Goal: Task Accomplishment & Management: Manage account settings

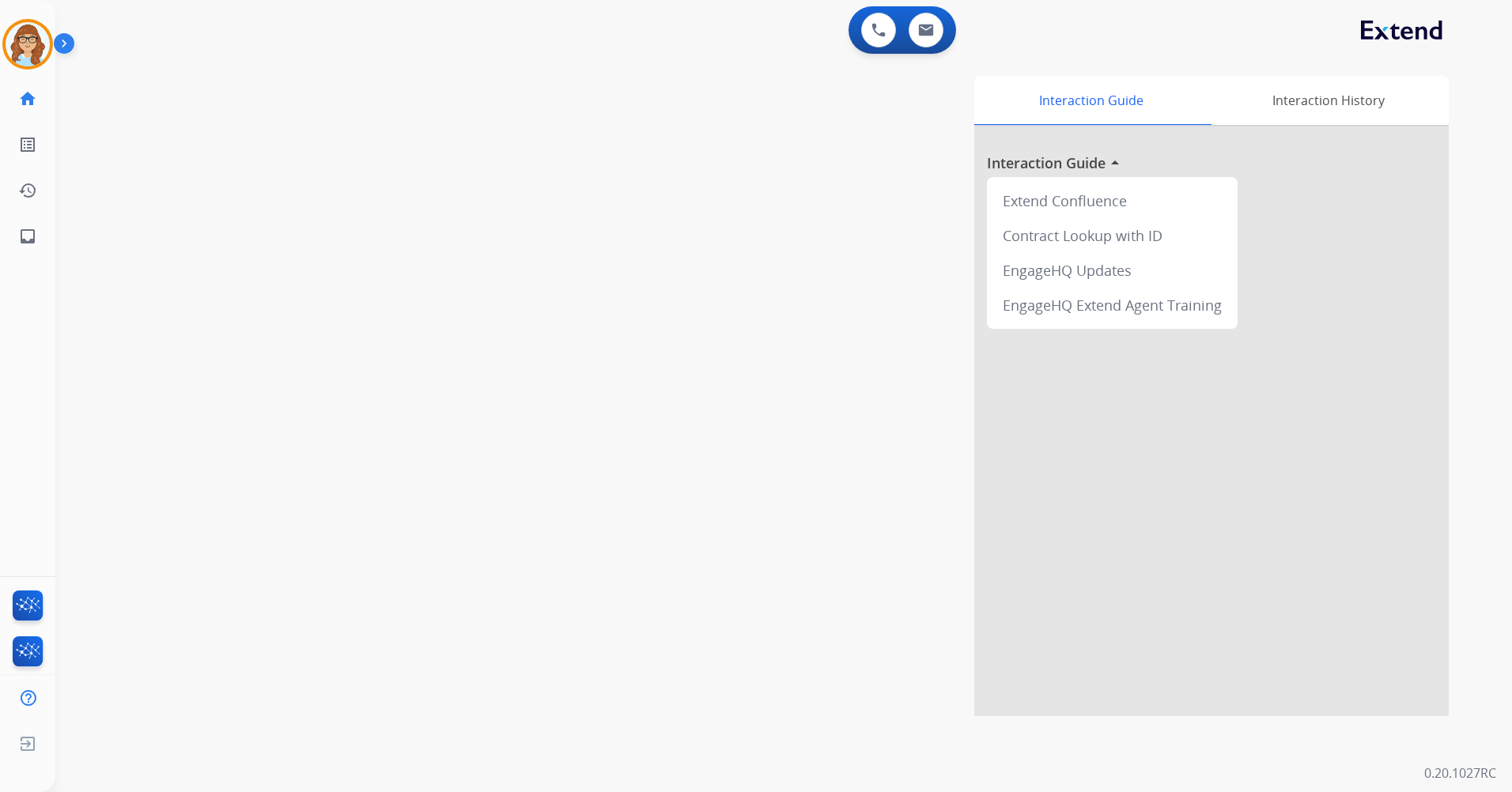
click at [32, 40] on img at bounding box center [27, 44] width 44 height 44
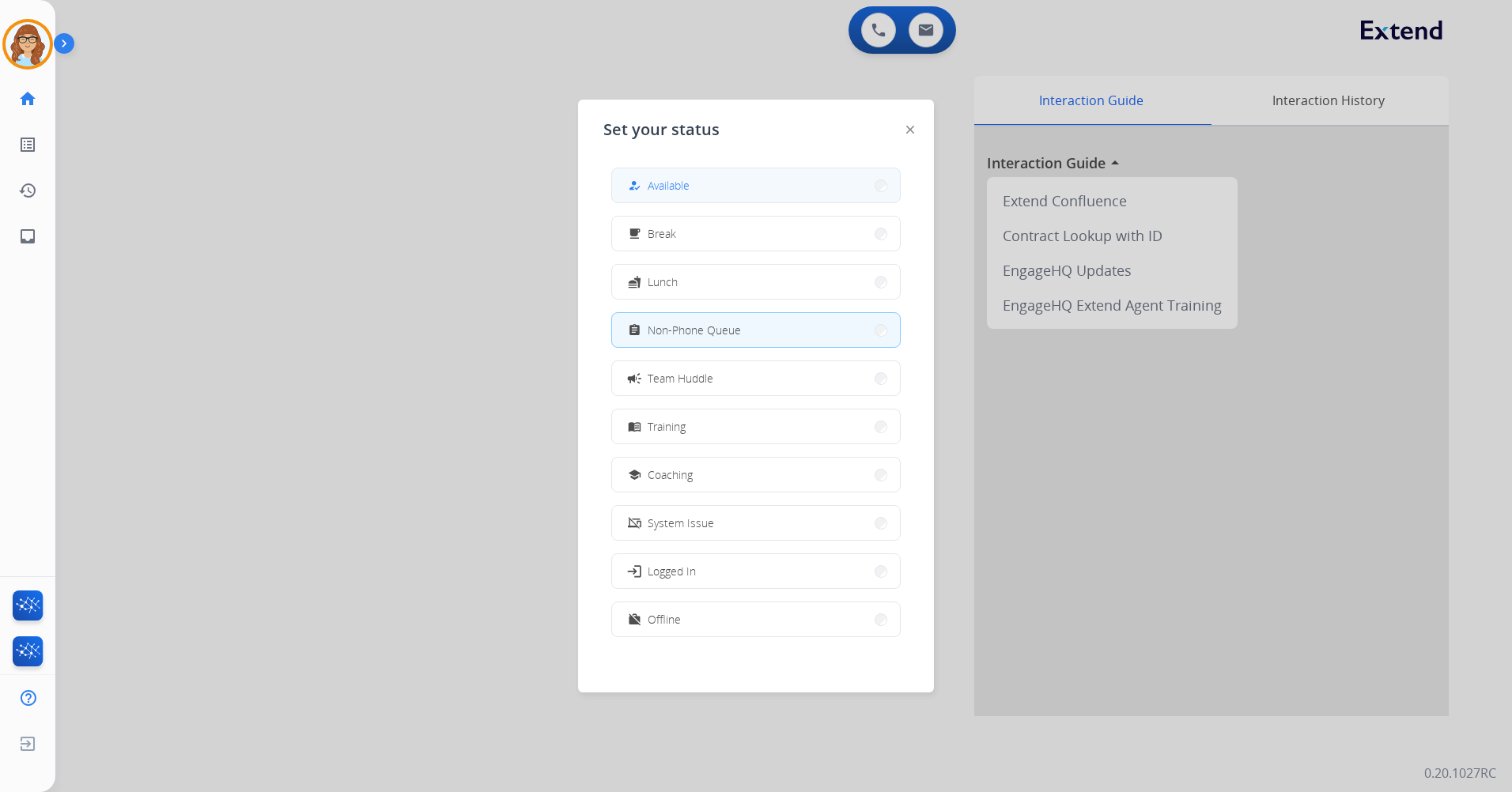
click at [679, 174] on button "how_to_reg Available" at bounding box center [756, 186] width 288 height 34
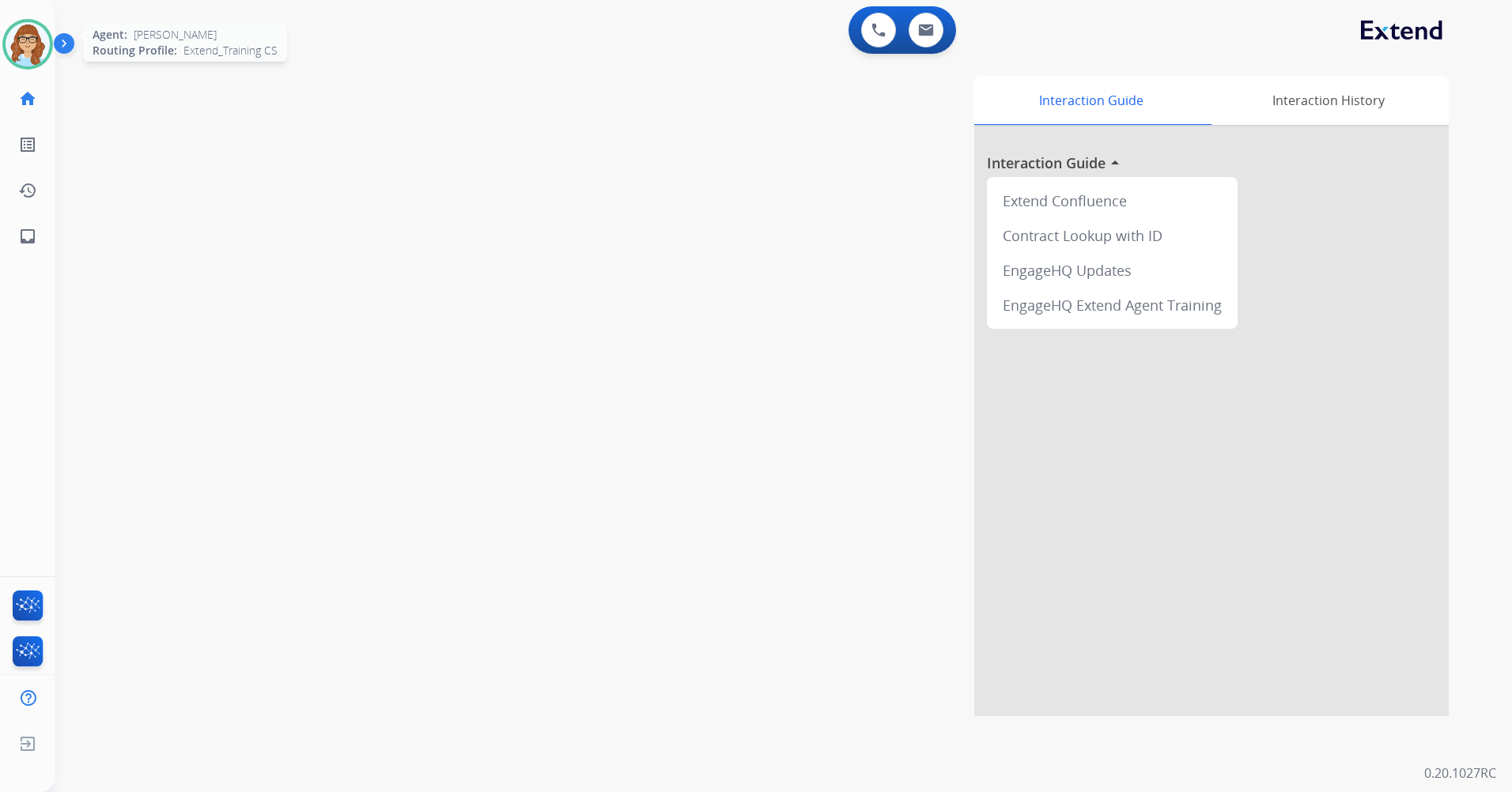
click at [17, 36] on img at bounding box center [27, 44] width 44 height 44
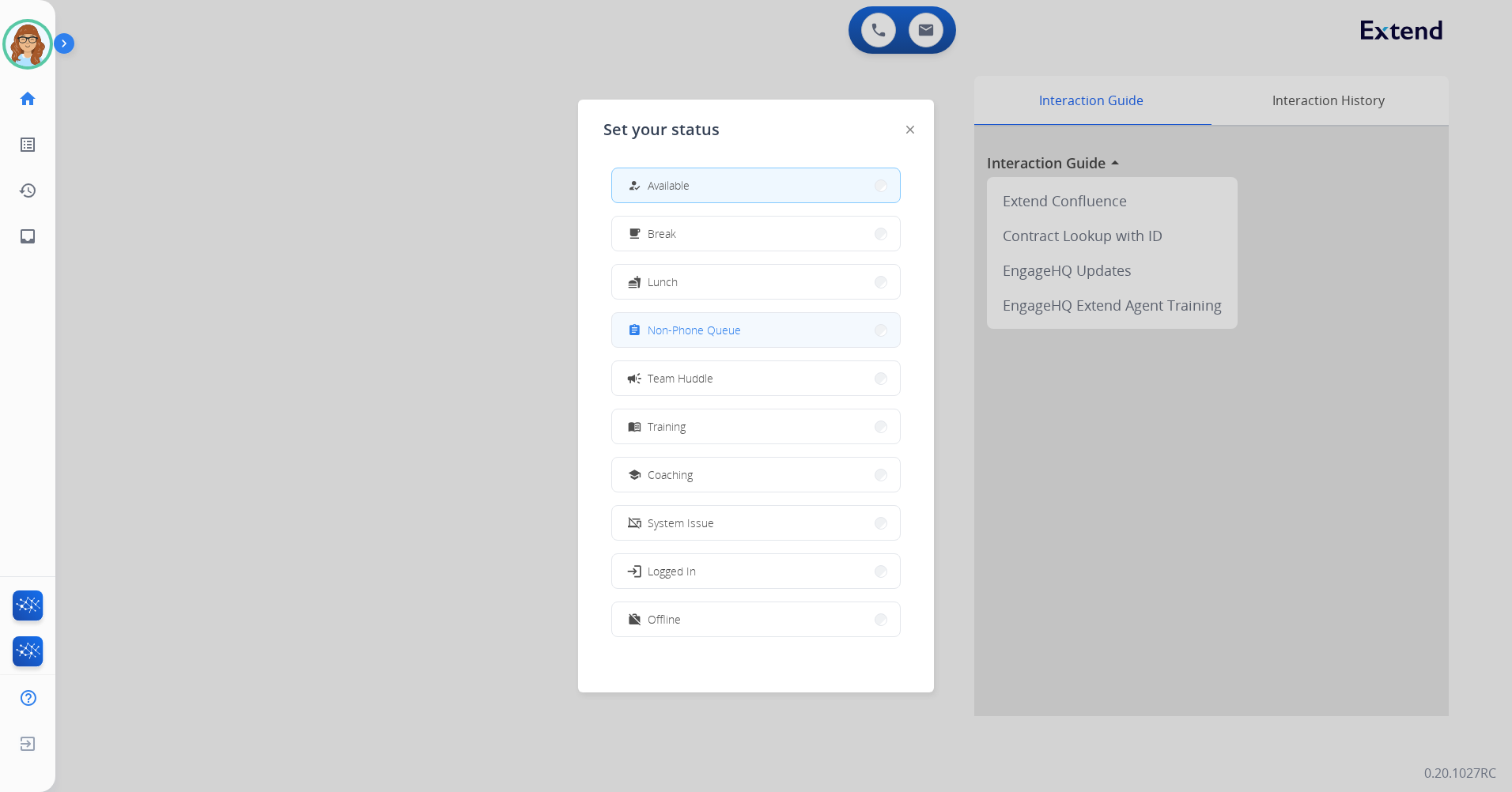
click at [777, 327] on button "assignment Non-Phone Queue" at bounding box center [756, 330] width 288 height 34
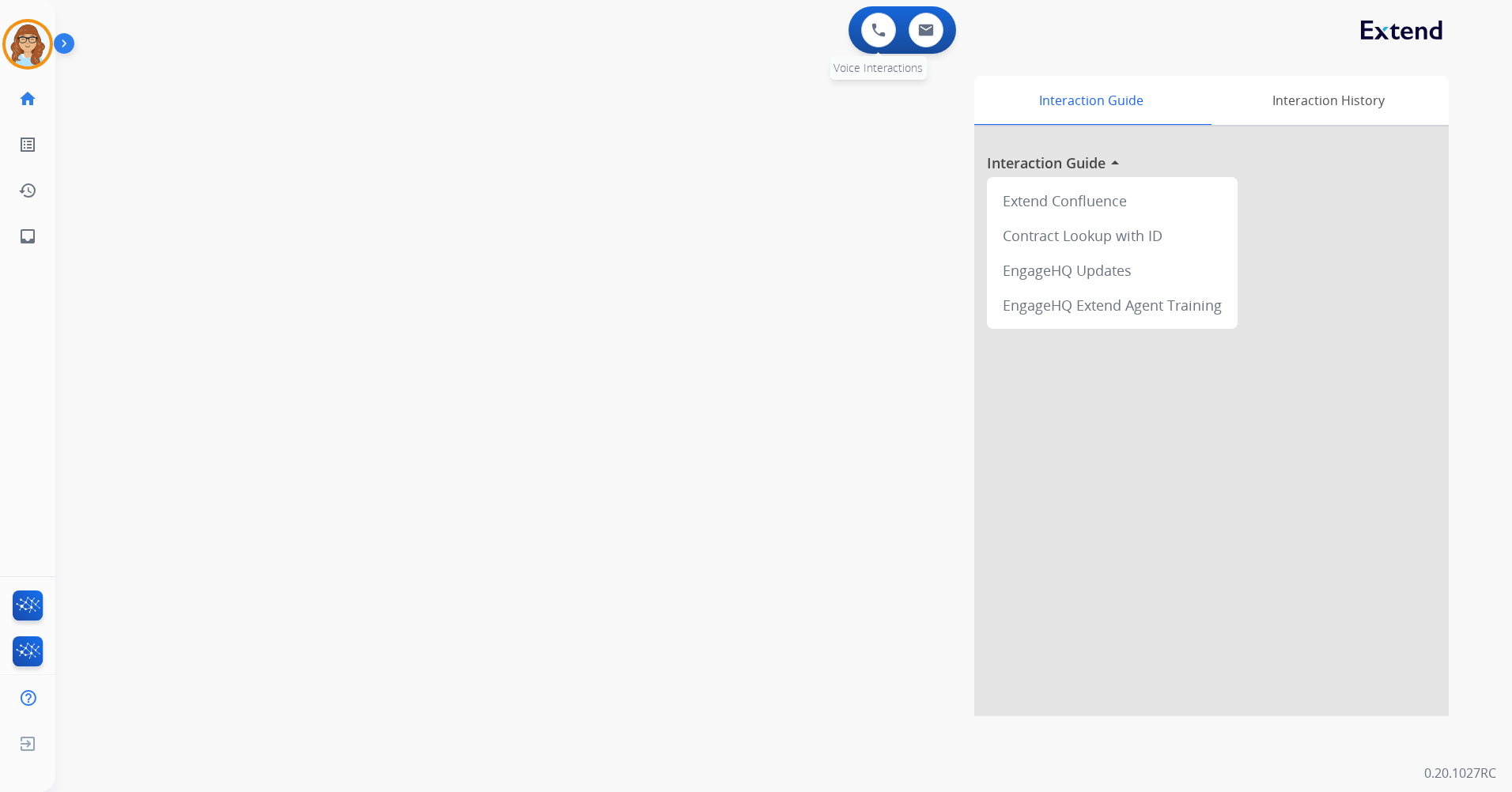
click at [857, 38] on div "0 Voice Interactions" at bounding box center [878, 30] width 48 height 35
click at [886, 38] on button at bounding box center [878, 30] width 35 height 35
click at [868, 33] on button at bounding box center [878, 30] width 35 height 35
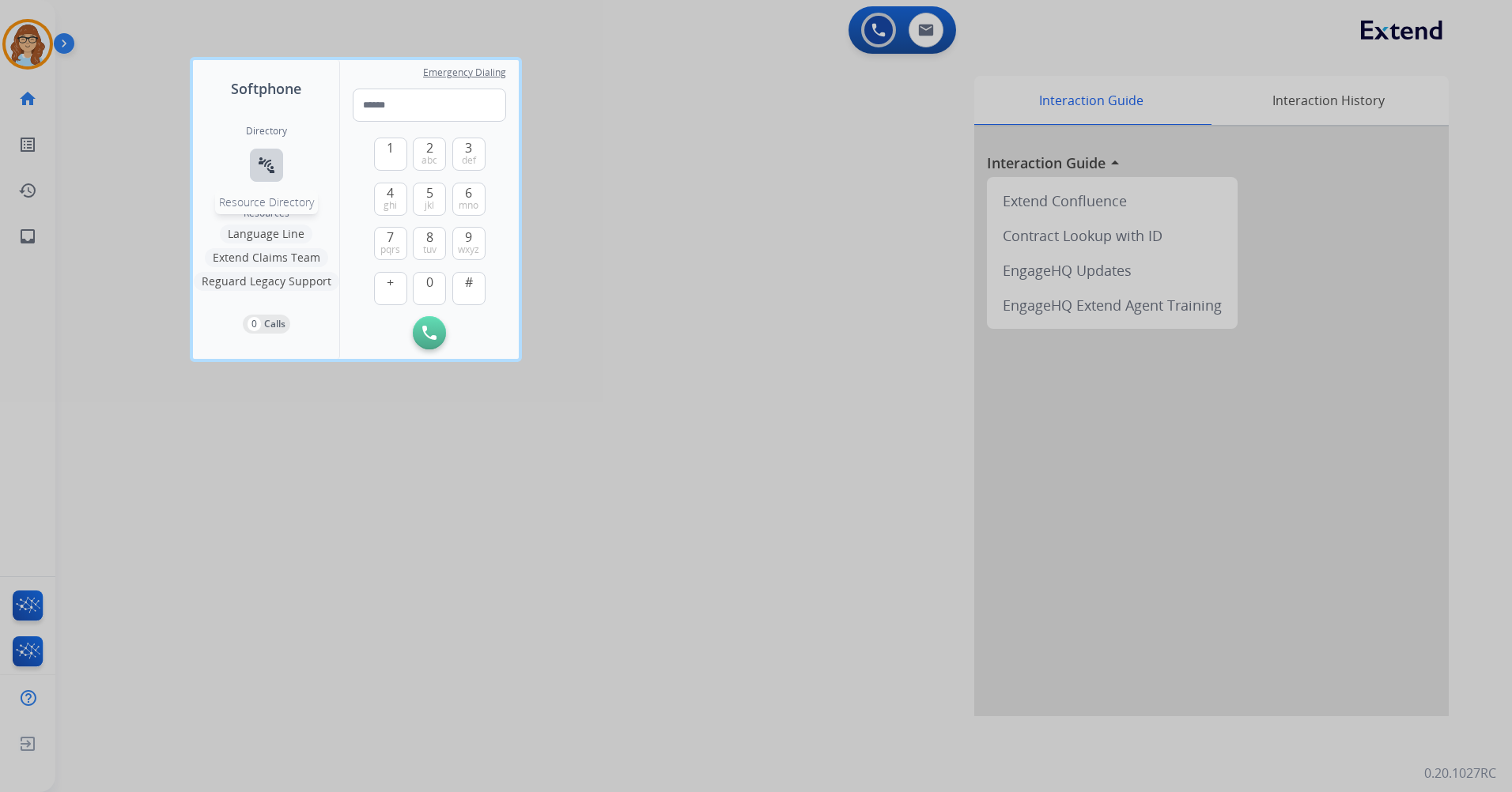
click at [269, 174] on mat-icon "connect_without_contact" at bounding box center [266, 166] width 19 height 19
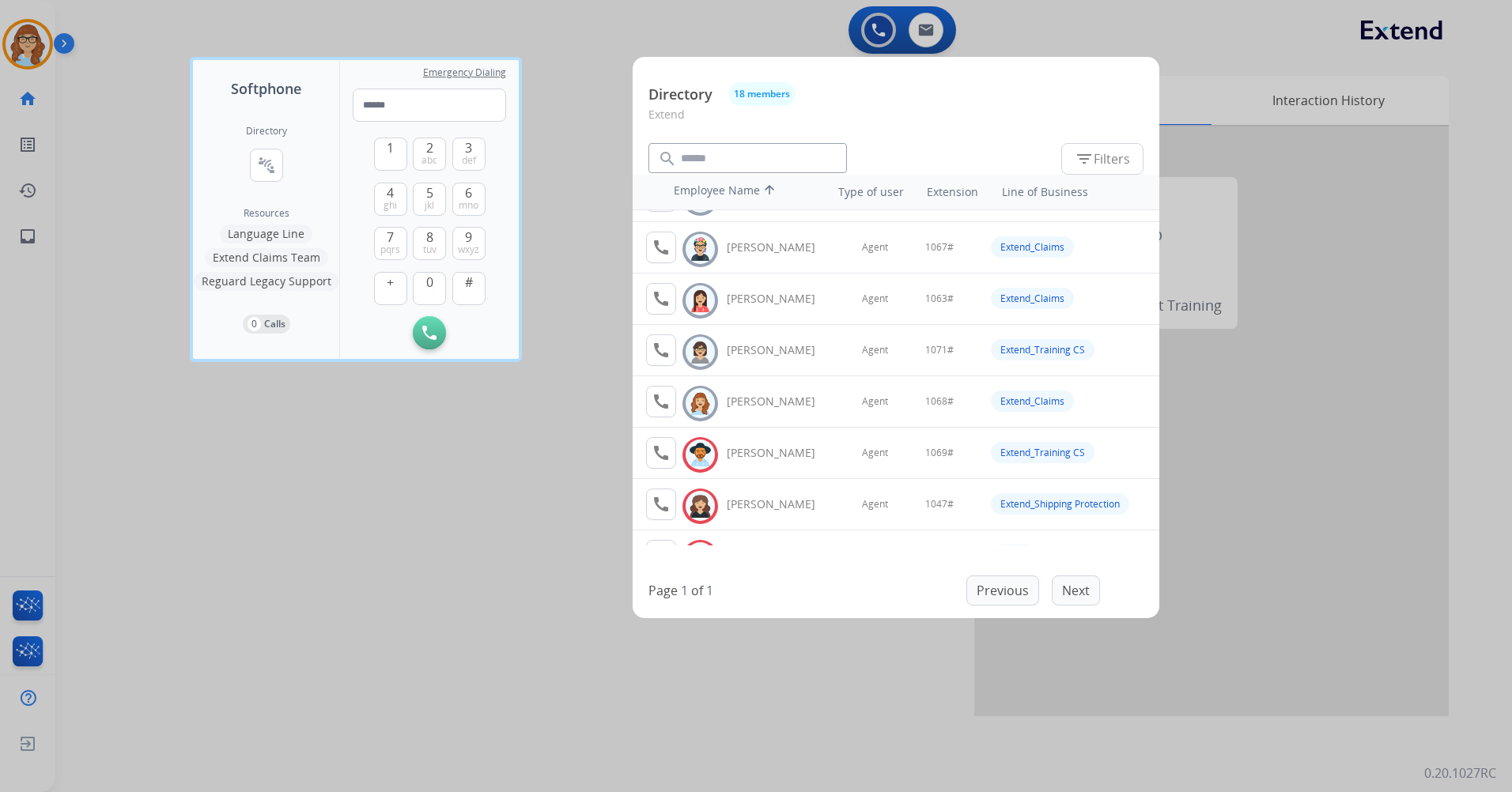
scroll to position [602, 0]
click at [584, 39] on div at bounding box center [756, 396] width 1512 height 792
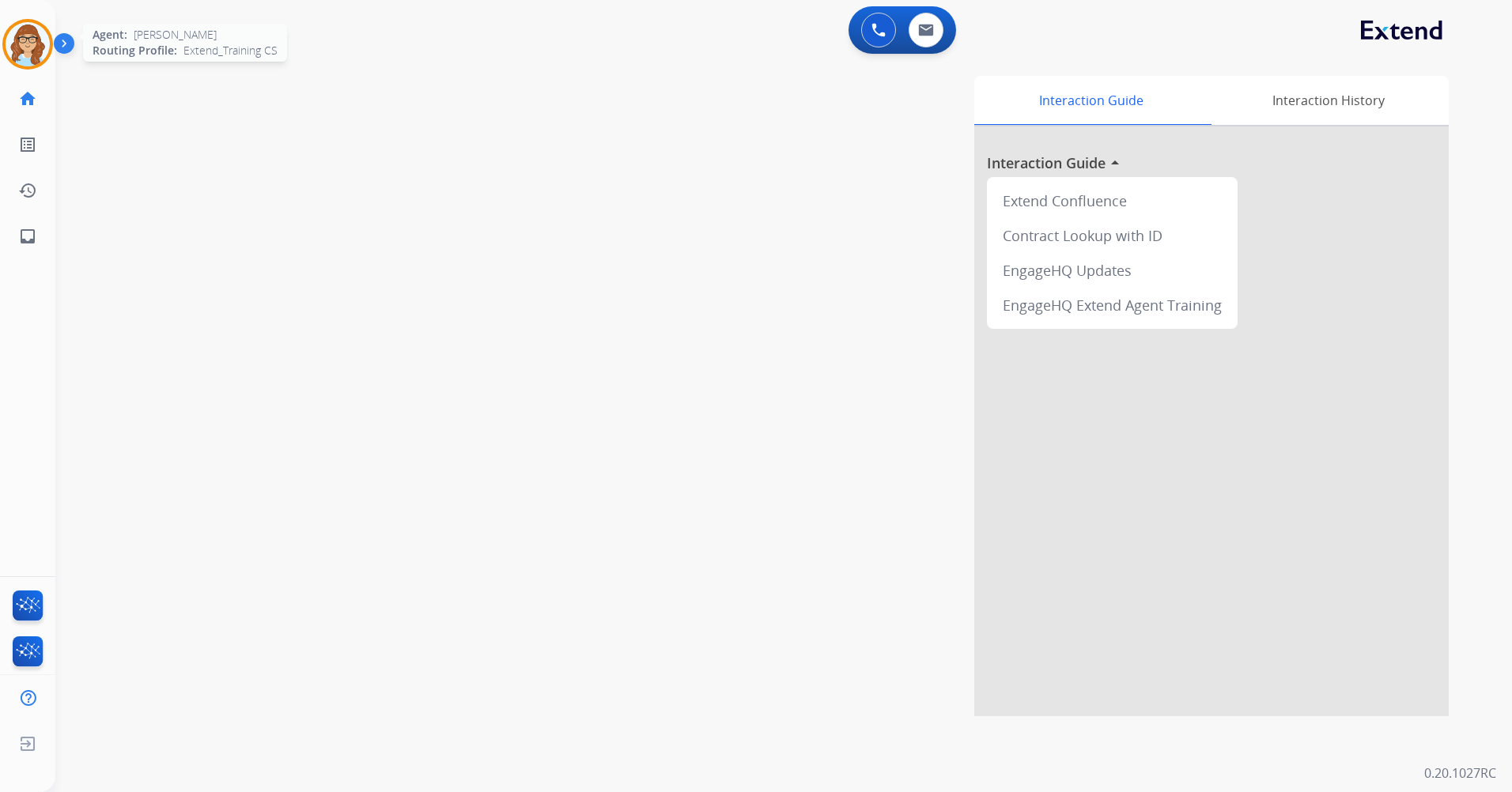
click at [10, 43] on img at bounding box center [27, 44] width 44 height 44
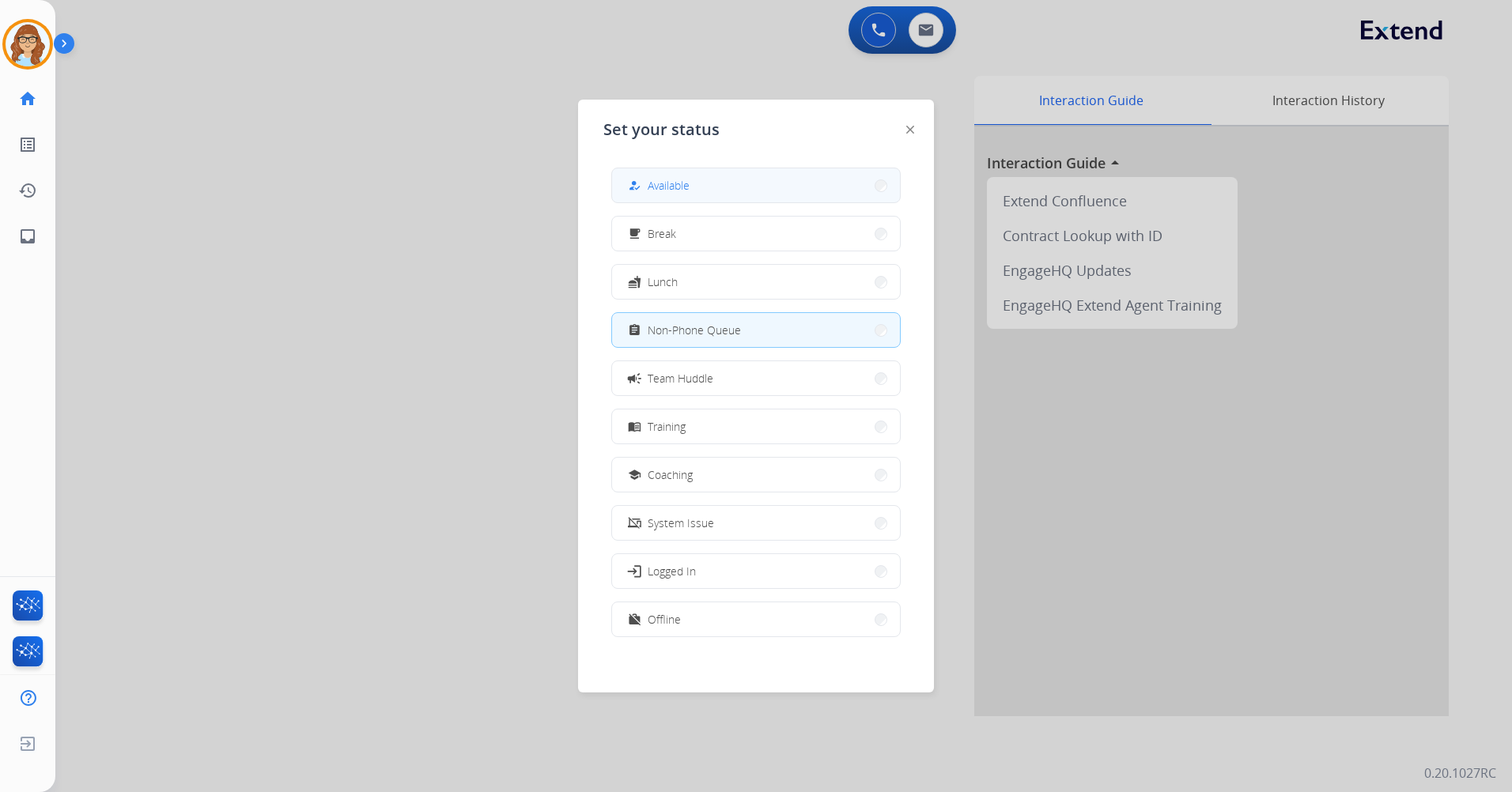
click at [660, 180] on span "Available" at bounding box center [668, 185] width 42 height 17
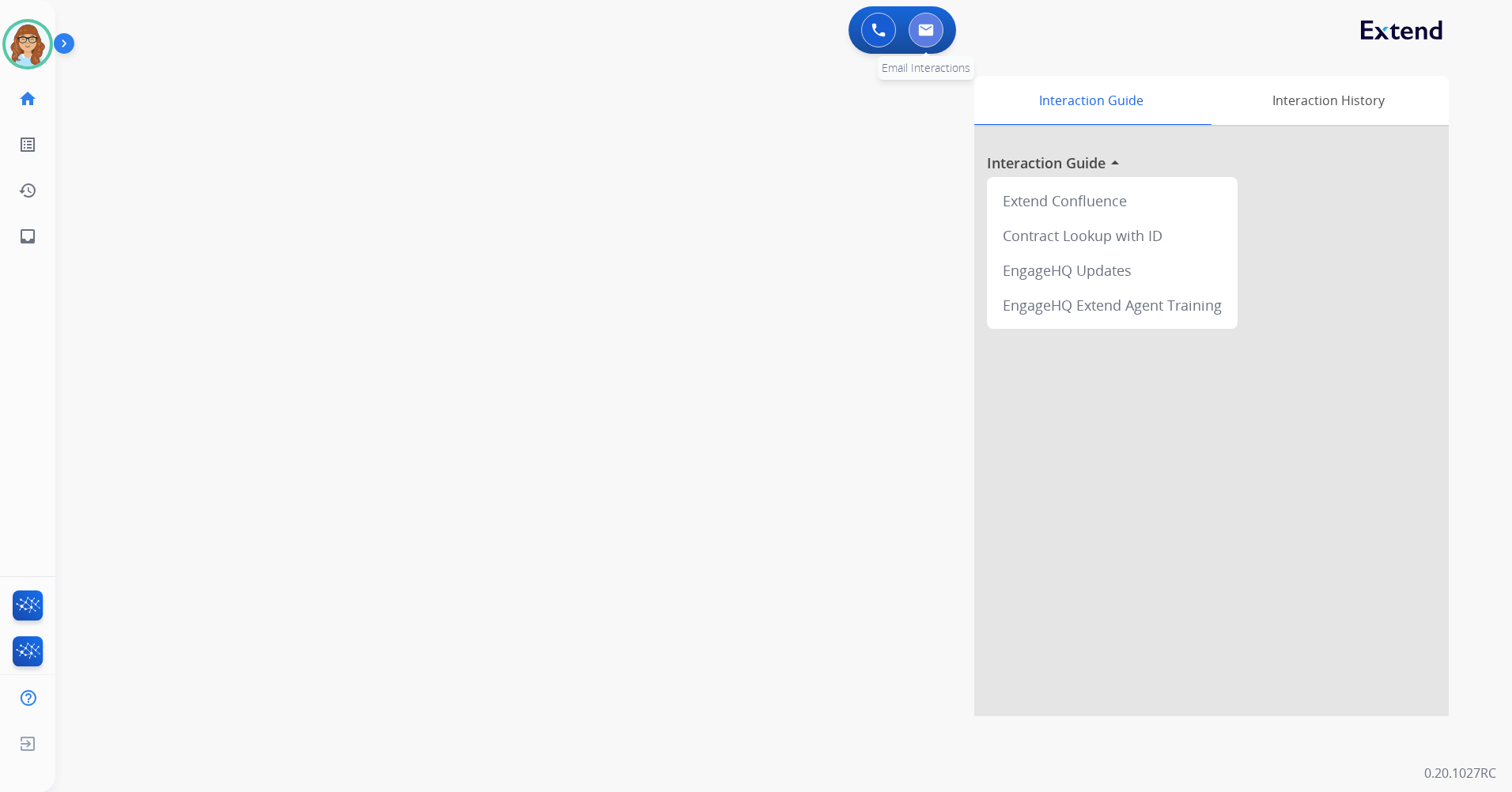
click at [928, 37] on button at bounding box center [925, 30] width 35 height 35
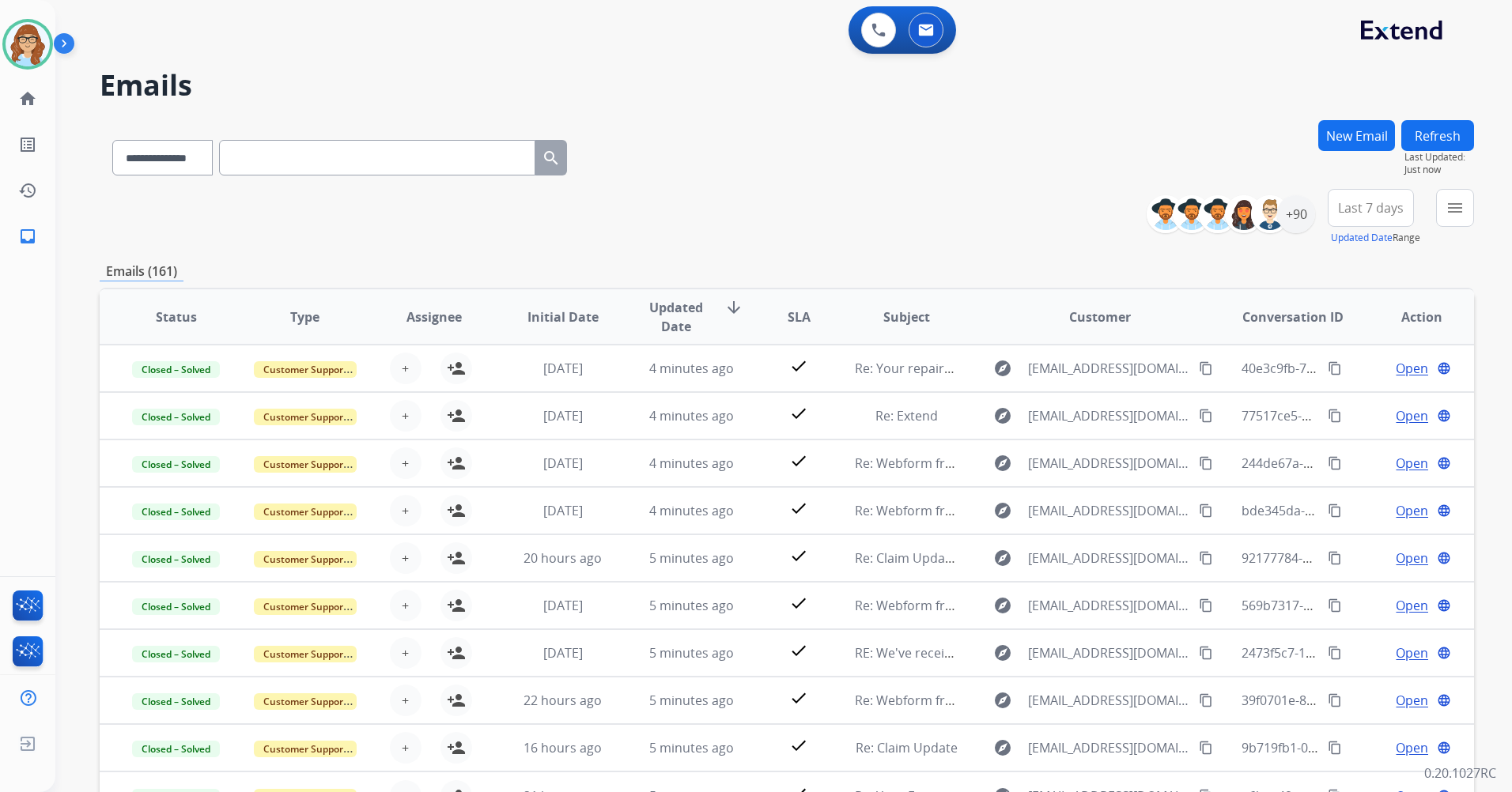
click at [1365, 128] on button "New Email" at bounding box center [1356, 136] width 77 height 31
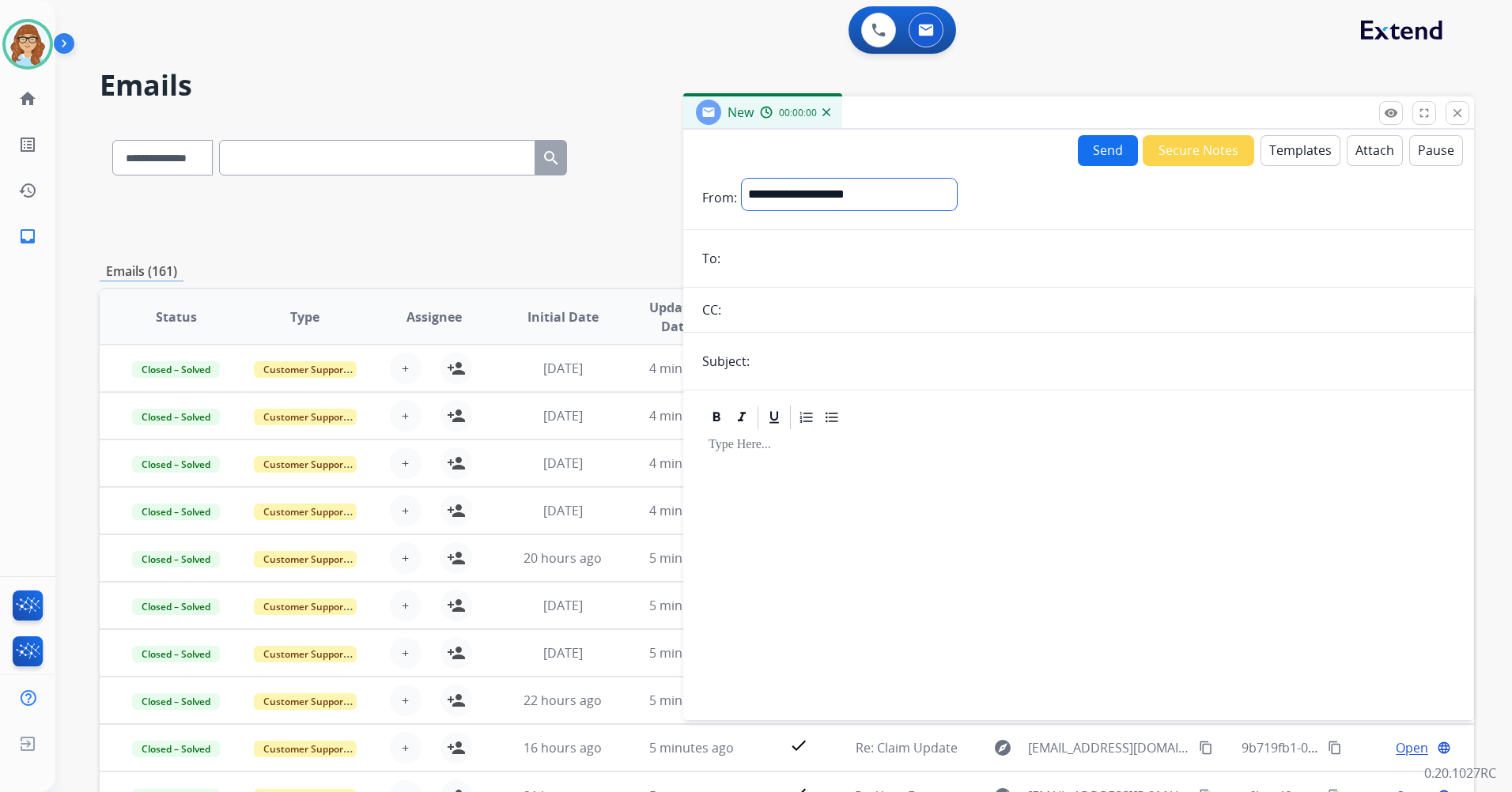
click at [901, 186] on select "**********" at bounding box center [849, 194] width 215 height 31
select select "**********"
click at [742, 178] on select "**********" at bounding box center [849, 194] width 215 height 31
click at [852, 267] on input "email" at bounding box center [1090, 260] width 730 height 31
paste input "**********"
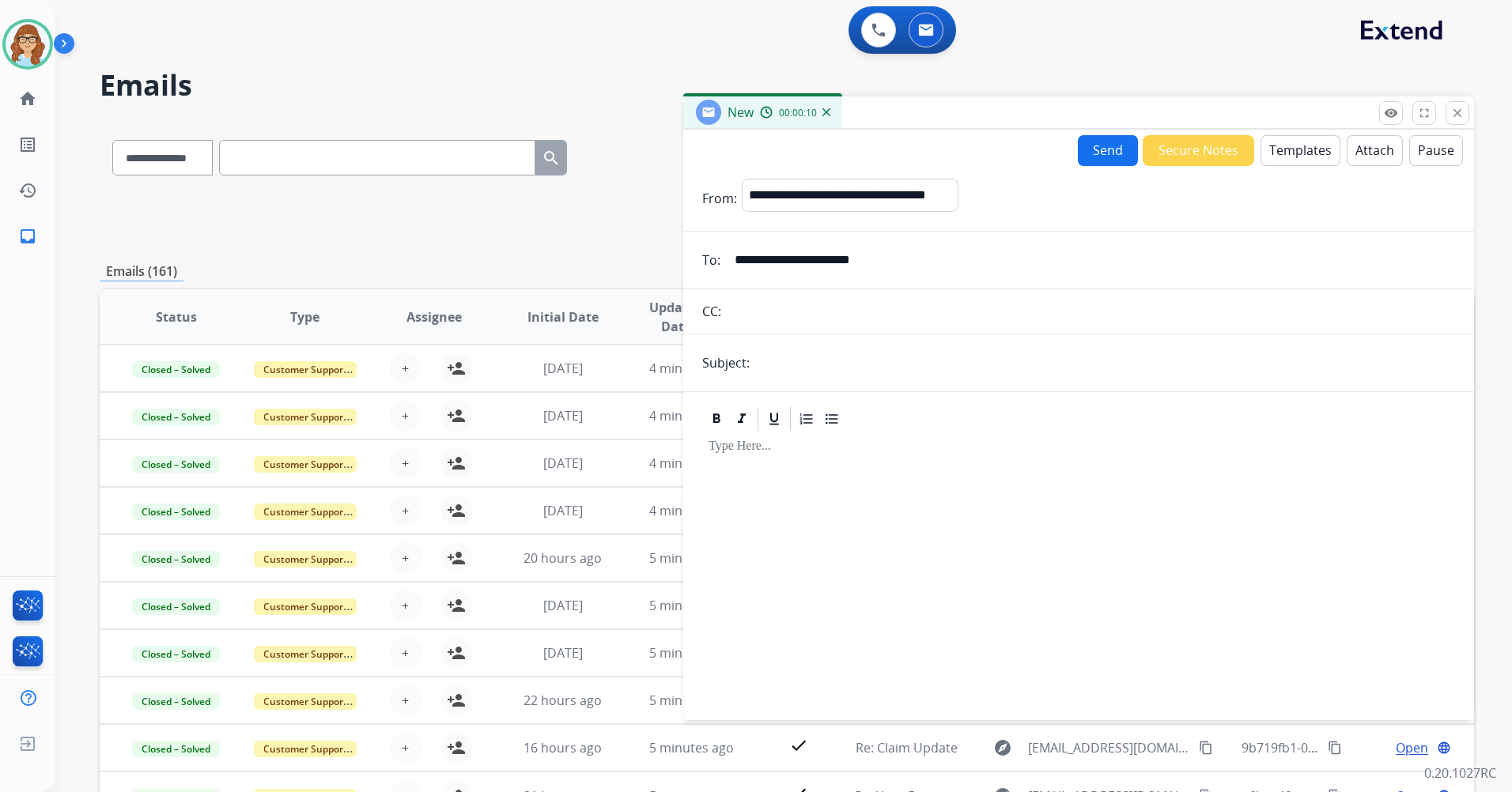
type input "**********"
click at [873, 371] on input "text" at bounding box center [1104, 362] width 701 height 31
type input "**********"
click at [1312, 149] on button "Templates" at bounding box center [1300, 150] width 80 height 31
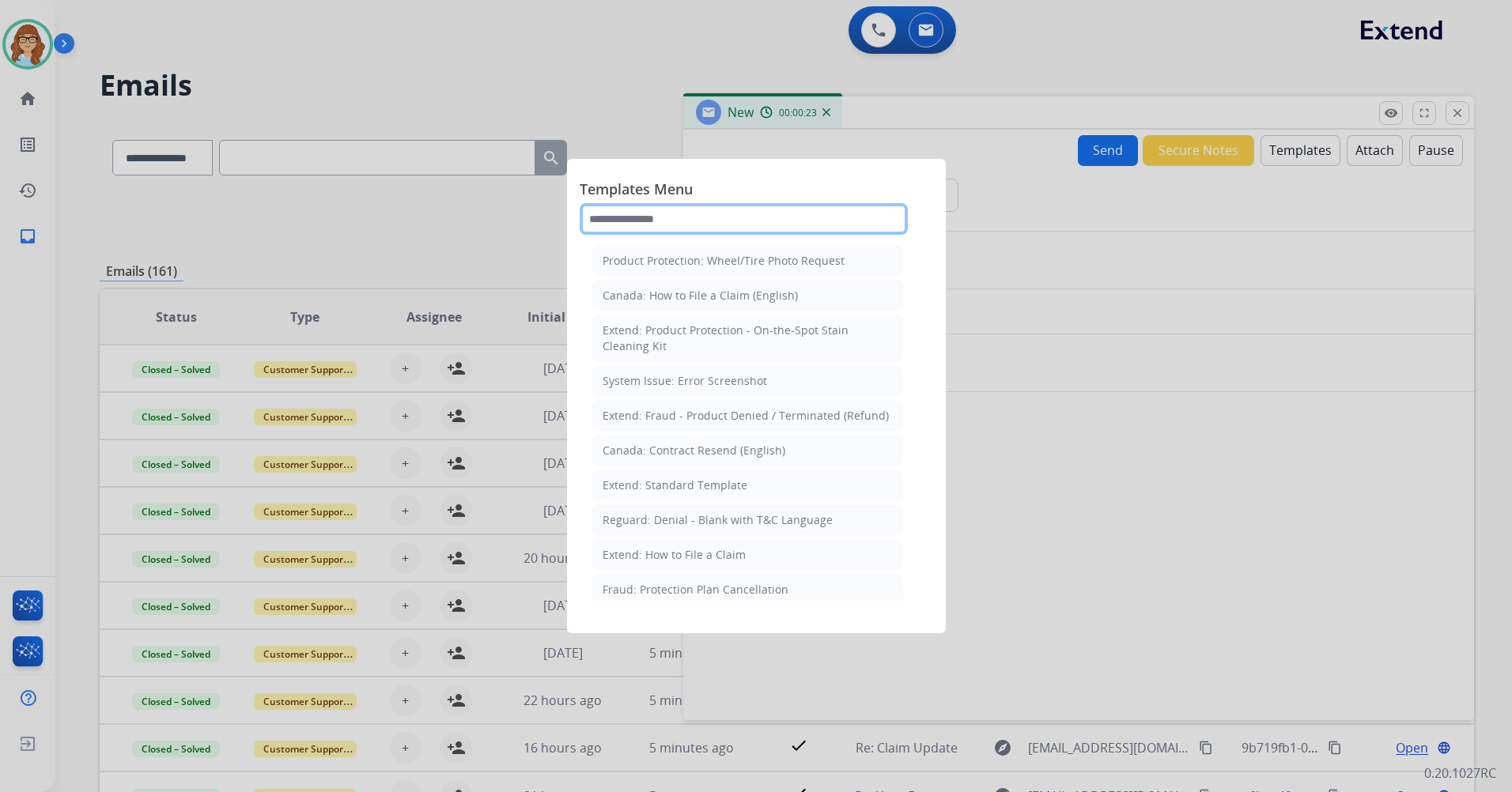
click at [747, 230] on input "text" at bounding box center [743, 219] width 328 height 31
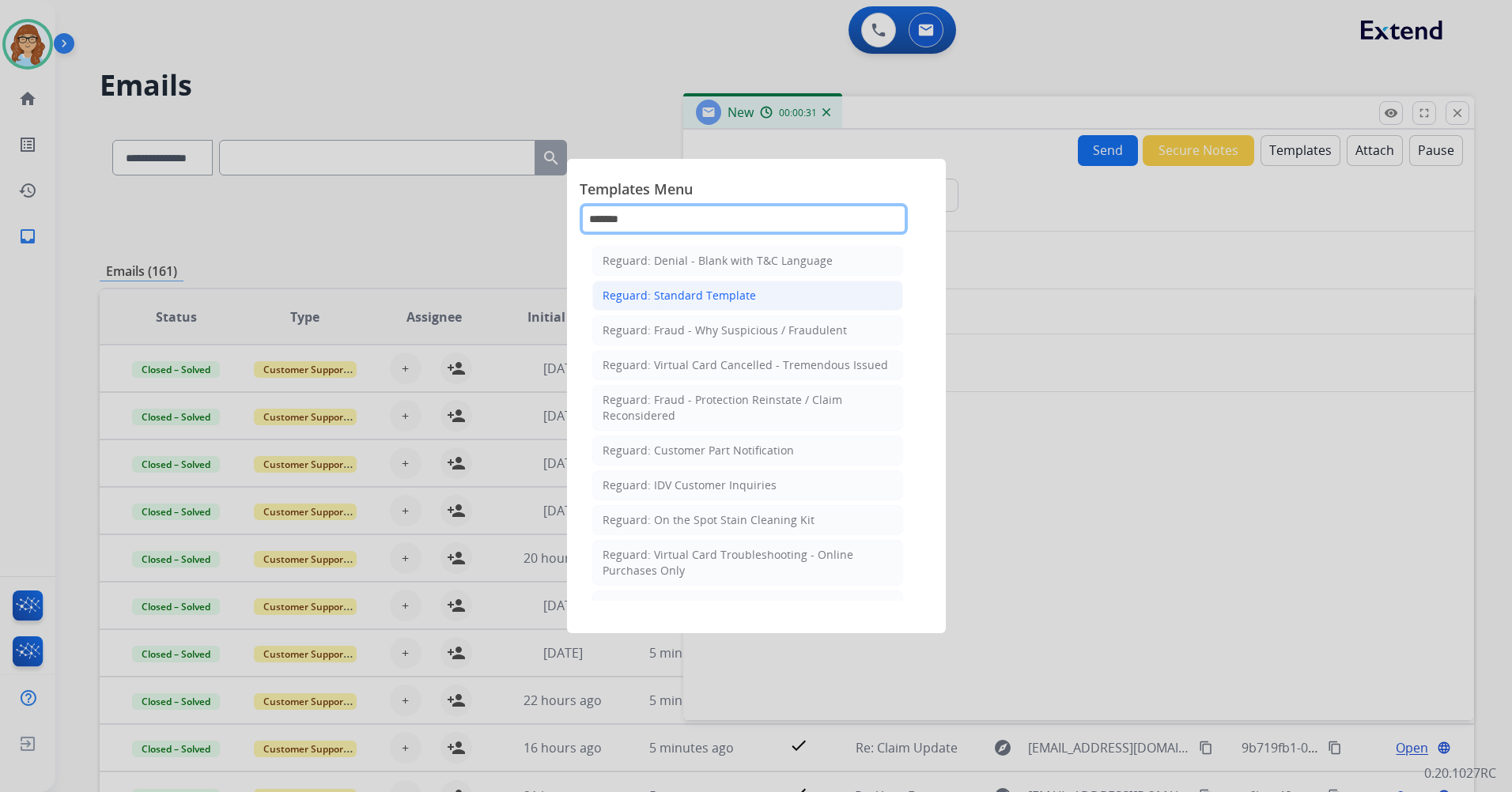
type input "*******"
click at [679, 304] on li "Reguard: Standard Template" at bounding box center [748, 295] width 311 height 30
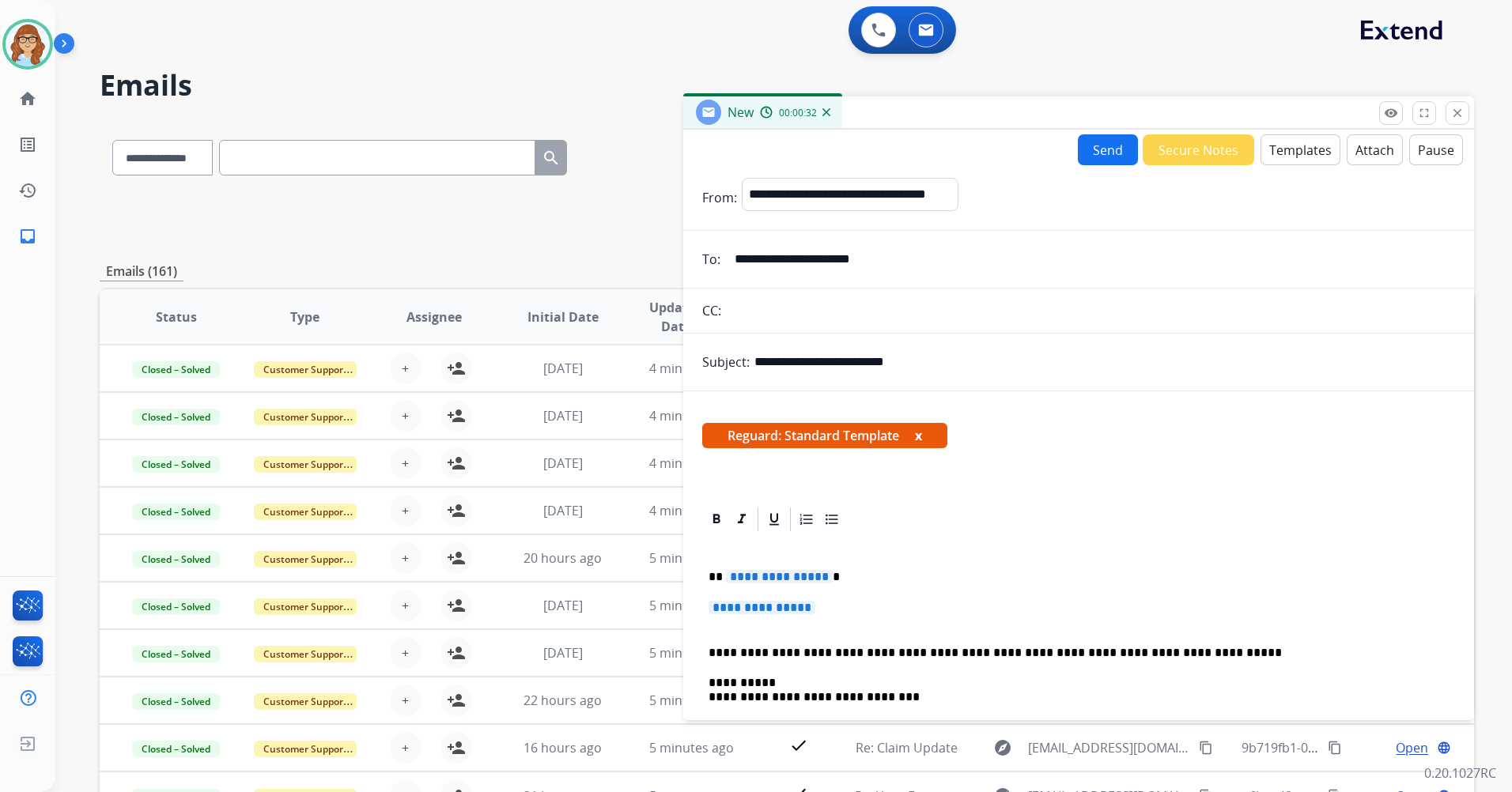
click at [922, 435] on button "x" at bounding box center [918, 436] width 7 height 19
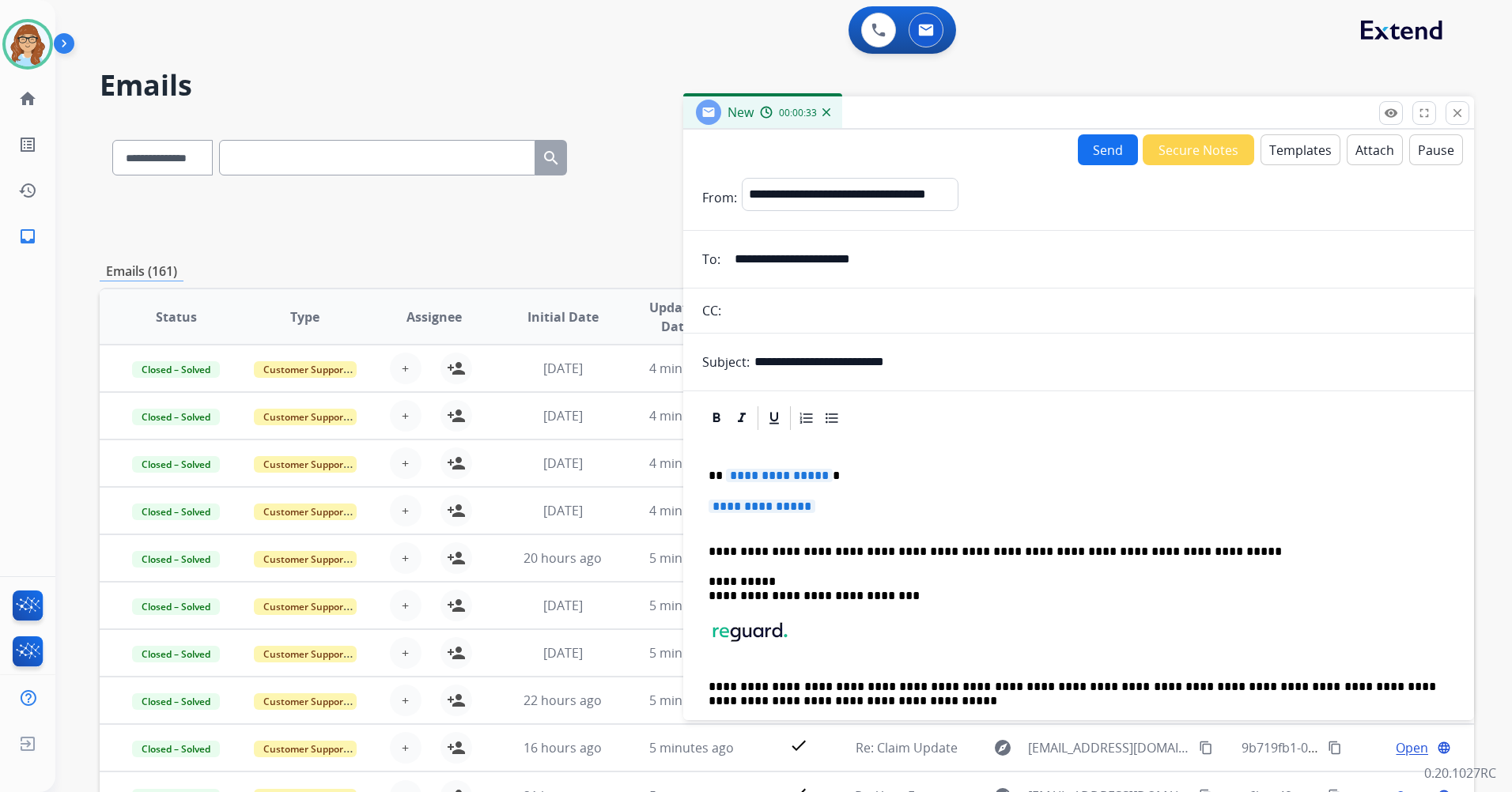
click at [779, 480] on span "**********" at bounding box center [779, 476] width 107 height 14
click at [777, 515] on p "**********" at bounding box center [1079, 514] width 740 height 29
click at [772, 508] on span "**********" at bounding box center [762, 506] width 107 height 14
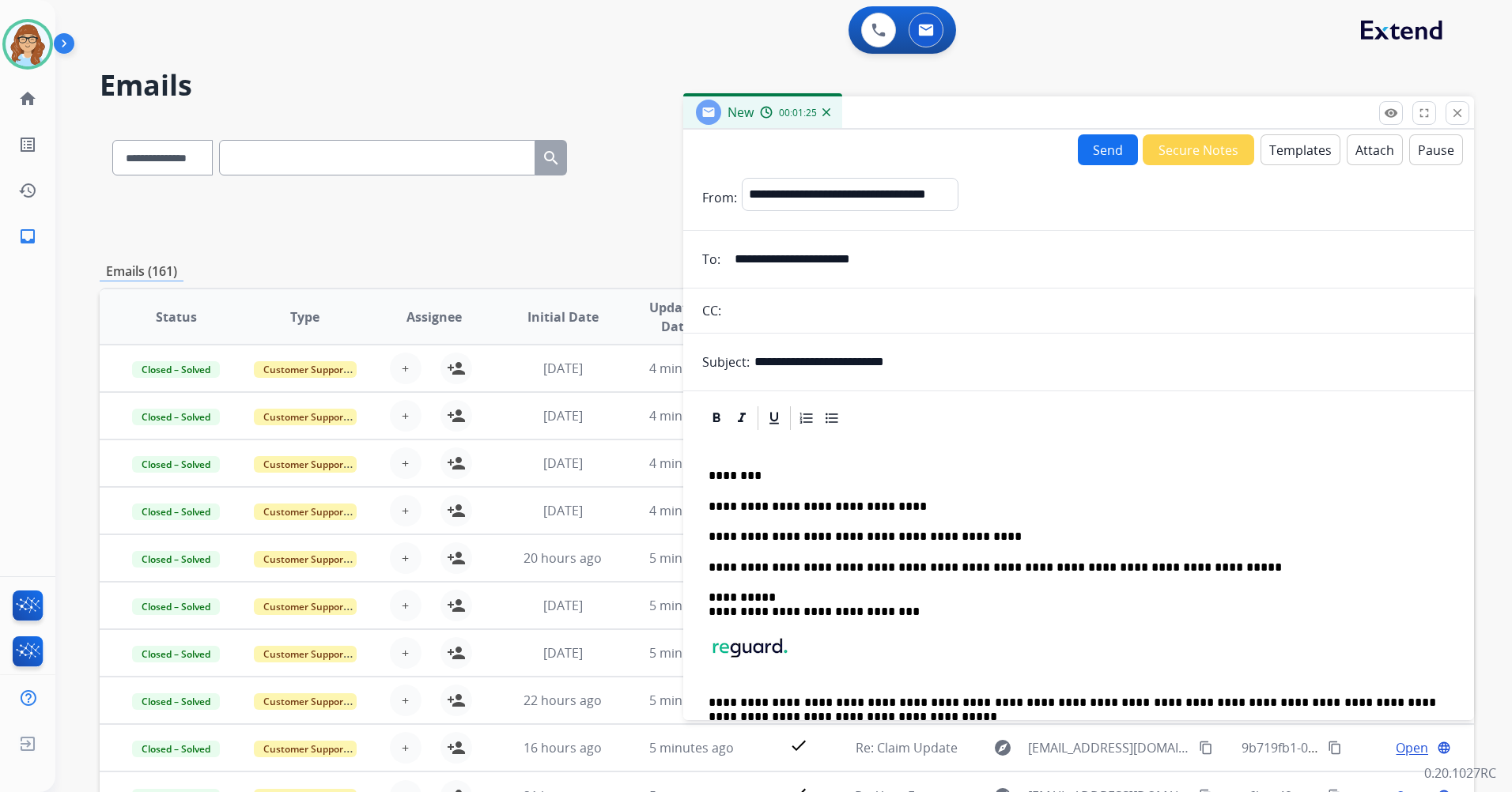
click at [982, 535] on p "**********" at bounding box center [1072, 537] width 727 height 15
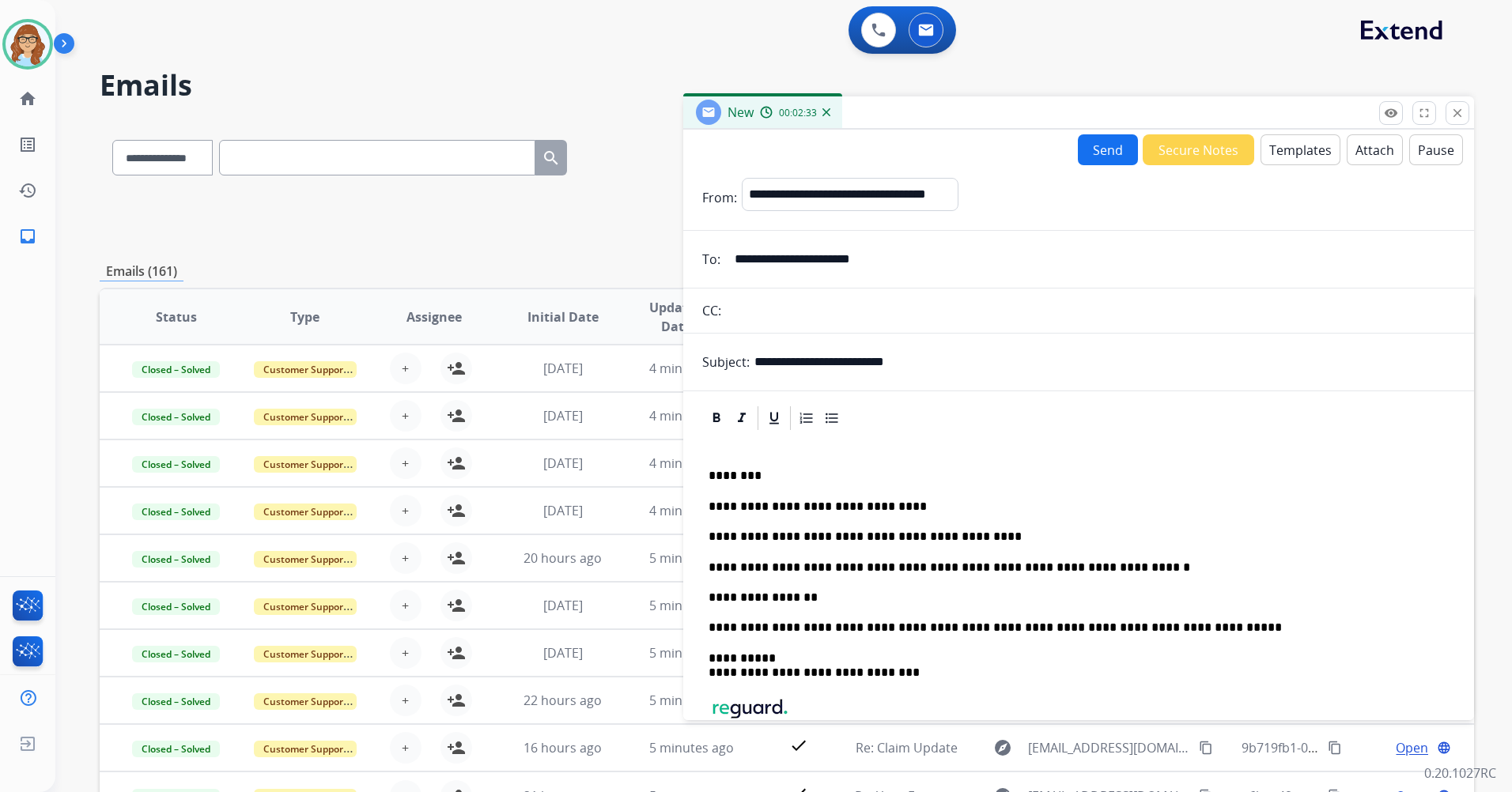
click at [1105, 159] on button "Send" at bounding box center [1108, 150] width 60 height 31
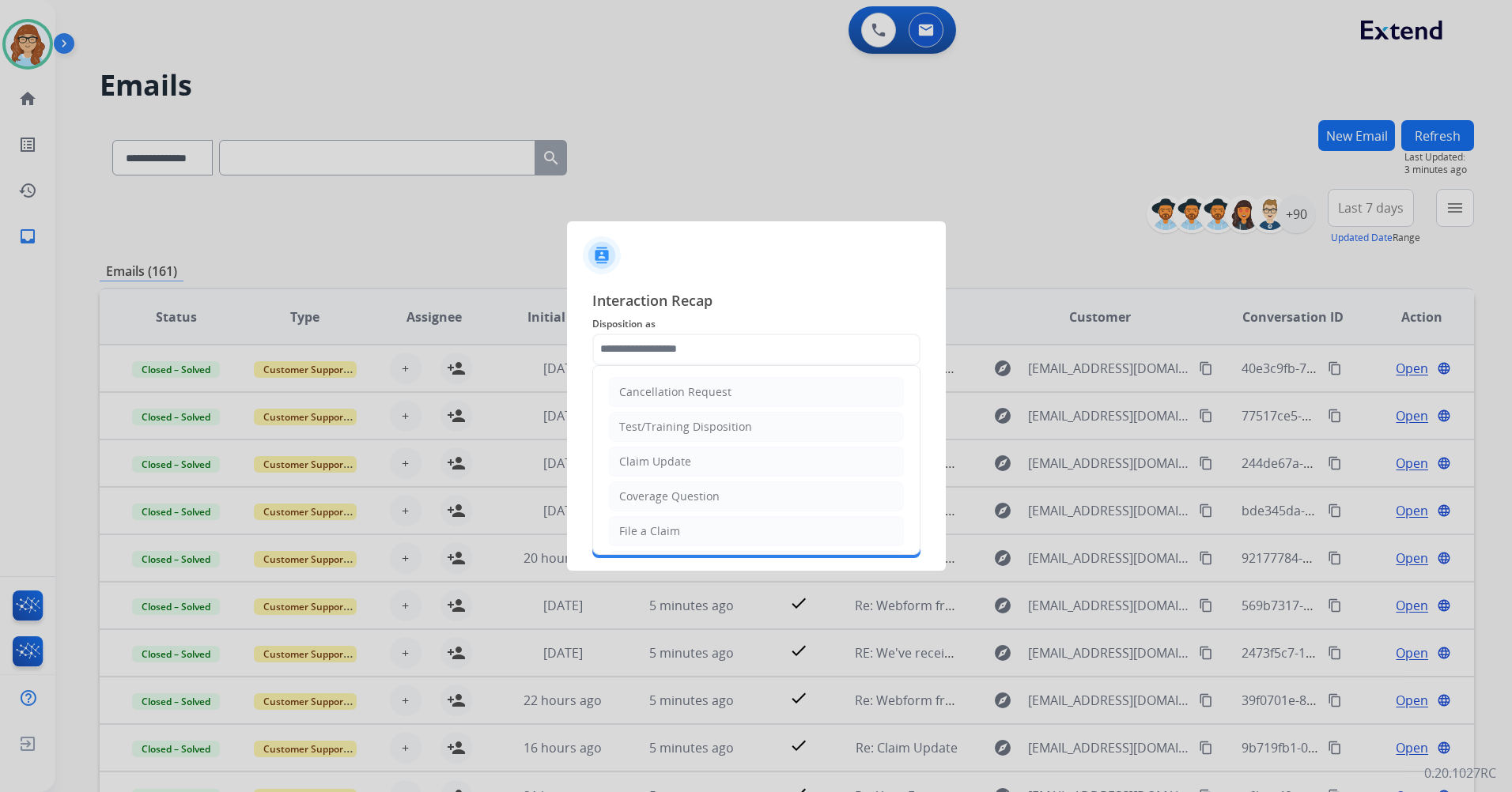
click at [772, 344] on input "text" at bounding box center [756, 349] width 328 height 31
click at [752, 463] on li "Claim Update" at bounding box center [756, 461] width 295 height 30
type input "**********"
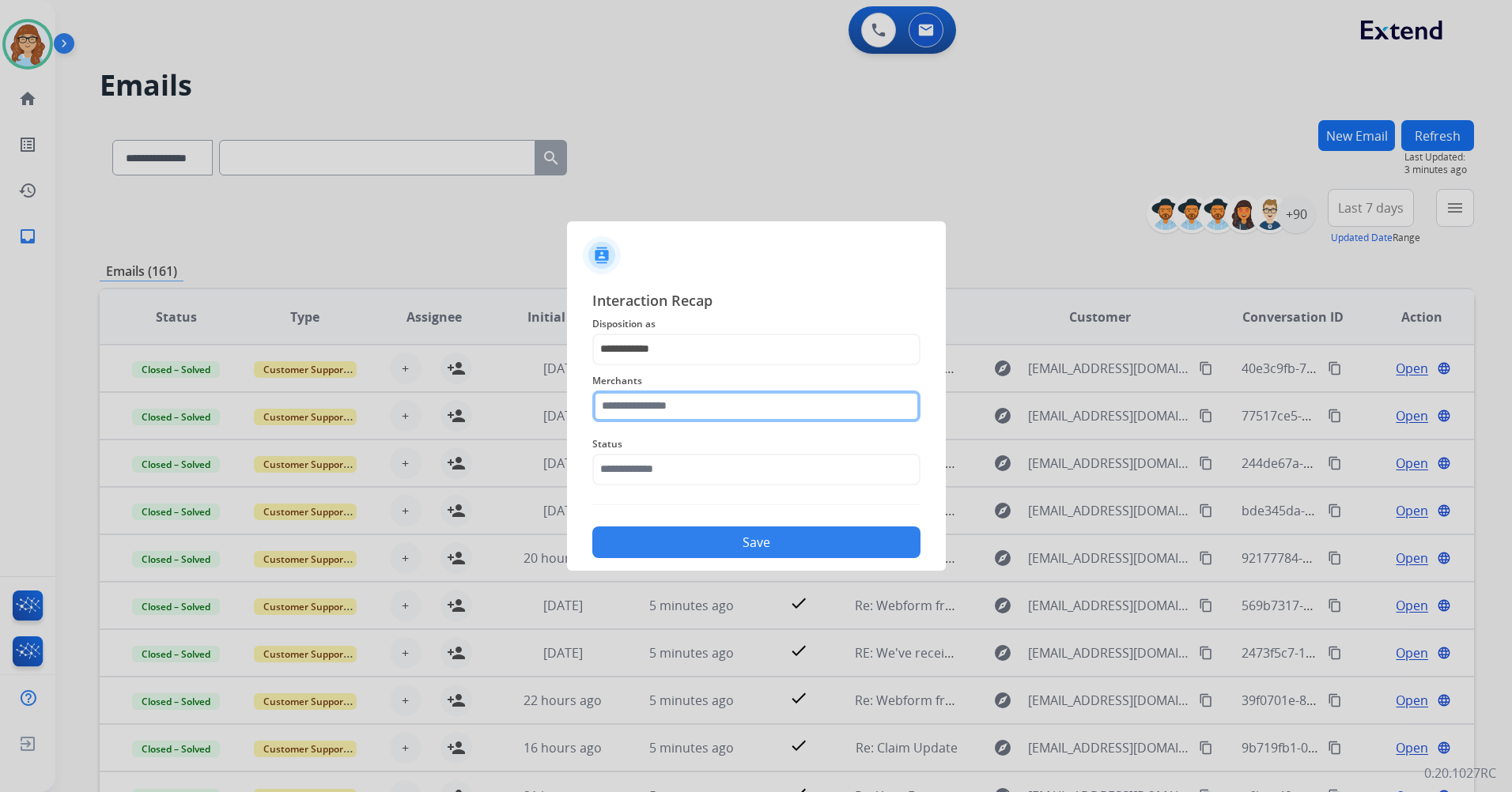
click at [727, 419] on input "text" at bounding box center [756, 406] width 328 height 31
click at [715, 446] on li "[PERSON_NAME]" at bounding box center [760, 451] width 301 height 30
type input "**********"
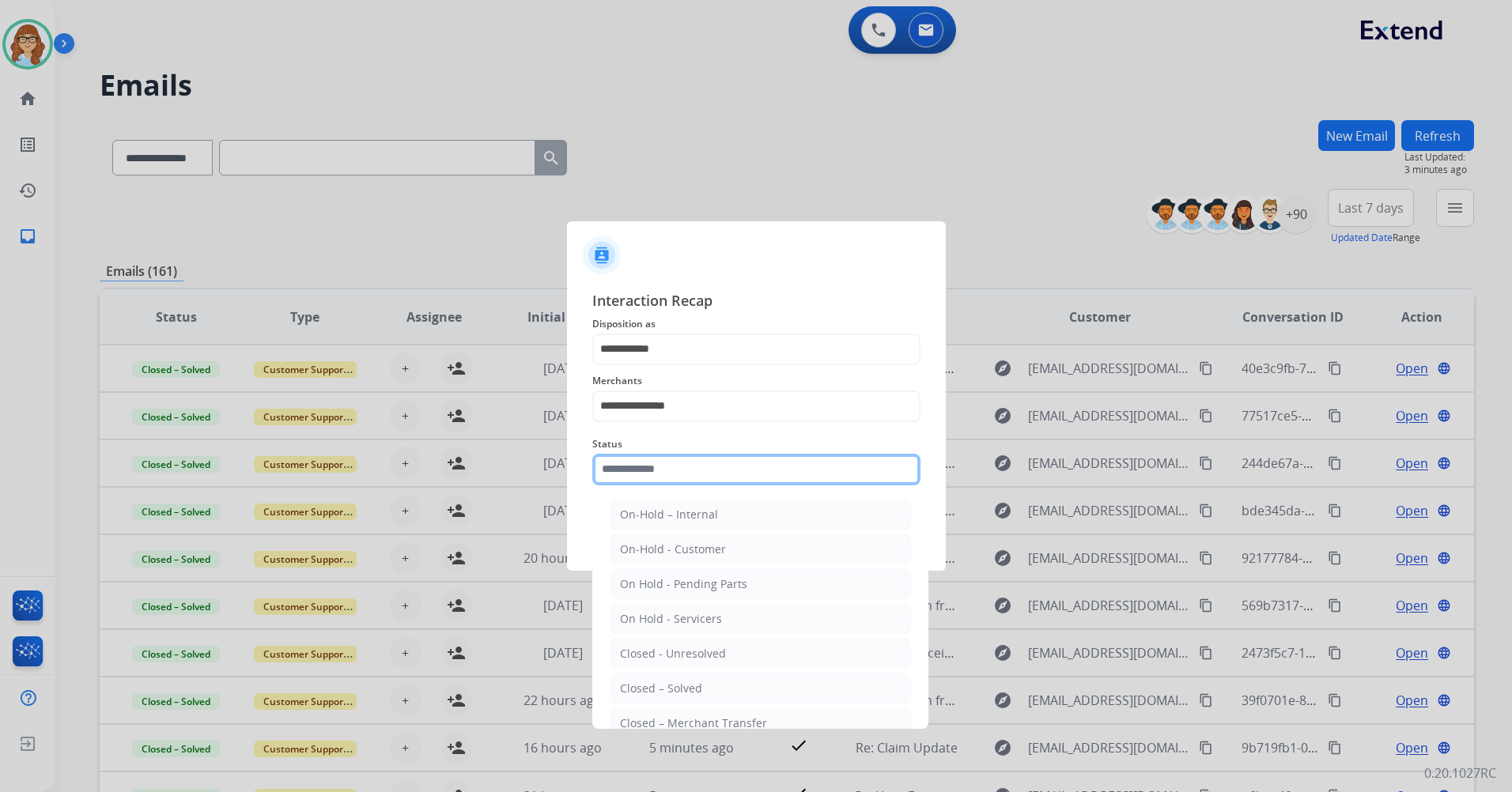
click at [725, 474] on input "text" at bounding box center [756, 469] width 328 height 31
click at [754, 683] on li "Closed – Solved" at bounding box center [760, 689] width 301 height 30
type input "**********"
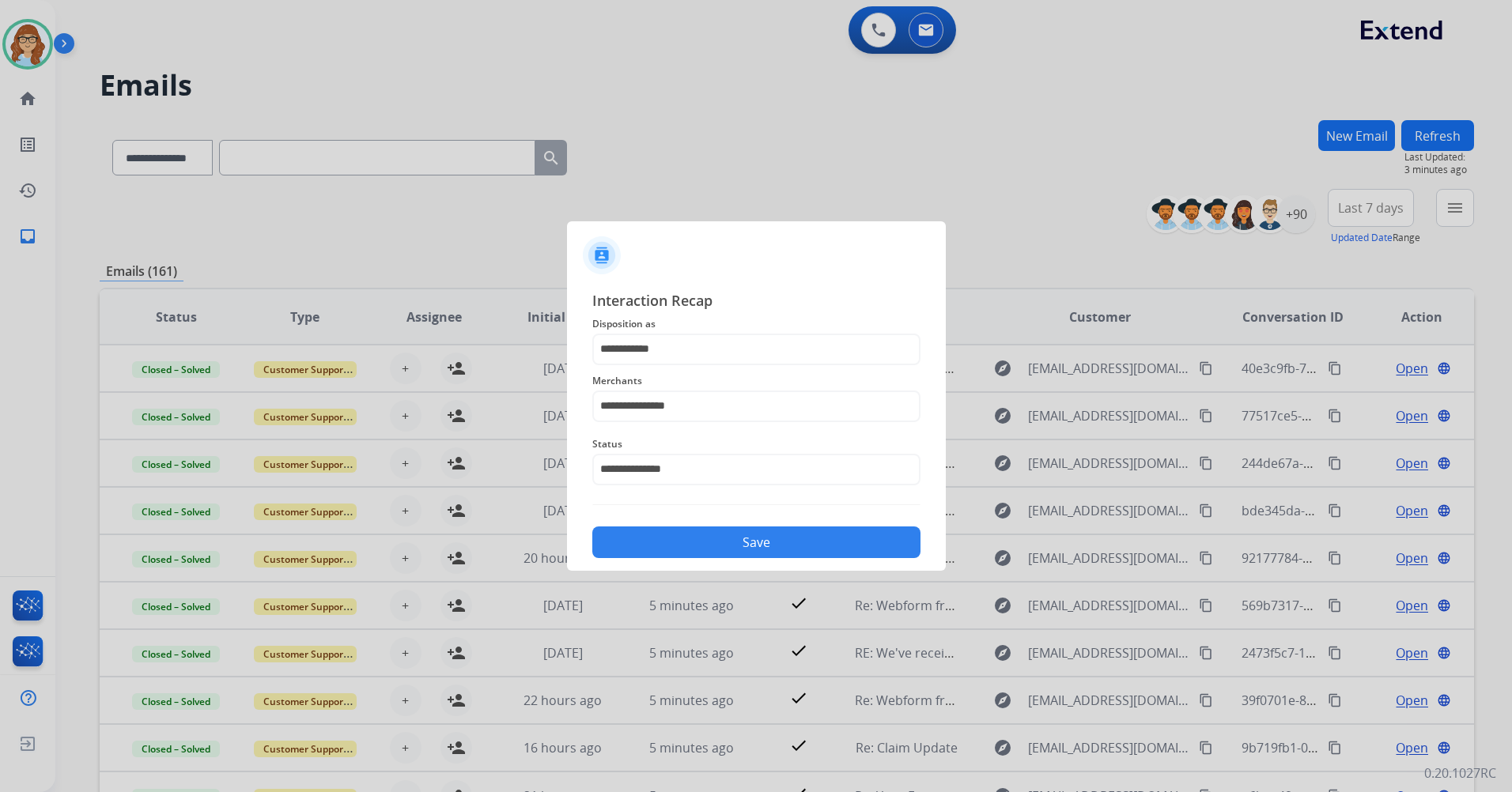
click at [750, 547] on button "Save" at bounding box center [756, 542] width 328 height 31
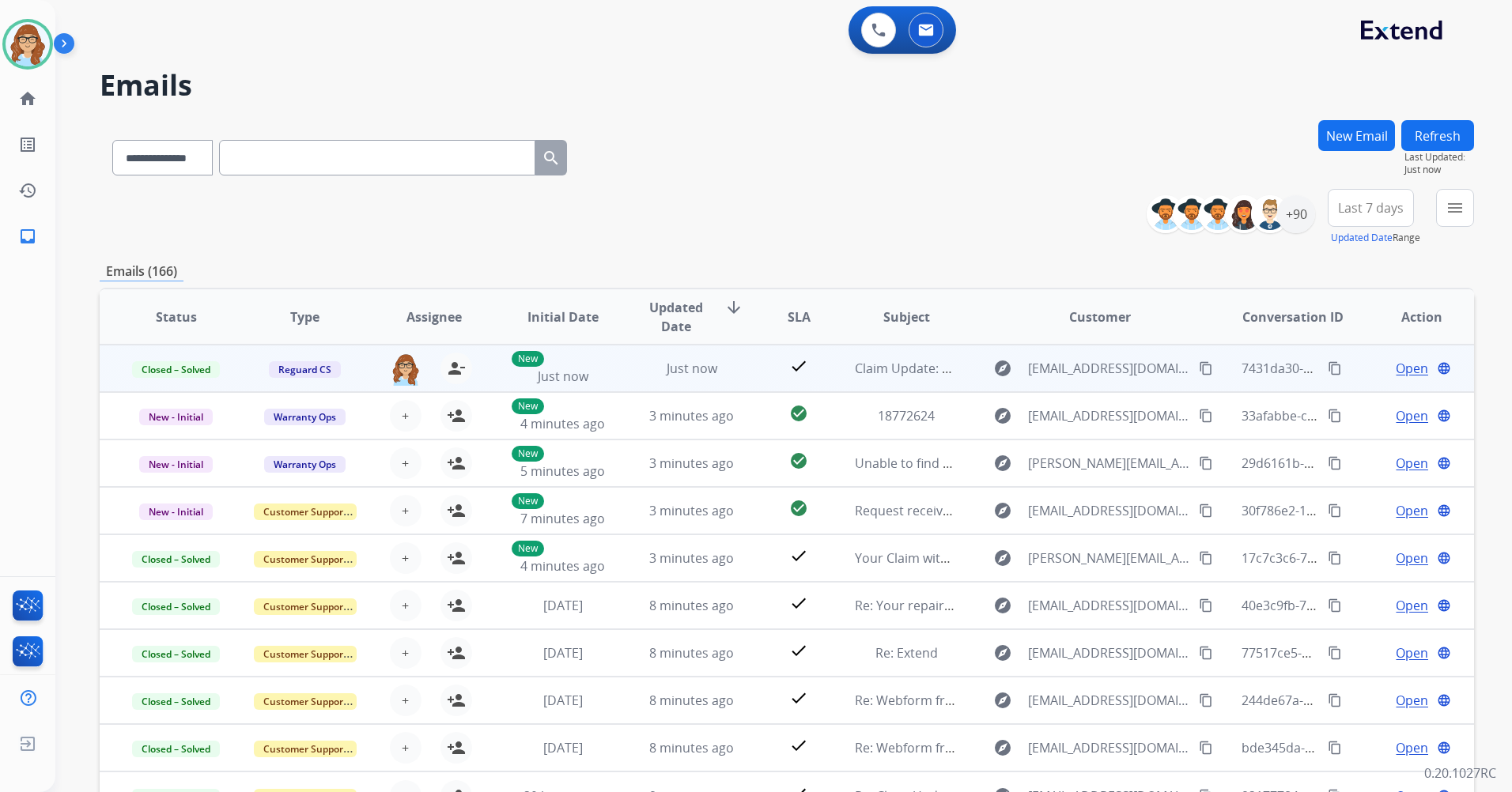
click at [1328, 373] on mat-icon "content_copy" at bounding box center [1335, 369] width 15 height 15
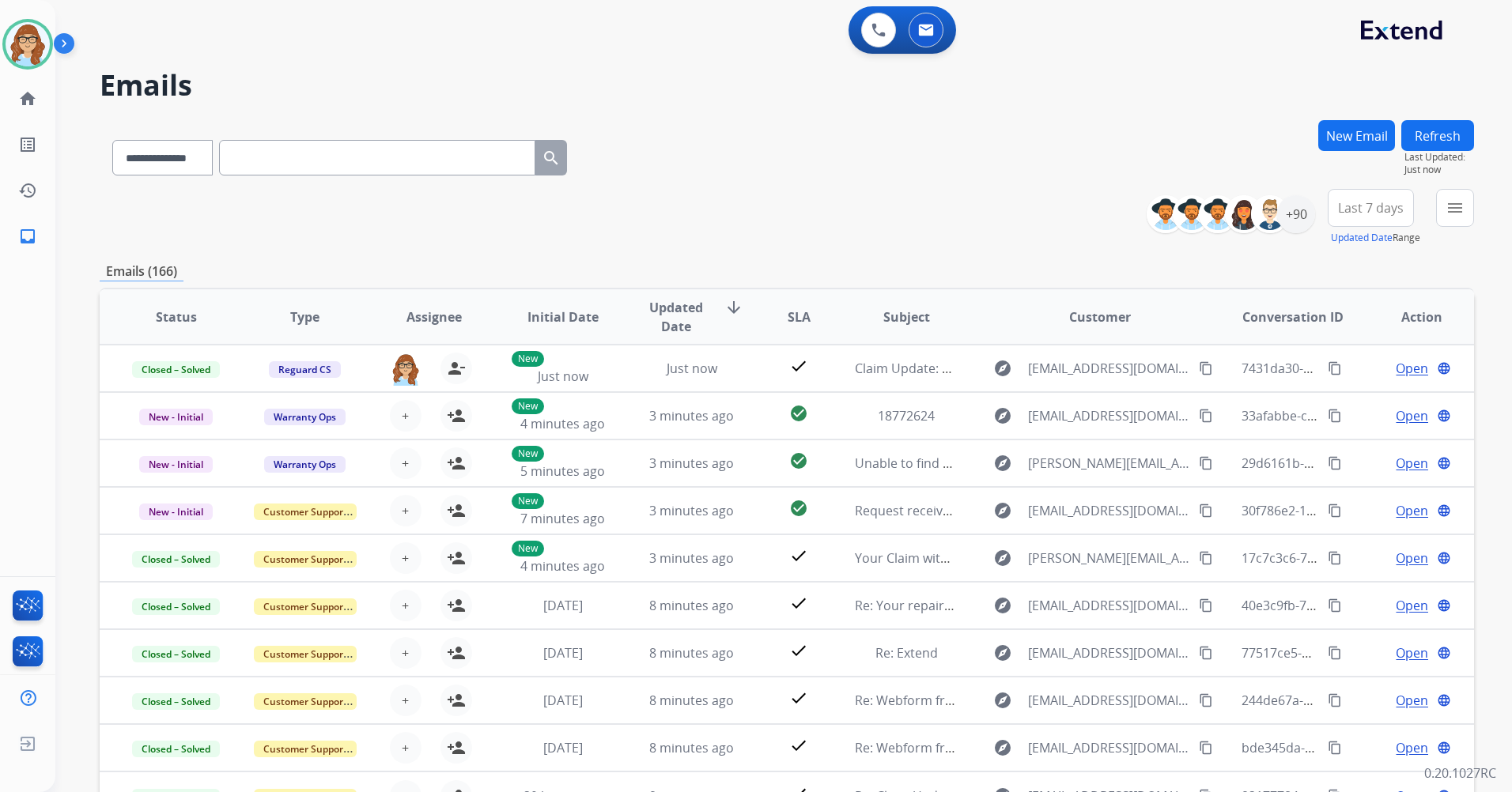
click at [1366, 207] on span "Last 7 days" at bounding box center [1370, 208] width 65 height 6
click at [1366, 392] on div "Last 90 days" at bounding box center [1366, 400] width 87 height 23
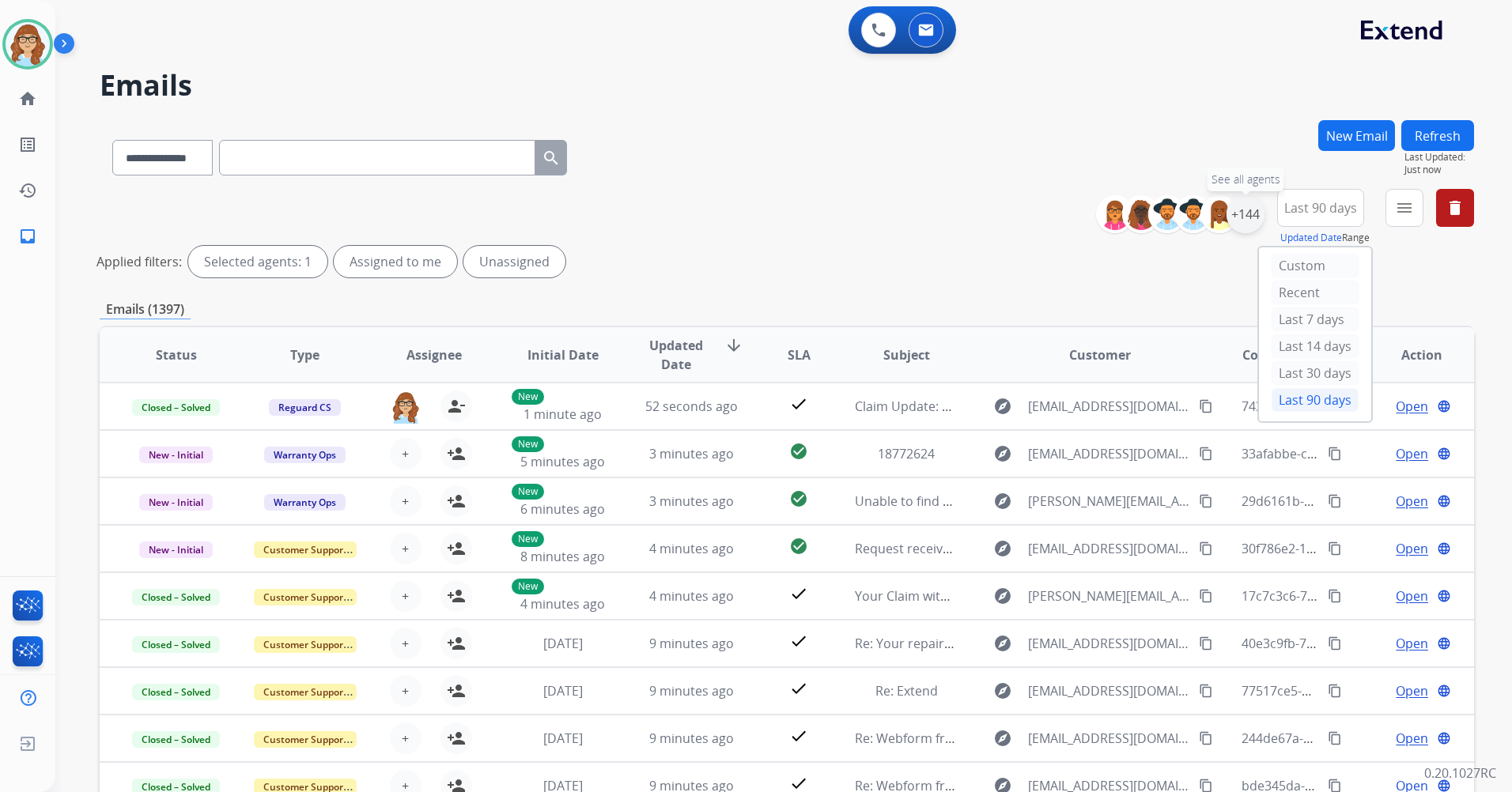
click at [1238, 215] on div "+144" at bounding box center [1245, 214] width 38 height 38
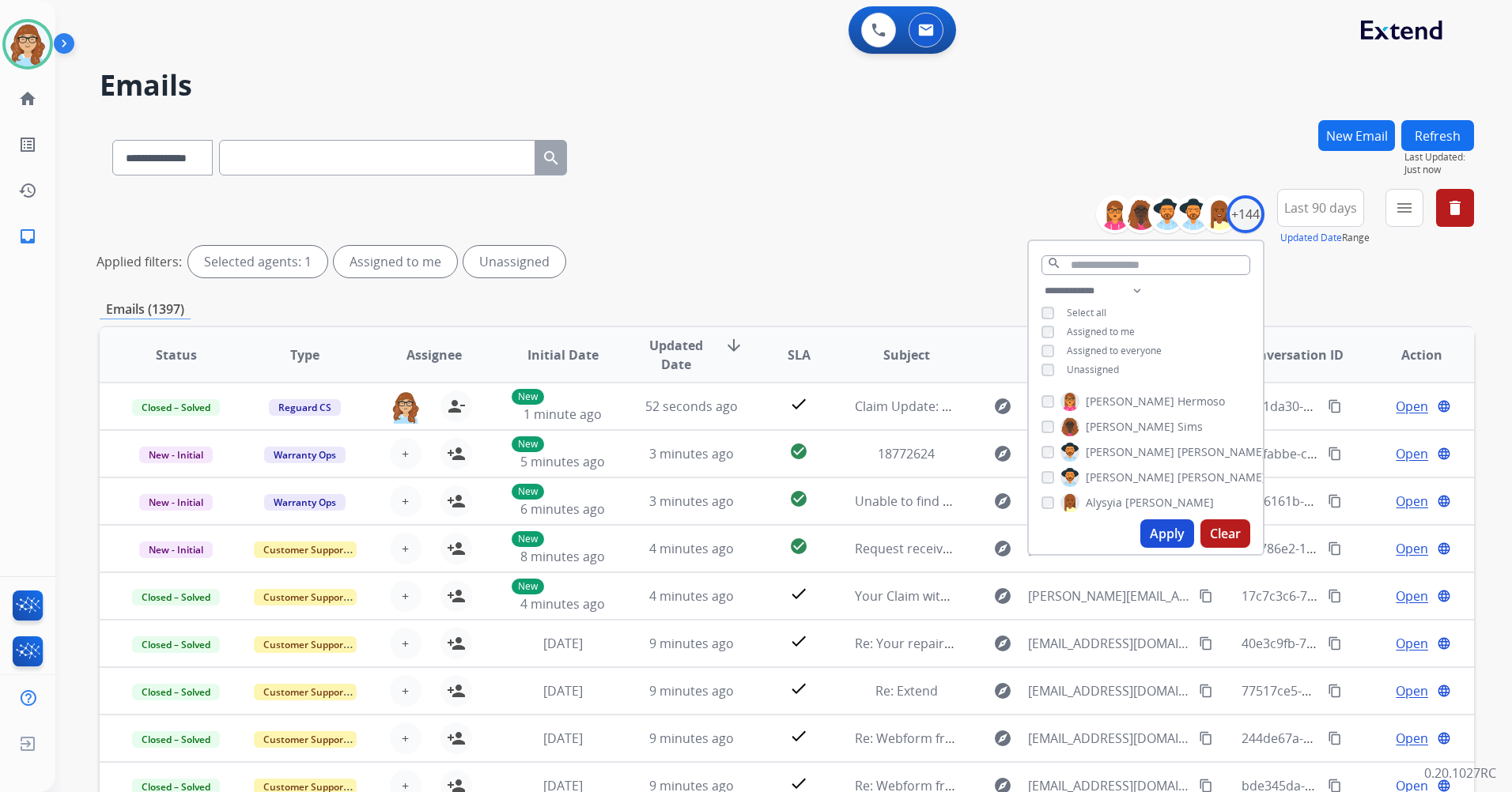
click at [1116, 368] on div "**********" at bounding box center [1146, 332] width 234 height 101
click at [1104, 368] on span "Unassigned" at bounding box center [1092, 370] width 52 height 14
click at [1165, 528] on button "Apply" at bounding box center [1166, 534] width 54 height 28
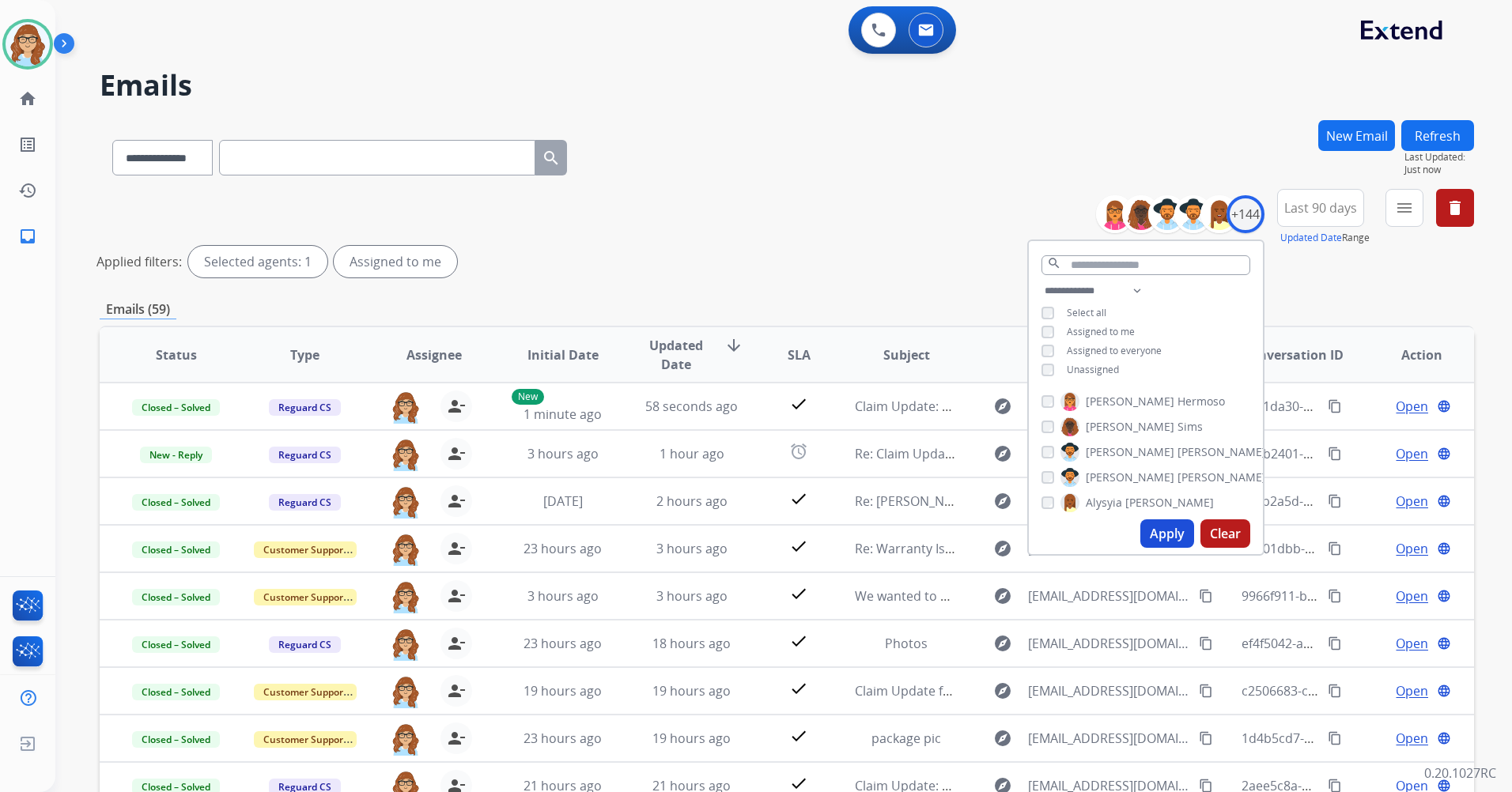
click at [812, 245] on div "**********" at bounding box center [786, 237] width 1374 height 95
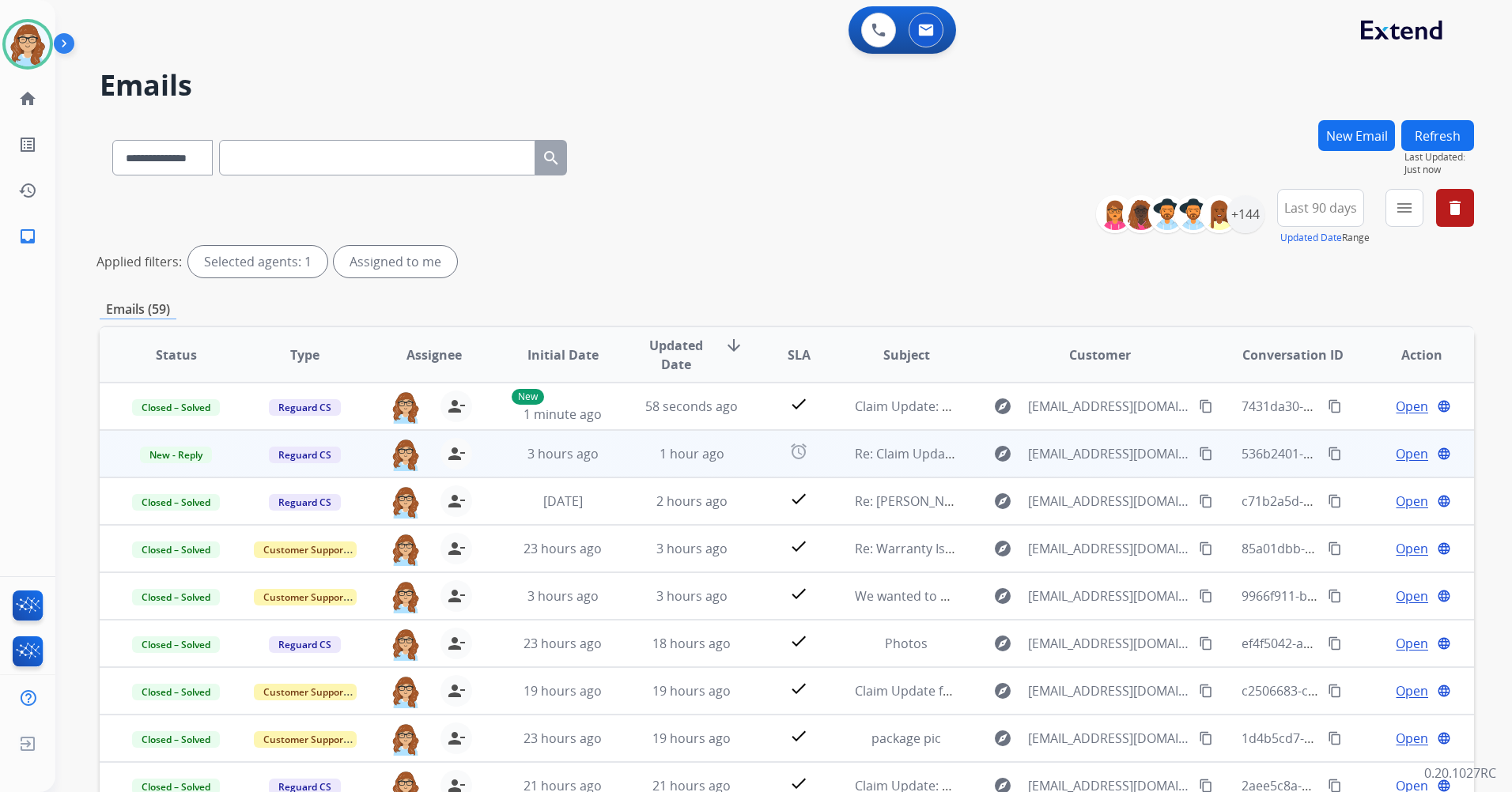
click at [1406, 456] on span "Open" at bounding box center [1412, 454] width 32 height 19
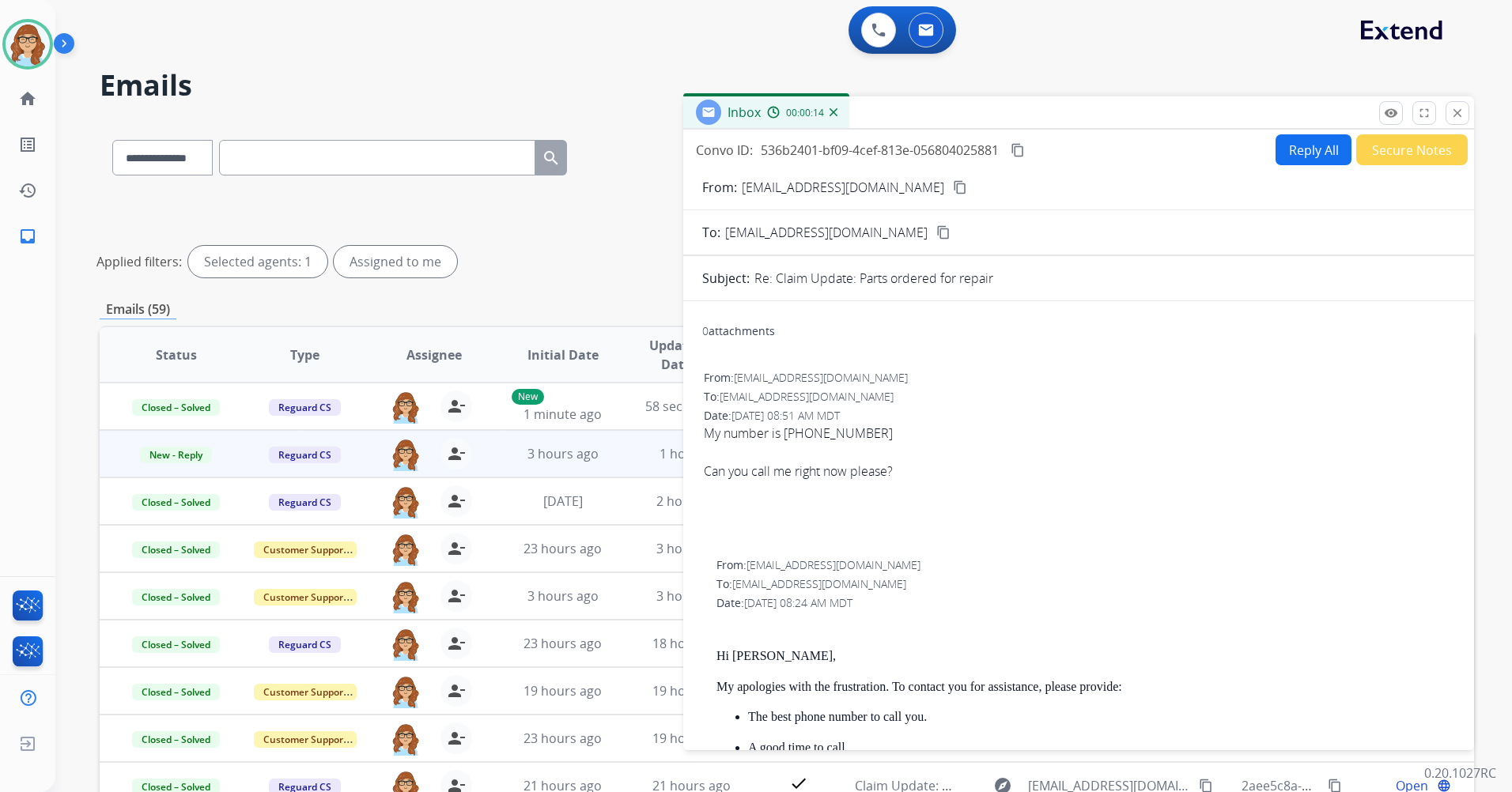
click at [953, 192] on mat-icon "content_copy" at bounding box center [960, 187] width 15 height 15
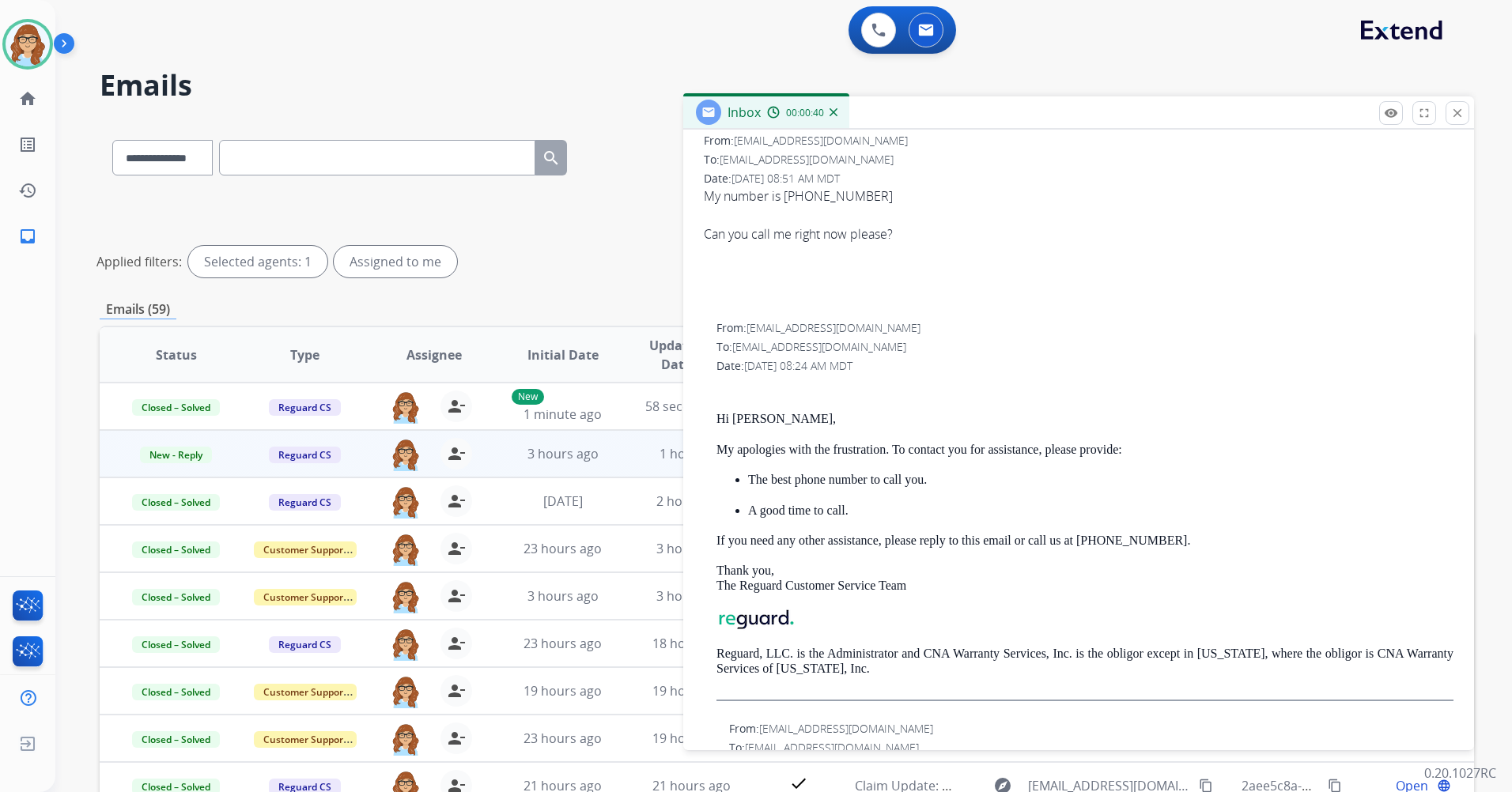
scroll to position [158, 0]
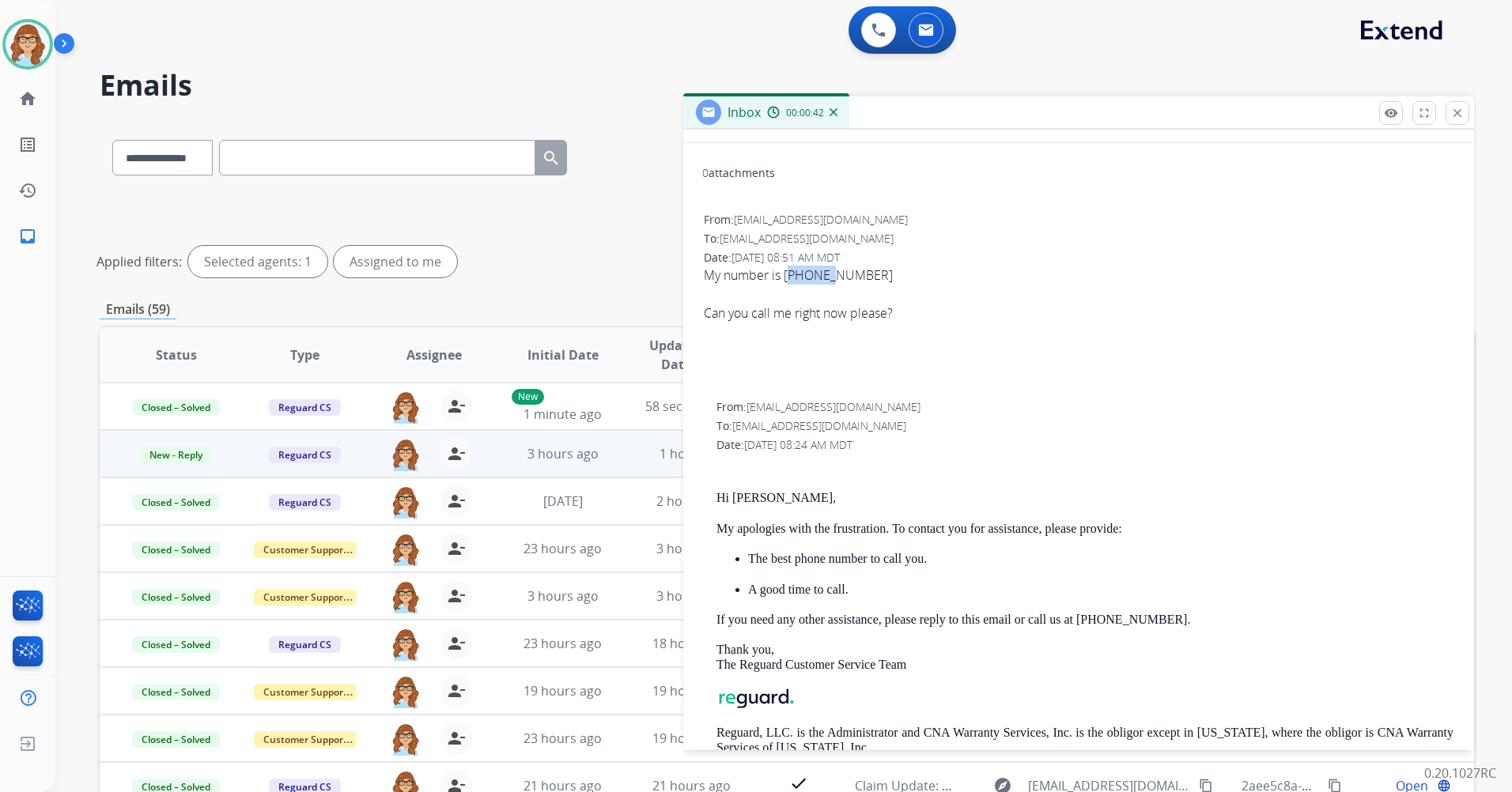
drag, startPoint x: 792, startPoint y: 274, endPoint x: 831, endPoint y: 279, distance: 39.3
click at [831, 279] on div "My number is [PHONE_NUMBER]" at bounding box center [1079, 275] width 750 height 19
drag, startPoint x: 831, startPoint y: 279, endPoint x: 787, endPoint y: 287, distance: 44.7
click at [787, 287] on div at bounding box center [1079, 295] width 750 height 19
drag, startPoint x: 785, startPoint y: 274, endPoint x: 856, endPoint y: 276, distance: 71.0
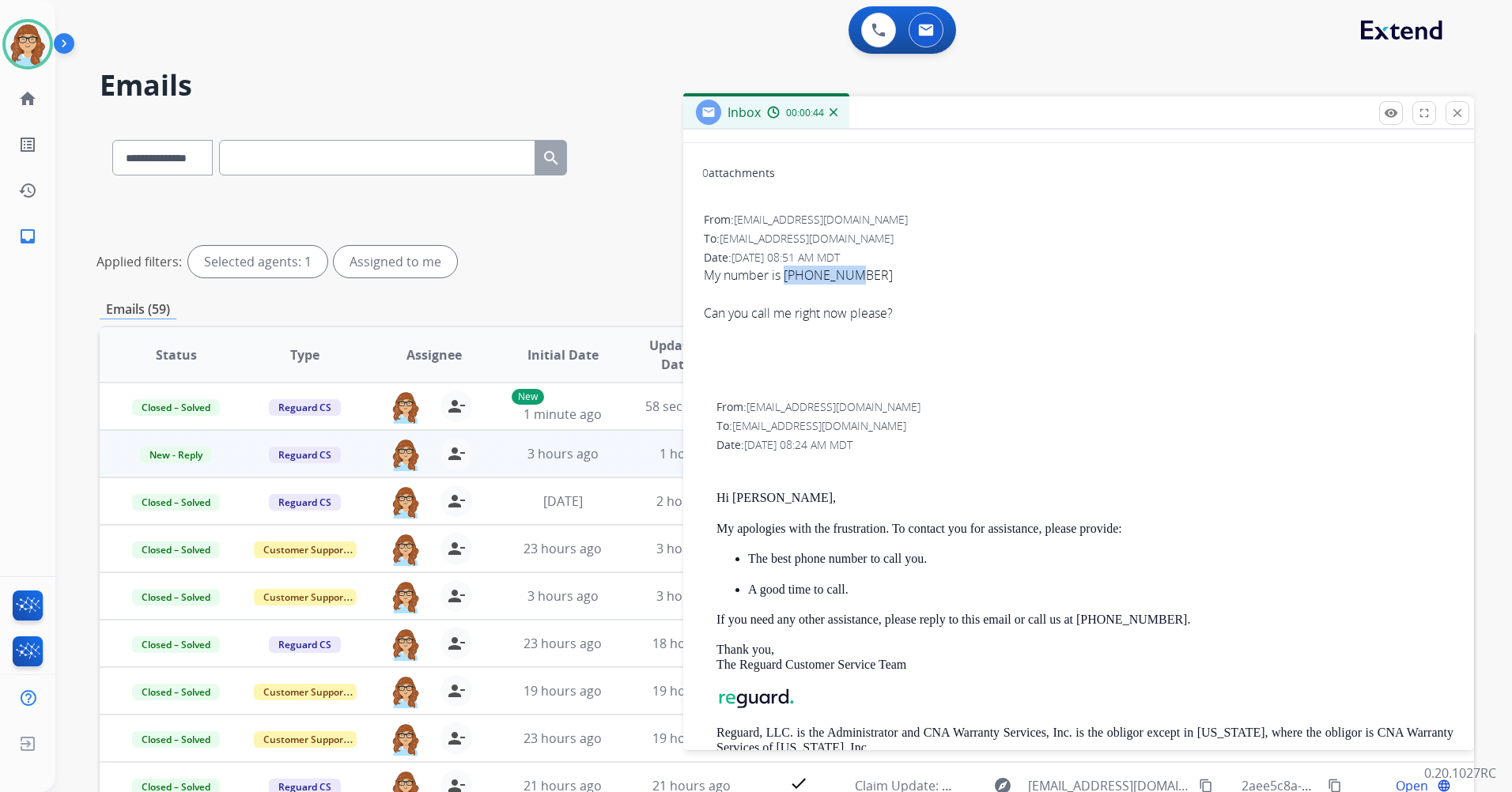
click at [856, 276] on div "My number is [PHONE_NUMBER]" at bounding box center [1079, 275] width 750 height 19
drag, startPoint x: 856, startPoint y: 276, endPoint x: 839, endPoint y: 274, distance: 17.1
copy div "4074195303"
click at [1037, 364] on div at bounding box center [1079, 371] width 750 height 19
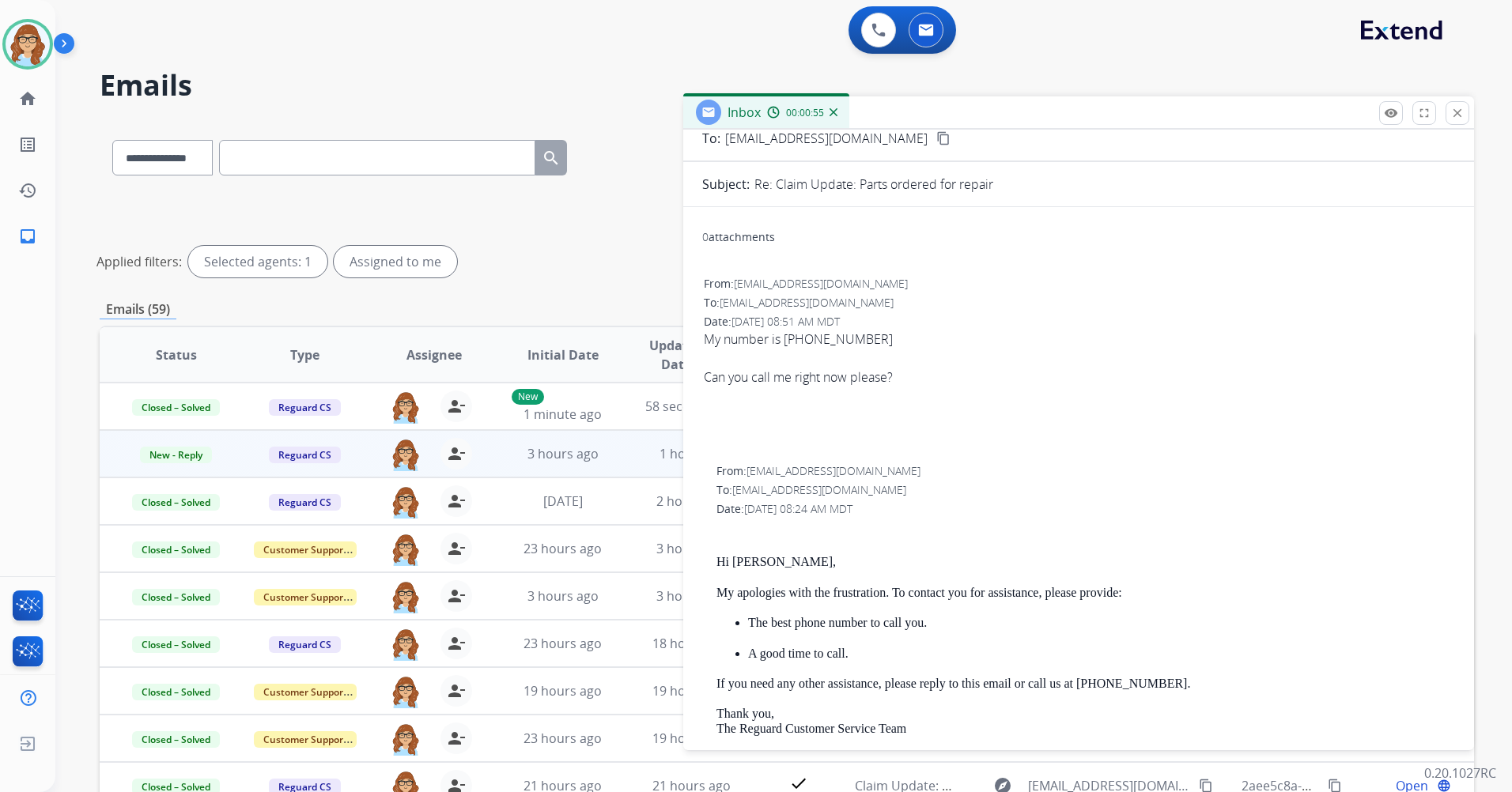
scroll to position [0, 0]
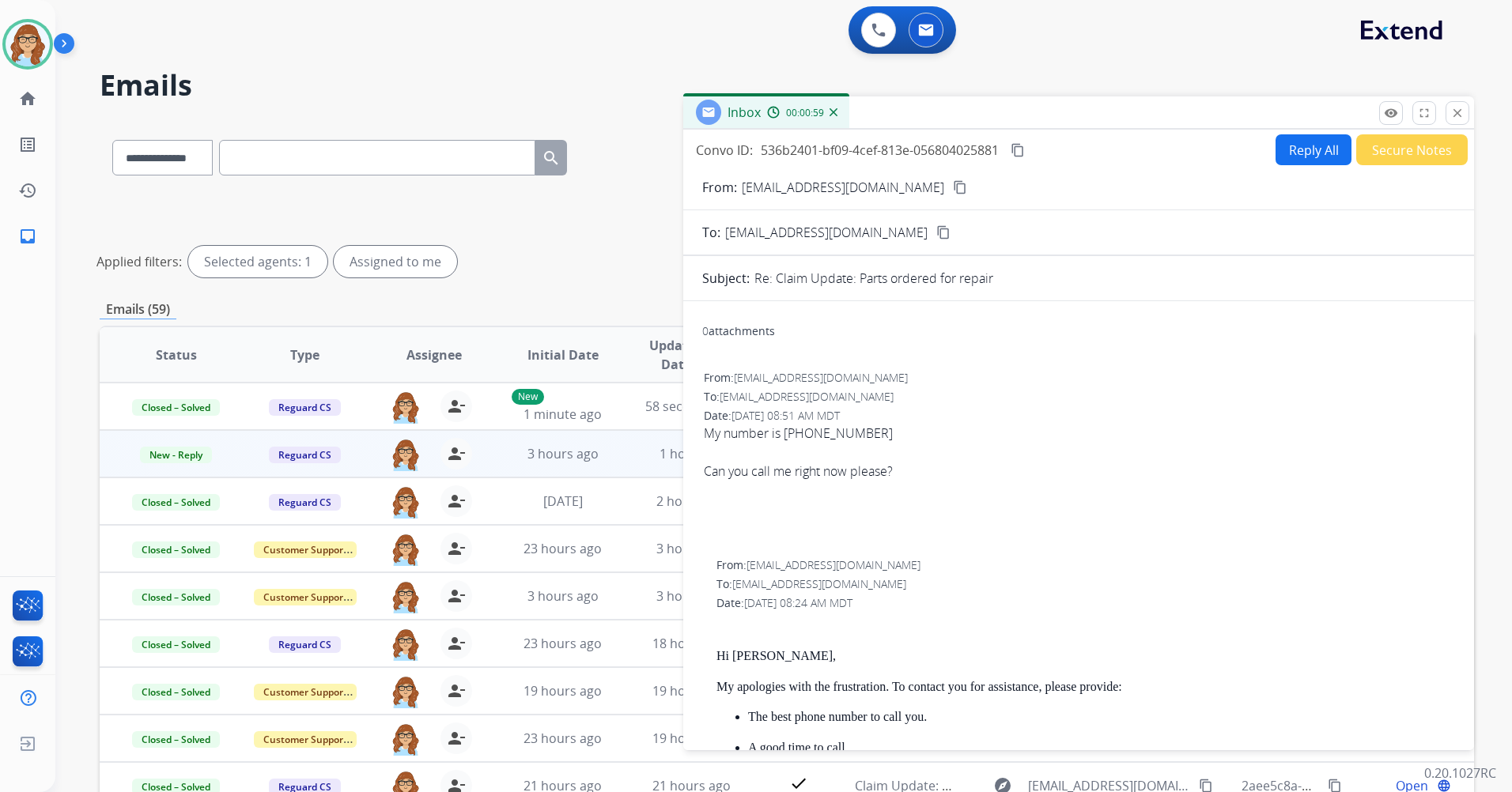
click at [1390, 151] on button "Secure Notes" at bounding box center [1412, 150] width 111 height 31
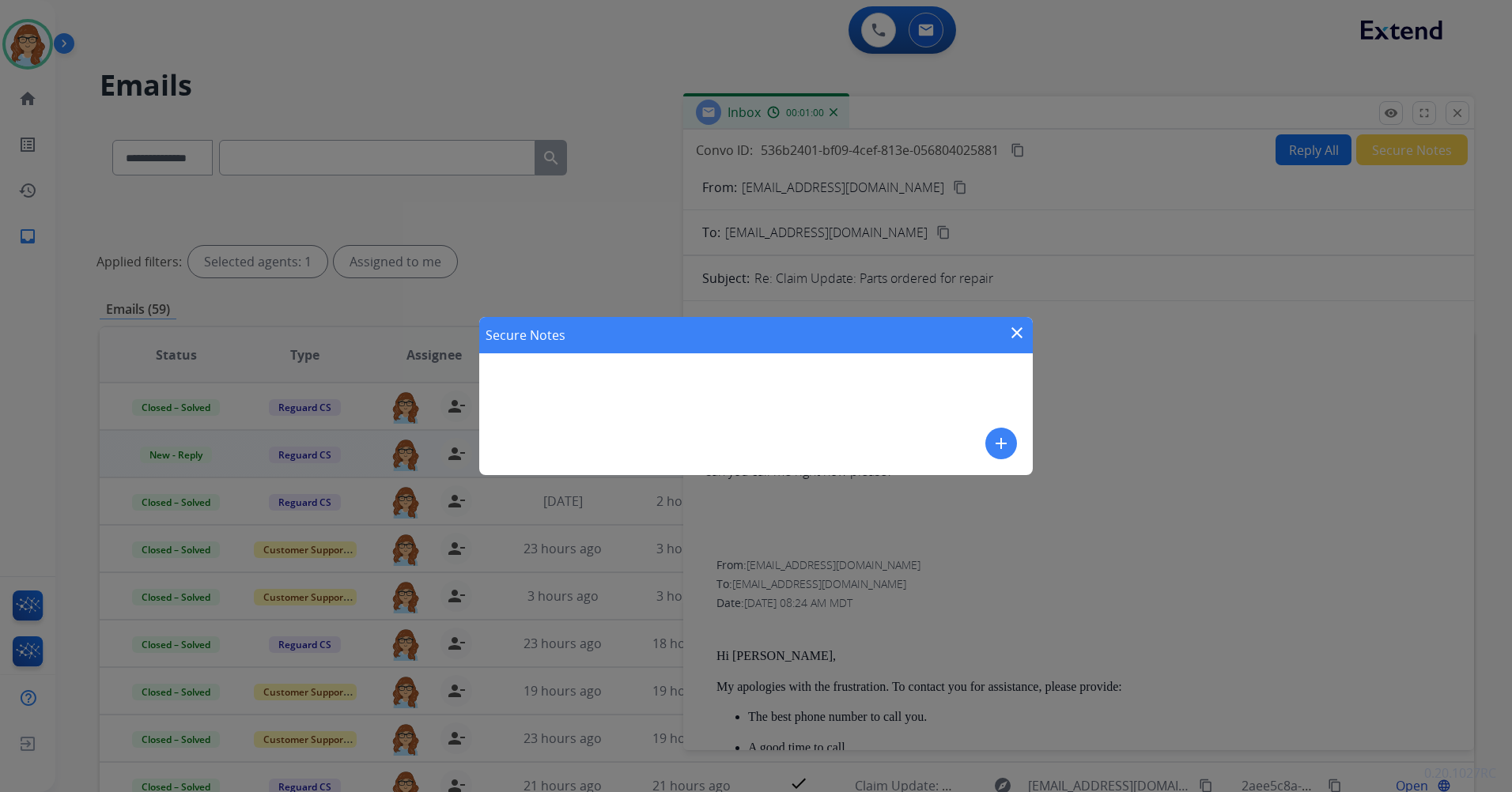
click at [1006, 445] on mat-icon "add" at bounding box center [1001, 444] width 19 height 19
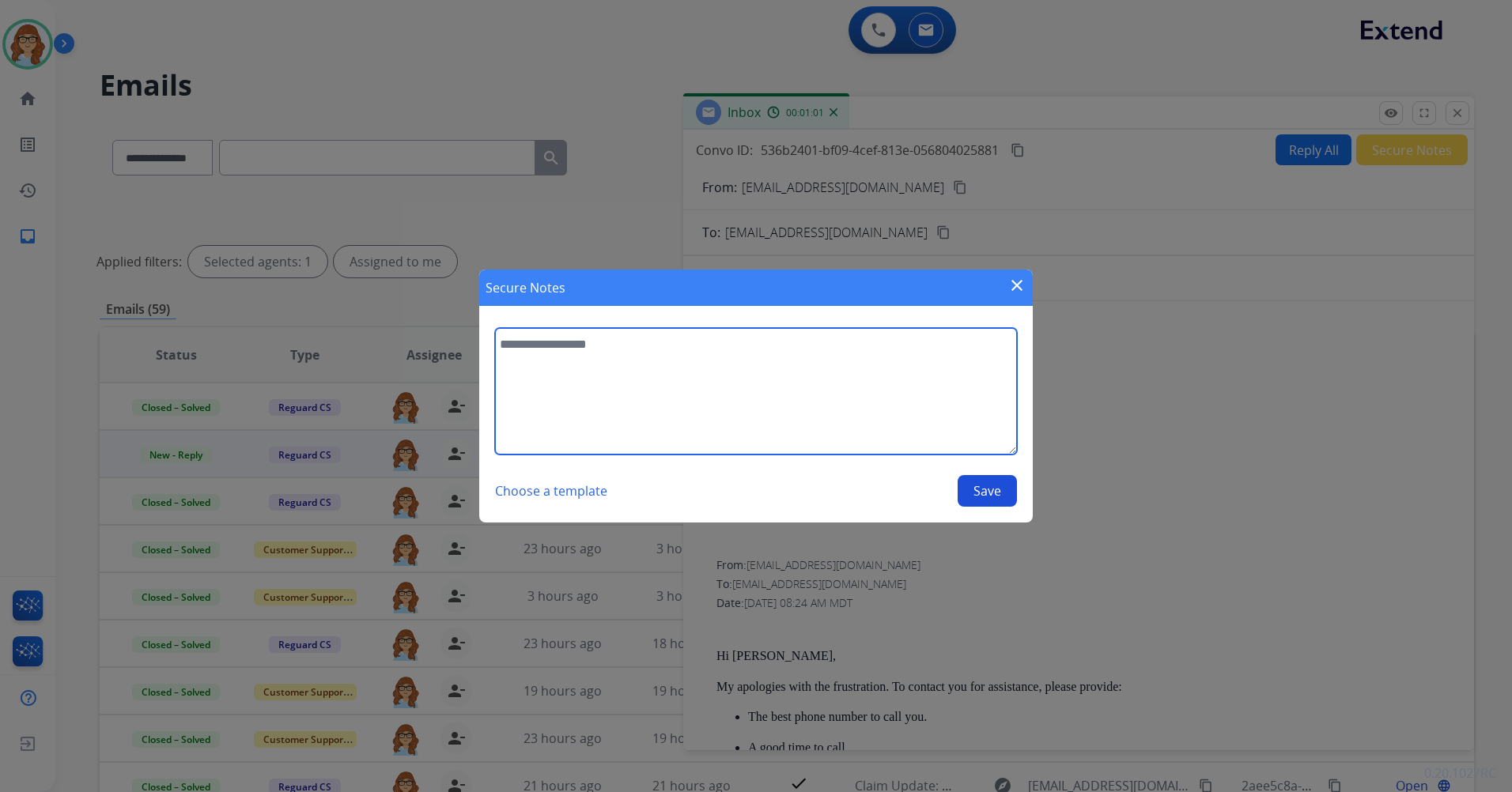
click at [762, 400] on textarea at bounding box center [756, 391] width 521 height 127
type textarea "**********"
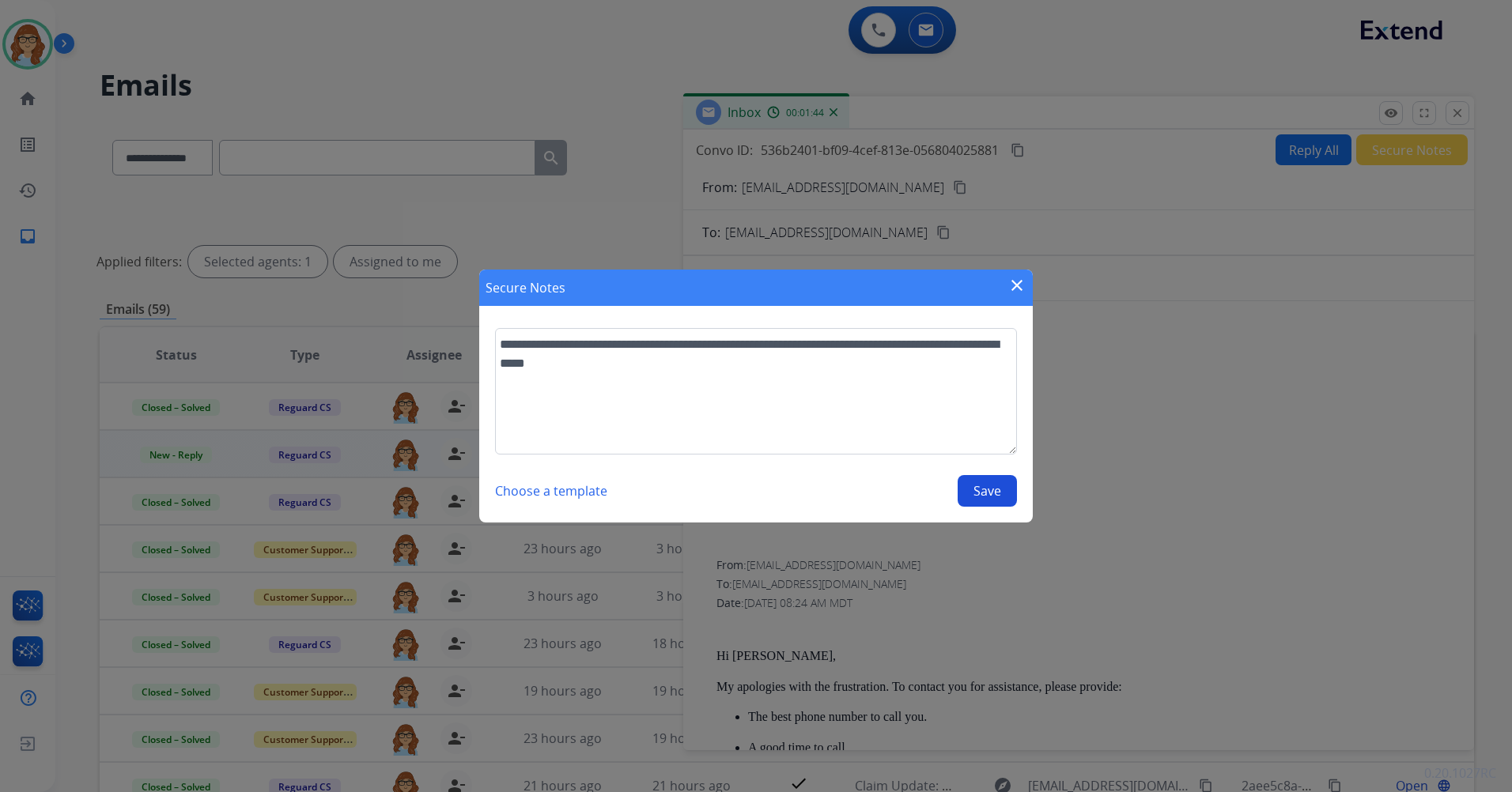
click at [998, 492] on button "Save" at bounding box center [986, 491] width 59 height 31
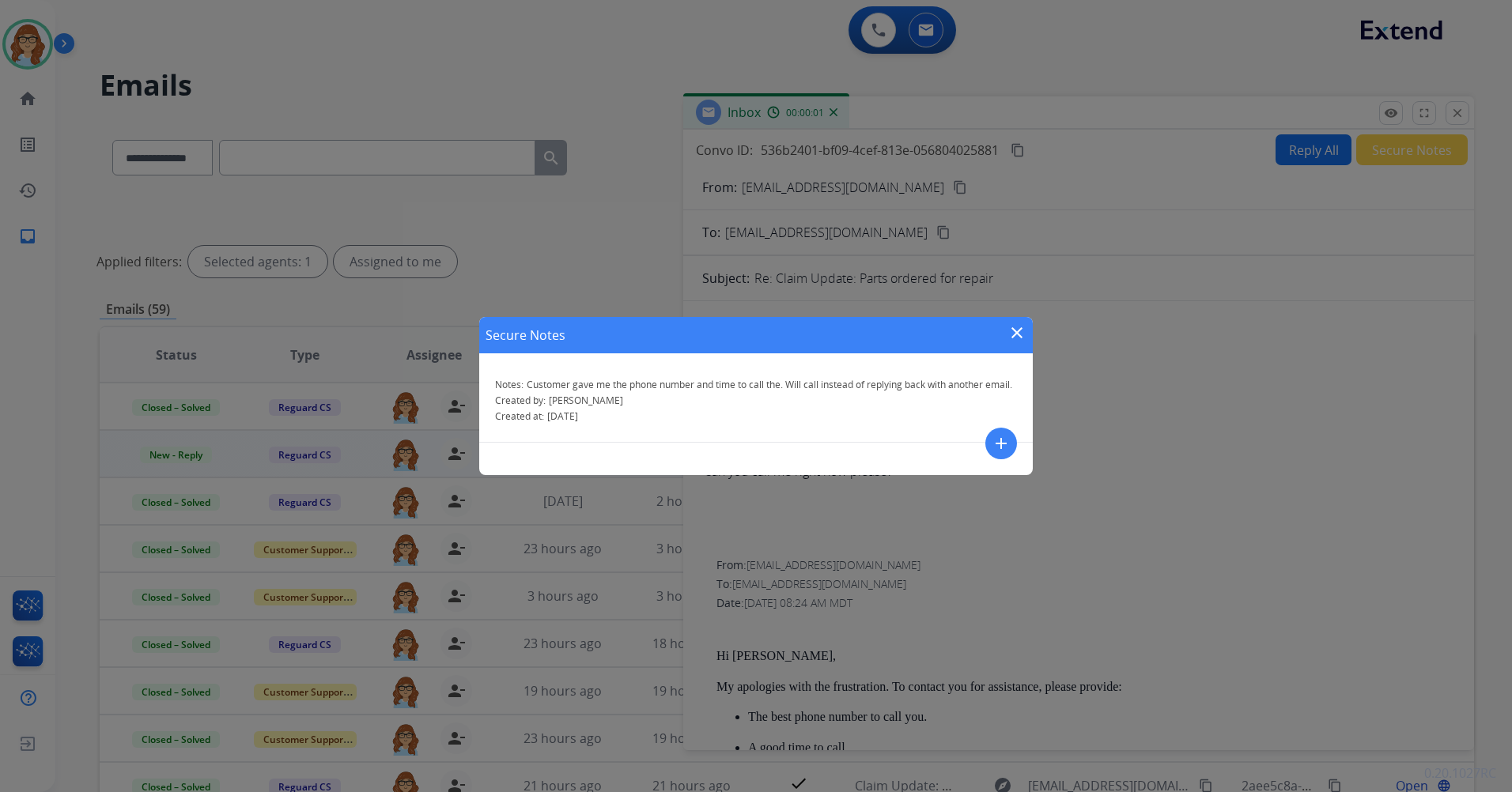
click at [1018, 334] on mat-icon "close" at bounding box center [1017, 333] width 19 height 19
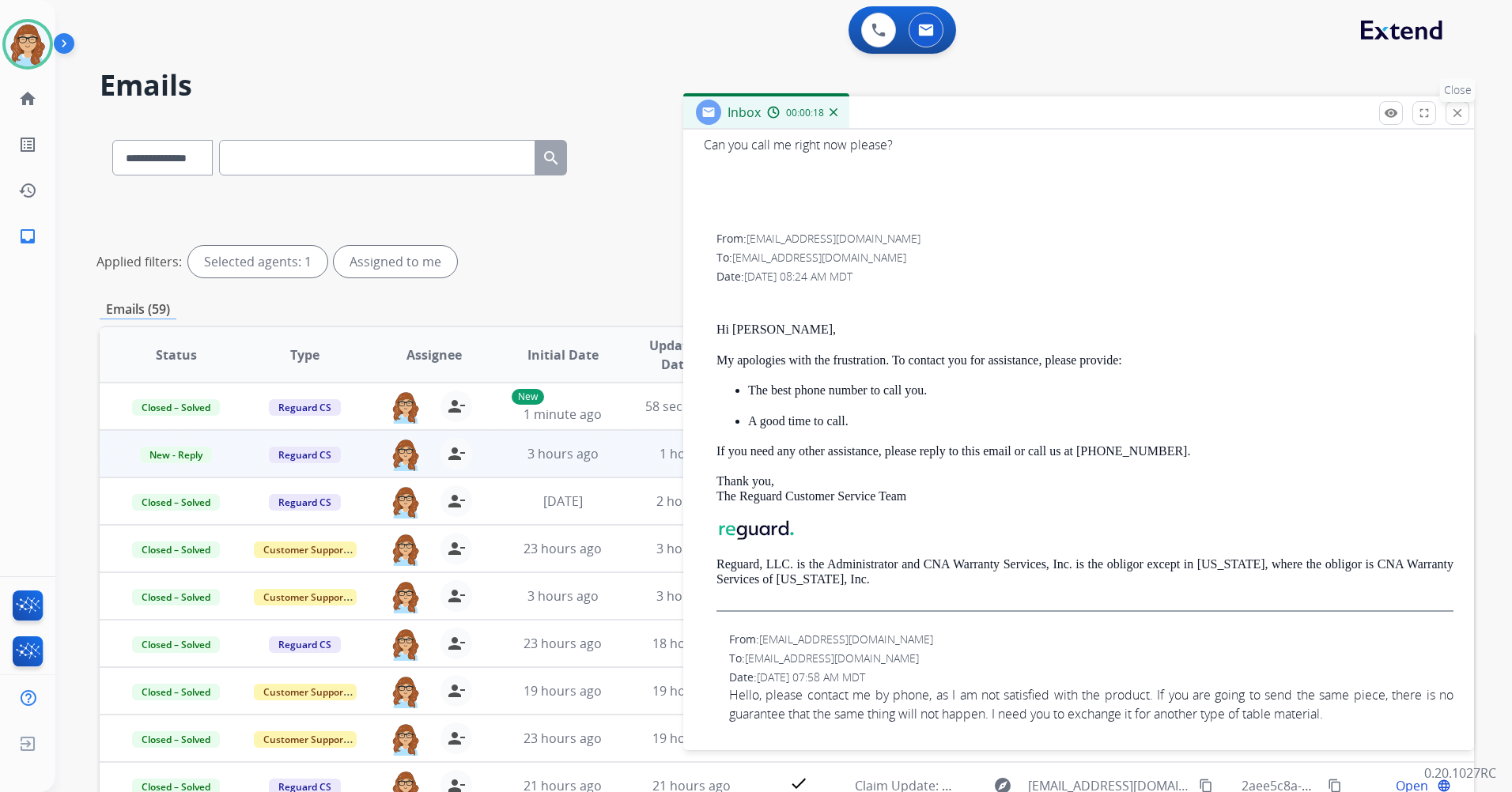
scroll to position [158, 0]
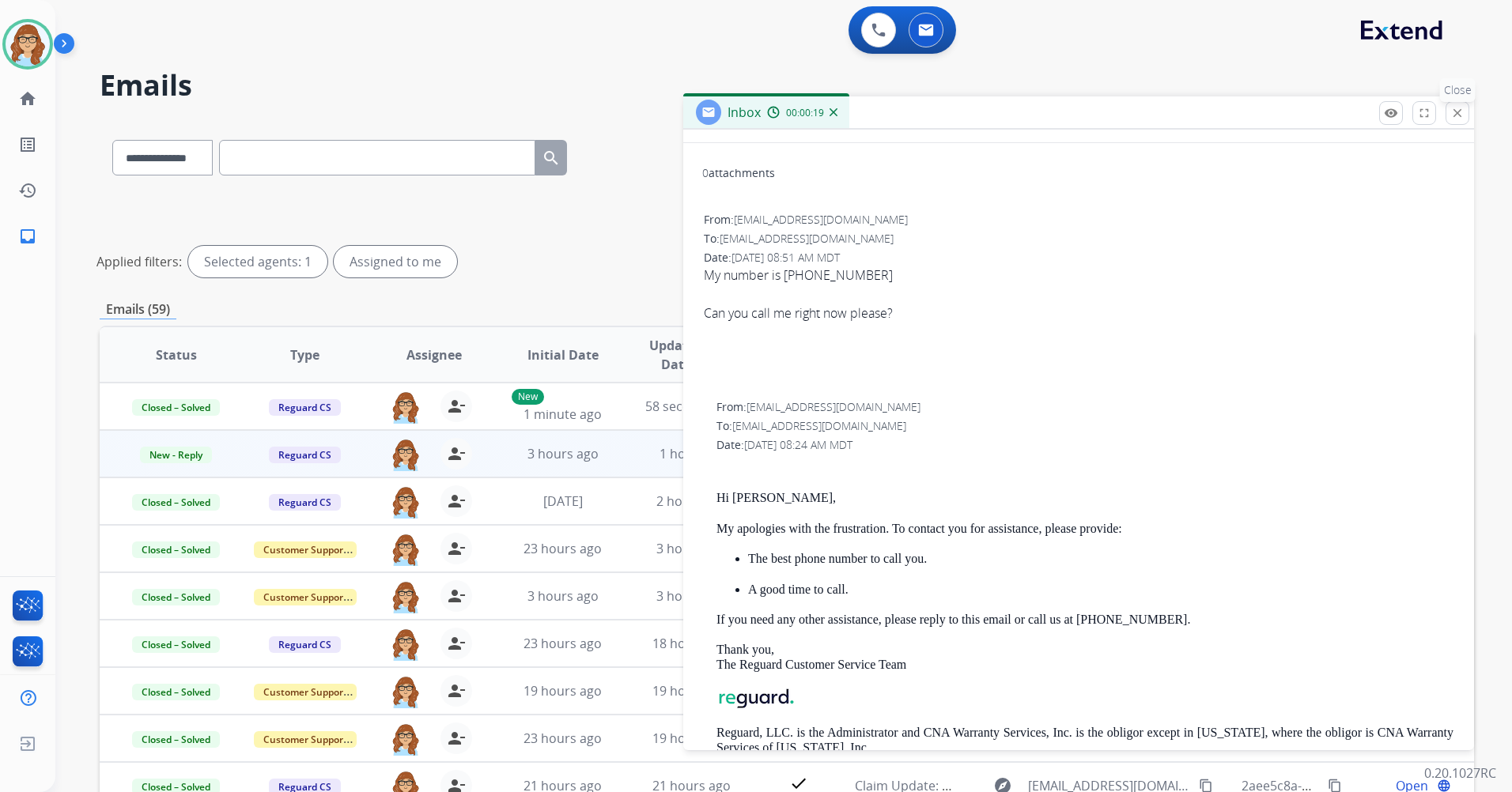
click at [1463, 112] on mat-icon "close" at bounding box center [1457, 113] width 15 height 15
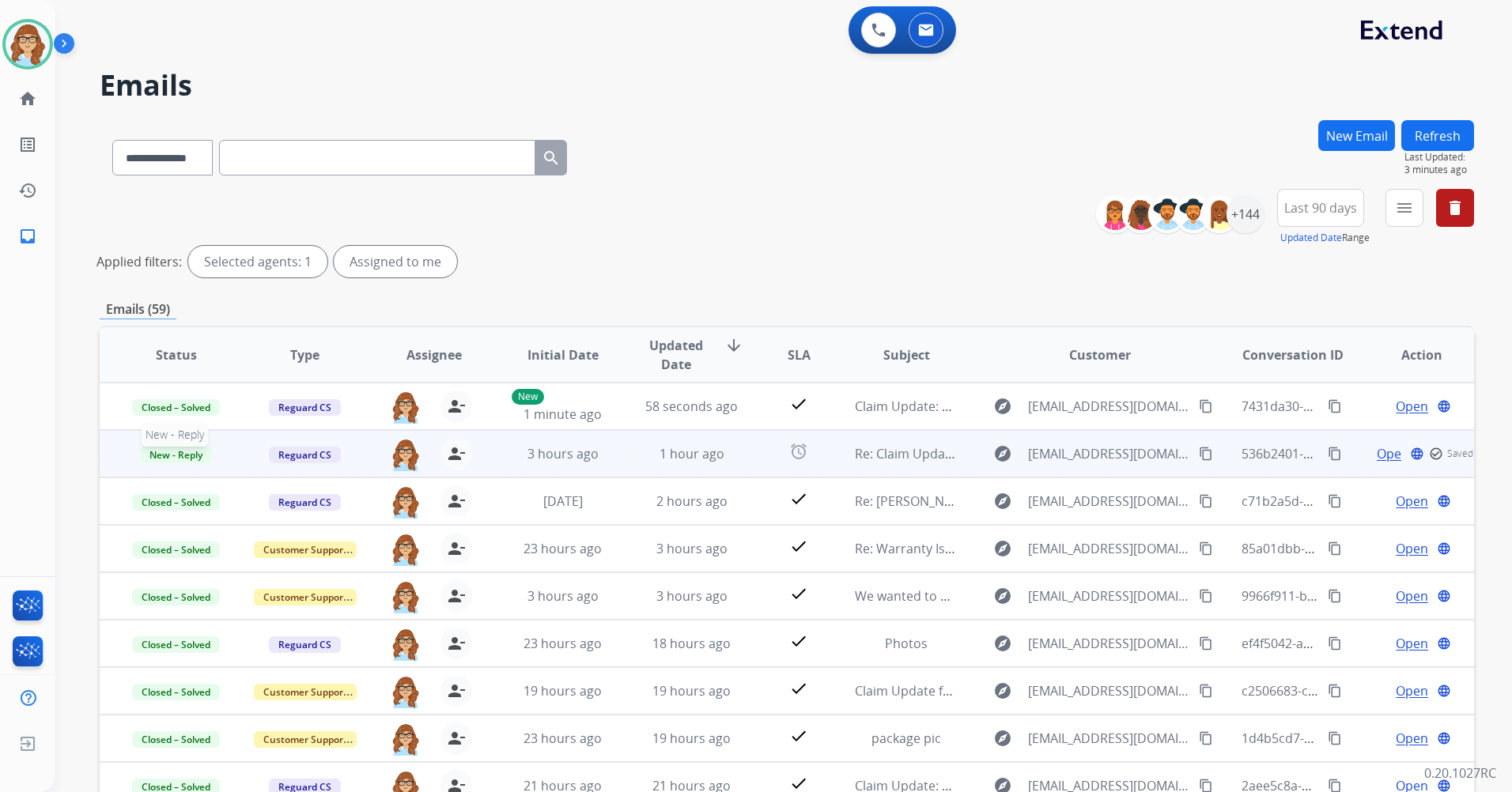
click at [165, 454] on span "New - Reply" at bounding box center [175, 455] width 72 height 17
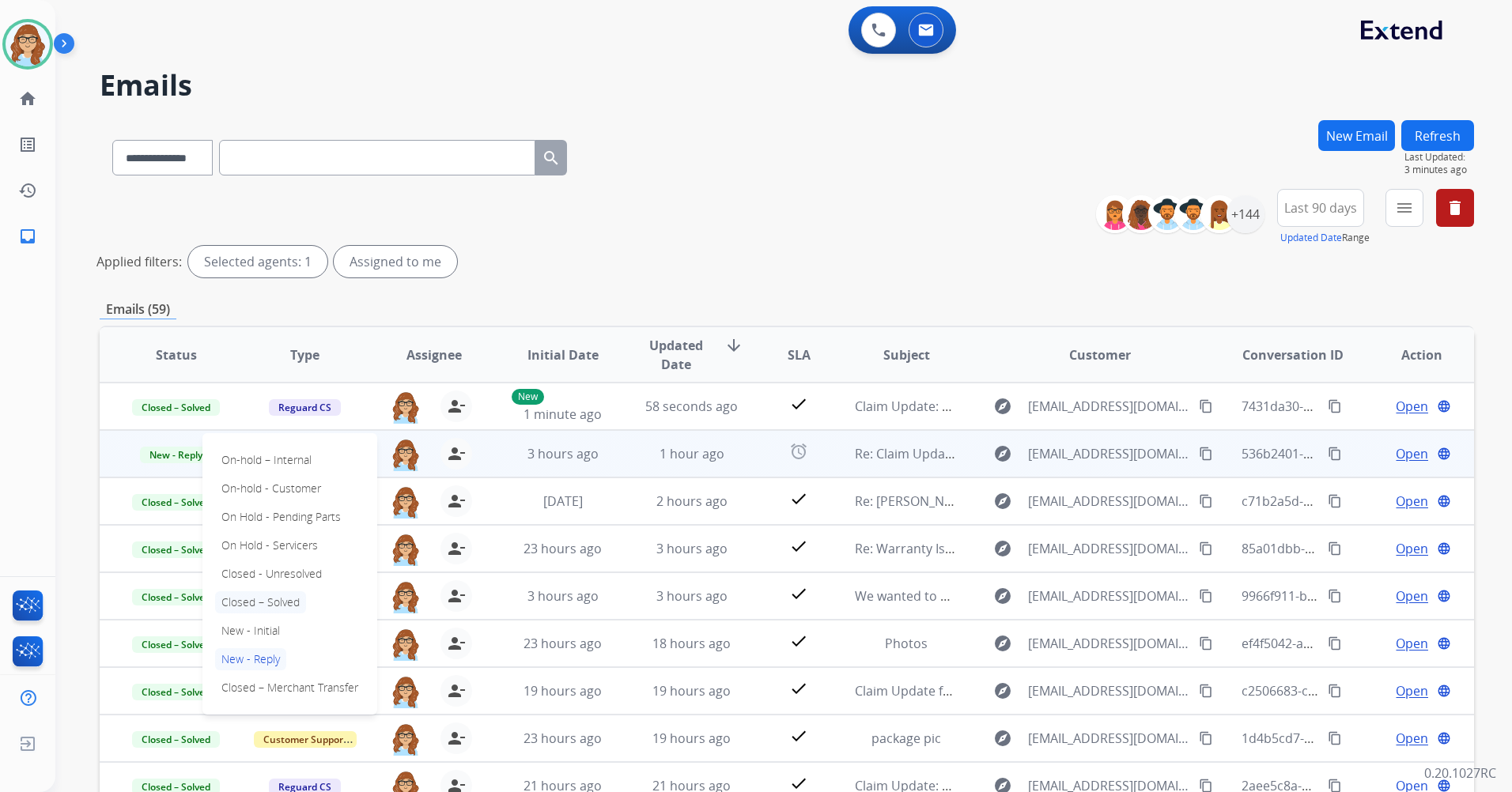
click at [292, 606] on p "Closed – Solved" at bounding box center [260, 602] width 91 height 22
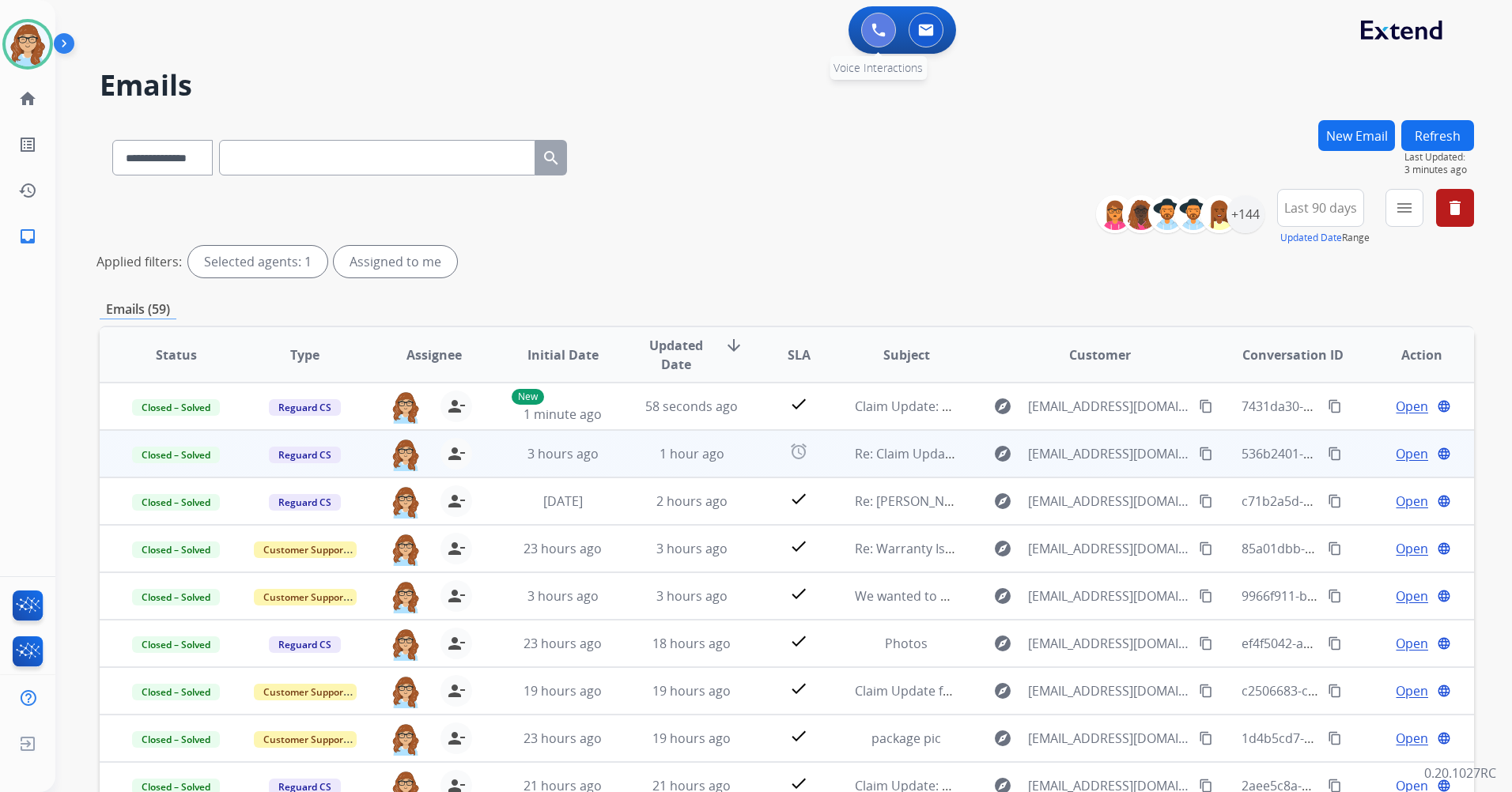
click at [870, 36] on button at bounding box center [878, 30] width 35 height 35
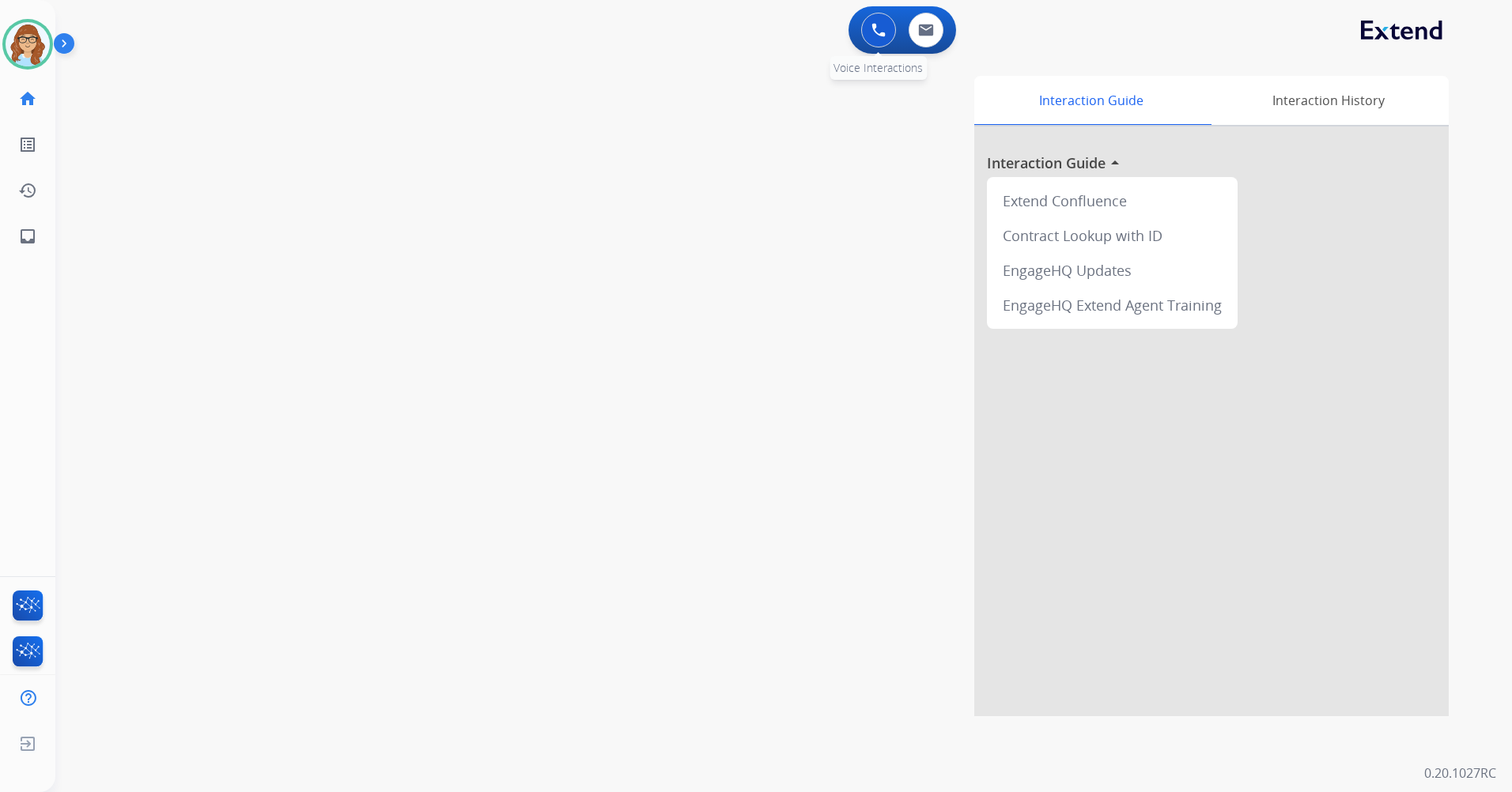
click at [868, 36] on button at bounding box center [878, 30] width 35 height 35
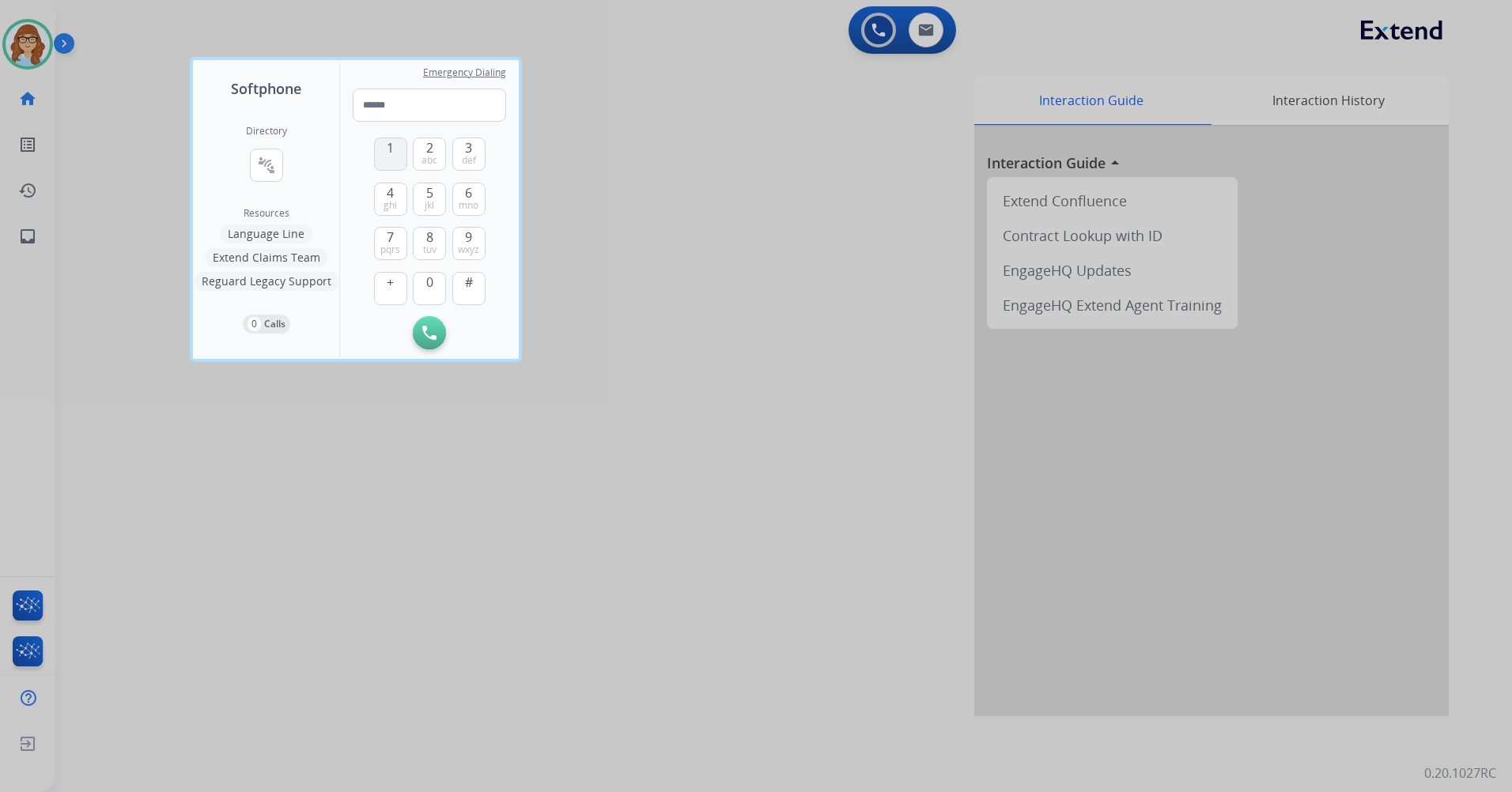
click at [392, 157] on span "1" at bounding box center [390, 148] width 7 height 19
drag, startPoint x: 394, startPoint y: 212, endPoint x: 459, endPoint y: 277, distance: 91.9
click at [395, 212] on span "ghi" at bounding box center [390, 206] width 14 height 13
drag, startPoint x: 429, startPoint y: 283, endPoint x: 415, endPoint y: 249, distance: 36.8
click at [428, 281] on span "0" at bounding box center [429, 283] width 7 height 19
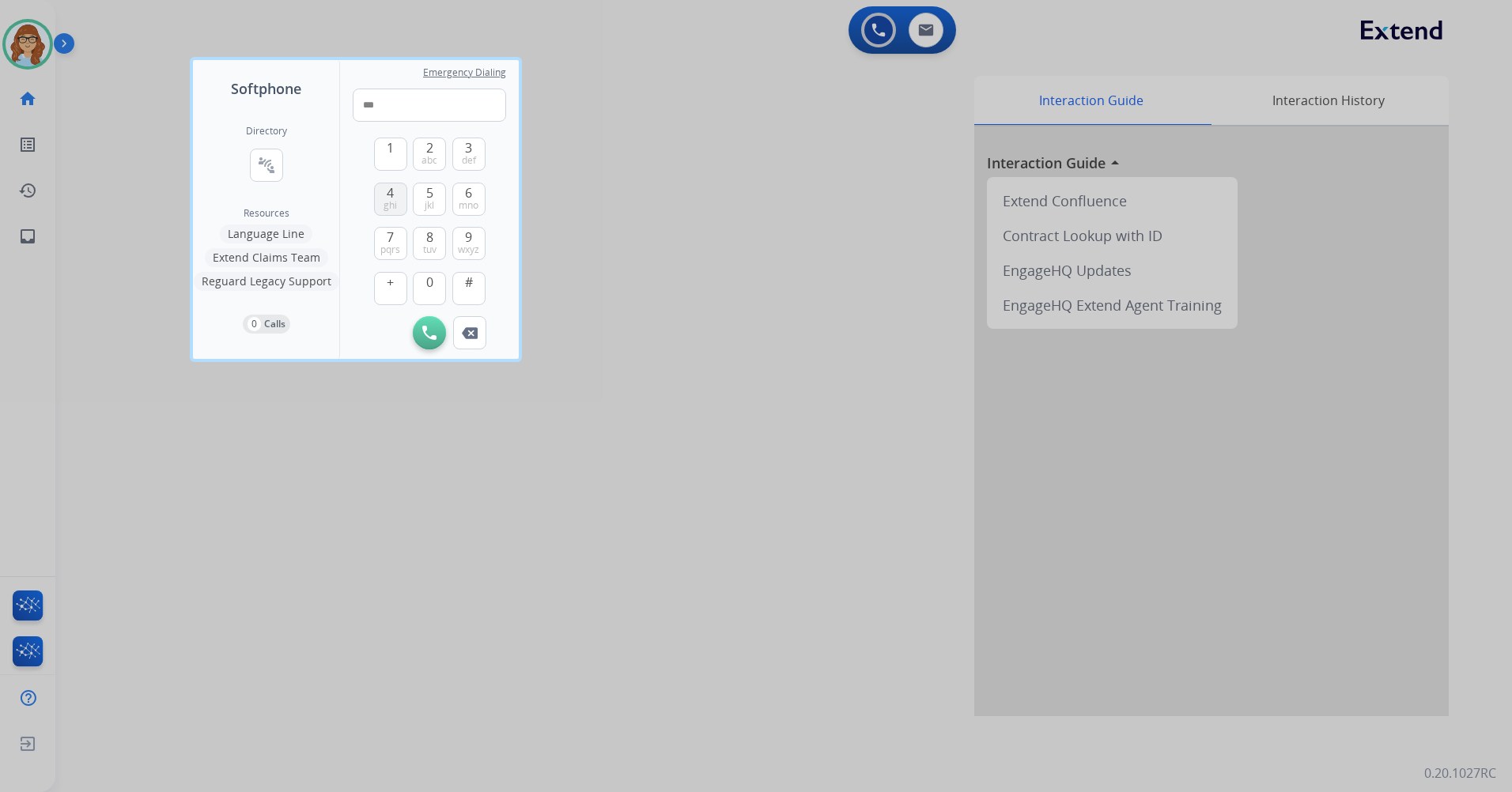
click at [390, 207] on span "ghi" at bounding box center [390, 206] width 14 height 13
click at [389, 207] on span "ghi" at bounding box center [390, 206] width 14 height 13
click at [391, 158] on button "1" at bounding box center [390, 153] width 33 height 33
click at [466, 233] on span "9" at bounding box center [468, 237] width 7 height 19
click at [443, 203] on button "5 jkl" at bounding box center [429, 199] width 33 height 33
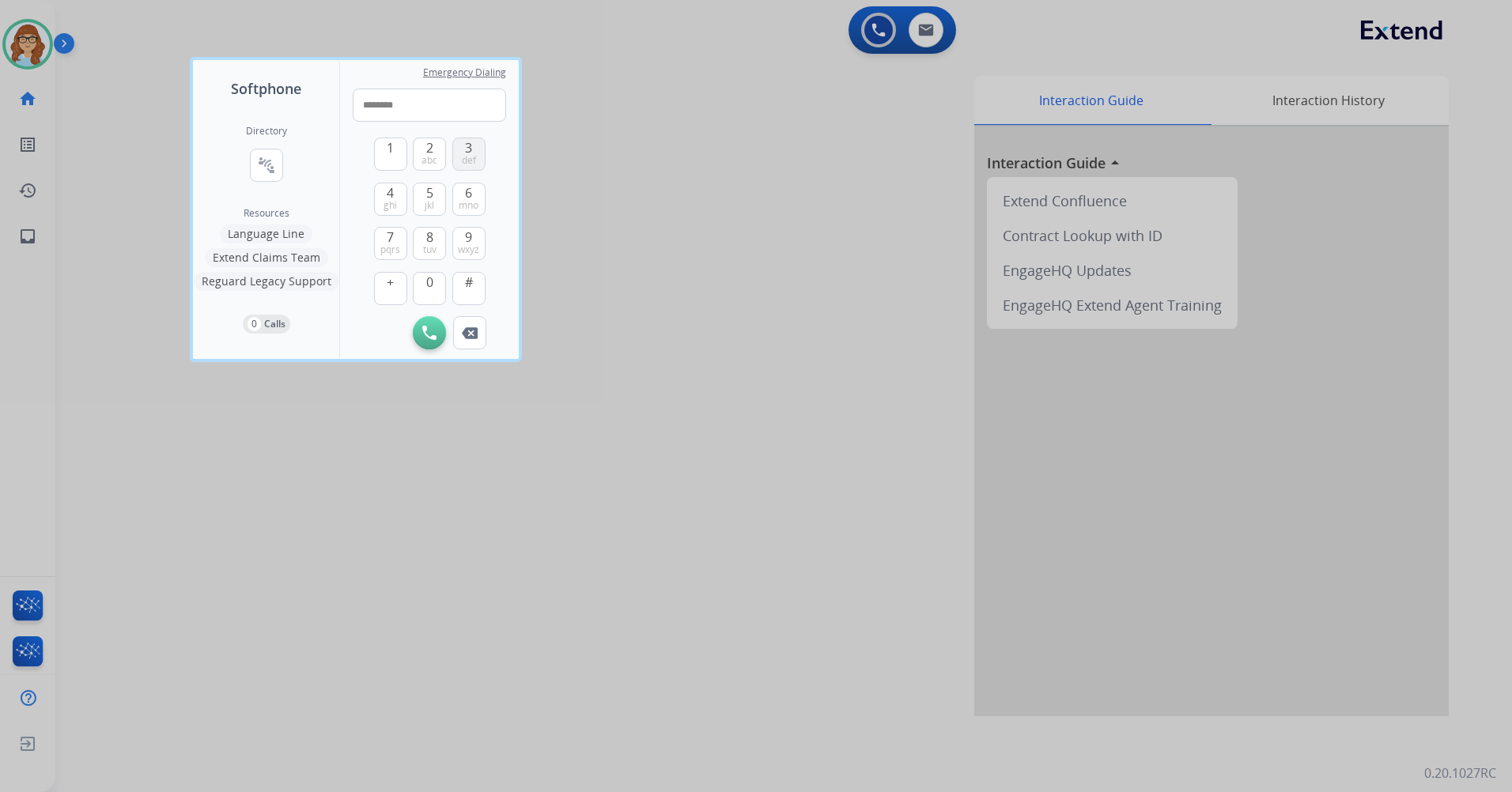
click at [460, 149] on button "3 def" at bounding box center [468, 153] width 33 height 33
click at [427, 280] on span "0" at bounding box center [429, 283] width 7 height 19
click at [479, 157] on button "3 def" at bounding box center [468, 153] width 33 height 33
click at [383, 104] on input "**********" at bounding box center [429, 105] width 153 height 33
type input "**********"
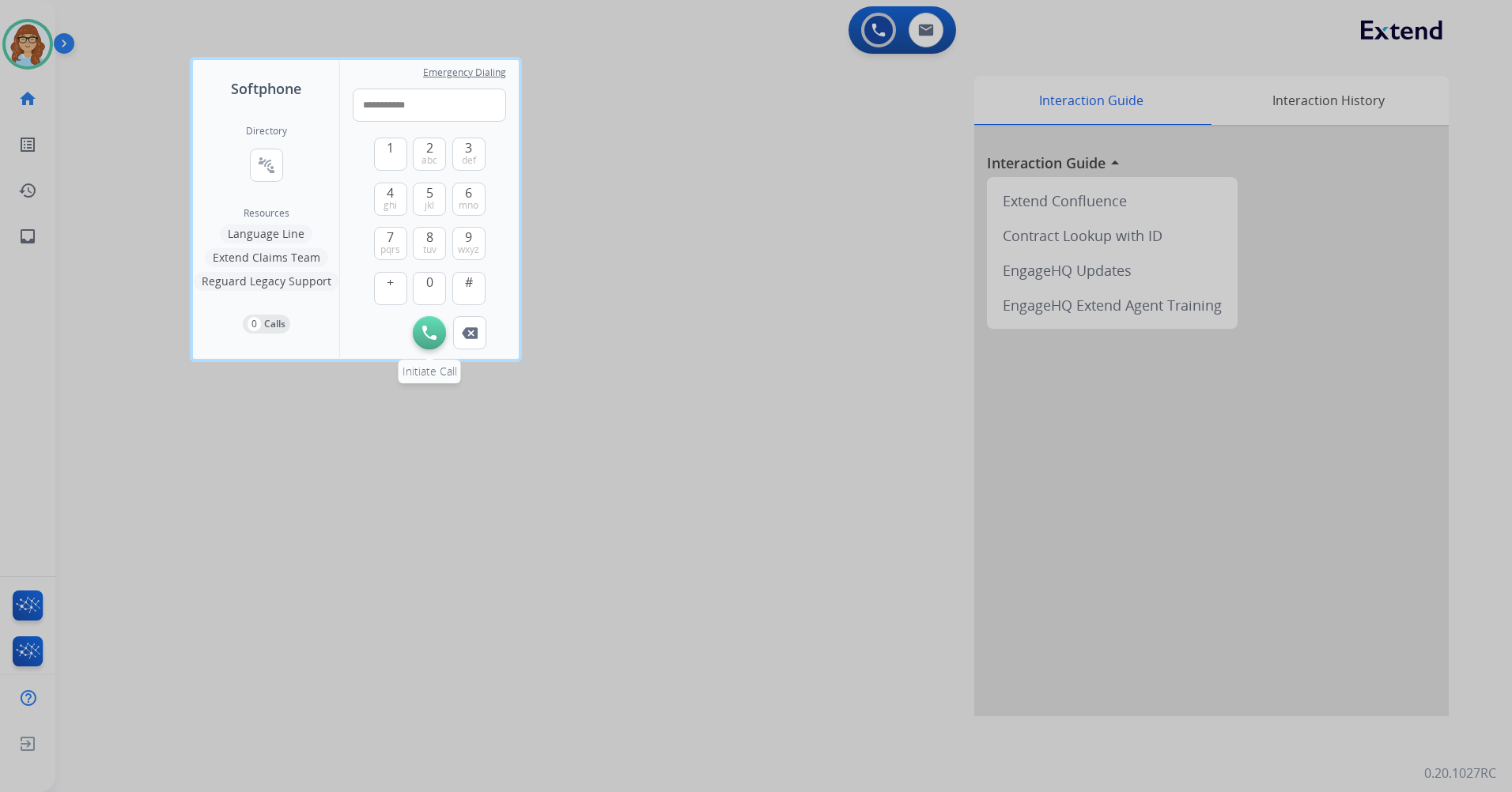
click at [428, 323] on button "Initiate Call" at bounding box center [429, 333] width 33 height 33
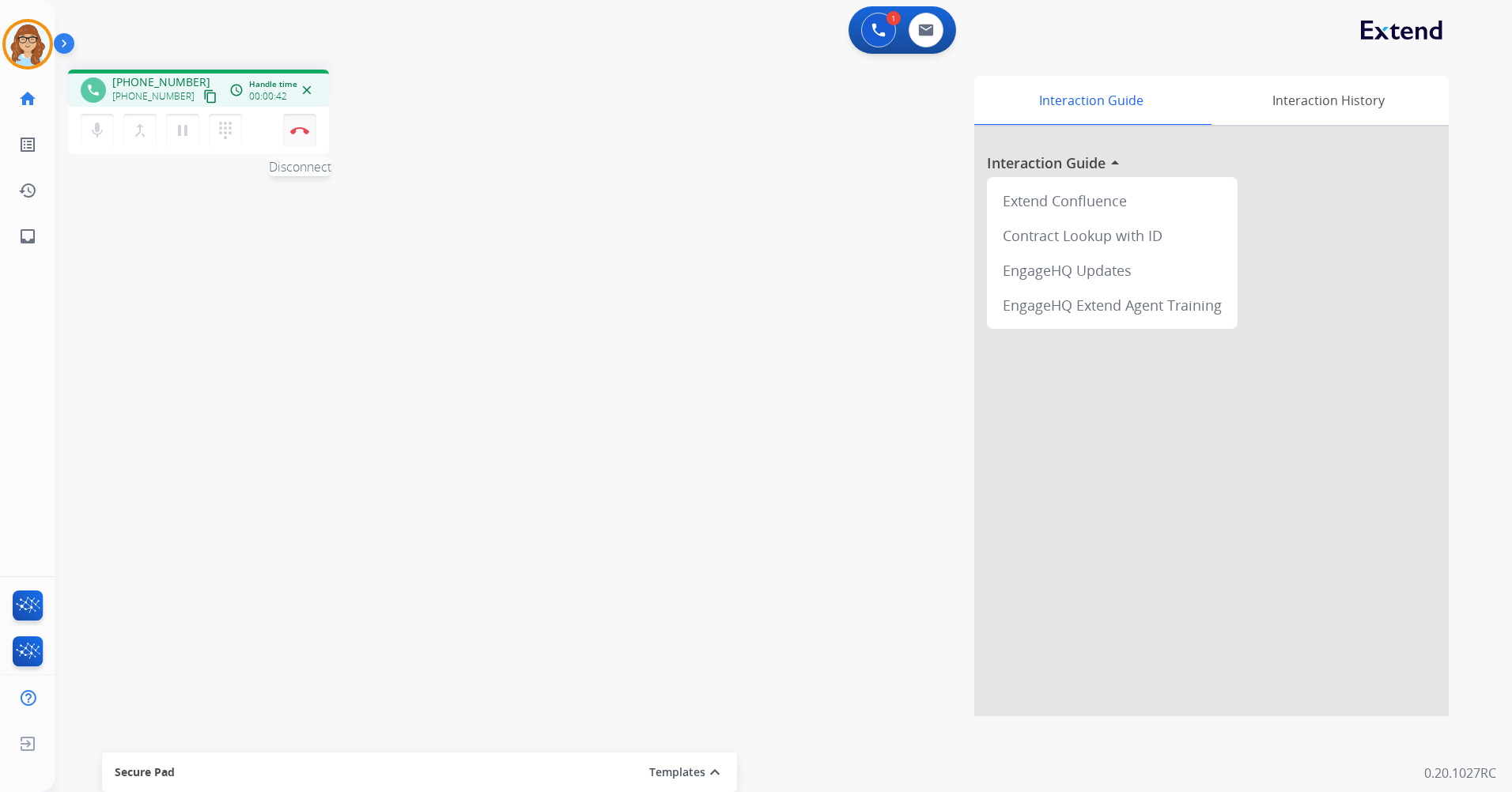
click at [303, 137] on button "Disconnect" at bounding box center [299, 130] width 33 height 33
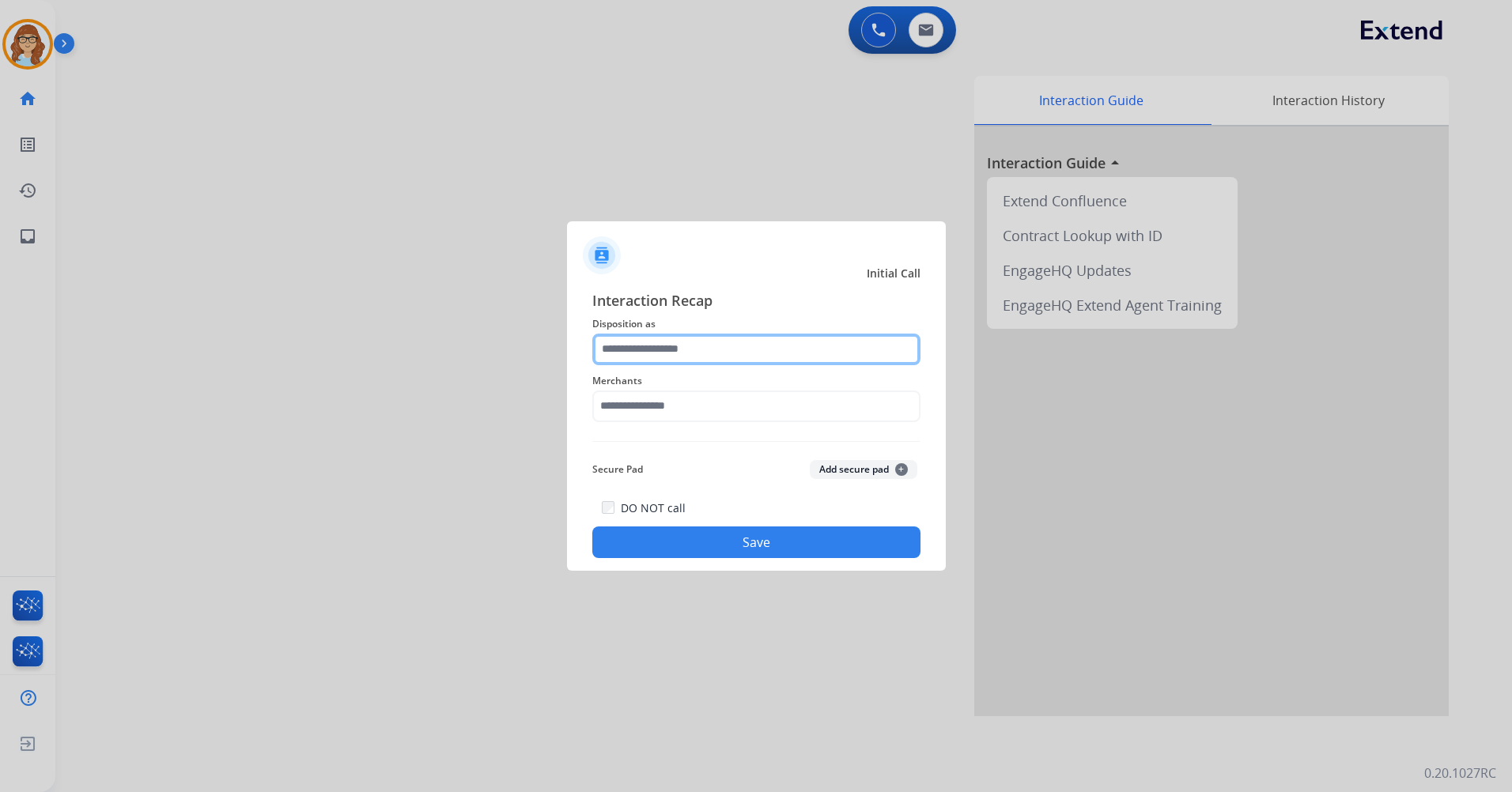
click at [714, 357] on input "text" at bounding box center [756, 349] width 328 height 31
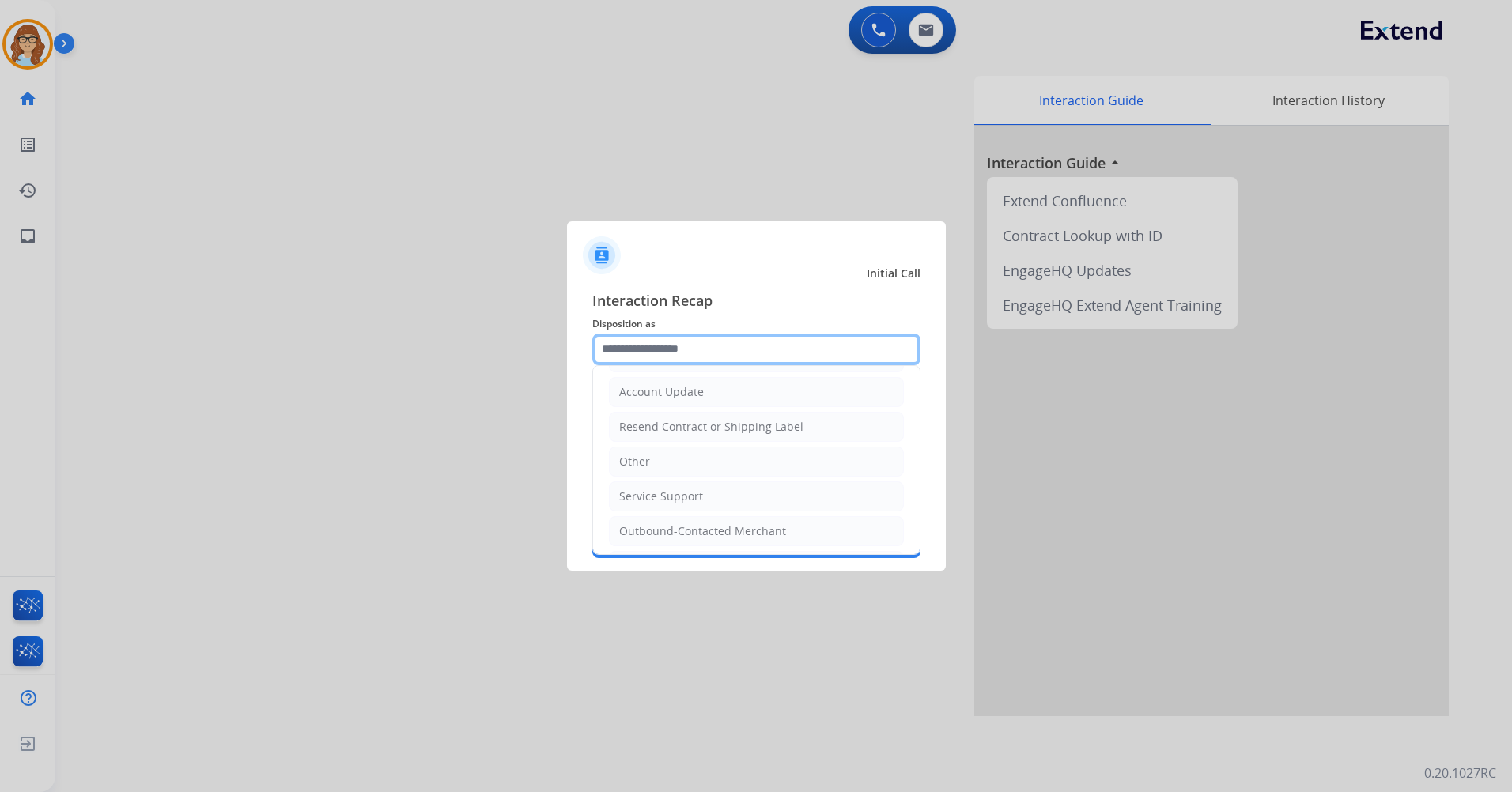
scroll to position [316, 0]
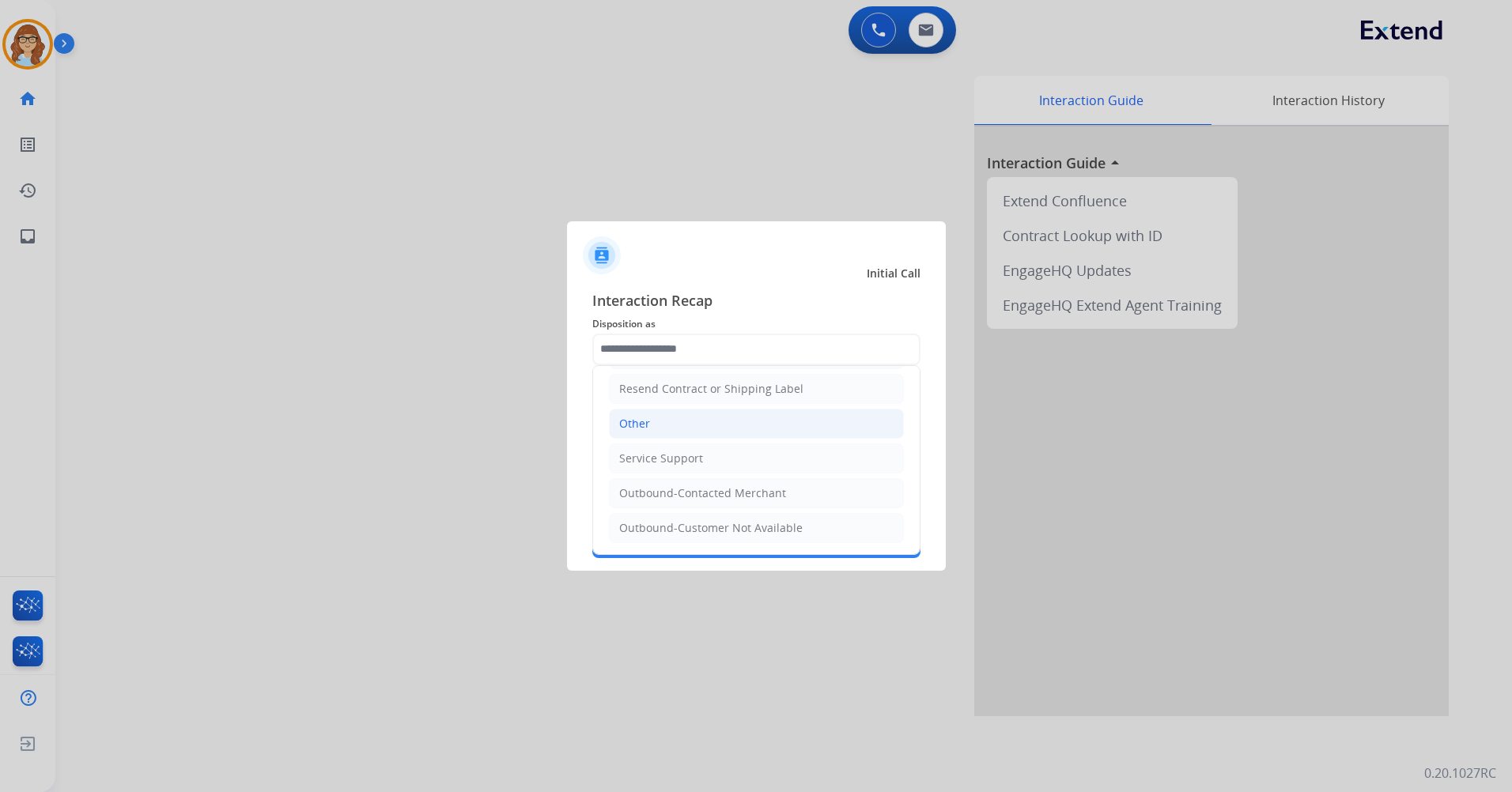
click at [713, 425] on li "Other" at bounding box center [756, 423] width 295 height 30
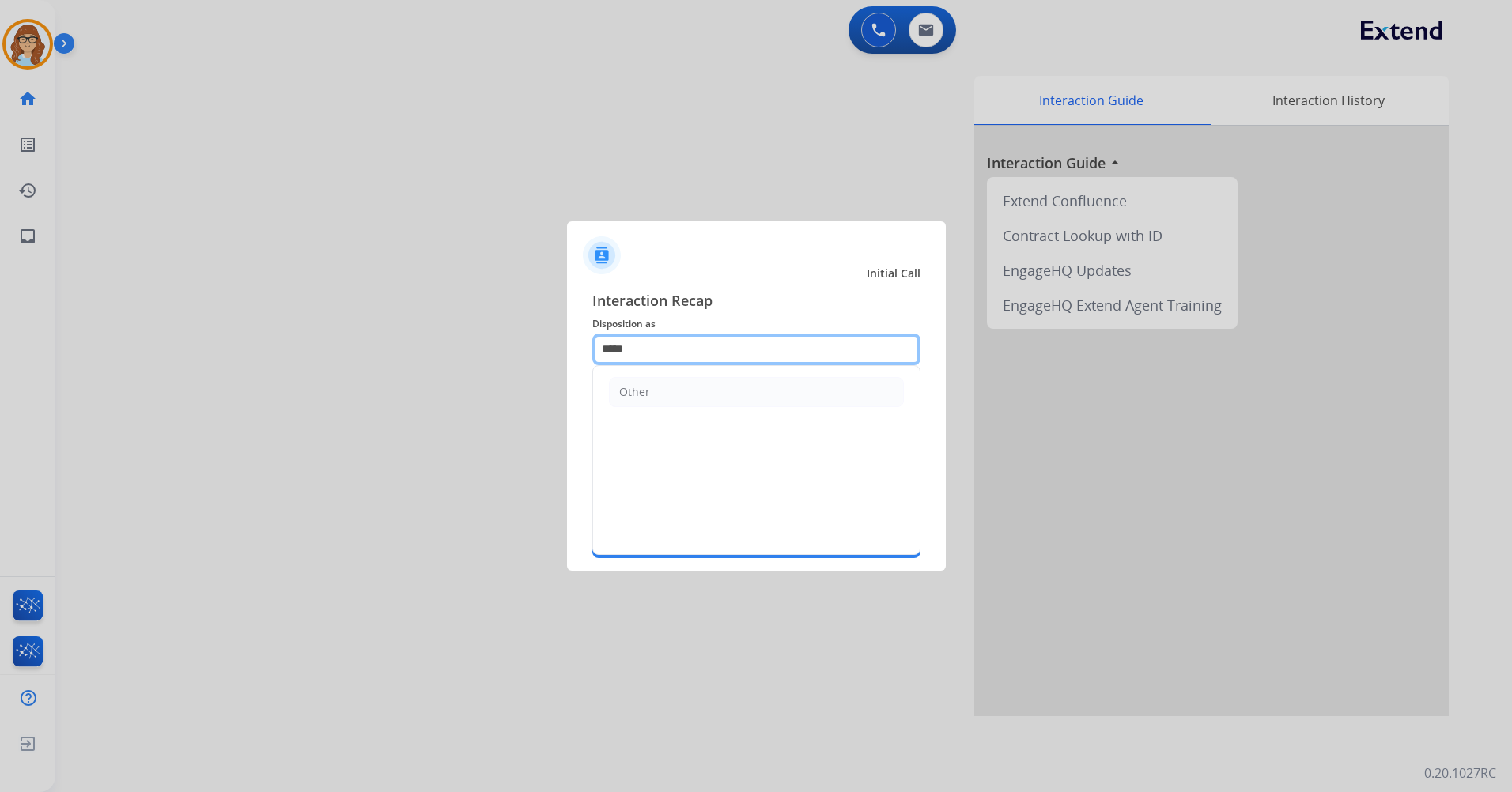
click at [697, 358] on input "*****" at bounding box center [756, 349] width 328 height 31
type input "*"
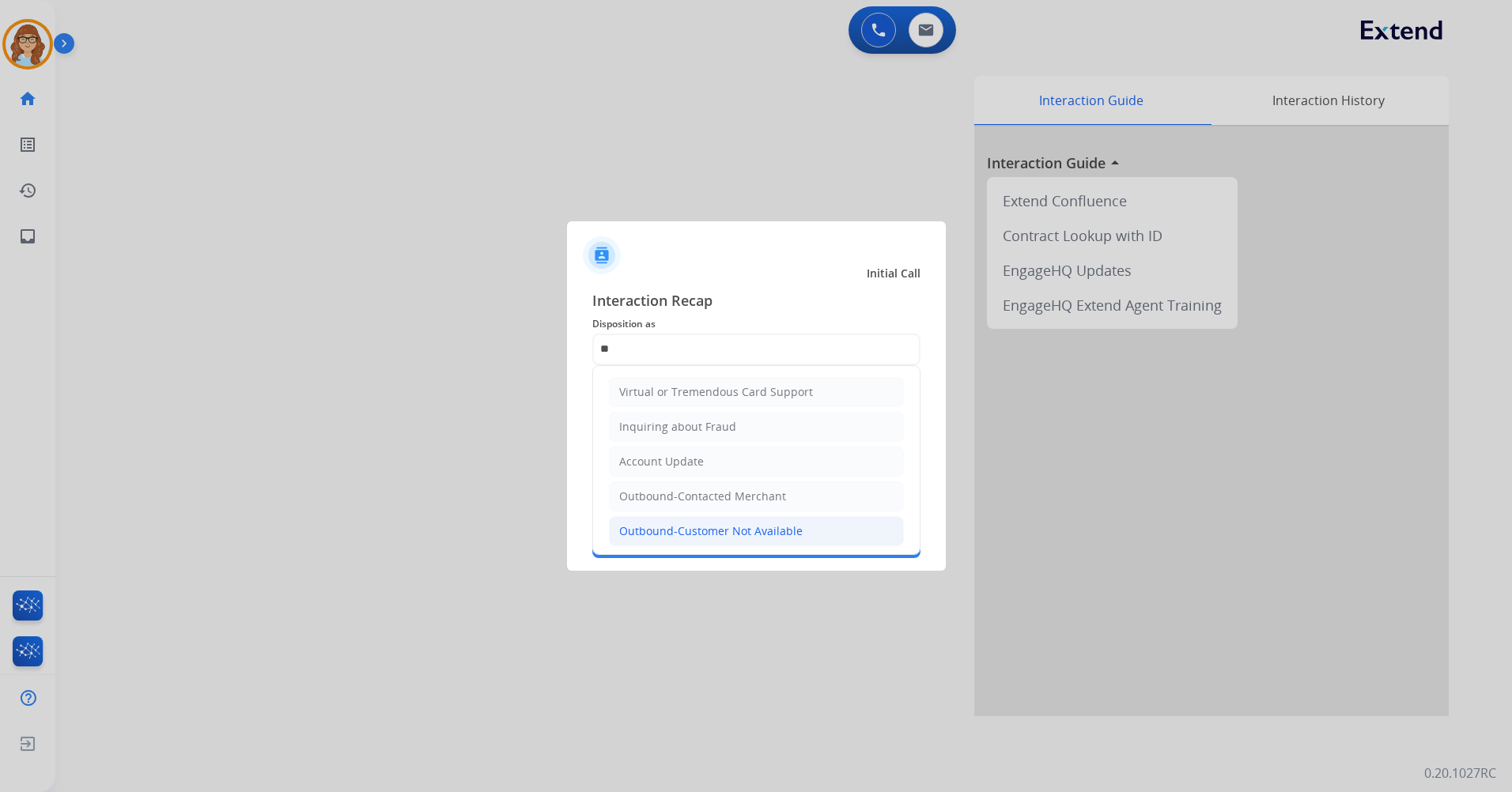
click at [769, 537] on div "Outbound-Customer Not Available" at bounding box center [710, 531] width 183 height 16
type input "**********"
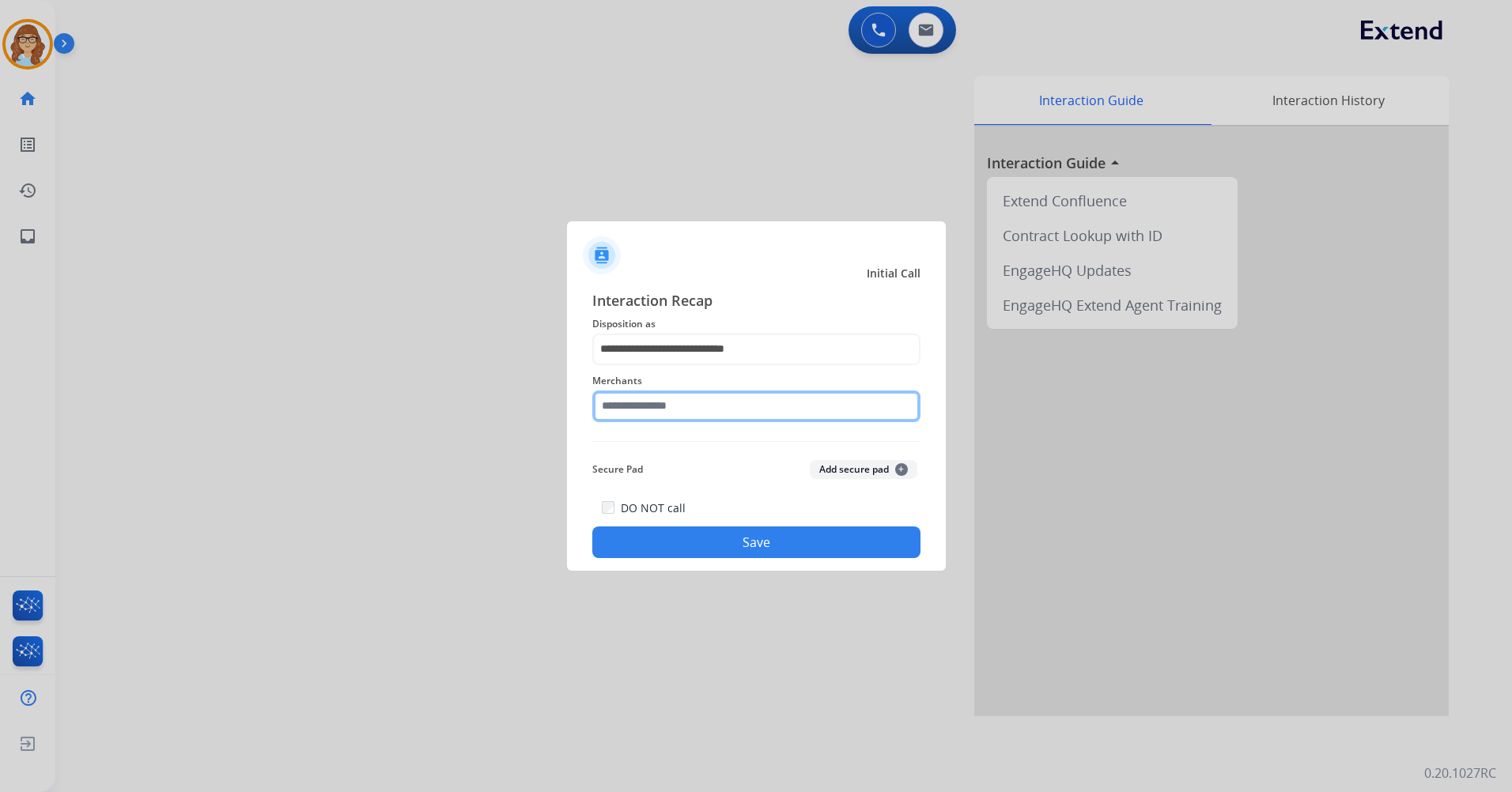
click at [712, 413] on input "text" at bounding box center [756, 406] width 328 height 31
click at [632, 424] on div "Merchants" at bounding box center [756, 397] width 328 height 63
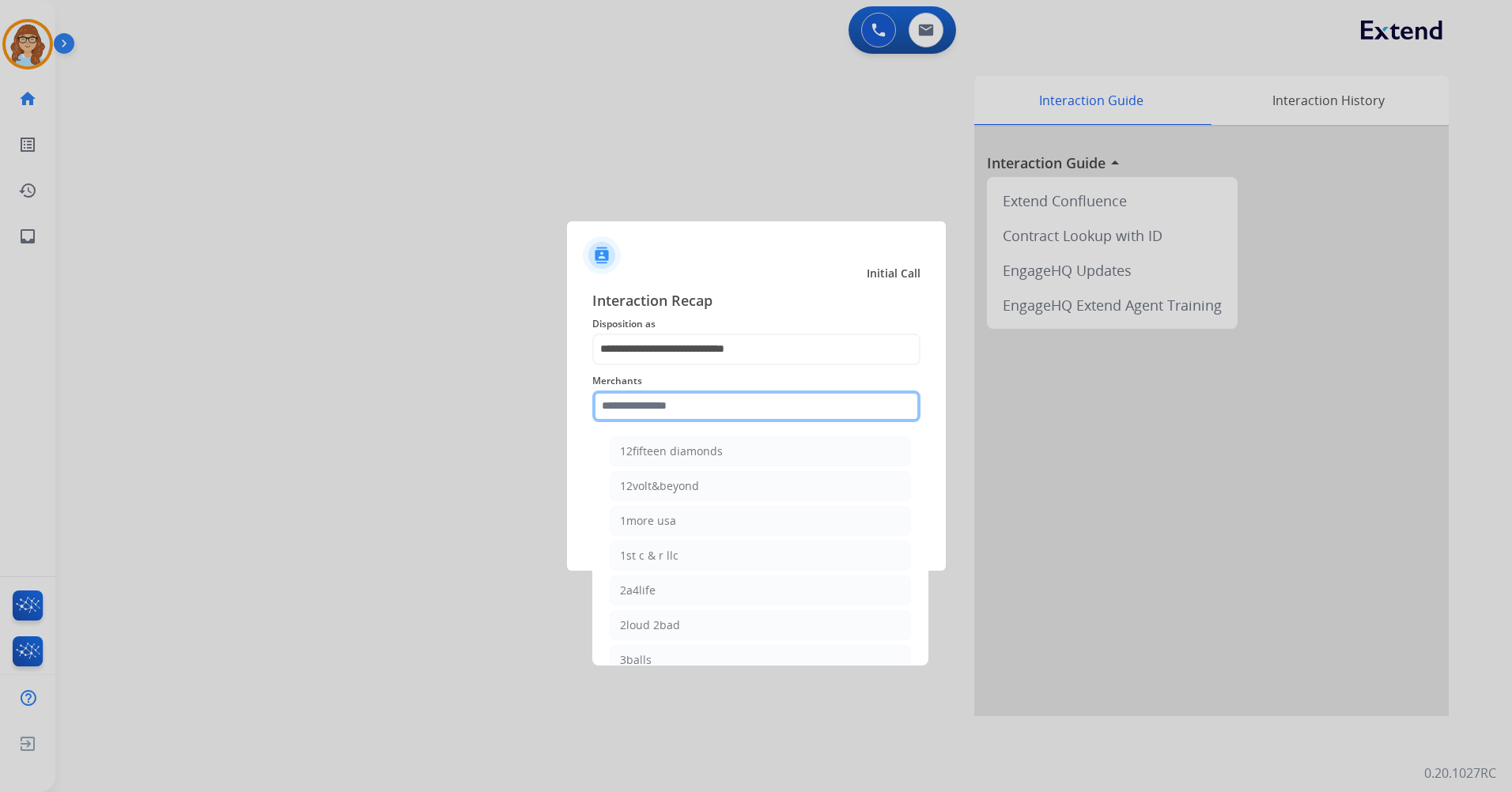
click at [630, 412] on input "text" at bounding box center [756, 406] width 328 height 31
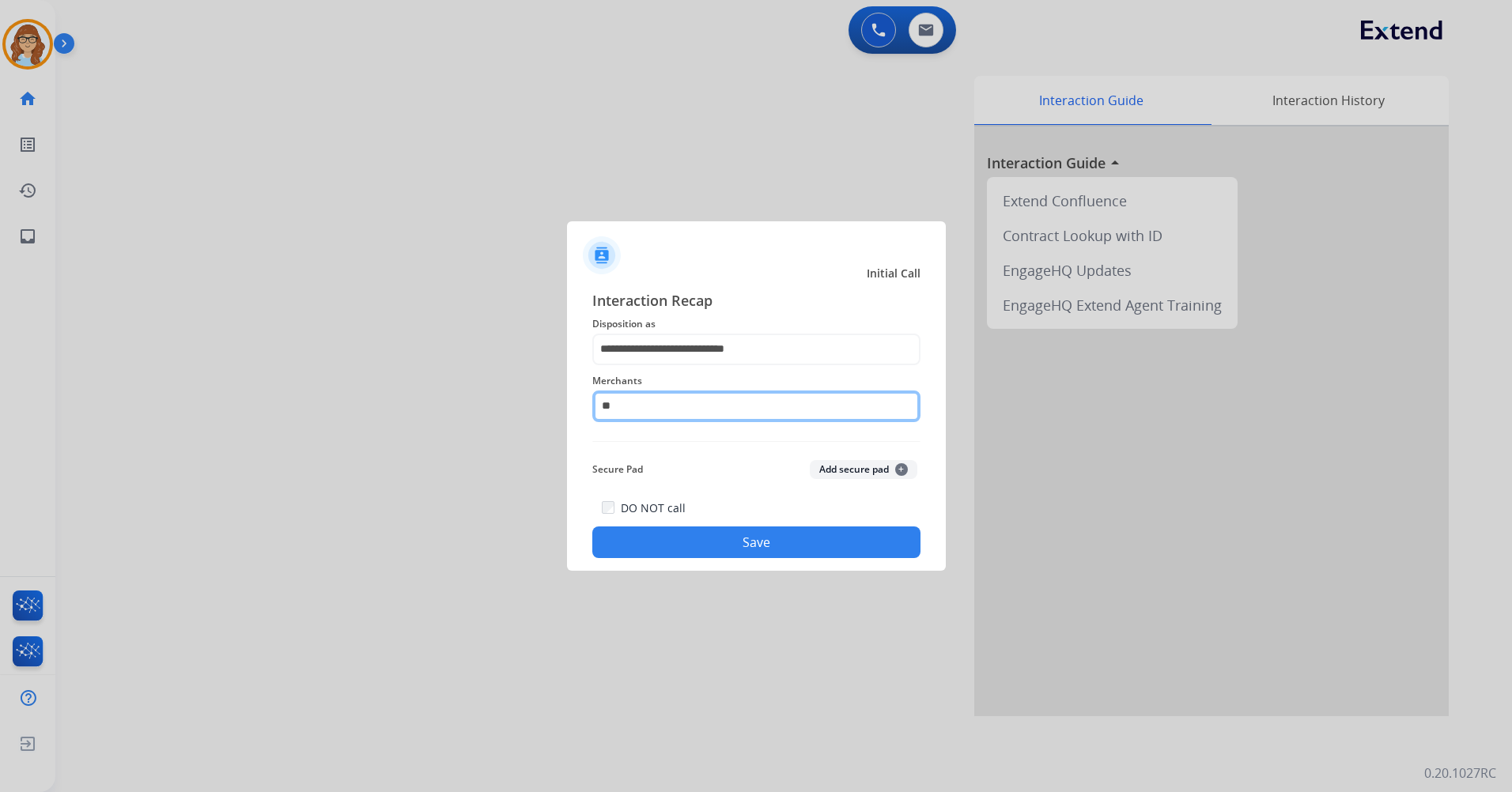
type input "*"
type input "**********"
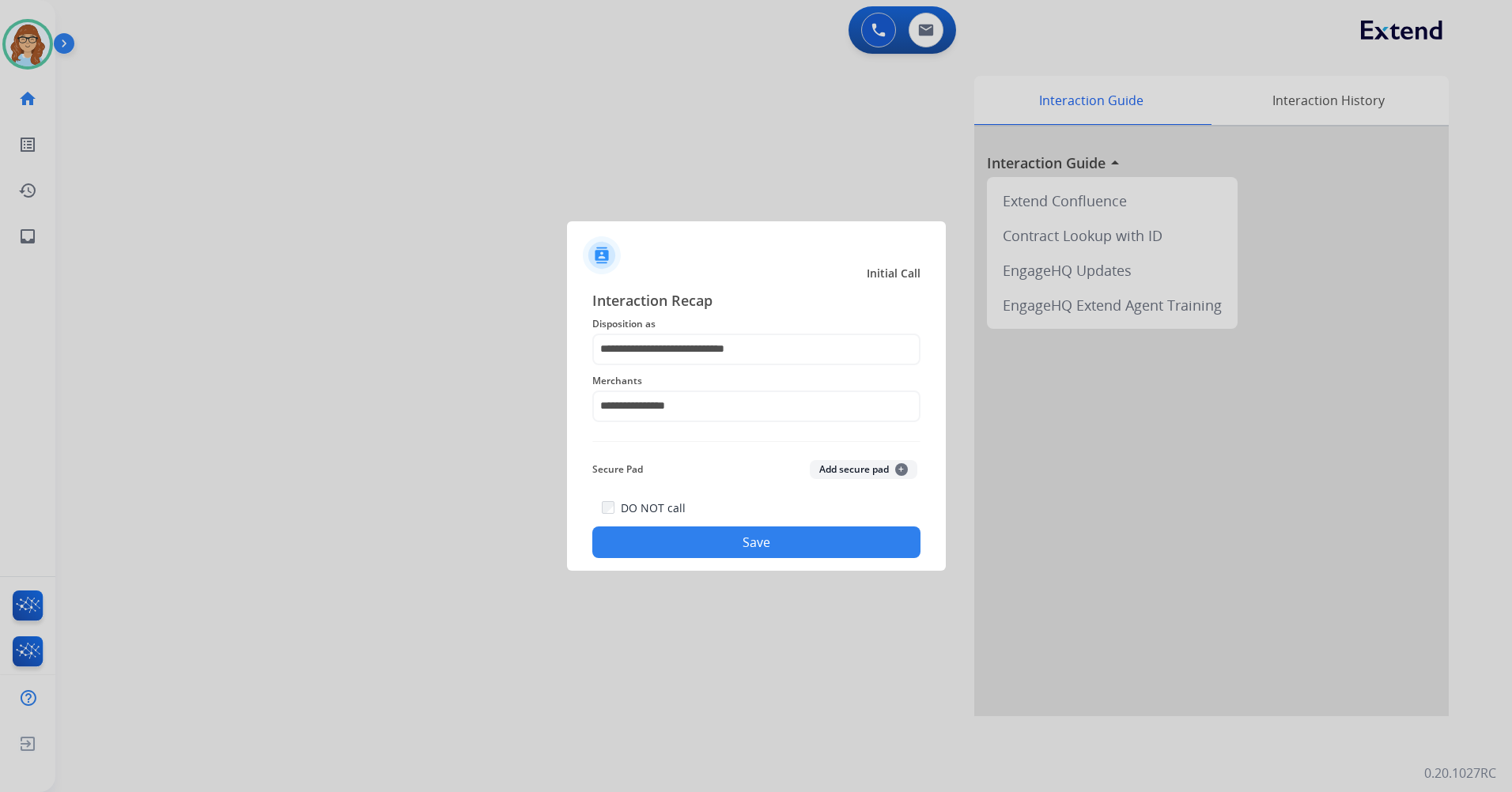
click at [681, 533] on button "Save" at bounding box center [756, 542] width 328 height 31
click at [722, 554] on button "Save" at bounding box center [756, 542] width 328 height 31
click at [706, 526] on div "DO NOT call Save" at bounding box center [756, 528] width 328 height 60
click at [710, 549] on button "Save" at bounding box center [756, 542] width 328 height 31
click at [711, 550] on button "Save" at bounding box center [756, 542] width 328 height 31
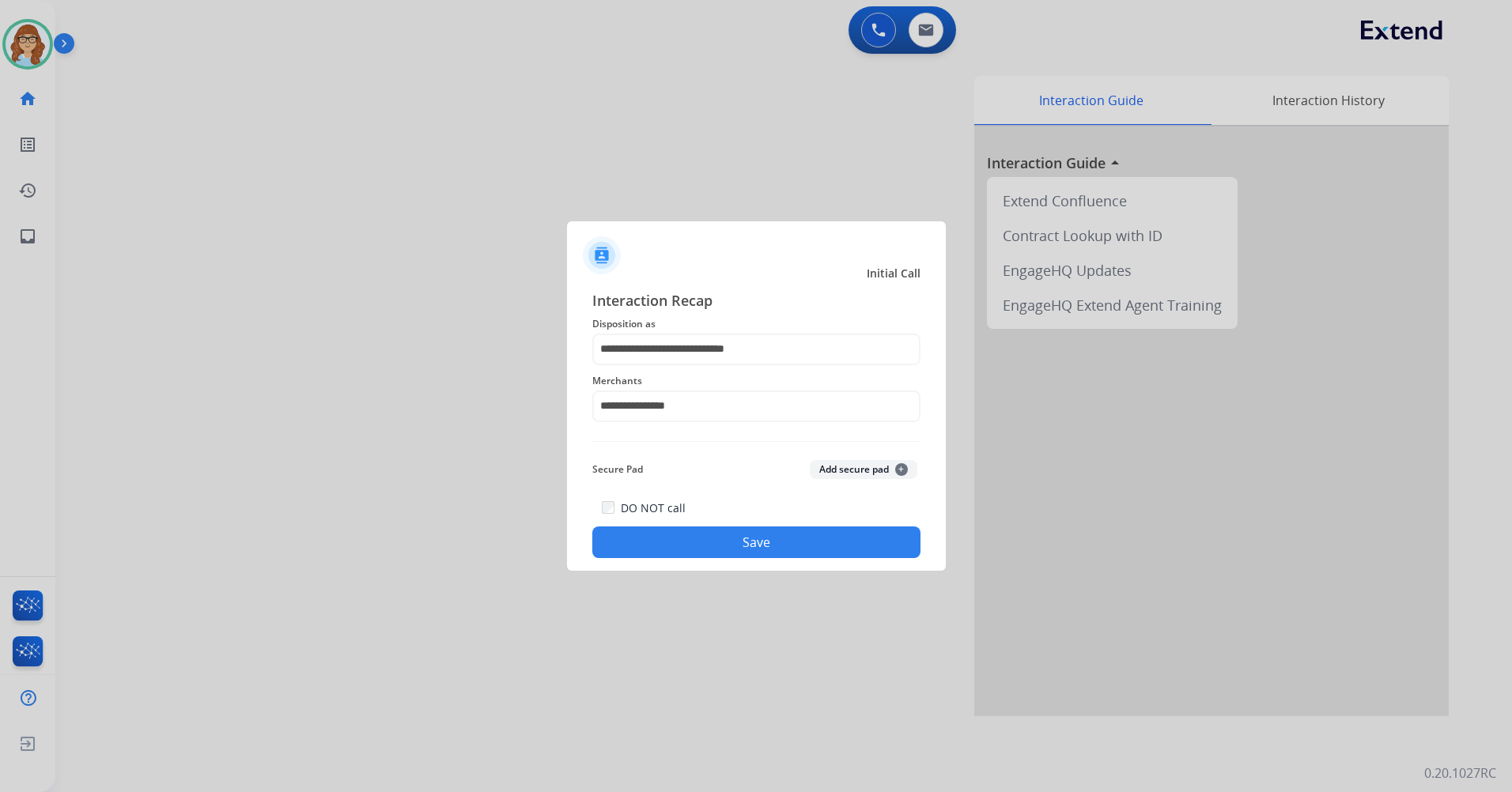
click at [711, 546] on button "Save" at bounding box center [756, 542] width 328 height 31
click at [711, 544] on button "Save" at bounding box center [756, 542] width 328 height 31
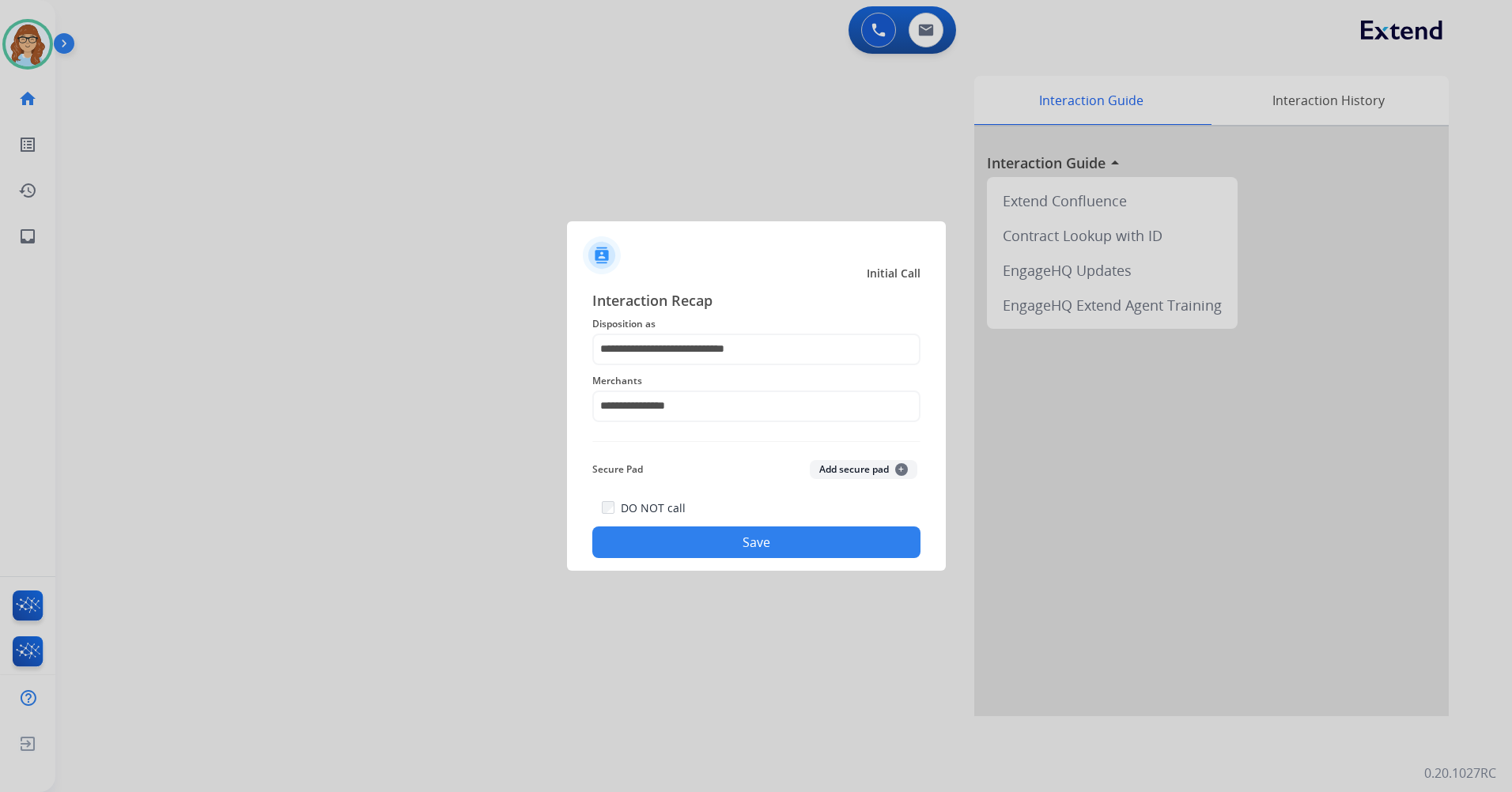
click at [711, 544] on button "Save" at bounding box center [756, 542] width 328 height 31
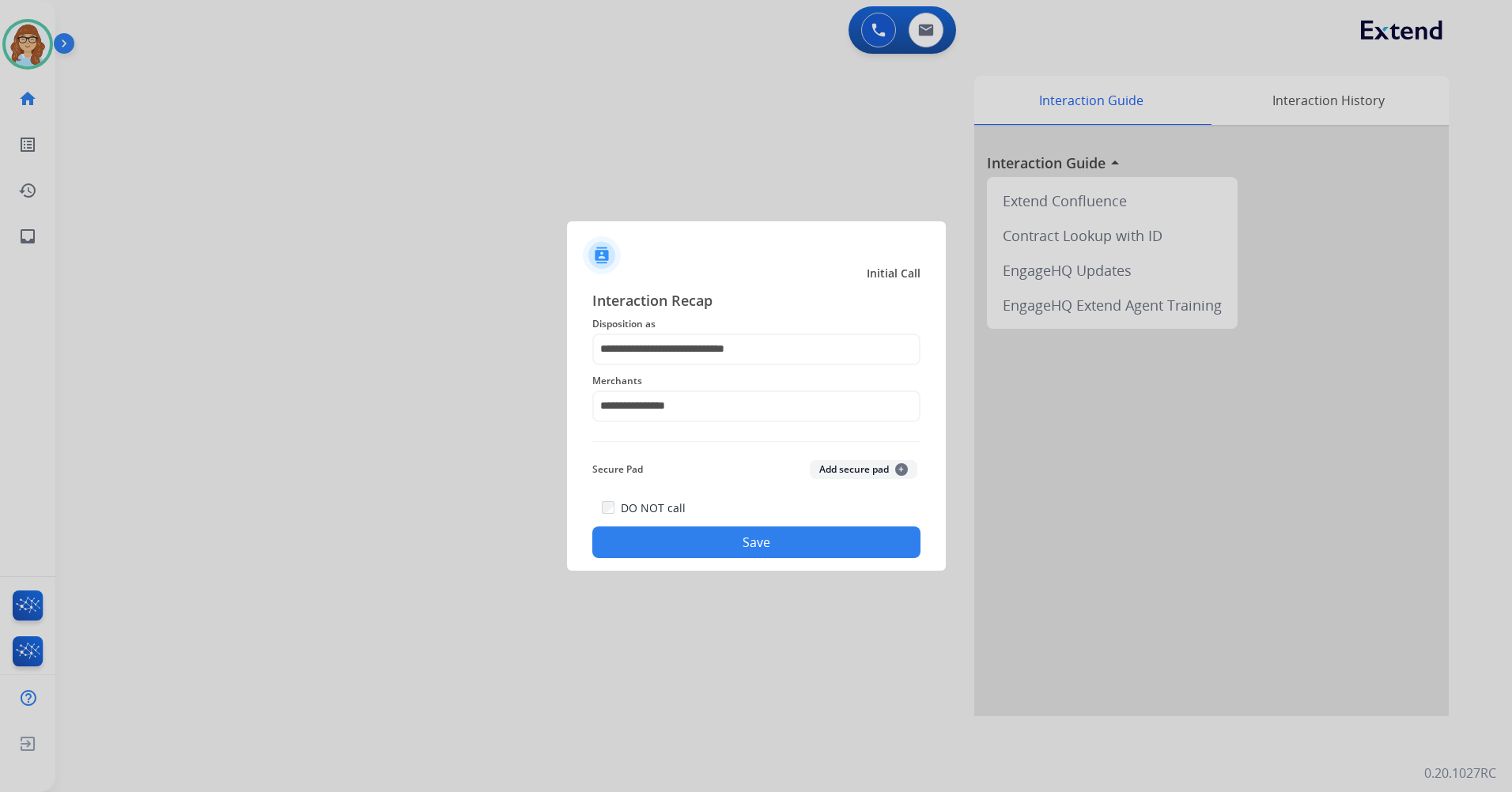
click at [800, 537] on button "Save" at bounding box center [756, 542] width 328 height 31
click at [743, 544] on button "Save" at bounding box center [756, 542] width 328 height 31
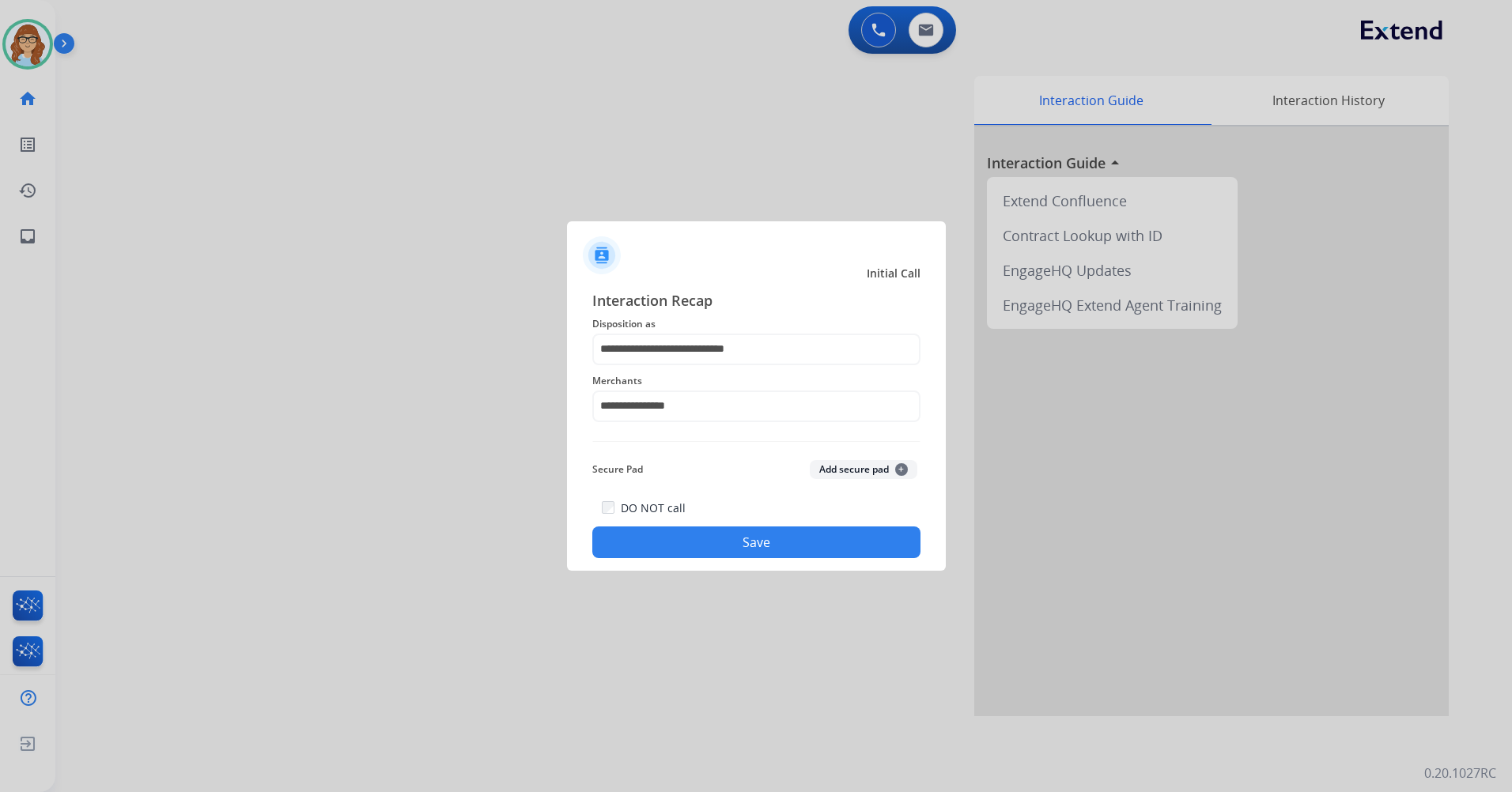
click at [743, 544] on button "Save" at bounding box center [756, 542] width 328 height 31
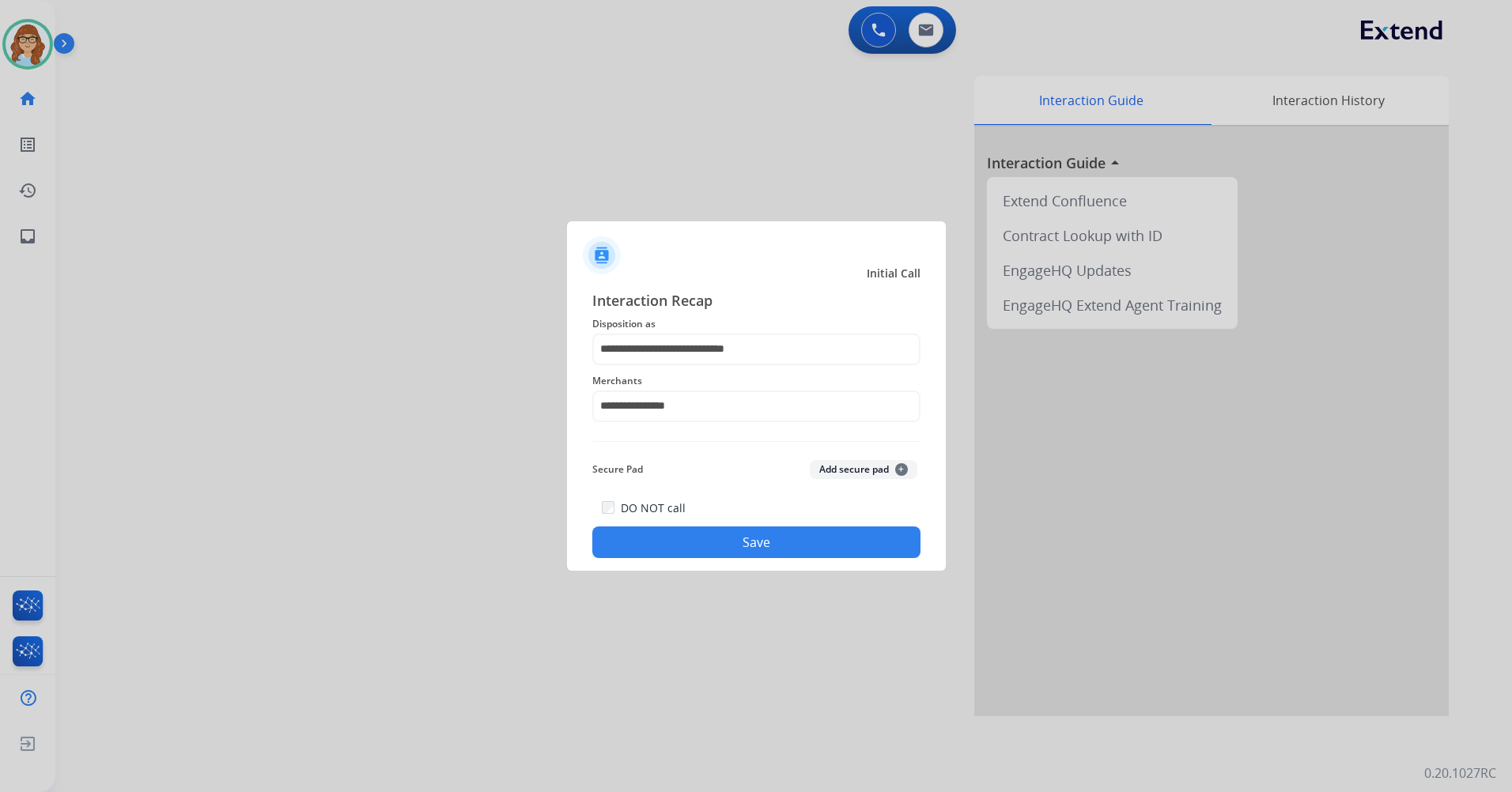
click at [743, 544] on button "Save" at bounding box center [756, 542] width 328 height 31
click at [725, 534] on button "Save" at bounding box center [756, 542] width 328 height 31
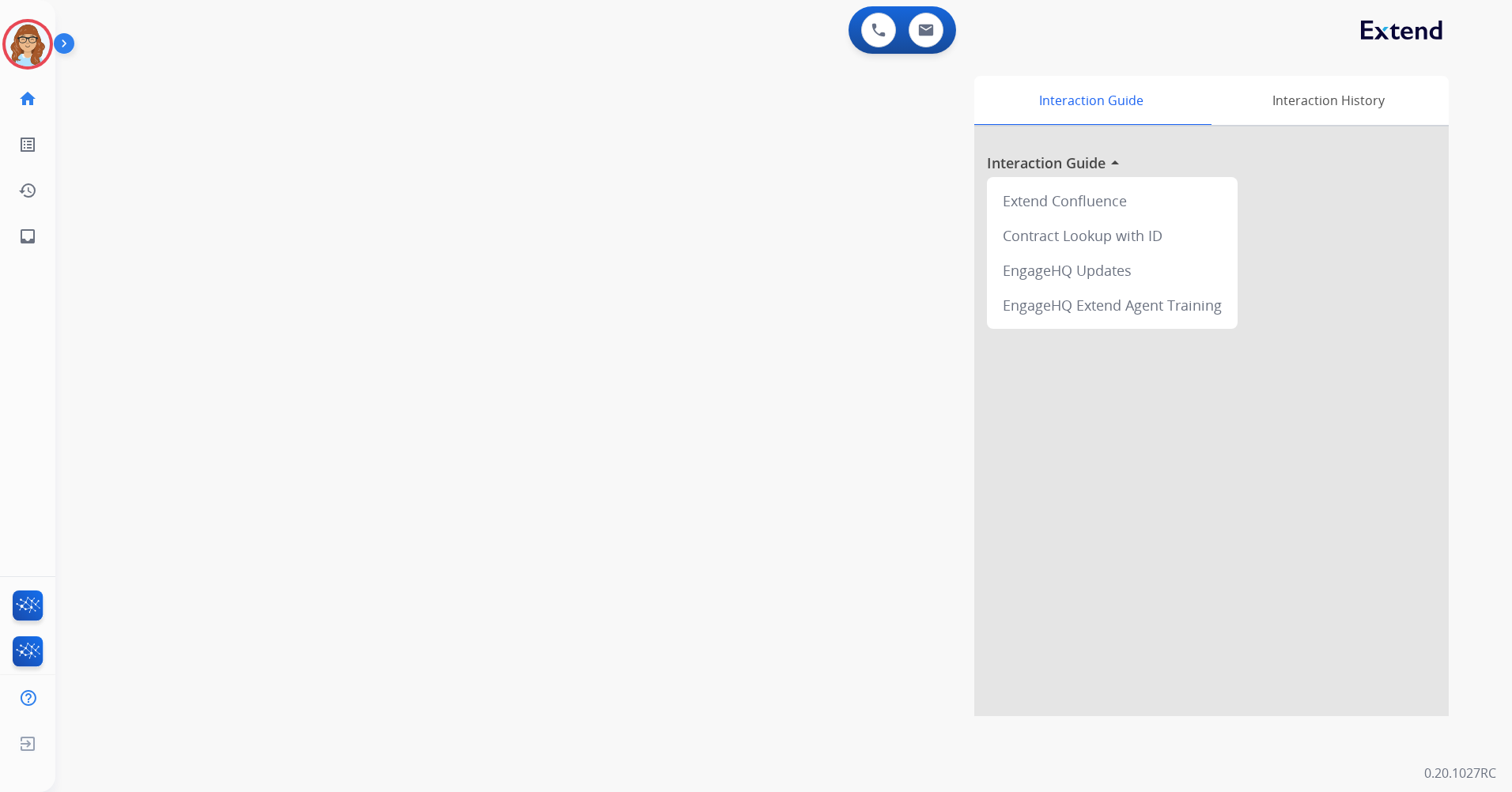
click at [14, 44] on img at bounding box center [27, 44] width 44 height 44
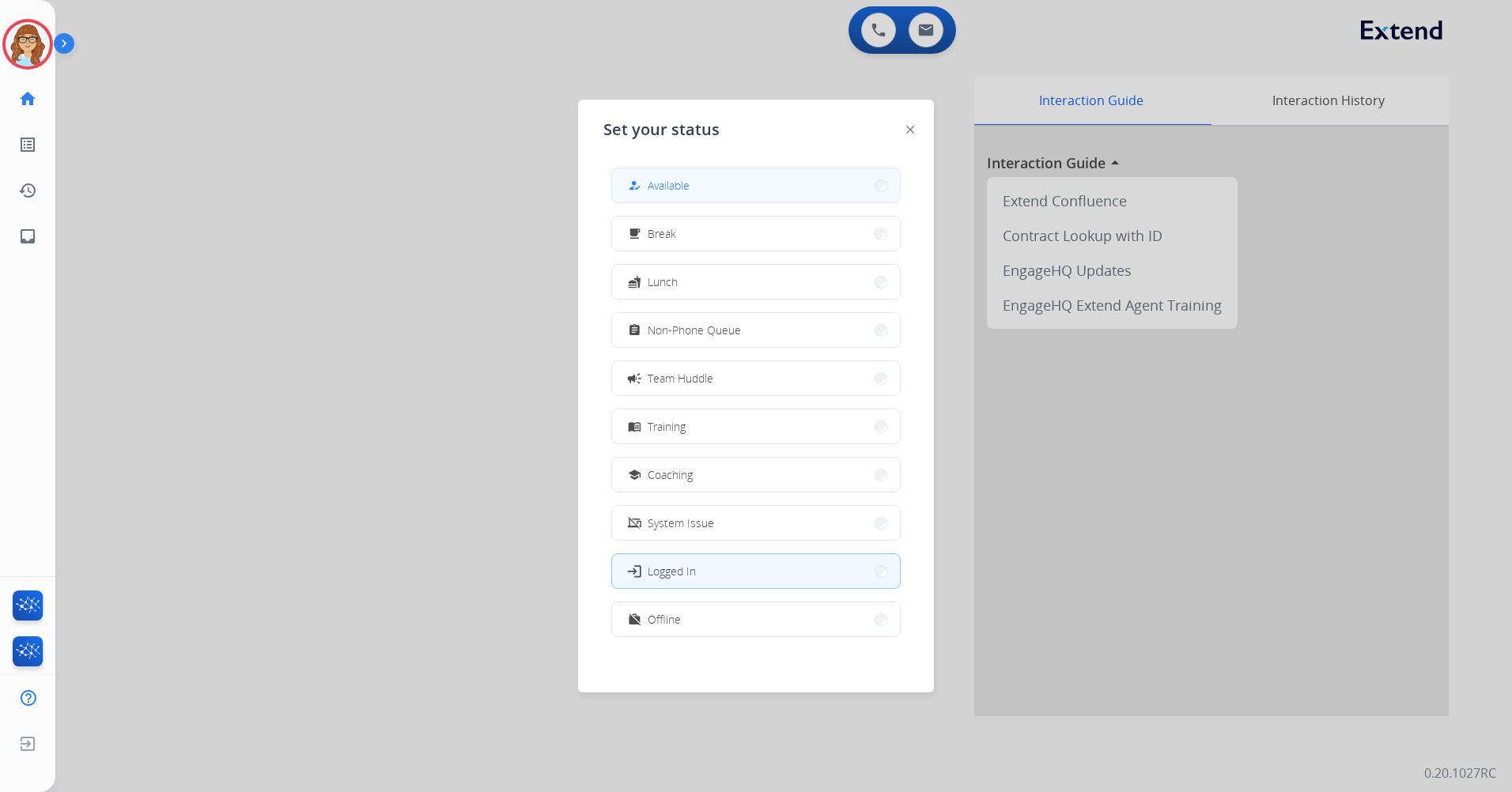
click at [683, 191] on span "Available" at bounding box center [668, 185] width 42 height 17
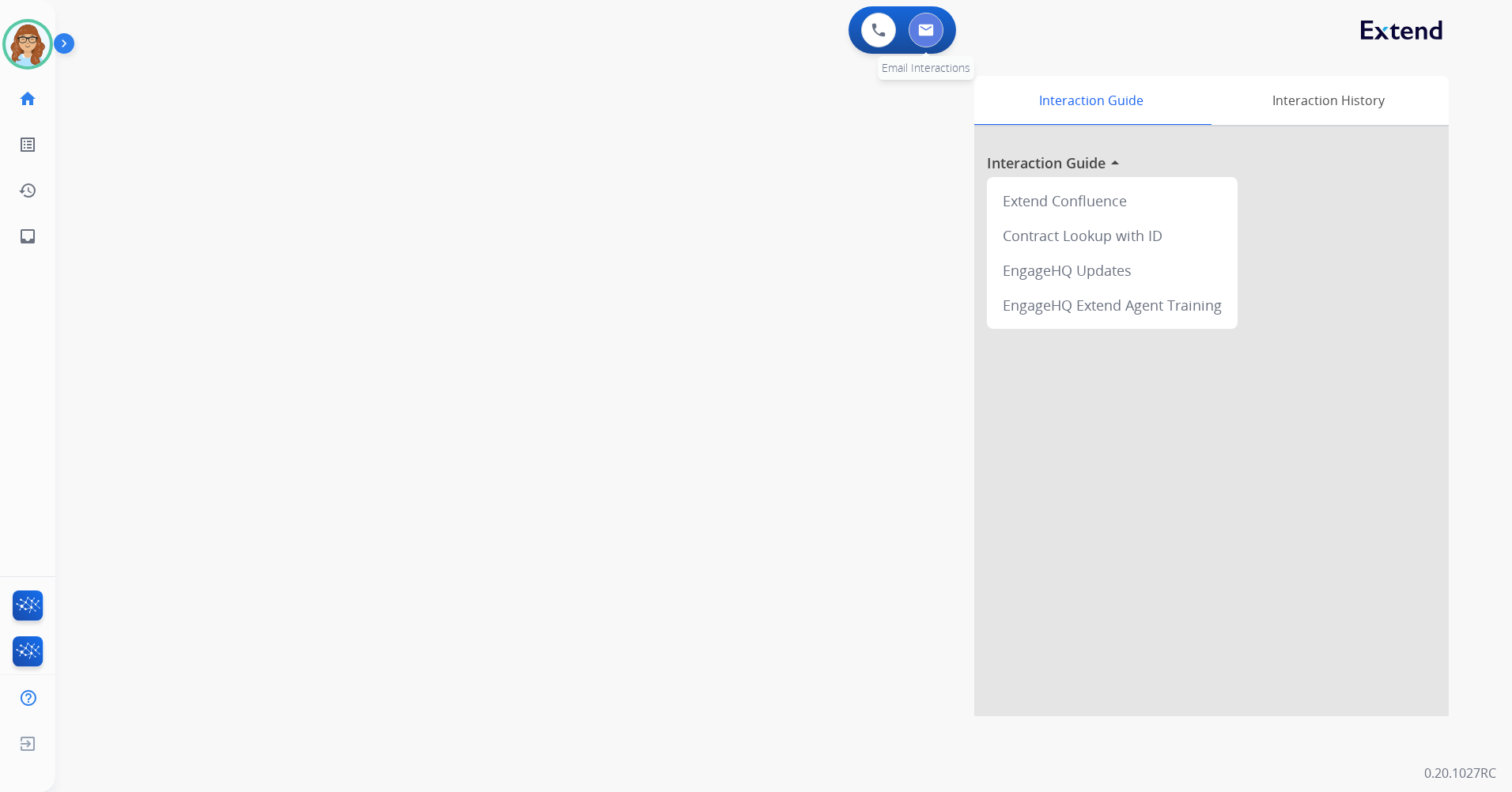
click at [923, 38] on button at bounding box center [925, 30] width 35 height 35
select select "**********"
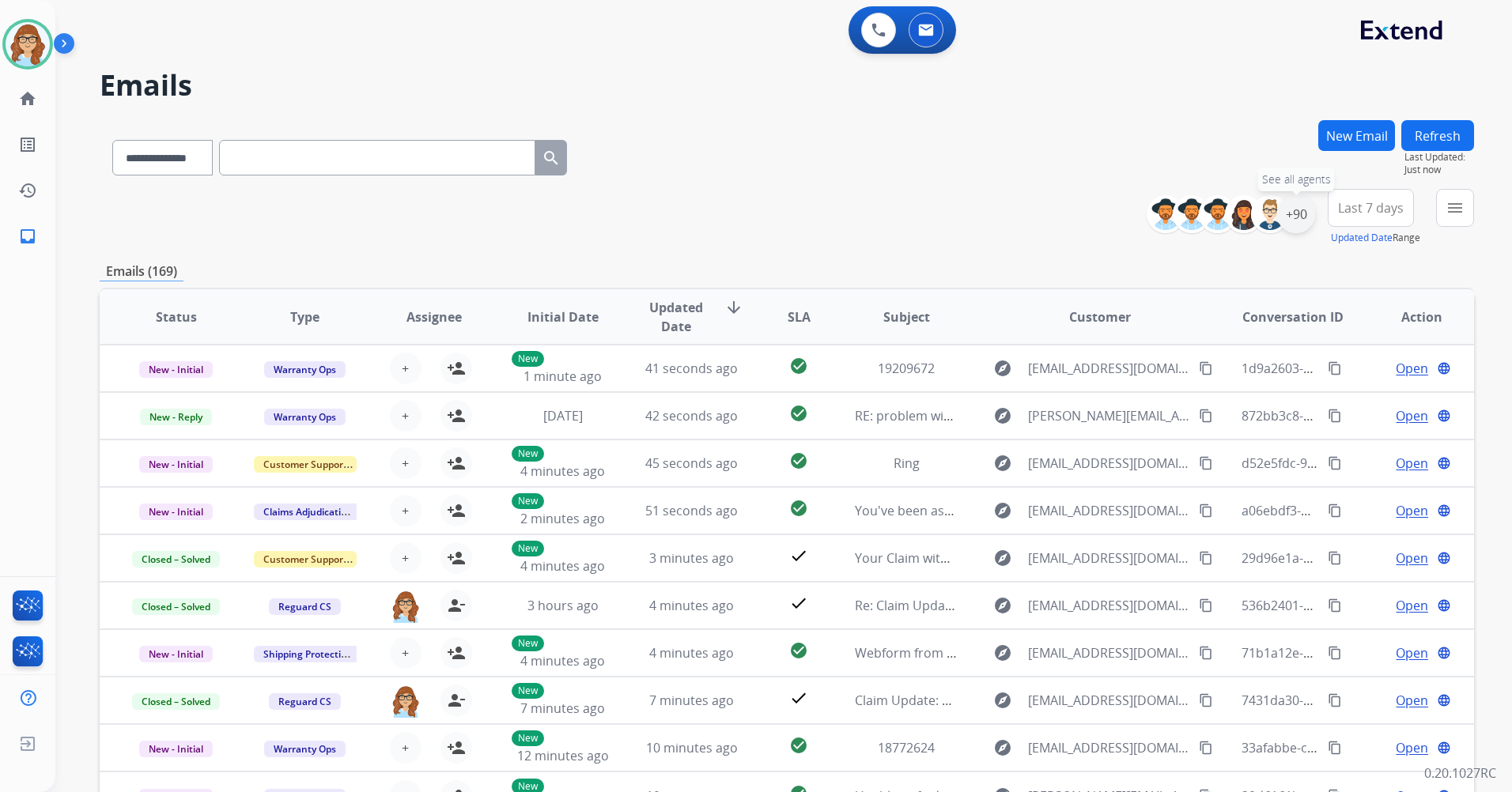
click at [1296, 217] on div "+90" at bounding box center [1296, 214] width 38 height 38
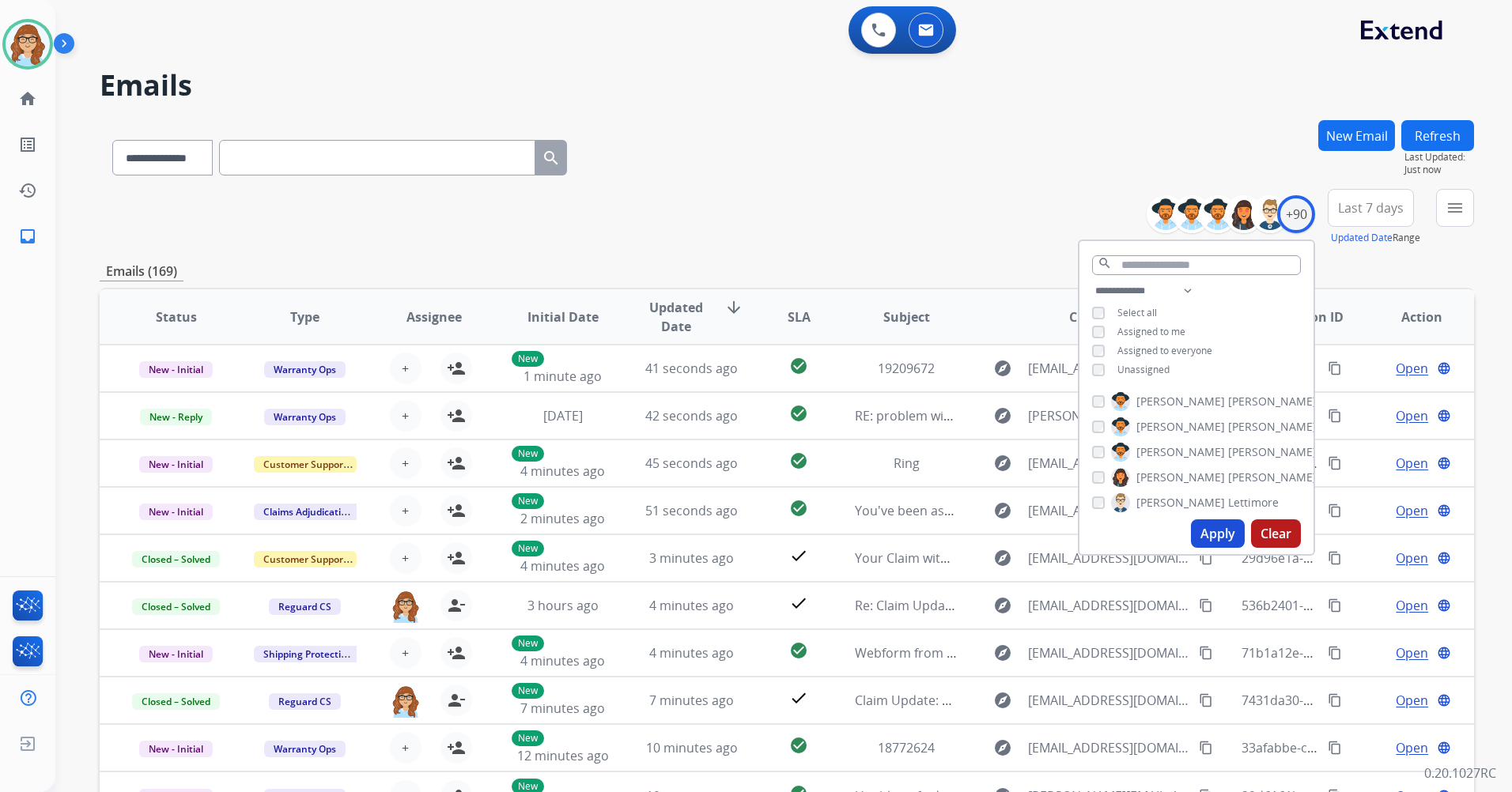
click at [1152, 369] on span "Unassigned" at bounding box center [1143, 370] width 52 height 14
click at [1210, 524] on button "Apply" at bounding box center [1217, 534] width 54 height 28
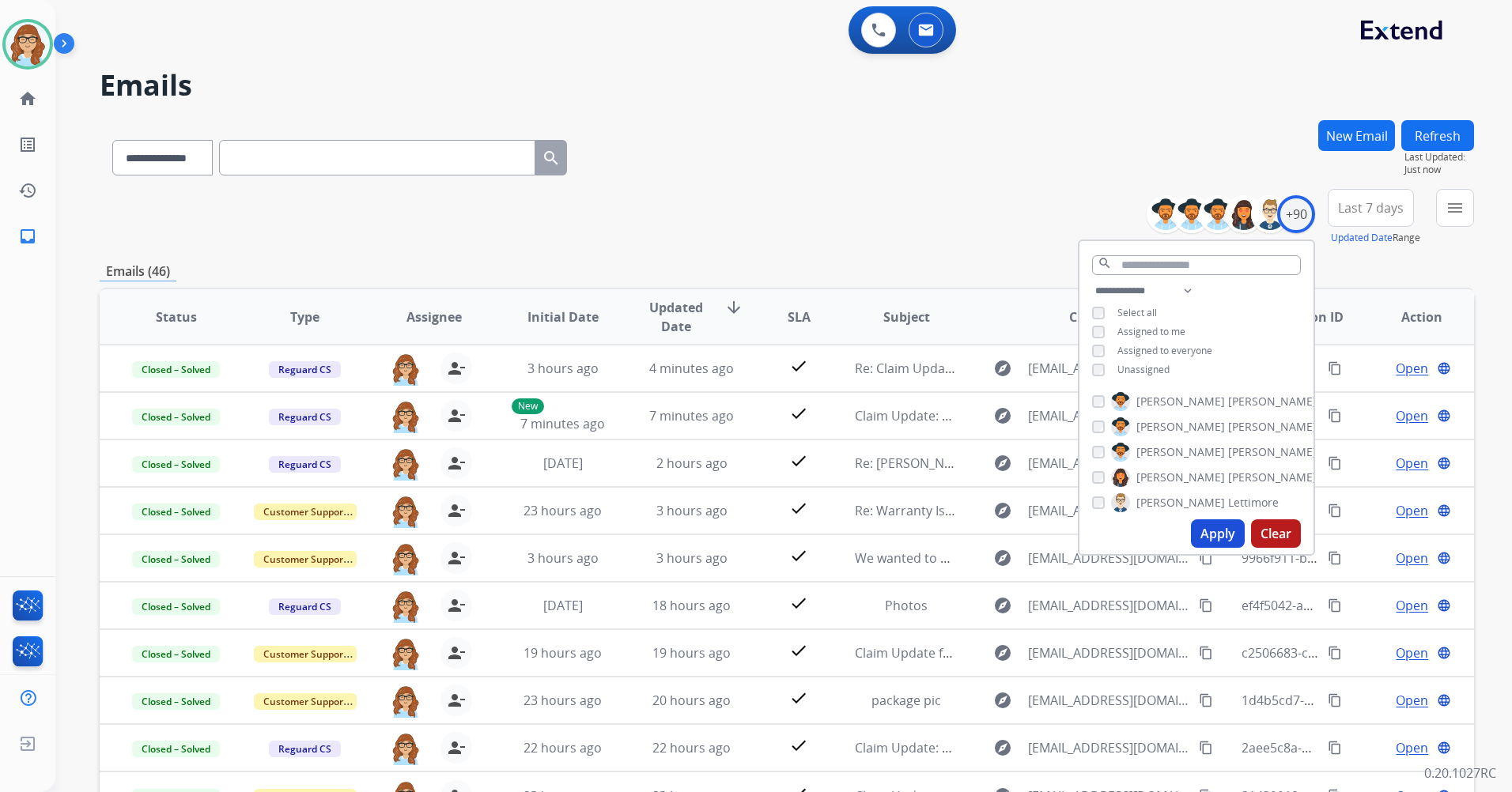
click at [831, 248] on div "**********" at bounding box center [786, 510] width 1374 height 780
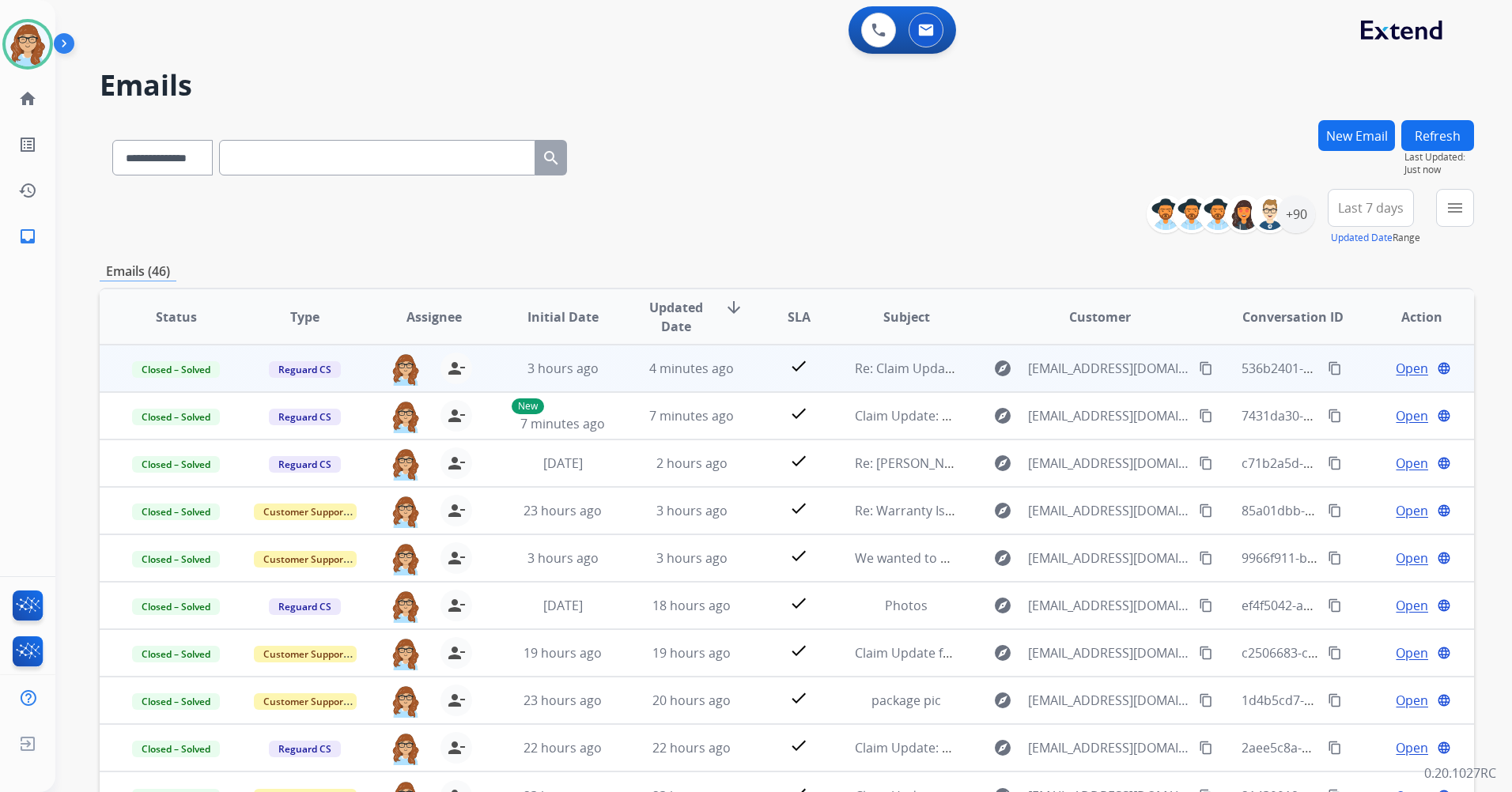
click at [1396, 367] on span "Open" at bounding box center [1412, 369] width 32 height 19
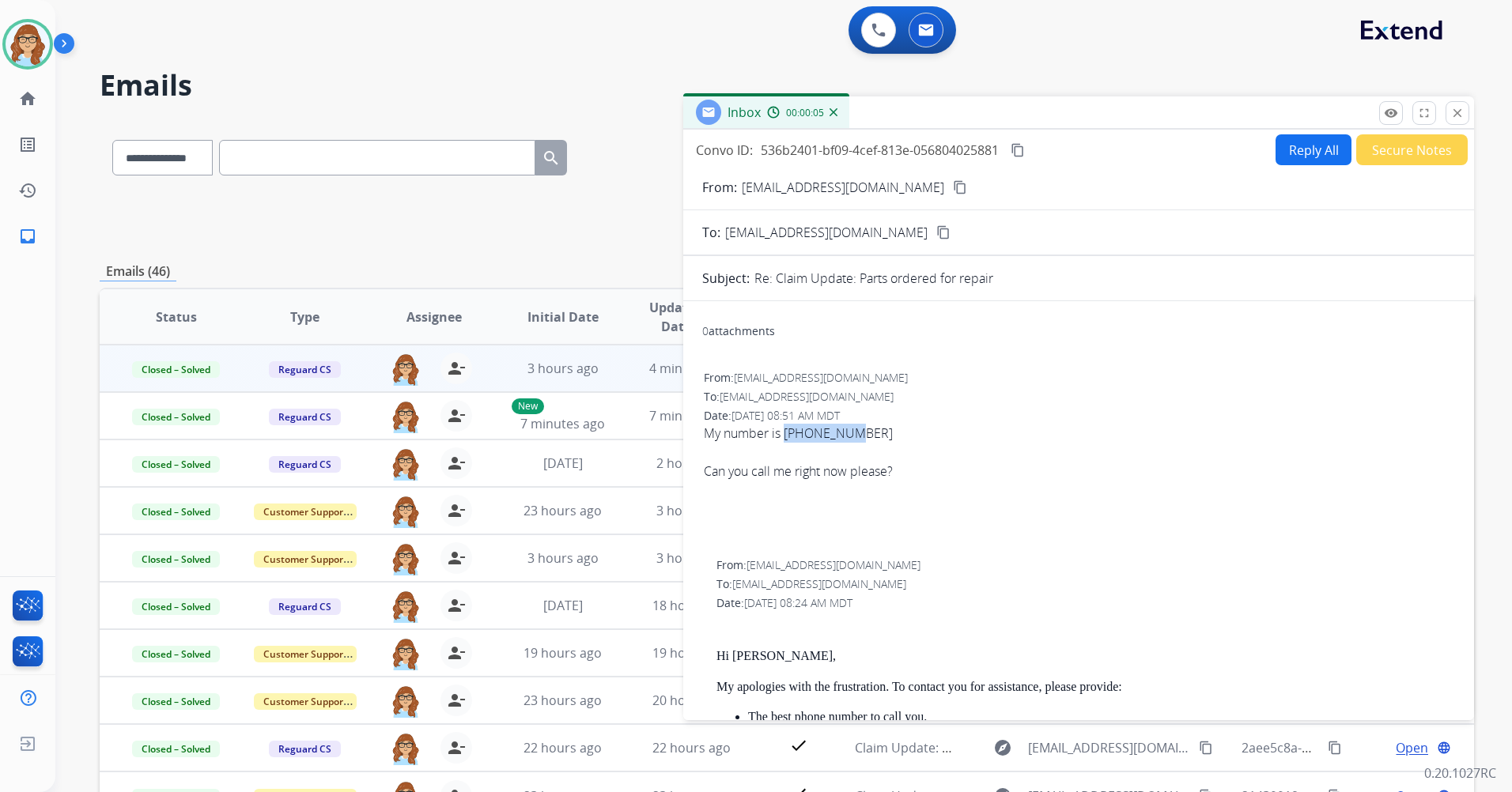
drag, startPoint x: 786, startPoint y: 435, endPoint x: 857, endPoint y: 438, distance: 71.1
click at [857, 438] on div "My number is [PHONE_NUMBER]" at bounding box center [1079, 434] width 750 height 19
copy div "4074195303"
click at [962, 432] on div "My number is [PHONE_NUMBER]" at bounding box center [1079, 434] width 750 height 19
click at [1447, 128] on div "Inbox 00:00:26" at bounding box center [1078, 112] width 790 height 33
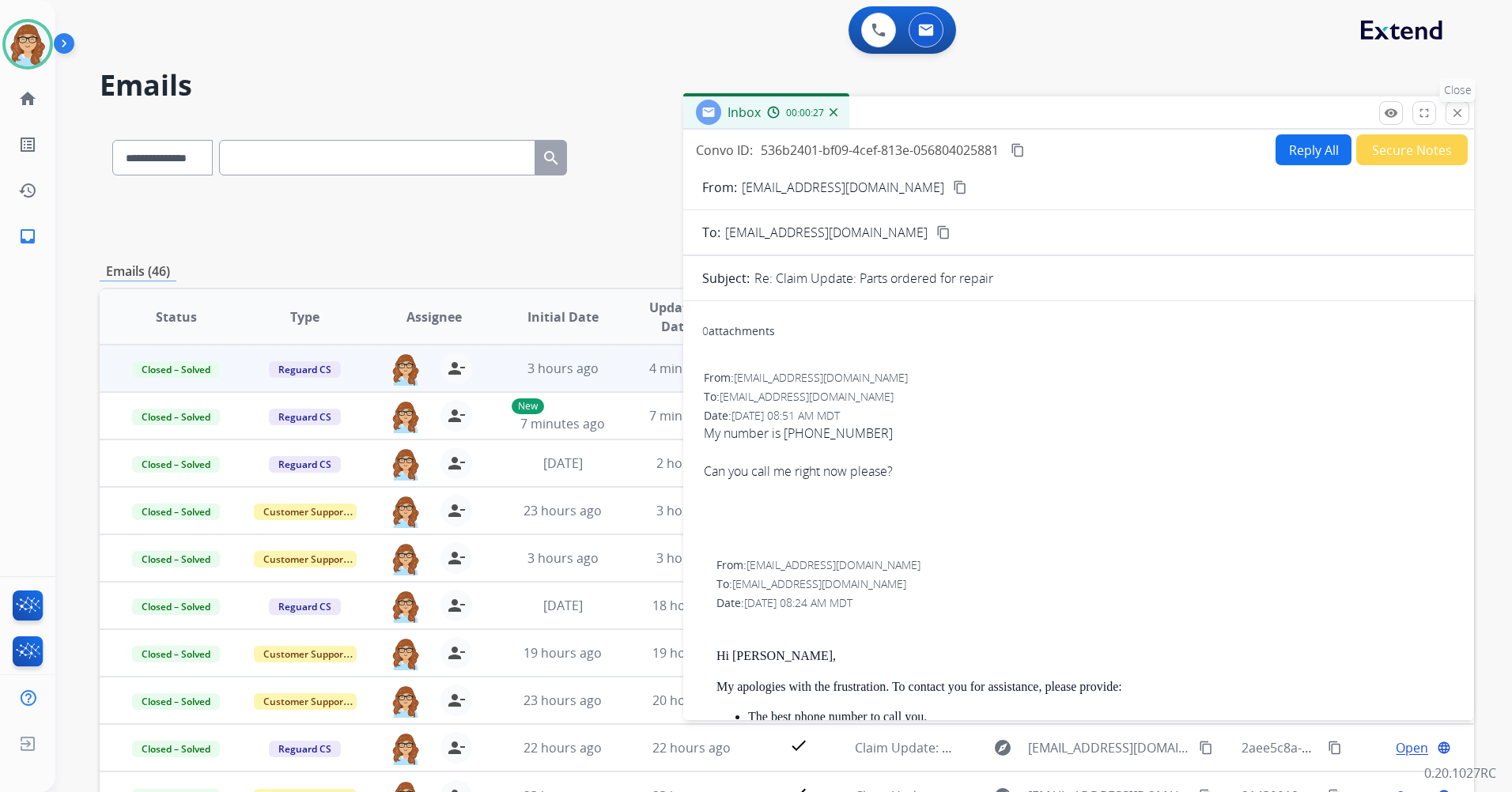
click at [1453, 121] on button "close Close" at bounding box center [1457, 112] width 23 height 23
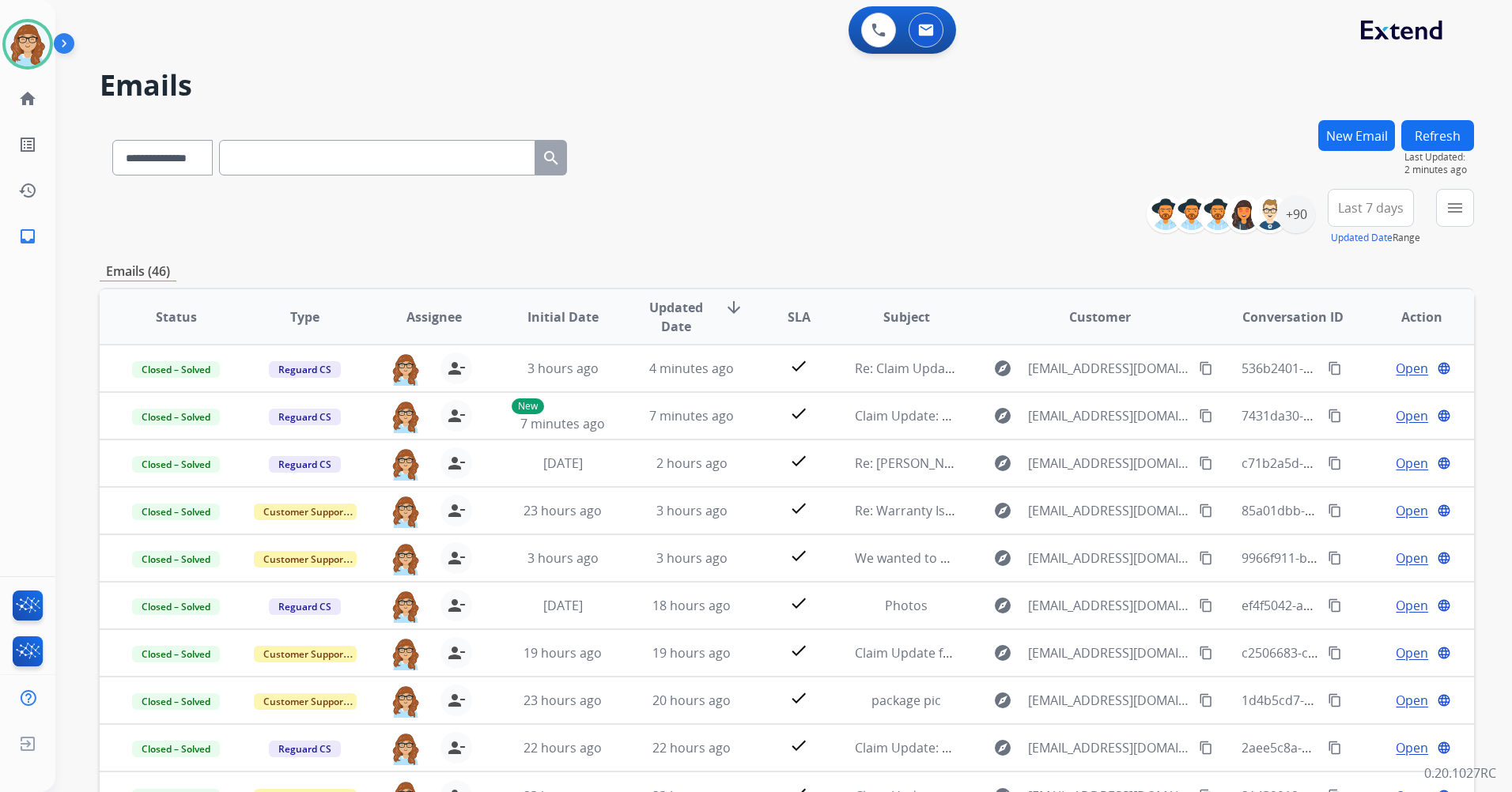
drag, startPoint x: 1376, startPoint y: 206, endPoint x: 1375, endPoint y: 216, distance: 10.0
click at [1376, 206] on span "Last 7 days" at bounding box center [1370, 208] width 65 height 6
click at [1347, 401] on div "Last 90 days" at bounding box center [1366, 400] width 87 height 23
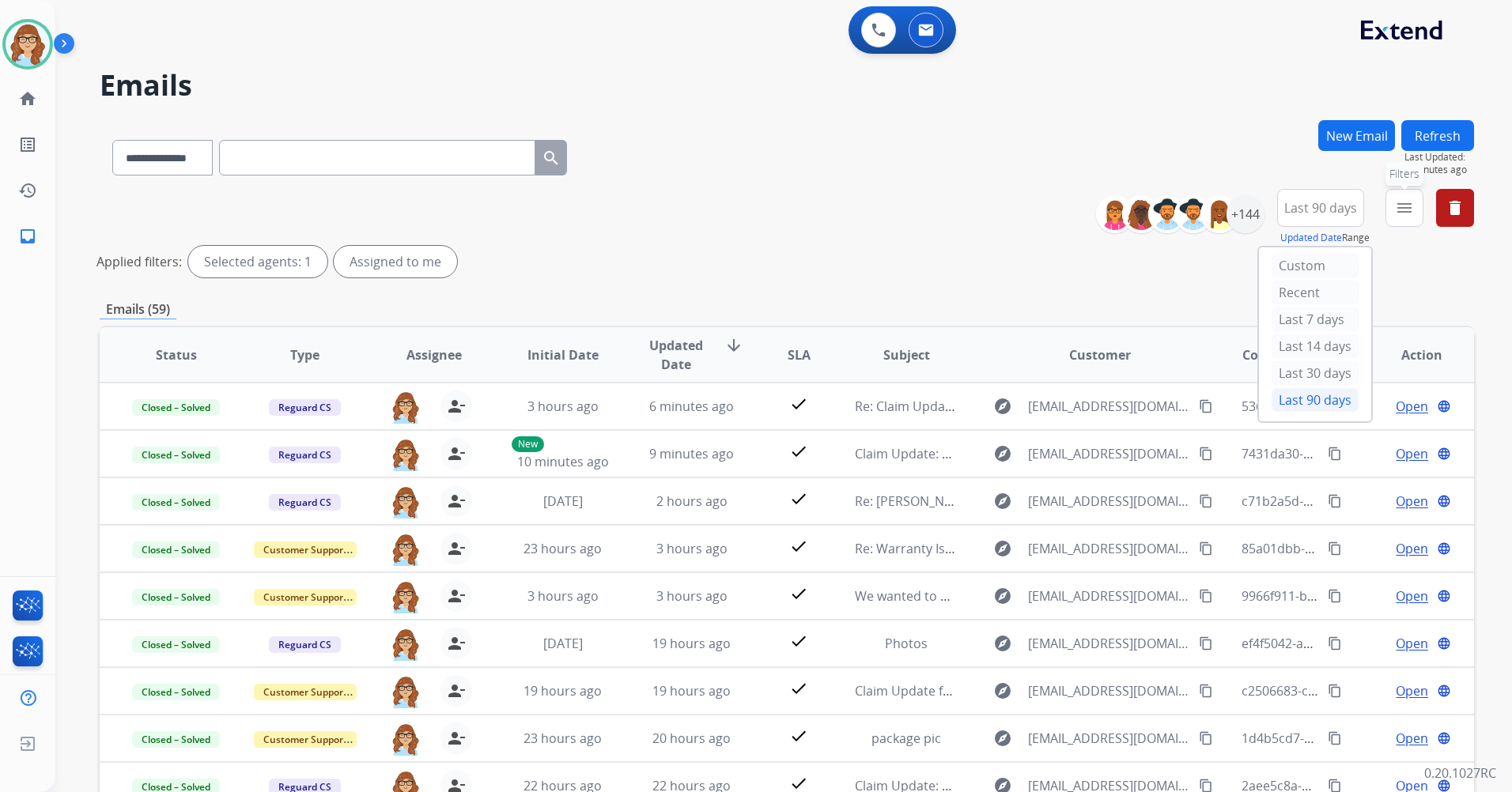
click at [1398, 220] on button "menu Filters" at bounding box center [1404, 207] width 38 height 38
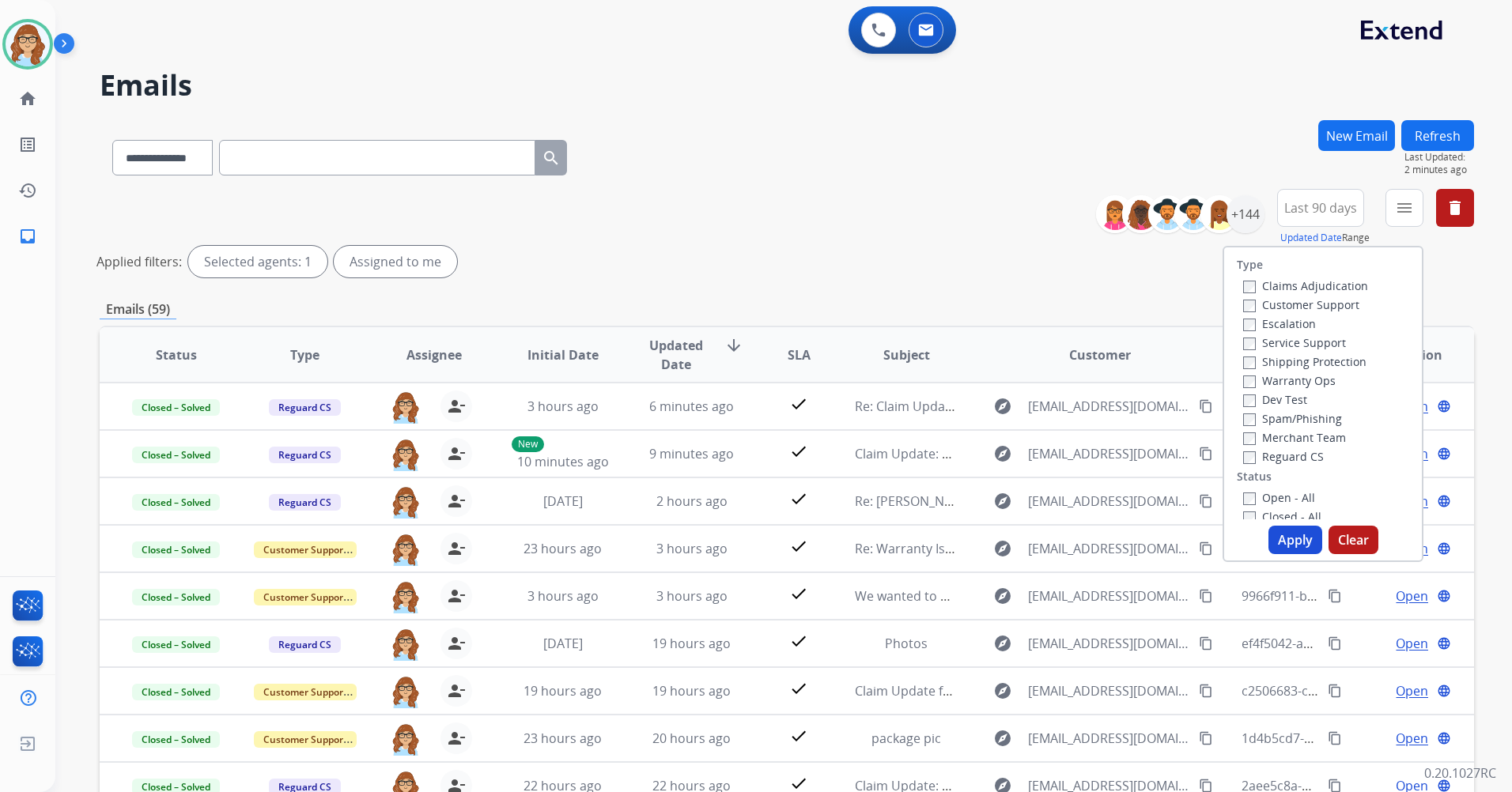
click at [1296, 286] on label "Claims Adjudication" at bounding box center [1305, 286] width 125 height 15
click at [1298, 306] on label "Customer Support" at bounding box center [1301, 304] width 116 height 15
click at [1303, 367] on label "Shipping Protection" at bounding box center [1305, 362] width 124 height 15
drag, startPoint x: 1283, startPoint y: 450, endPoint x: 1286, endPoint y: 463, distance: 13.3
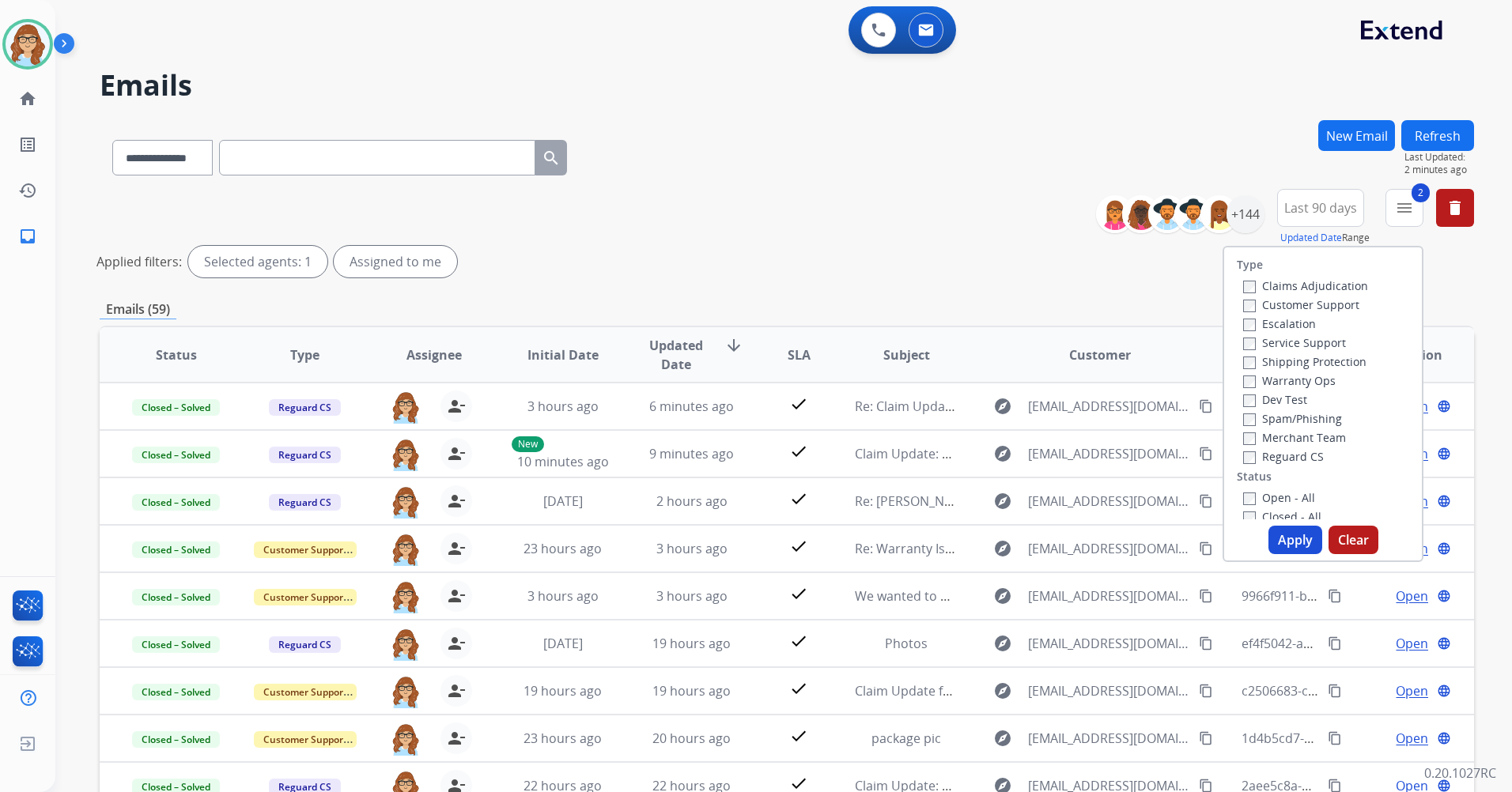
click at [1282, 455] on label "Reguard CS" at bounding box center [1284, 456] width 81 height 15
click at [1272, 497] on label "Open - All" at bounding box center [1279, 497] width 72 height 15
click at [1279, 529] on button "Apply" at bounding box center [1295, 539] width 54 height 28
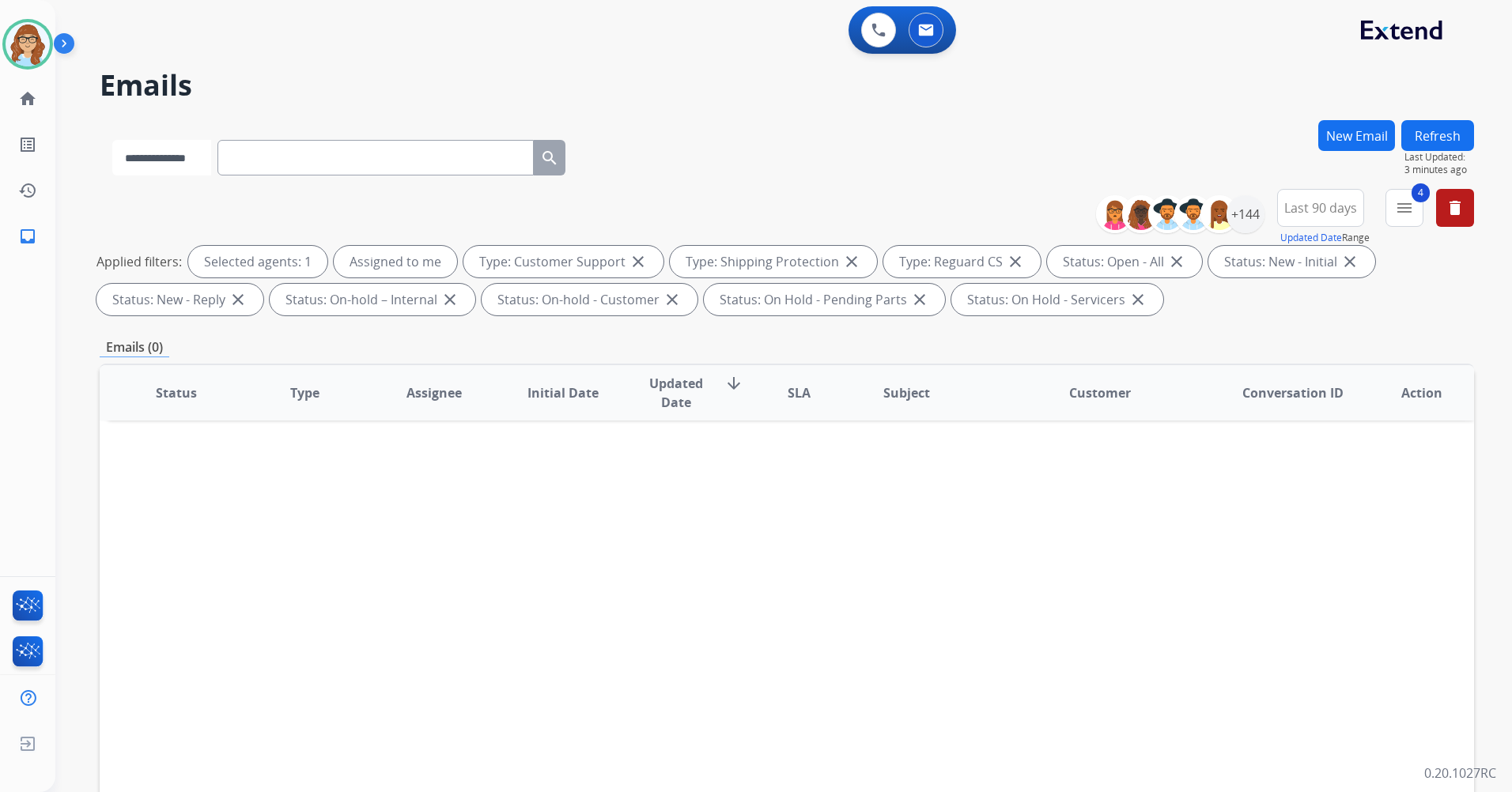
drag, startPoint x: 416, startPoint y: 155, endPoint x: 188, endPoint y: 165, distance: 228.2
click at [188, 165] on select "**********" at bounding box center [161, 157] width 98 height 36
paste input "**********"
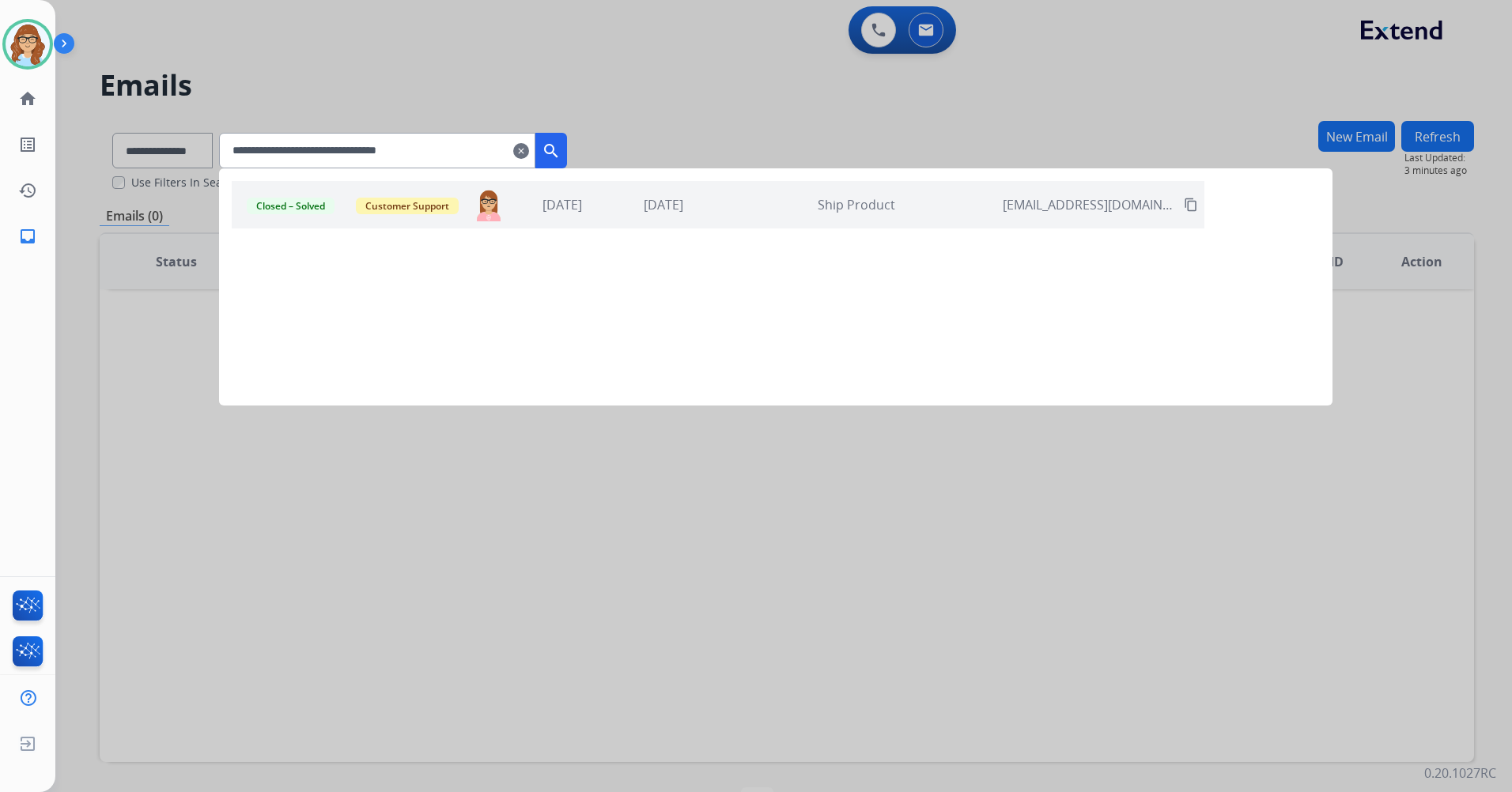
type input "**********"
click at [755, 205] on div "Ship Product" at bounding box center [856, 205] width 277 height 19
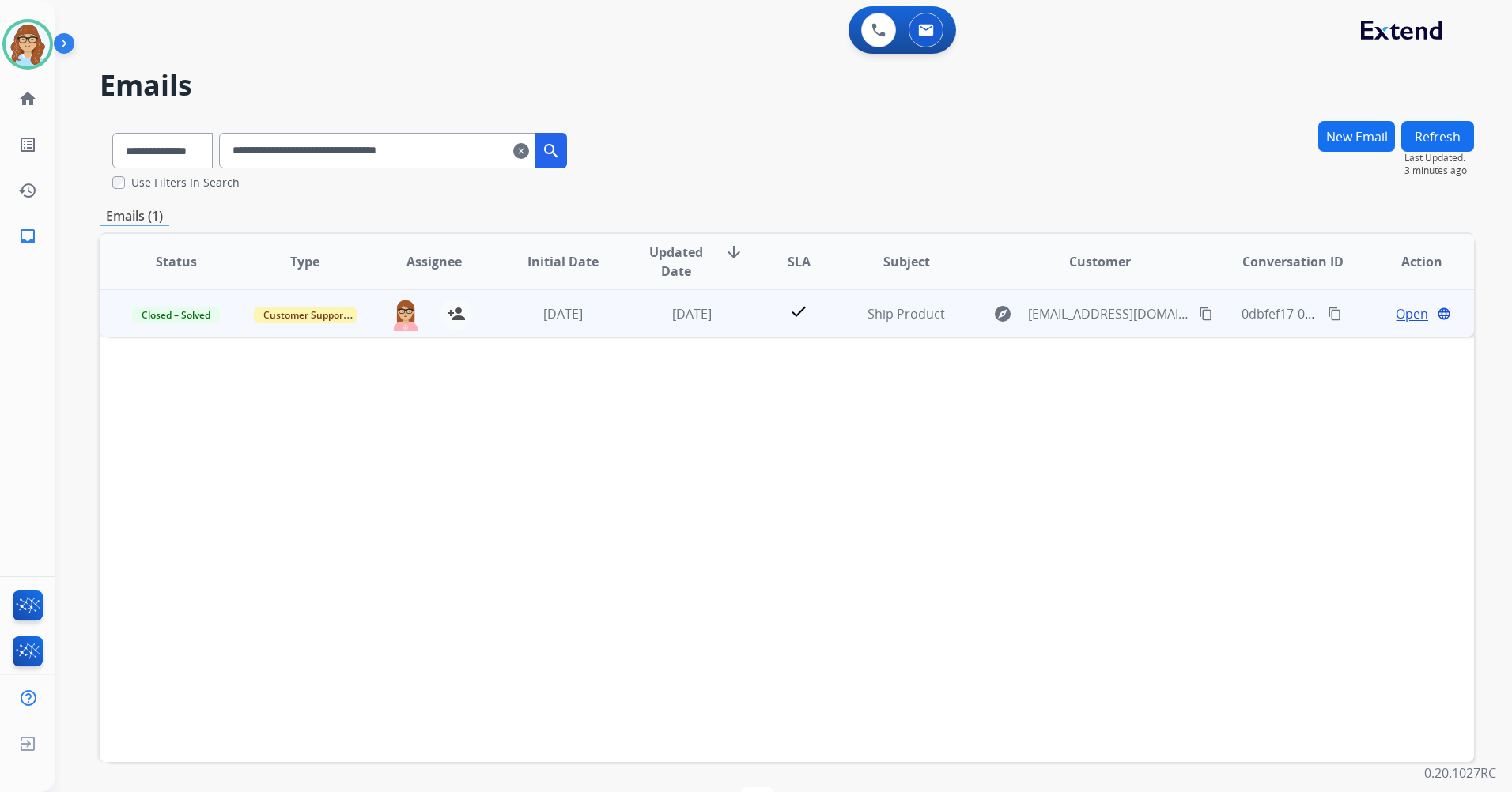
click at [1382, 319] on div "Open language" at bounding box center [1421, 314] width 103 height 19
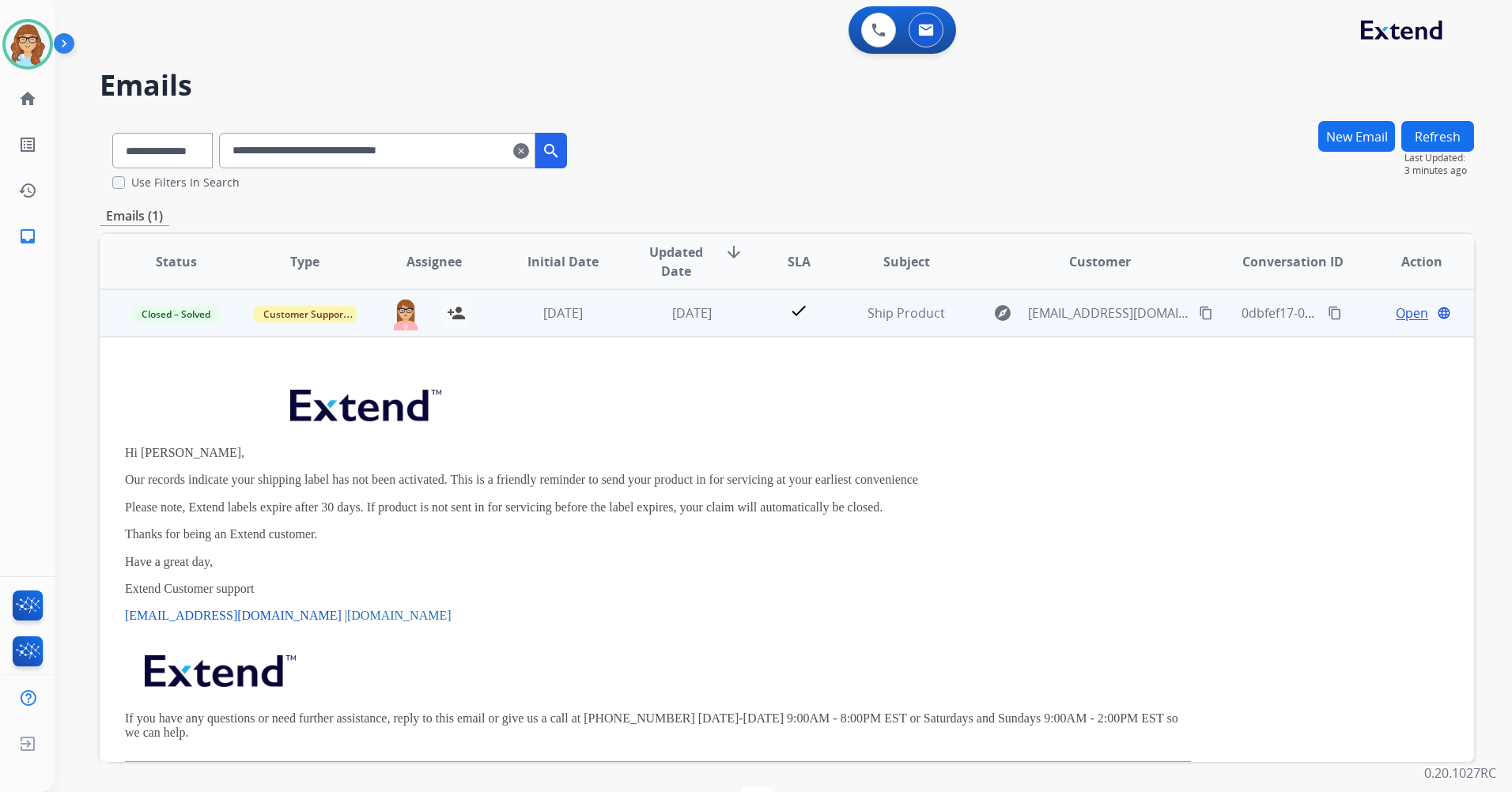
click at [1396, 315] on span "Open" at bounding box center [1412, 313] width 32 height 19
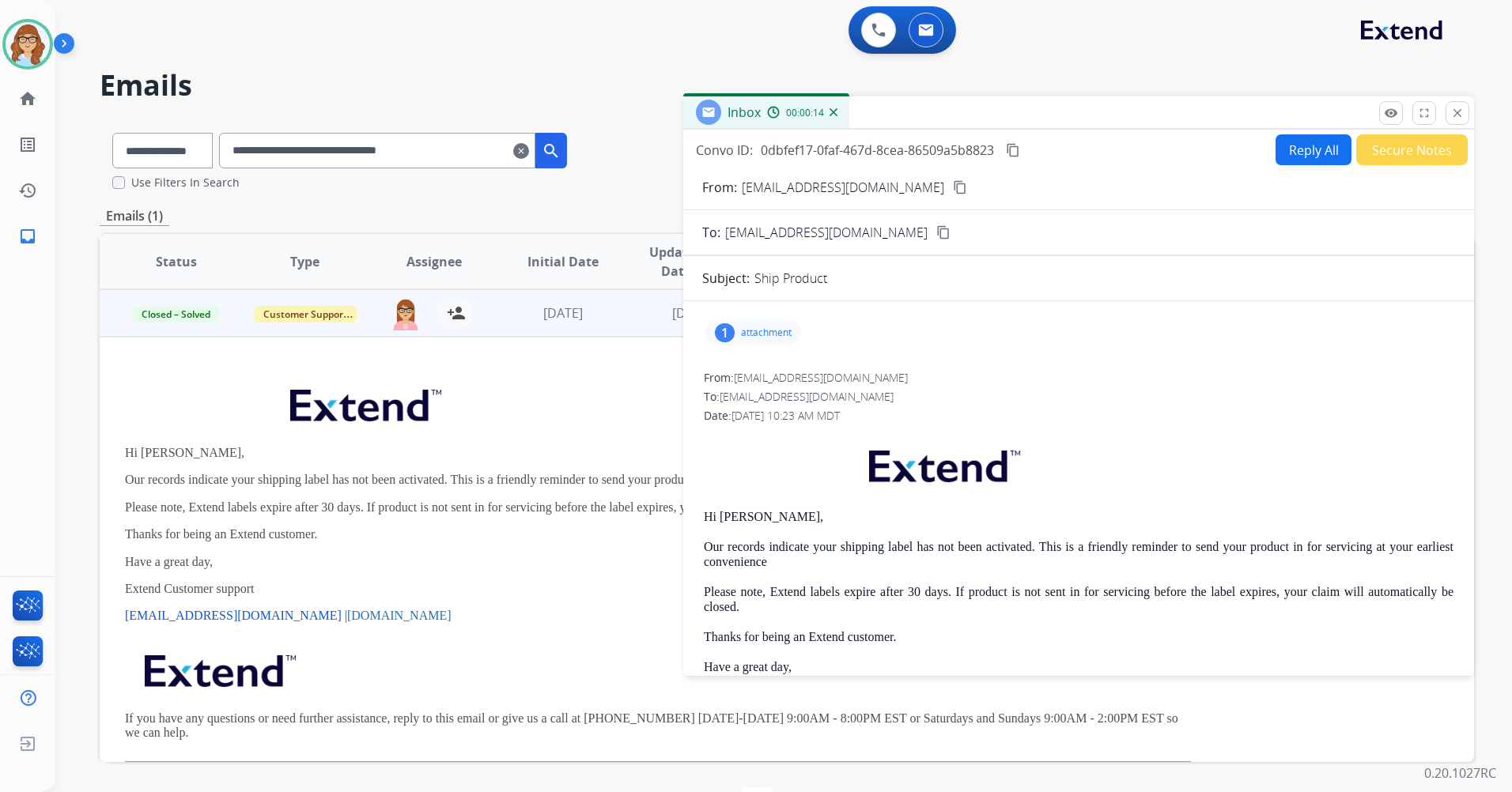
click at [775, 336] on p "attachment" at bounding box center [766, 333] width 51 height 13
click at [871, 325] on div "1 attachment picture_as_pdf packing-slip-1b5b6cdd-7989-4e2a-9460-c9cf04f2bc44.p…" at bounding box center [1079, 333] width 752 height 38
click at [764, 329] on p "attachment" at bounding box center [766, 333] width 51 height 13
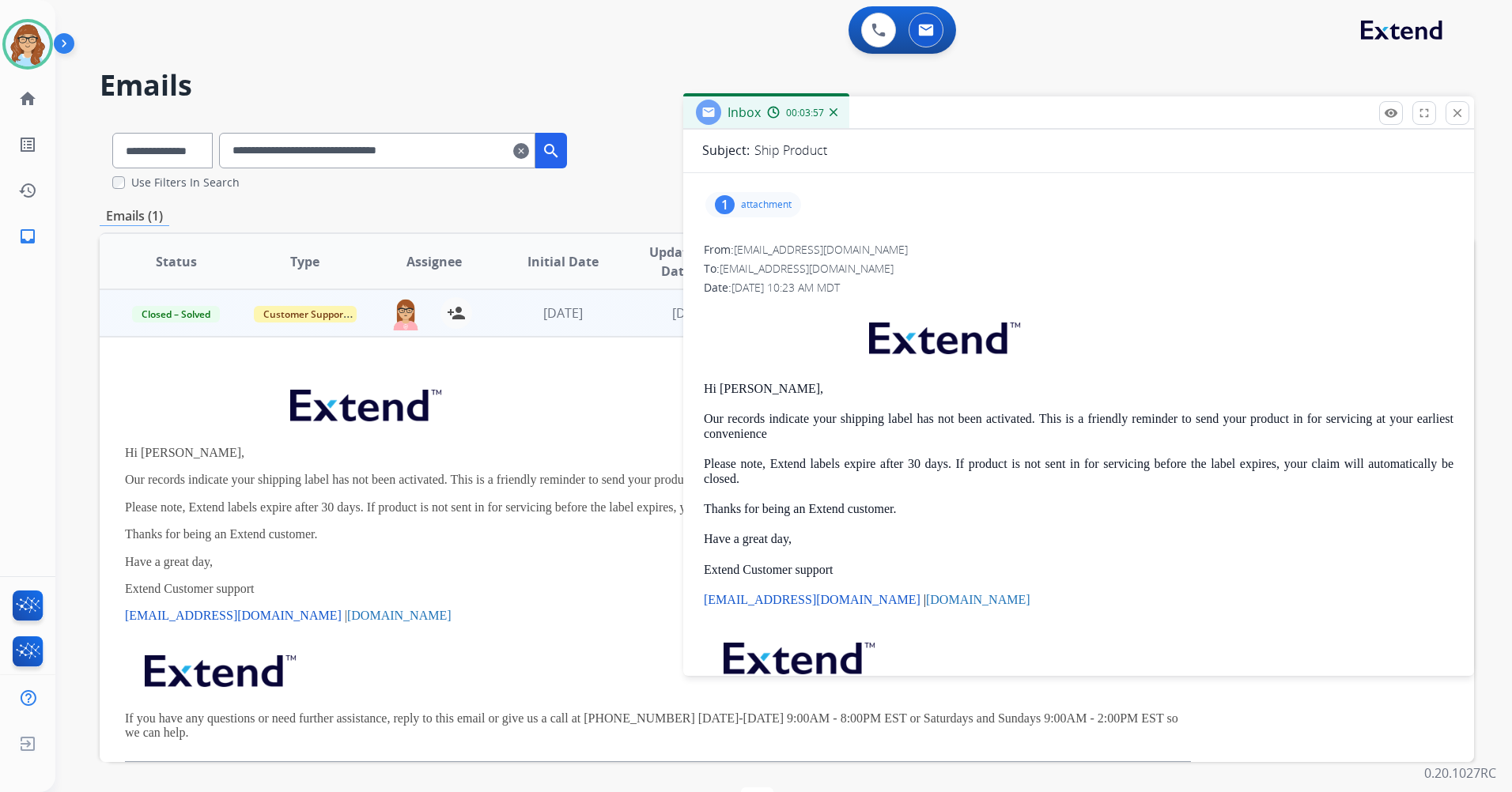
scroll to position [156, 0]
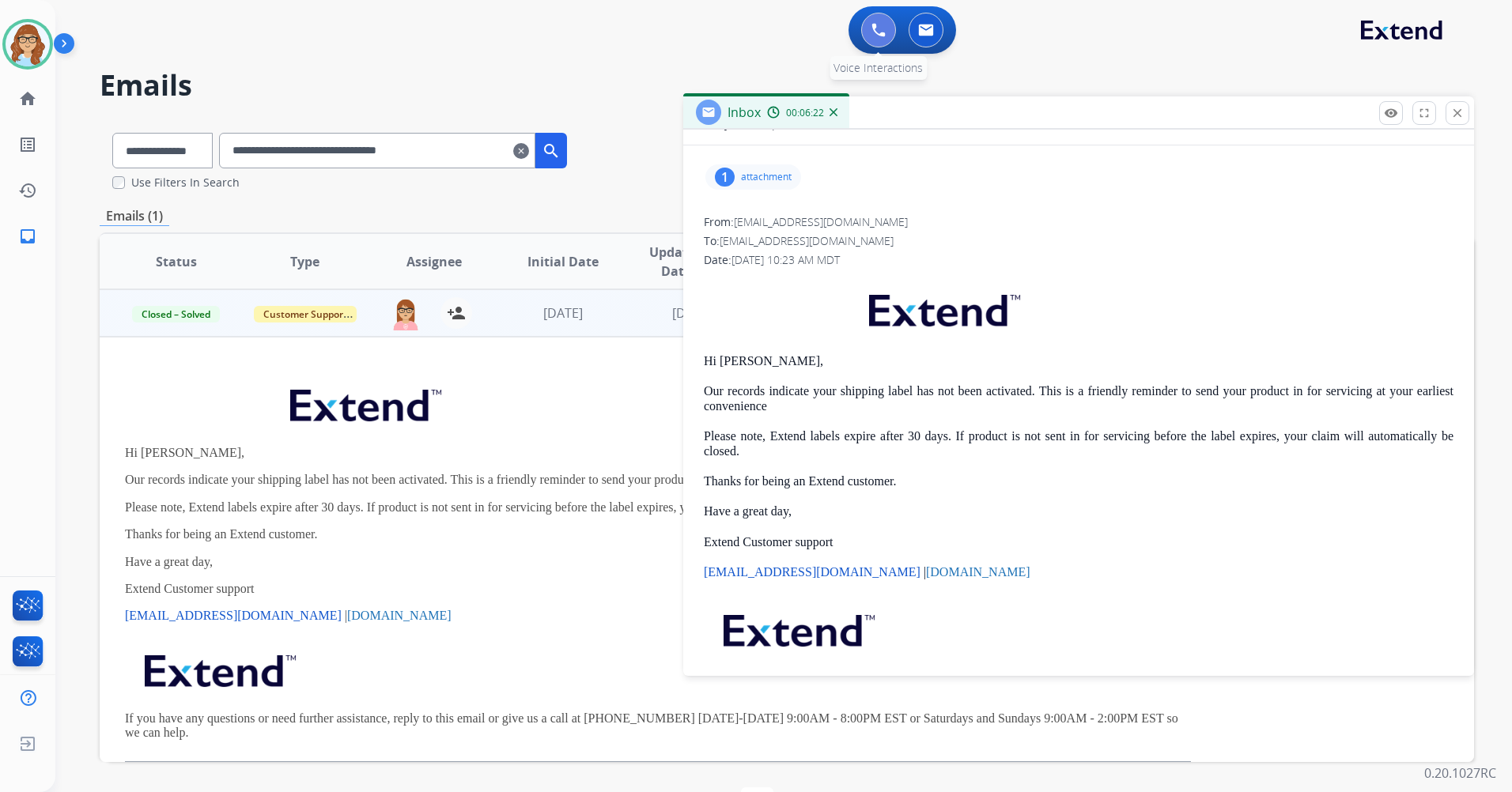
click at [875, 36] on img at bounding box center [878, 30] width 15 height 15
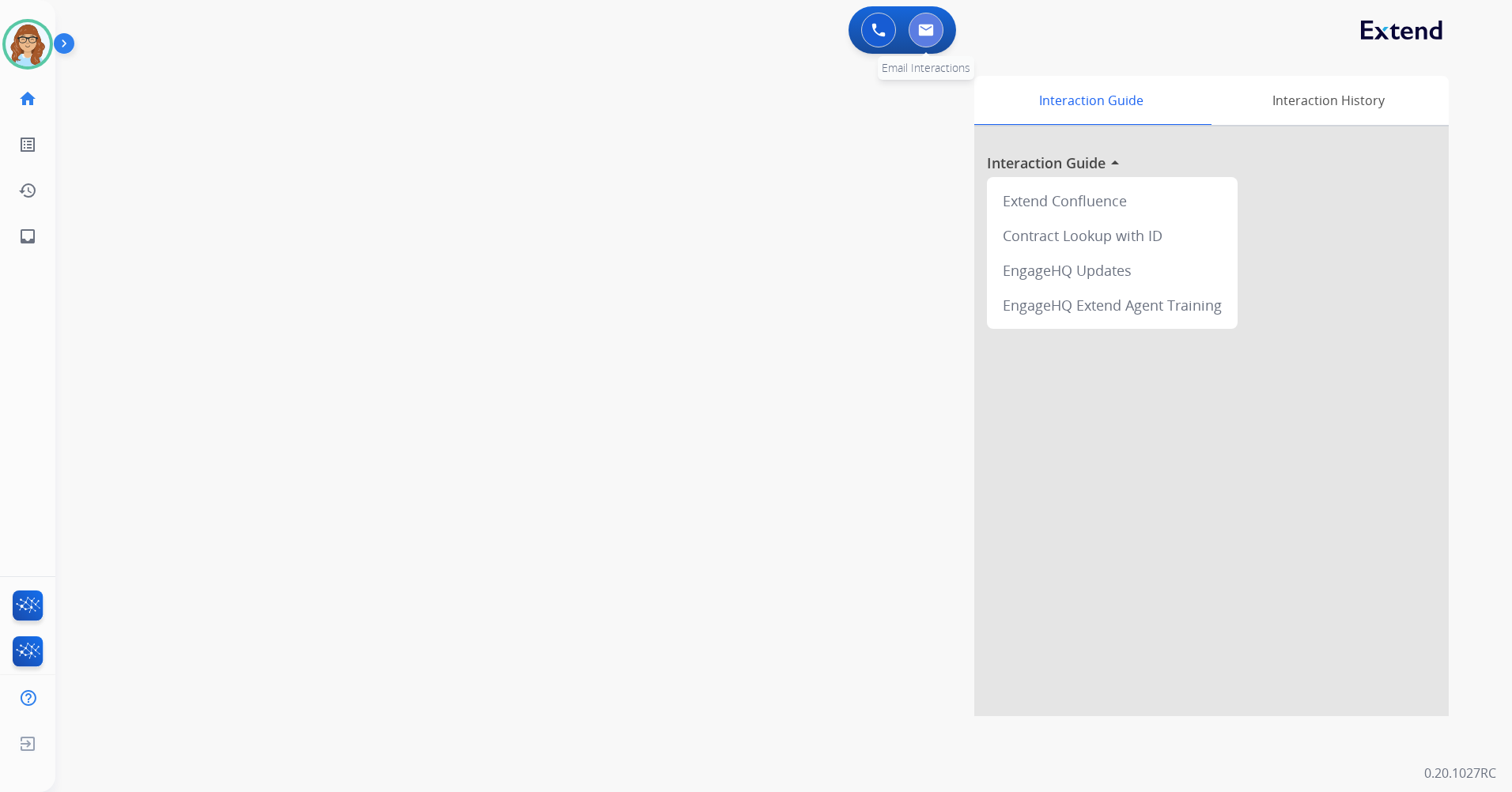
click at [930, 26] on img at bounding box center [926, 30] width 16 height 13
select select "**********"
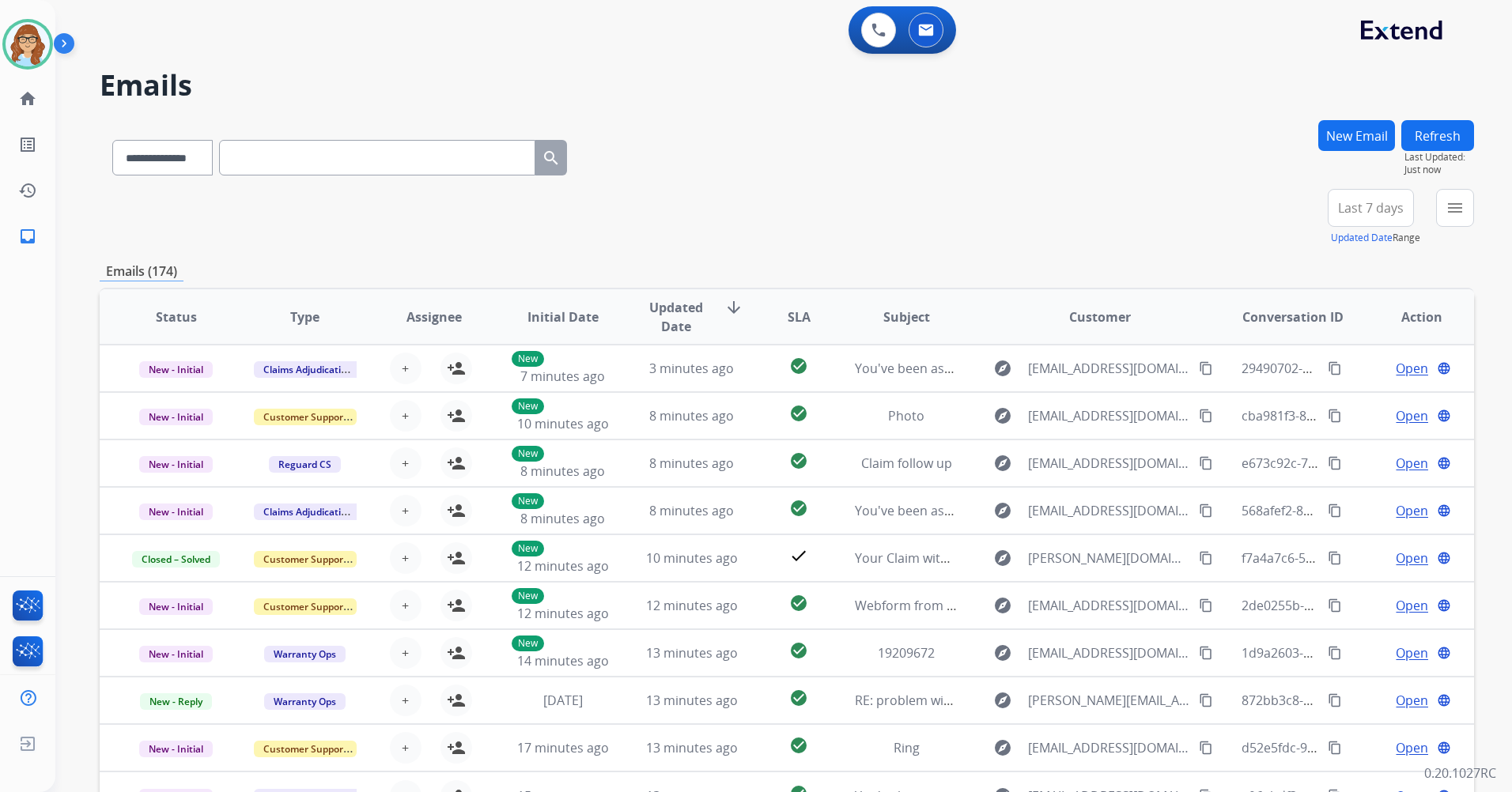
paste input "**********"
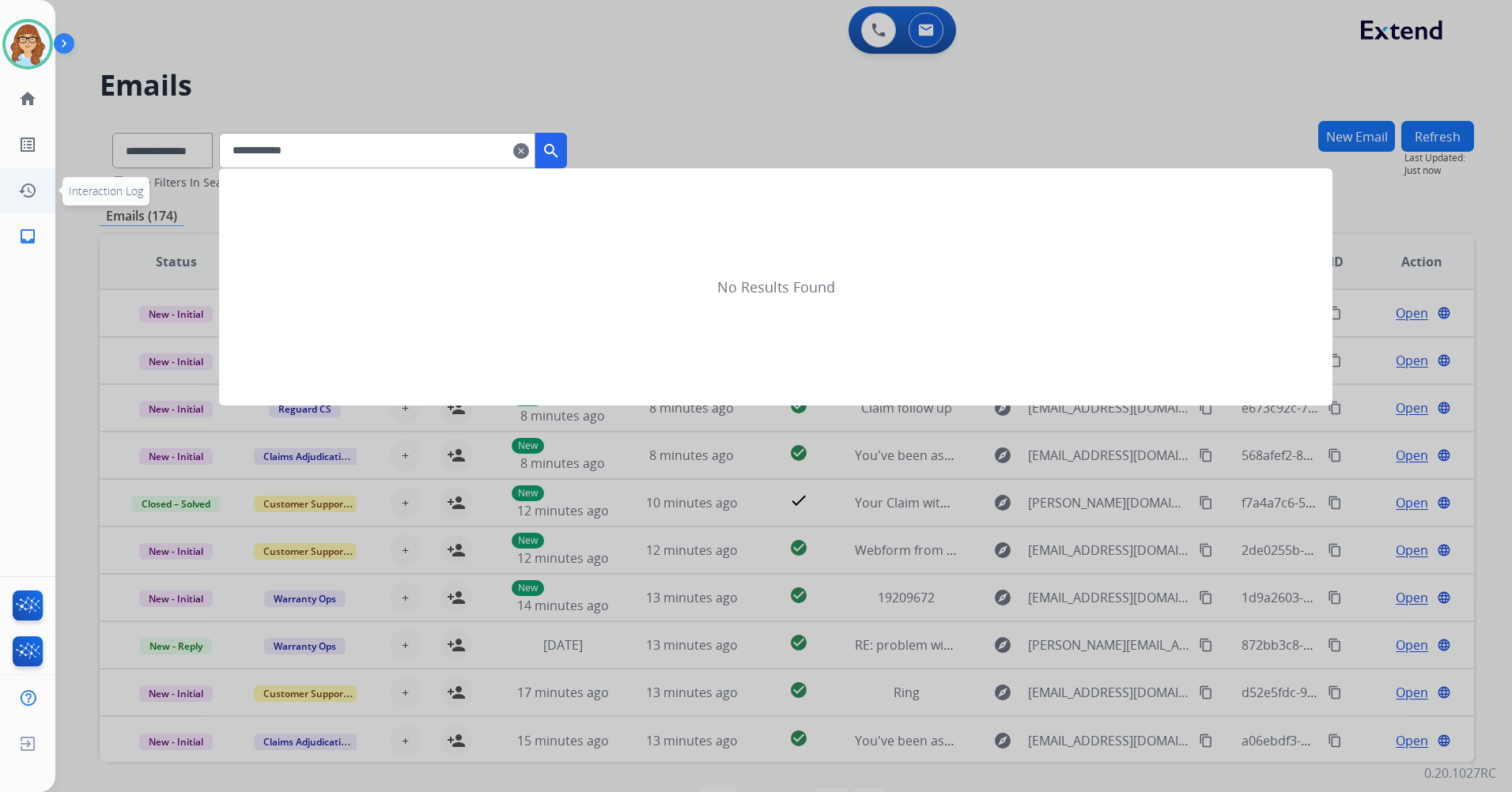
type input "**********"
click at [529, 154] on mat-icon "clear" at bounding box center [521, 151] width 16 height 19
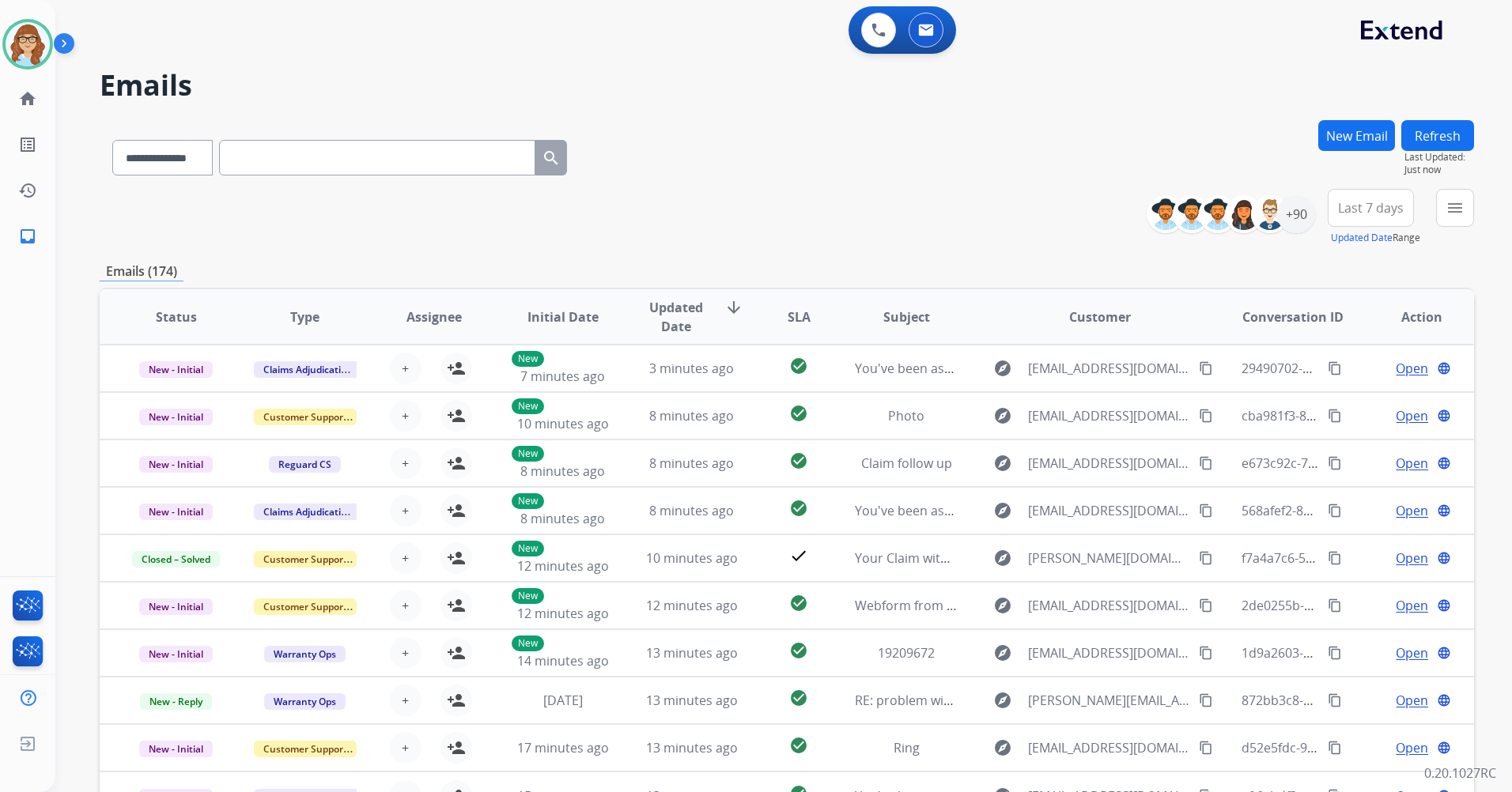
paste input "**********"
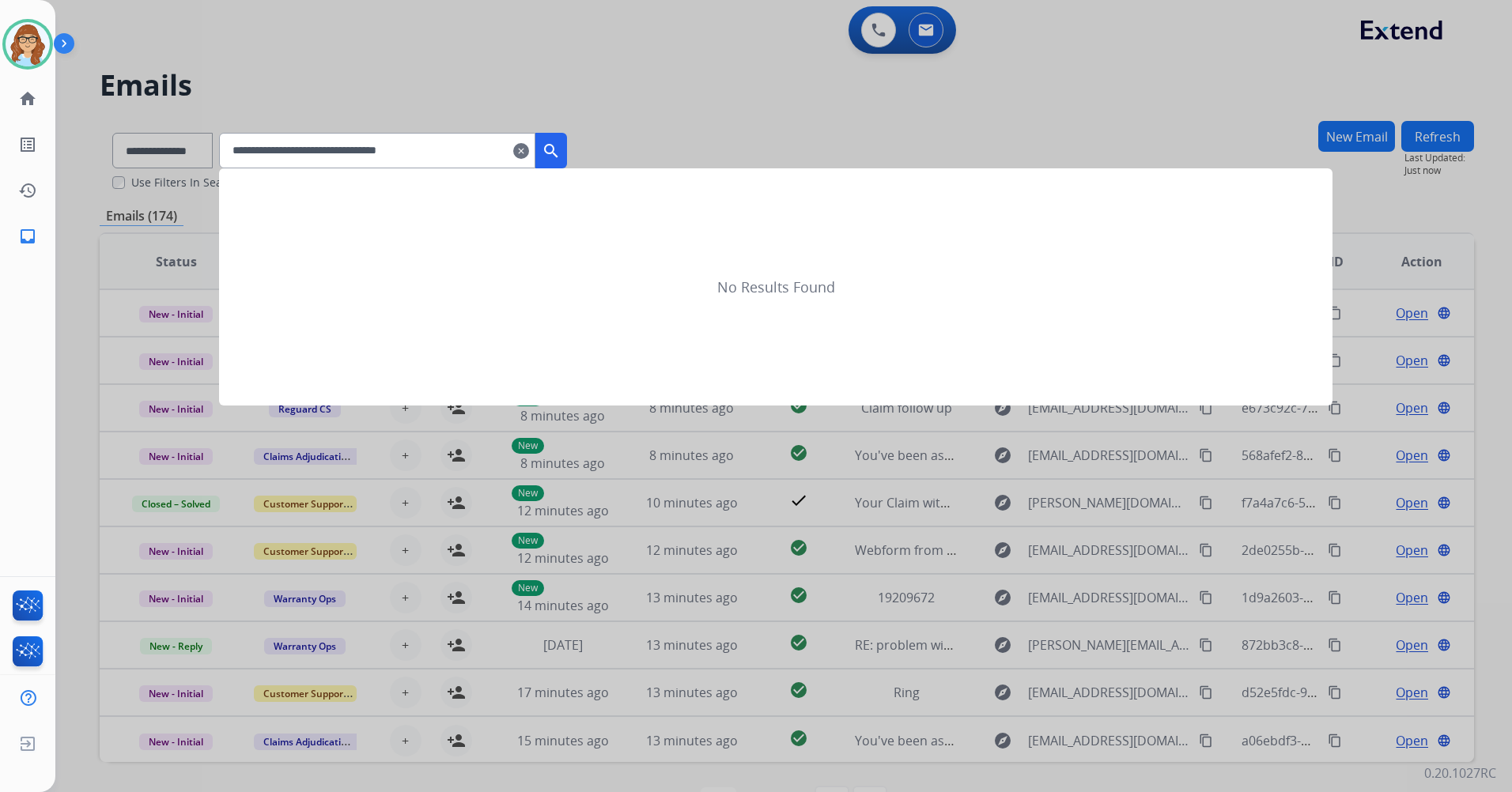
type input "**********"
click at [560, 149] on mat-icon "search" at bounding box center [551, 151] width 19 height 19
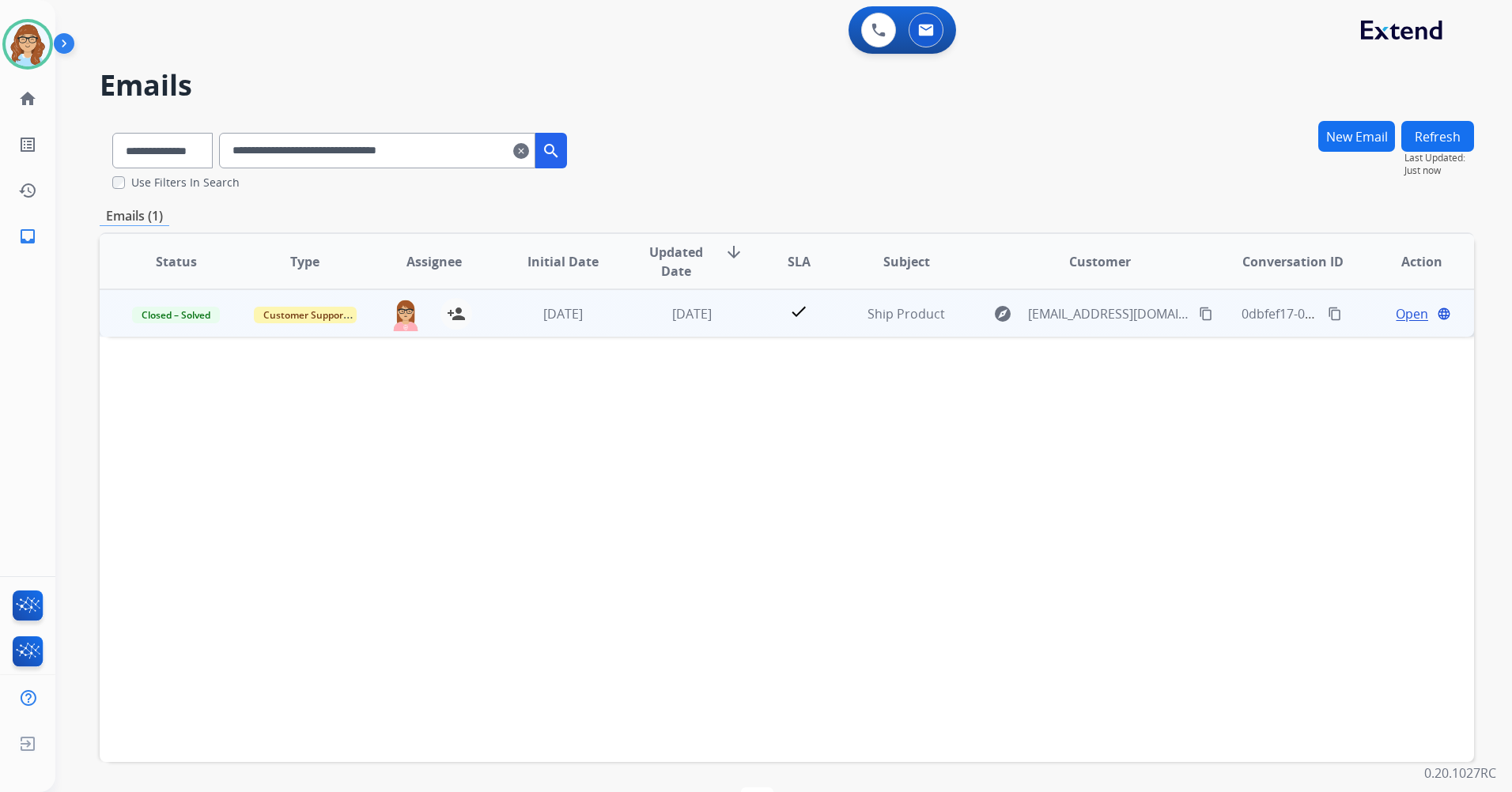
click at [1401, 322] on span "Open" at bounding box center [1412, 314] width 32 height 19
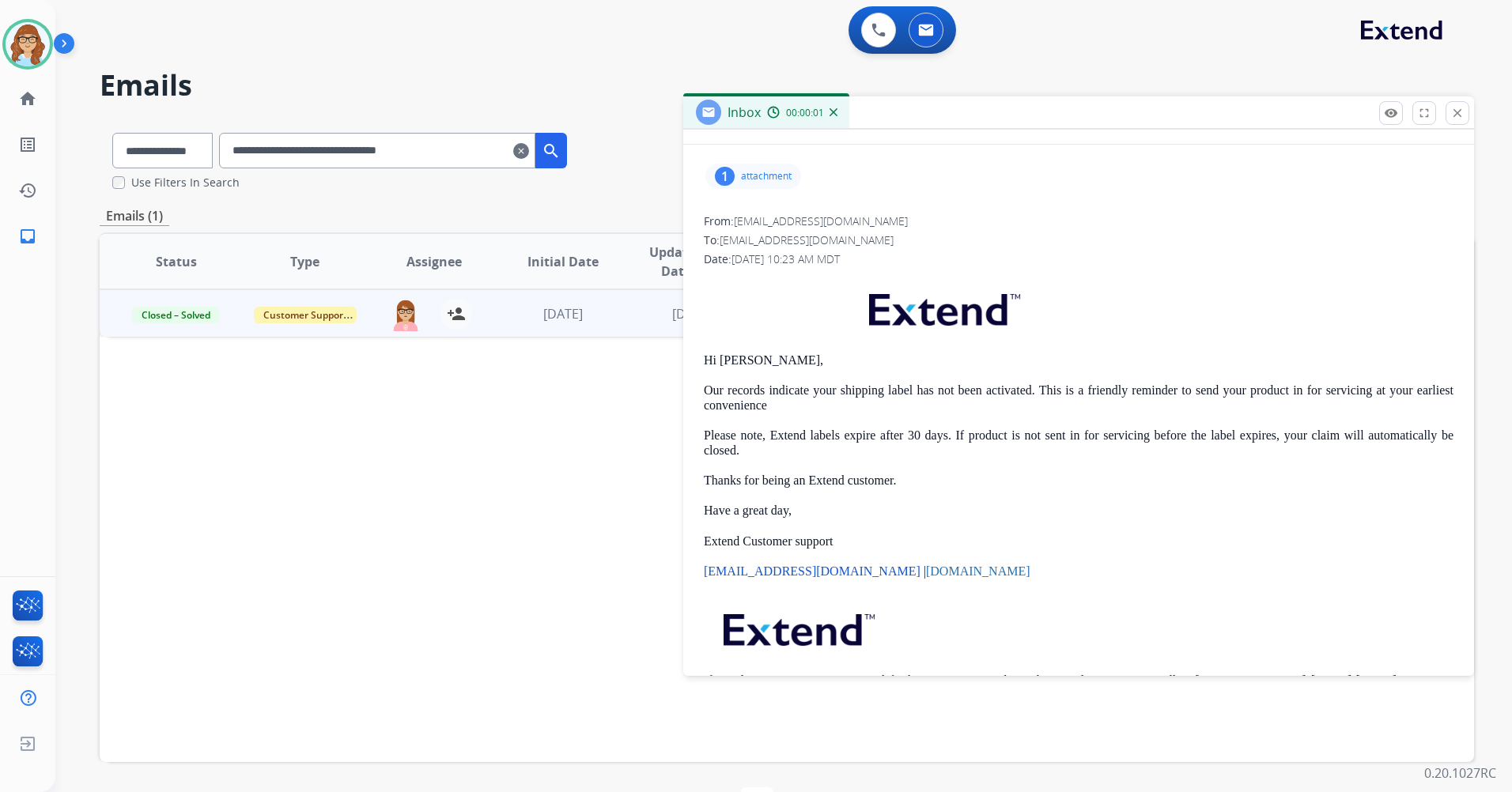
scroll to position [158, 0]
click at [880, 38] on button at bounding box center [878, 30] width 35 height 35
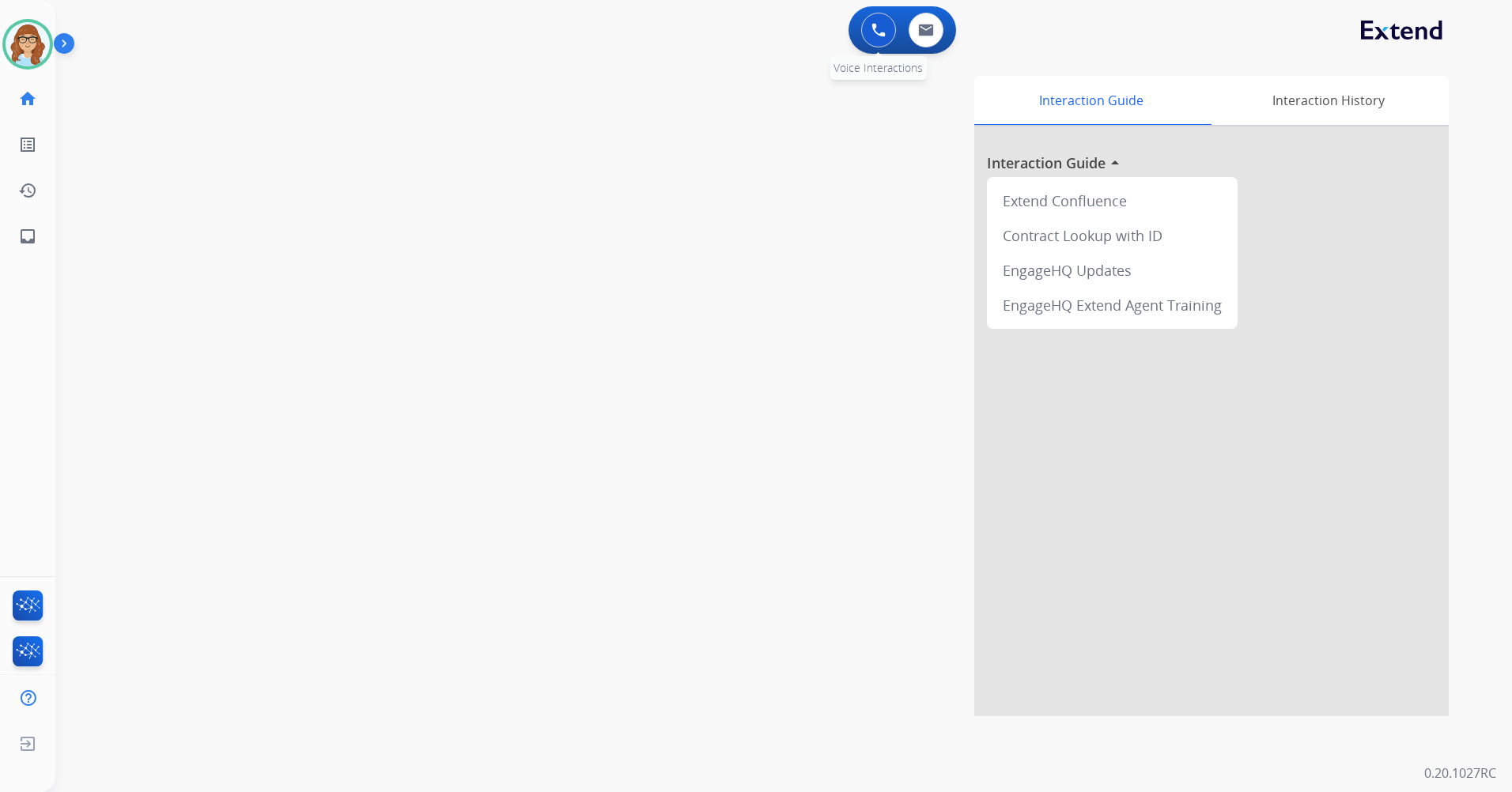
click at [873, 40] on button at bounding box center [878, 30] width 35 height 35
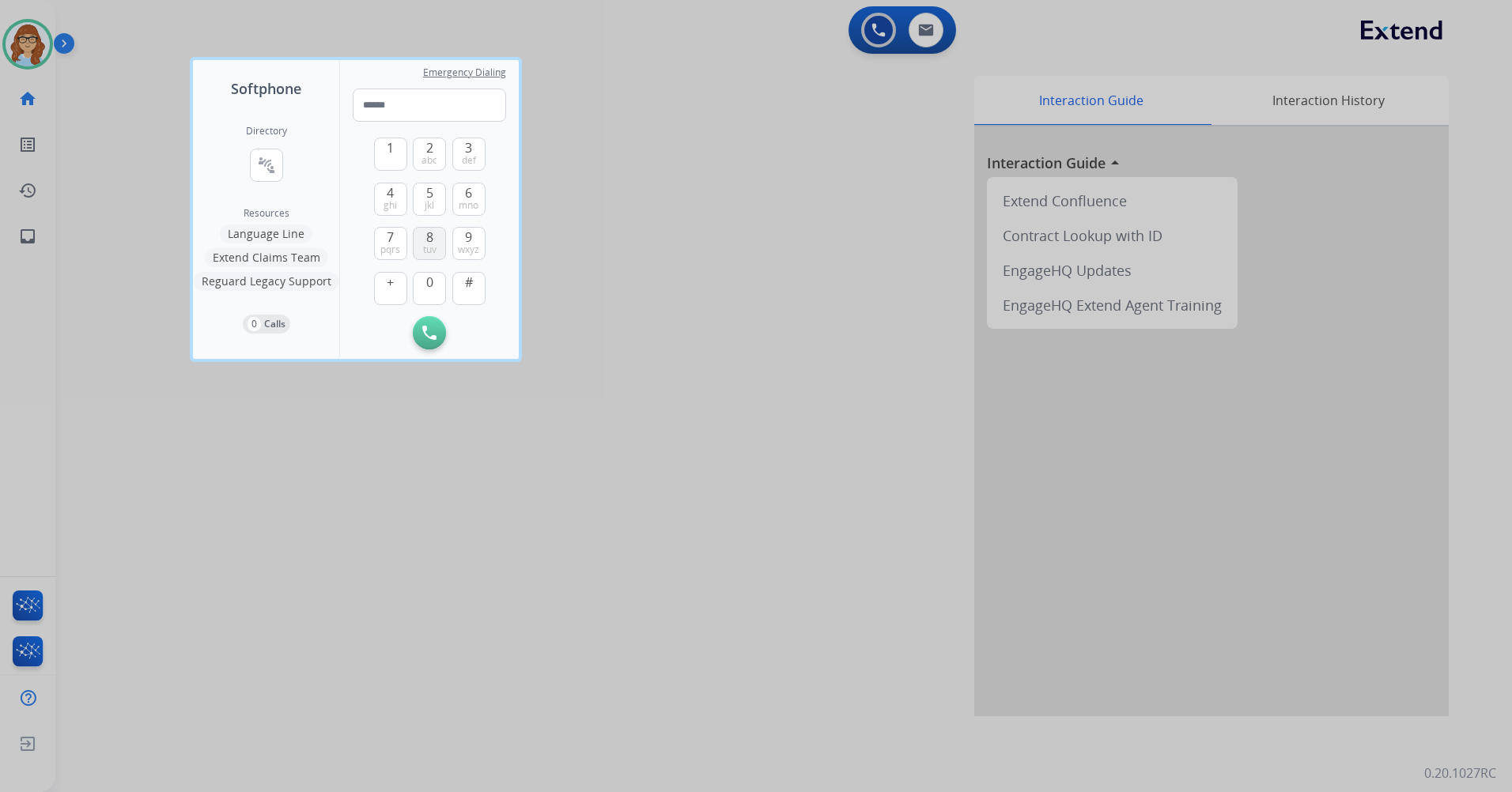
click at [433, 241] on span "8" at bounding box center [429, 237] width 7 height 19
click at [387, 238] on span "7" at bounding box center [390, 237] width 7 height 19
click at [465, 328] on img at bounding box center [470, 333] width 16 height 12
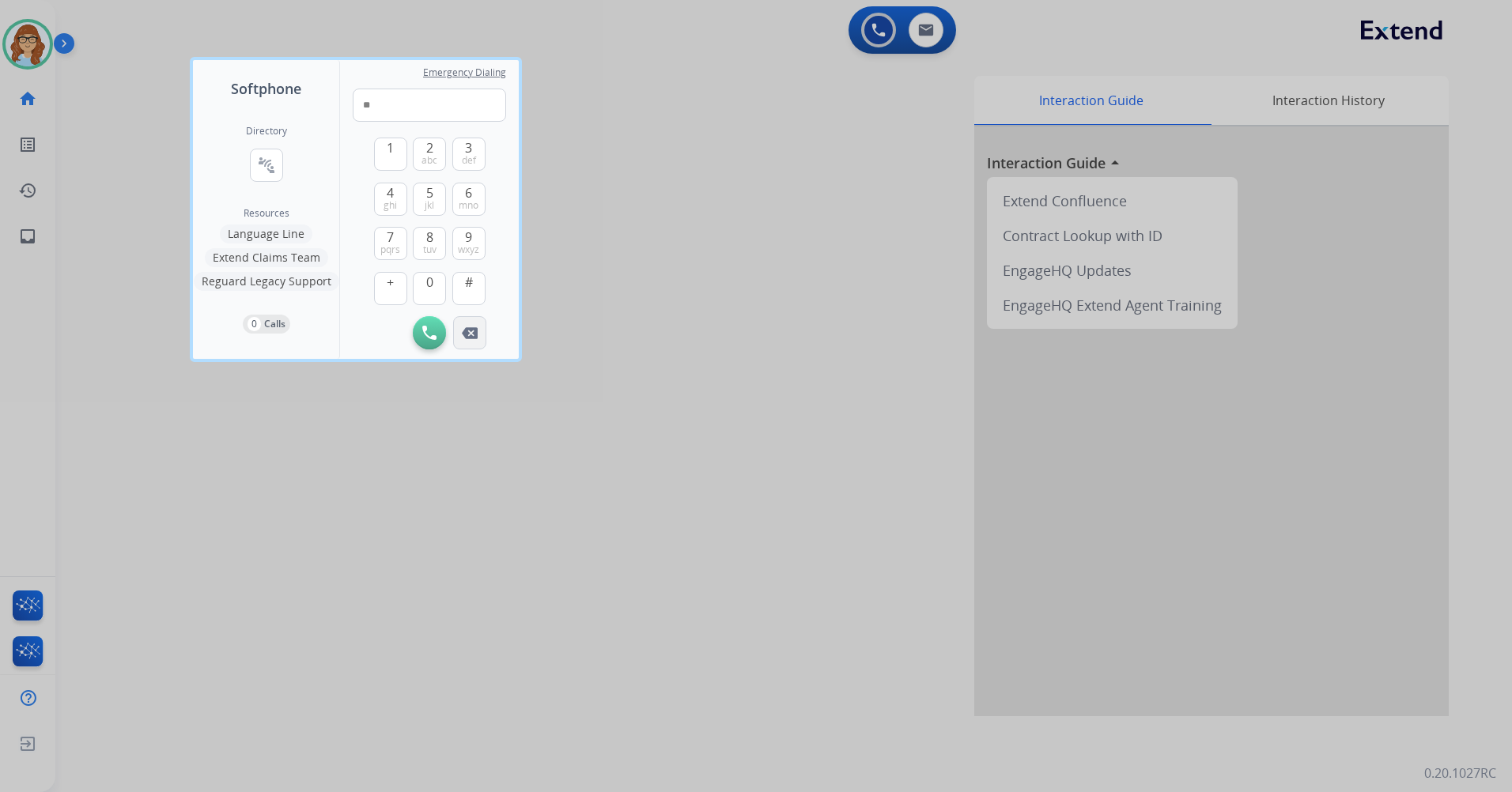
type input "*"
click at [465, 328] on img at bounding box center [470, 333] width 16 height 12
click at [263, 179] on button "connect_without_contact Resource Directory" at bounding box center [266, 165] width 33 height 33
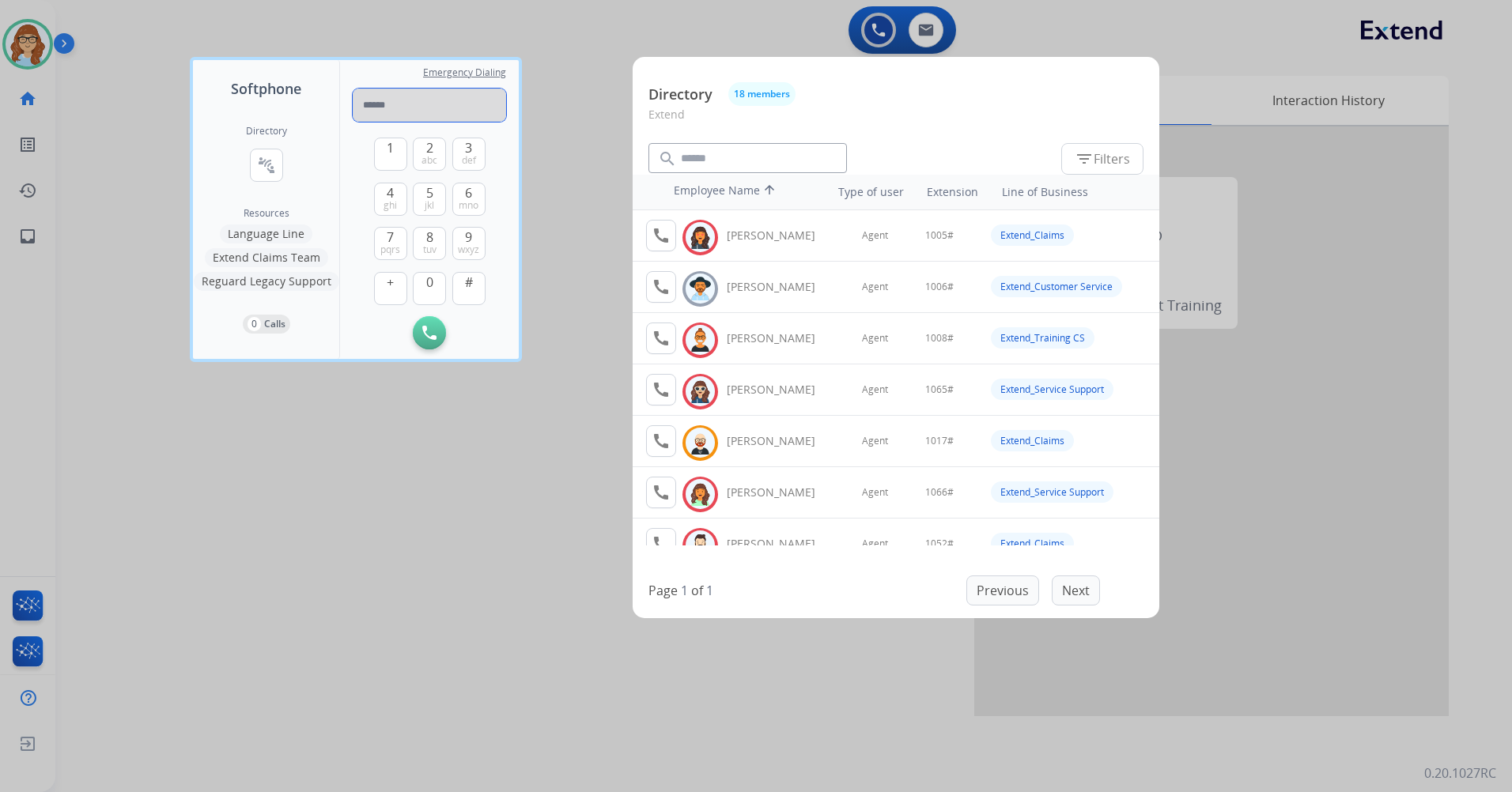
click at [396, 114] on input "tel" at bounding box center [429, 105] width 153 height 33
click at [607, 383] on div at bounding box center [756, 396] width 1512 height 792
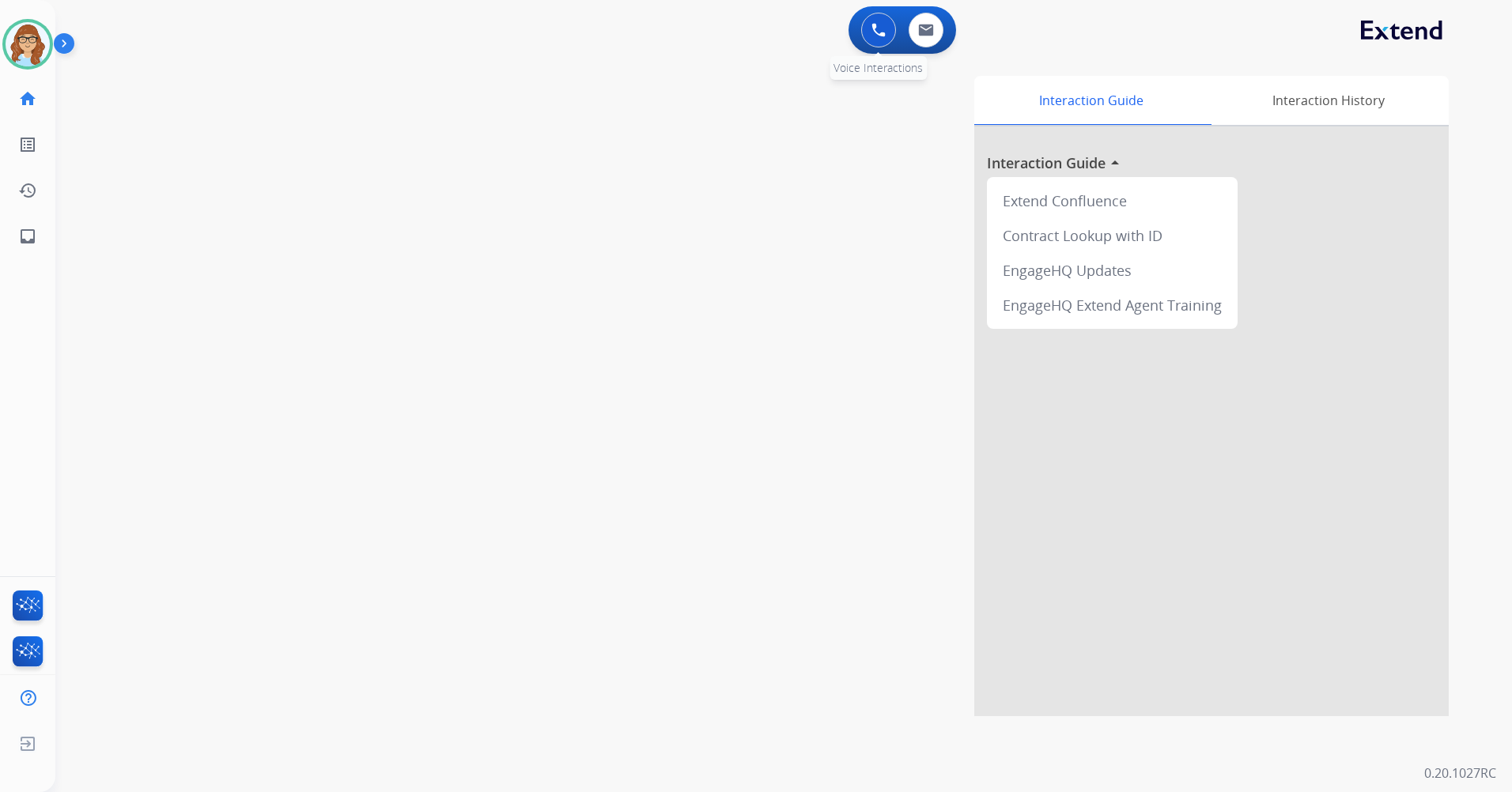
click at [892, 31] on button at bounding box center [878, 30] width 35 height 35
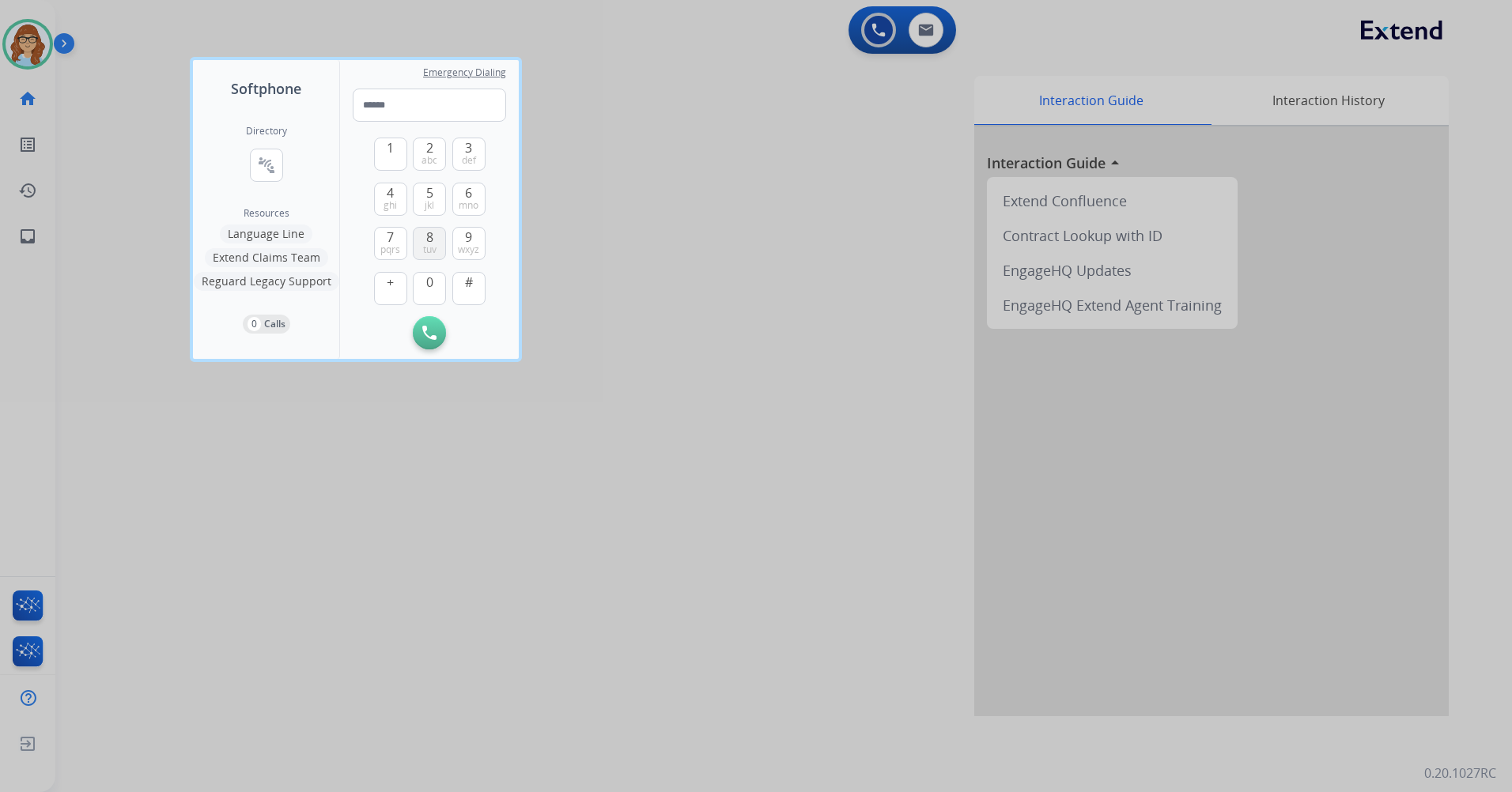
click at [430, 237] on span "8" at bounding box center [429, 237] width 7 height 19
click at [396, 235] on button "7 pqrs" at bounding box center [390, 243] width 33 height 33
click at [471, 323] on button "Remove Number" at bounding box center [469, 333] width 33 height 33
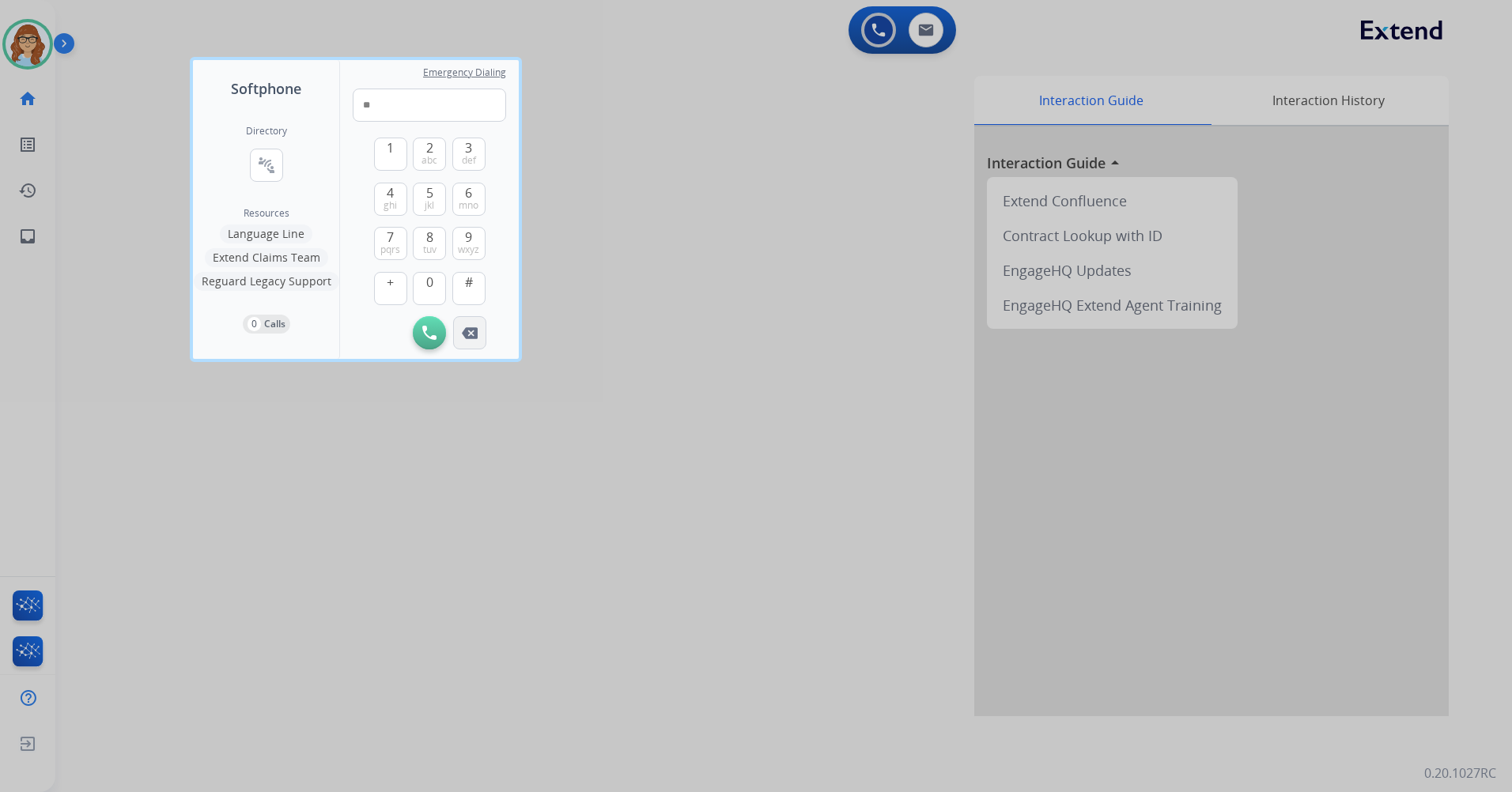
type input "*"
click at [471, 328] on button "Remove Number" at bounding box center [469, 333] width 33 height 33
click at [384, 163] on button "1" at bounding box center [390, 153] width 33 height 33
click at [429, 253] on span "tuv" at bounding box center [429, 250] width 14 height 13
click at [391, 244] on span "pqrs" at bounding box center [390, 250] width 19 height 13
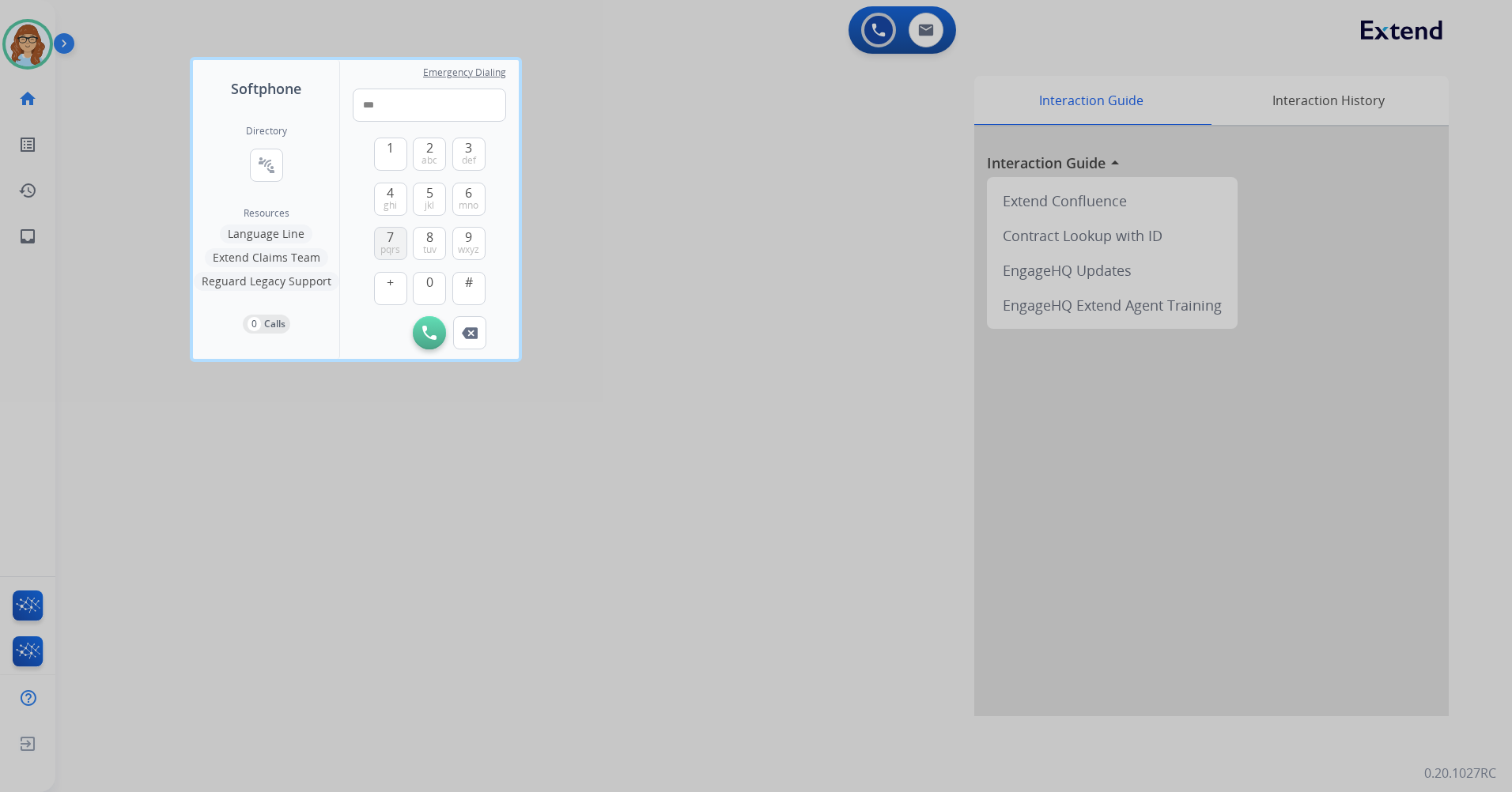
click at [391, 244] on span "pqrs" at bounding box center [390, 250] width 19 height 13
drag, startPoint x: 462, startPoint y: 153, endPoint x: 400, endPoint y: 178, distance: 66.9
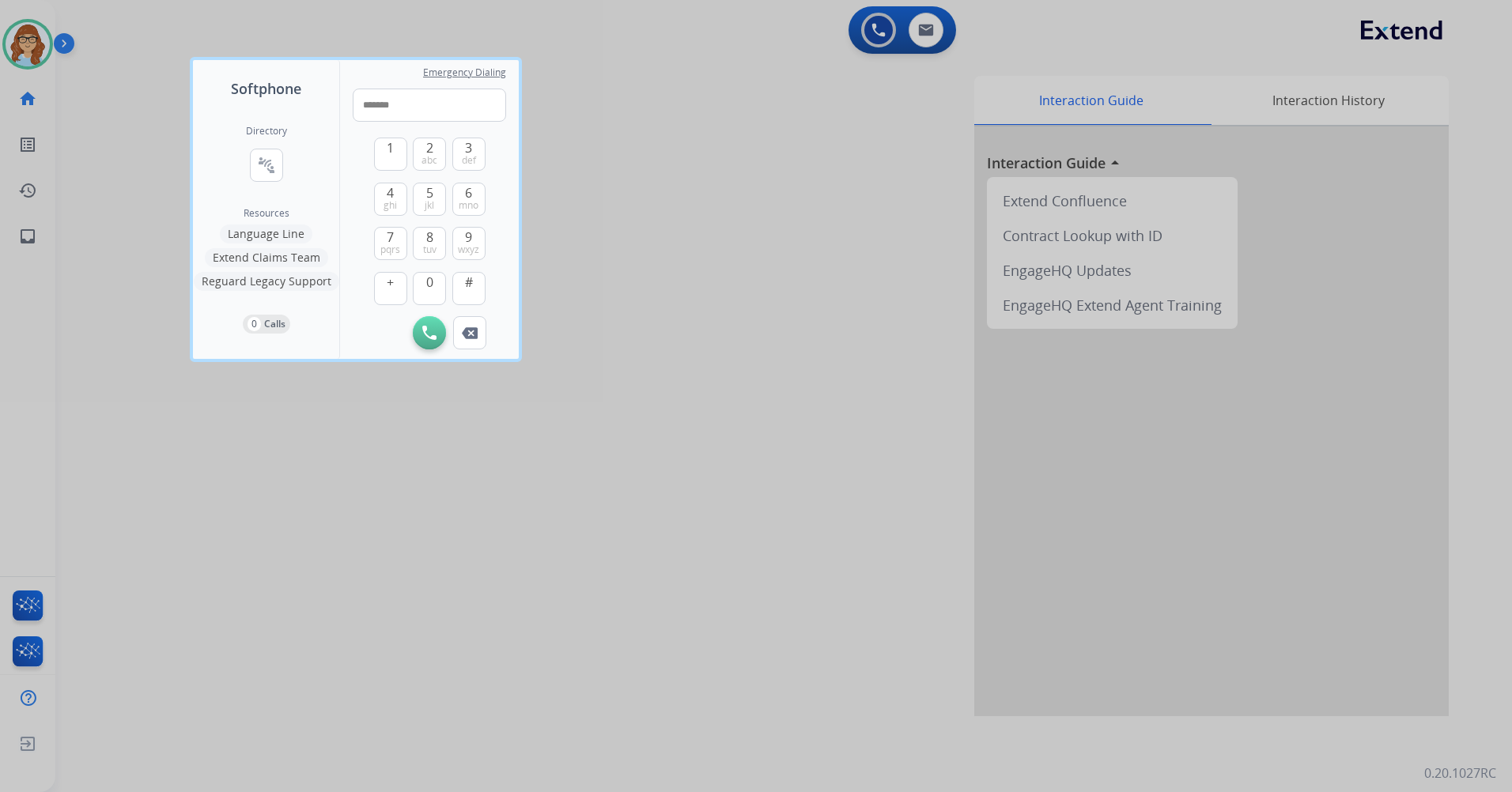
click at [463, 154] on span "def" at bounding box center [469, 161] width 15 height 13
click at [376, 199] on button "4 ghi" at bounding box center [390, 199] width 33 height 33
click at [483, 242] on button "9 wxyz" at bounding box center [468, 243] width 33 height 33
type input "**********"
drag, startPoint x: 431, startPoint y: 336, endPoint x: 421, endPoint y: 335, distance: 10.0
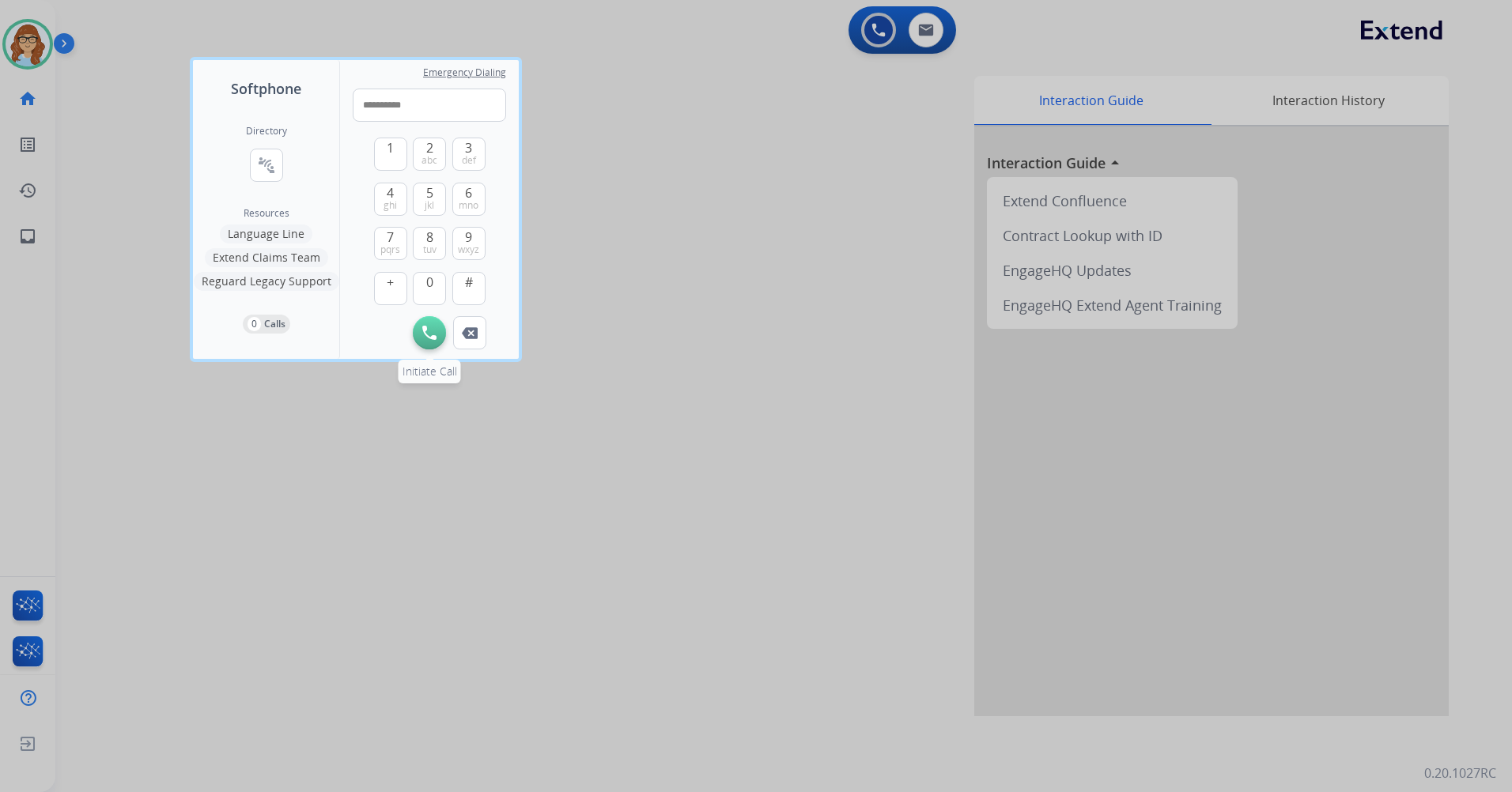
click at [429, 336] on img at bounding box center [429, 333] width 15 height 15
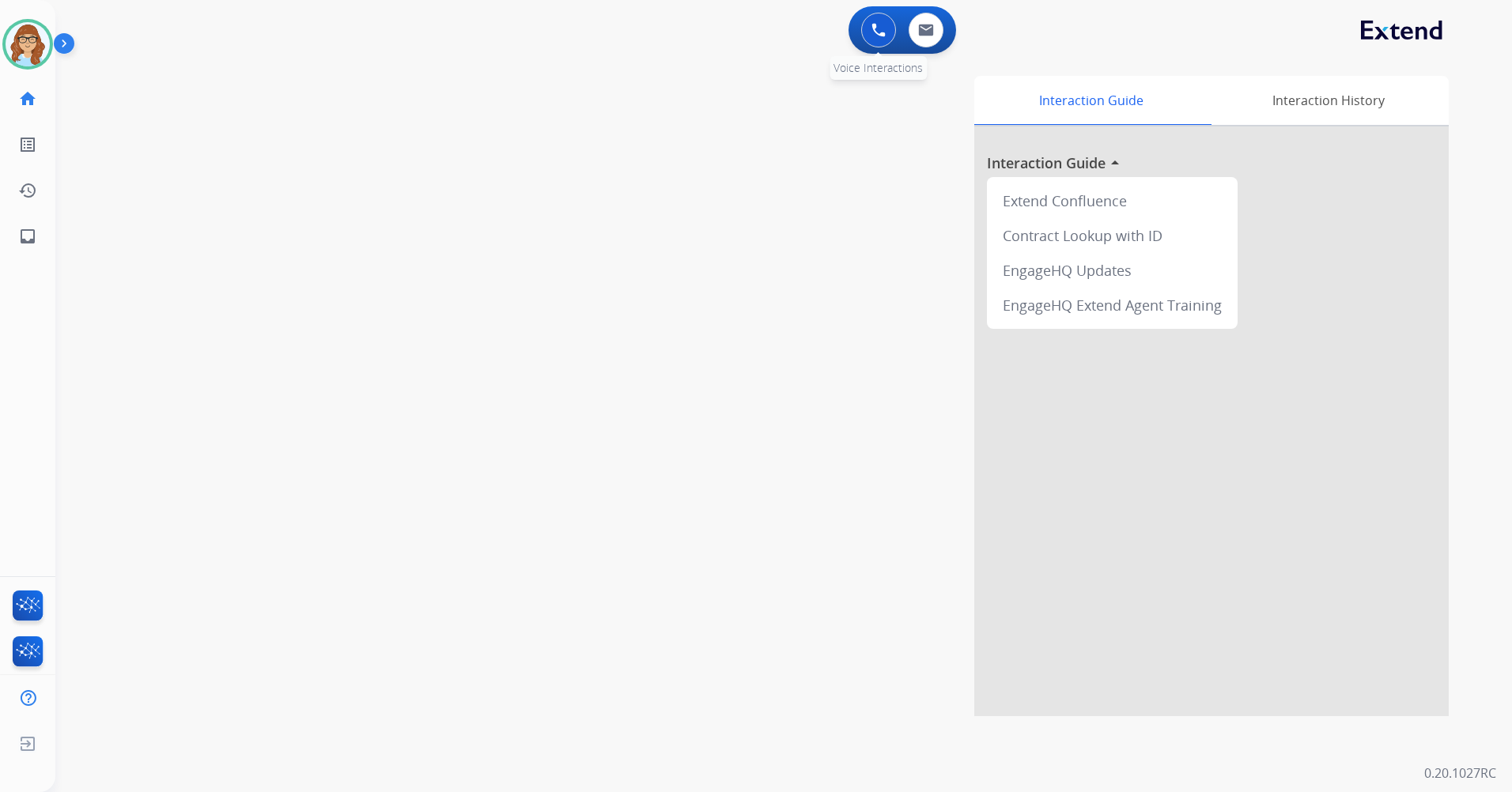
click at [873, 43] on button at bounding box center [878, 30] width 35 height 35
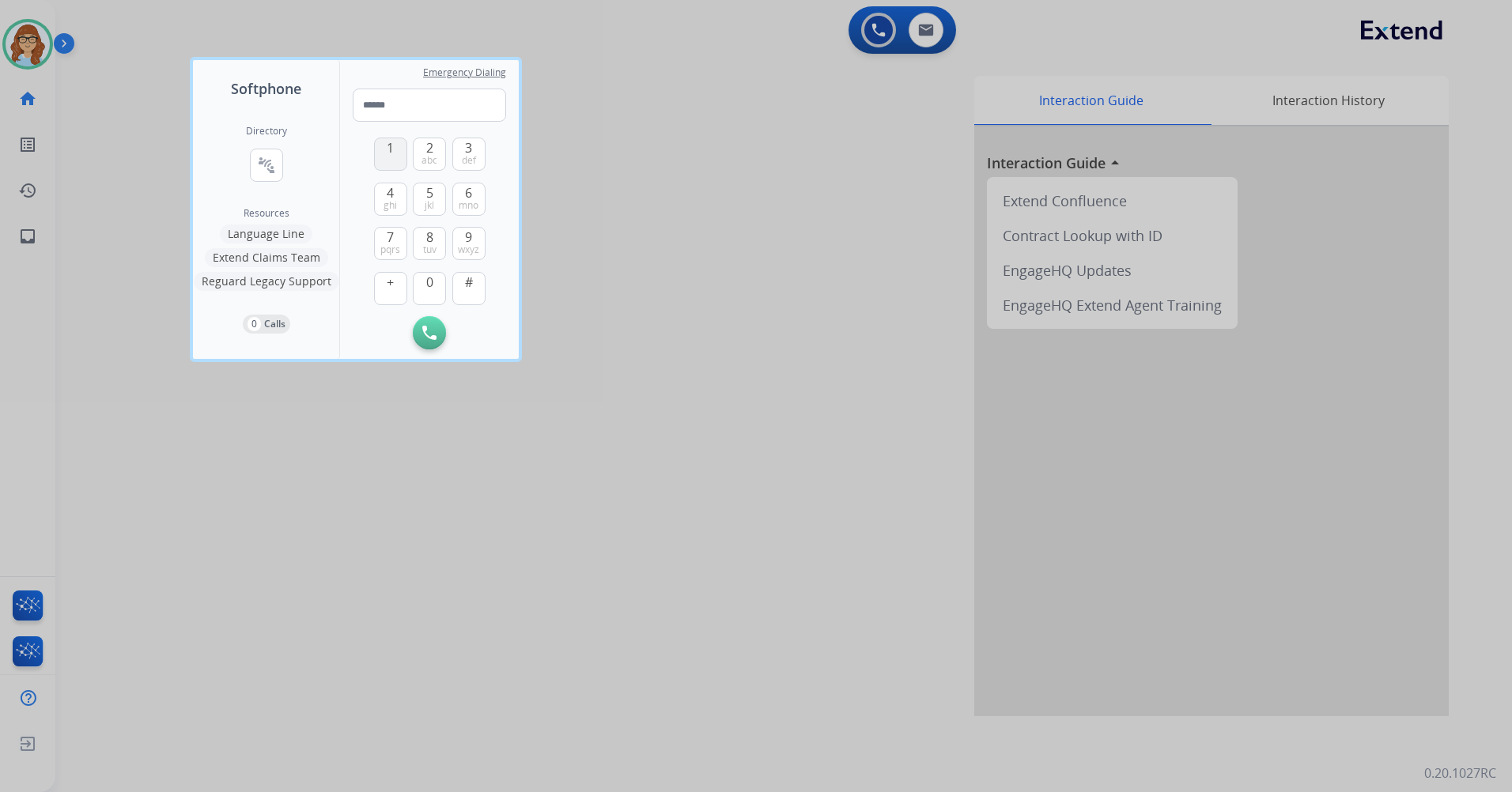
click at [392, 166] on button "1" at bounding box center [390, 153] width 33 height 33
click at [437, 233] on button "8 tuv" at bounding box center [429, 243] width 33 height 33
click at [394, 245] on span "pqrs" at bounding box center [390, 250] width 19 height 13
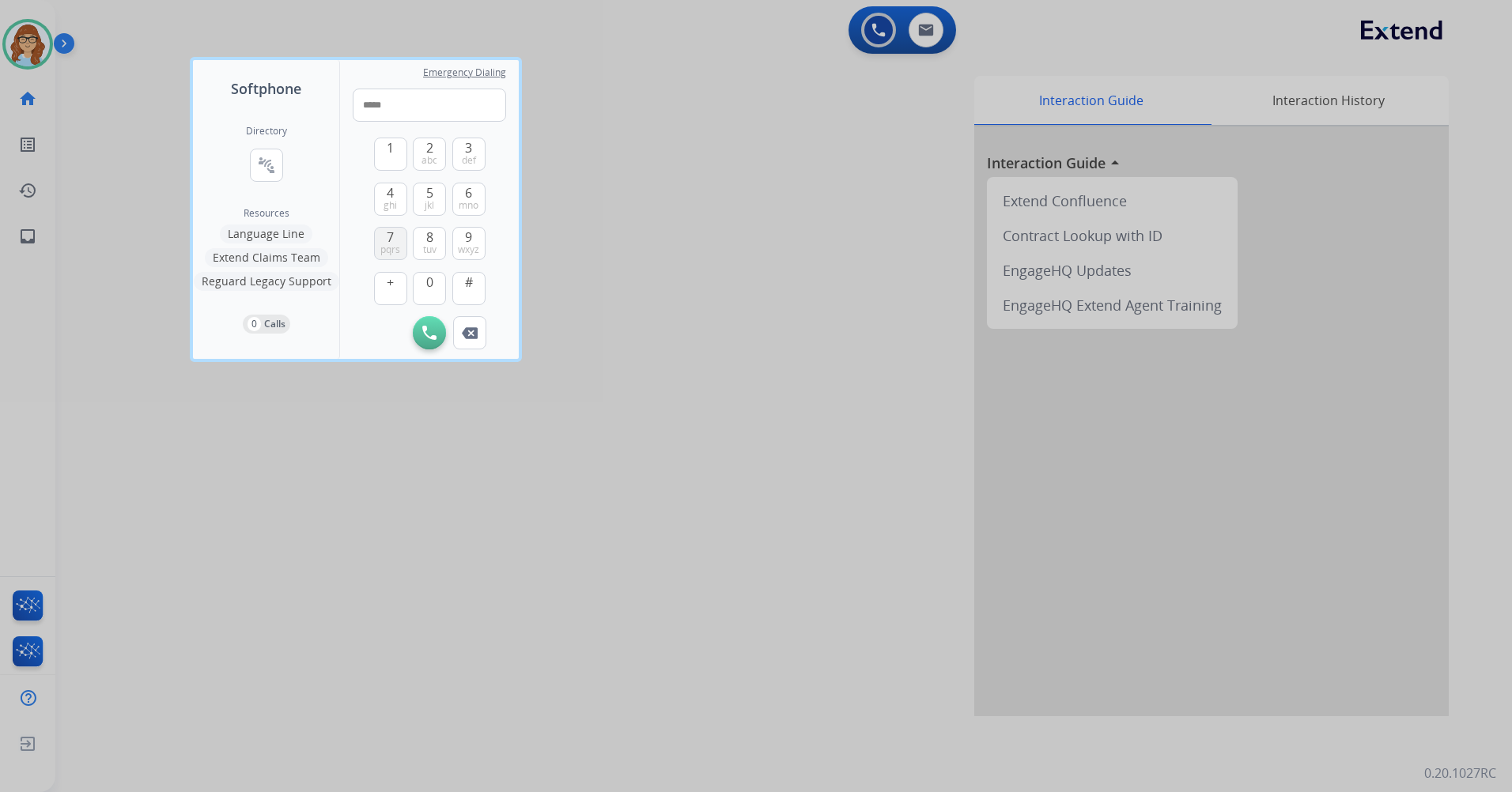
click at [394, 245] on span "pqrs" at bounding box center [390, 250] width 19 height 13
click at [472, 157] on span "def" at bounding box center [469, 161] width 15 height 13
click at [392, 191] on span "4" at bounding box center [390, 193] width 7 height 19
click at [463, 251] on span "wxyz" at bounding box center [468, 250] width 21 height 13
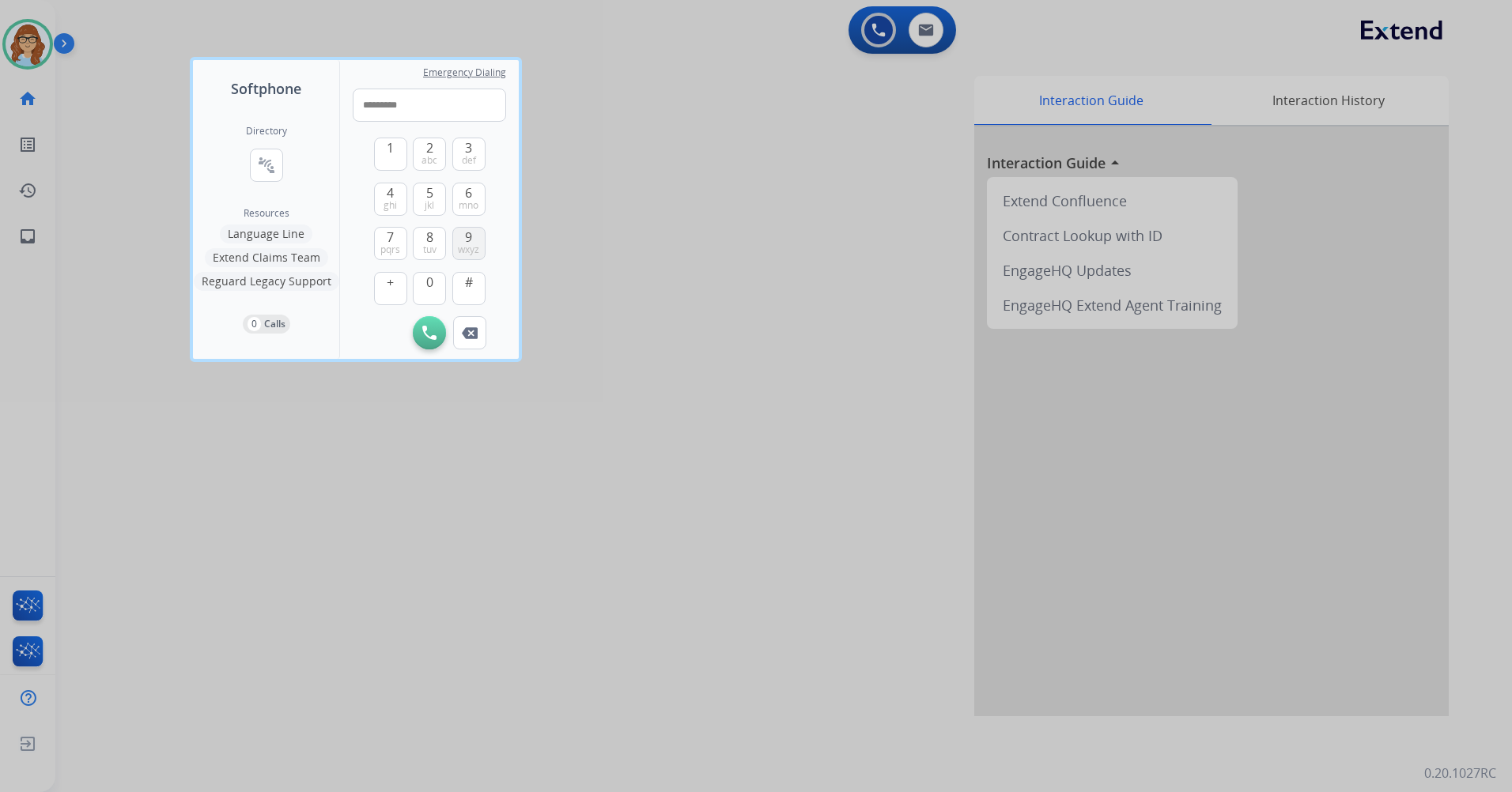
type input "**********"
click at [438, 323] on button "Initiate Call" at bounding box center [429, 333] width 33 height 33
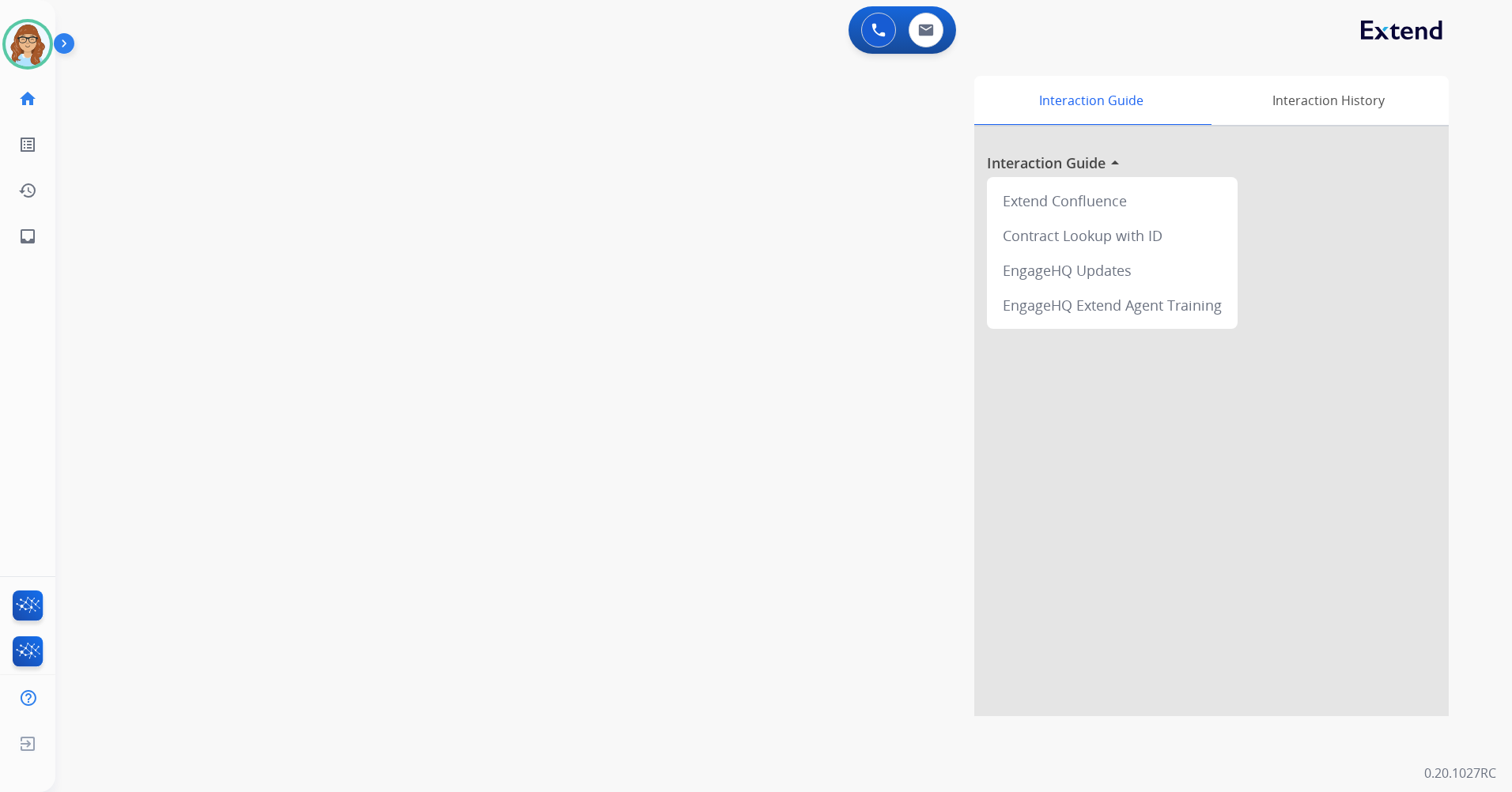
click at [71, 41] on img at bounding box center [67, 46] width 27 height 30
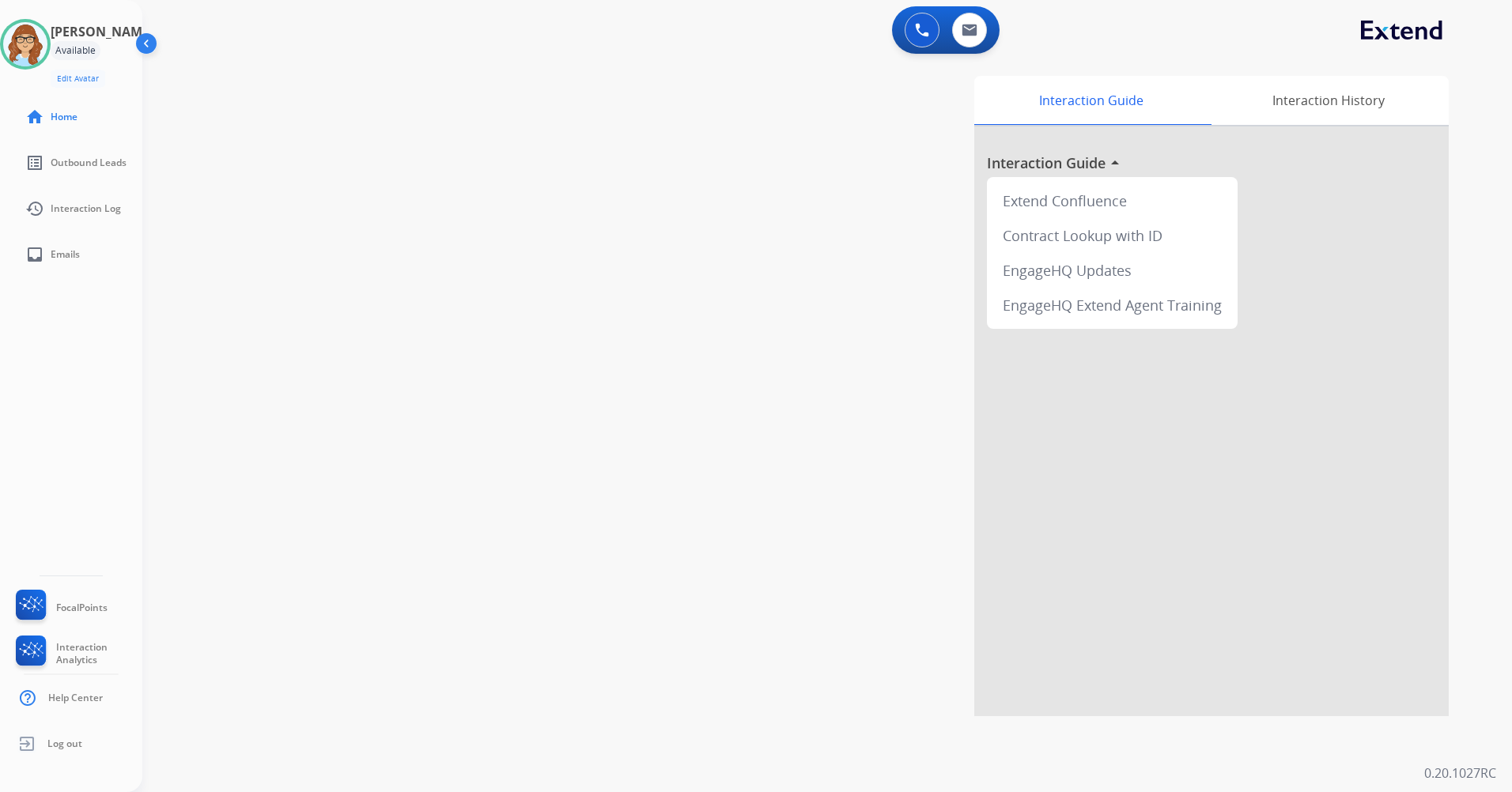
click at [140, 52] on img at bounding box center [148, 46] width 30 height 30
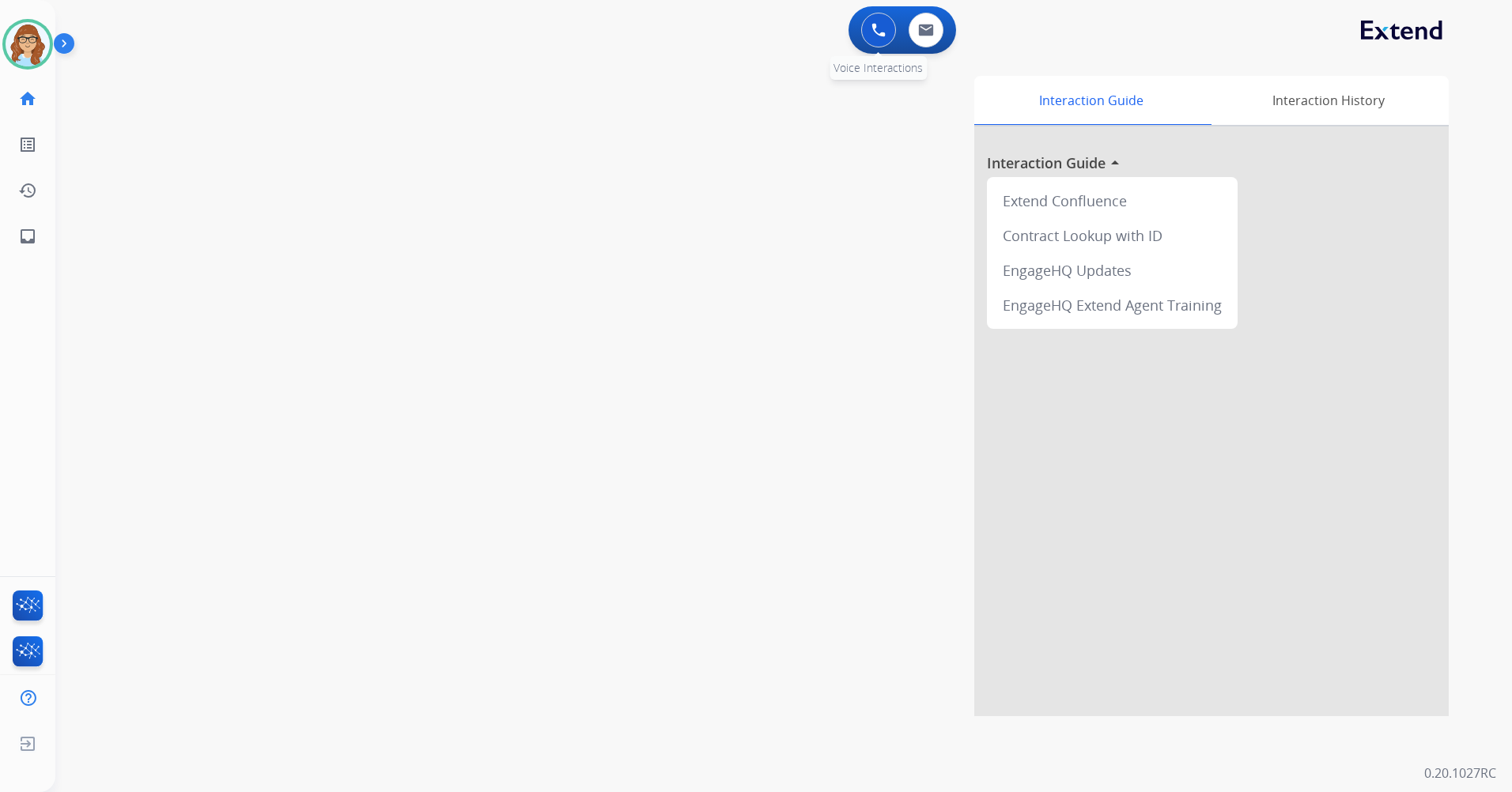
click at [889, 41] on button at bounding box center [878, 30] width 35 height 35
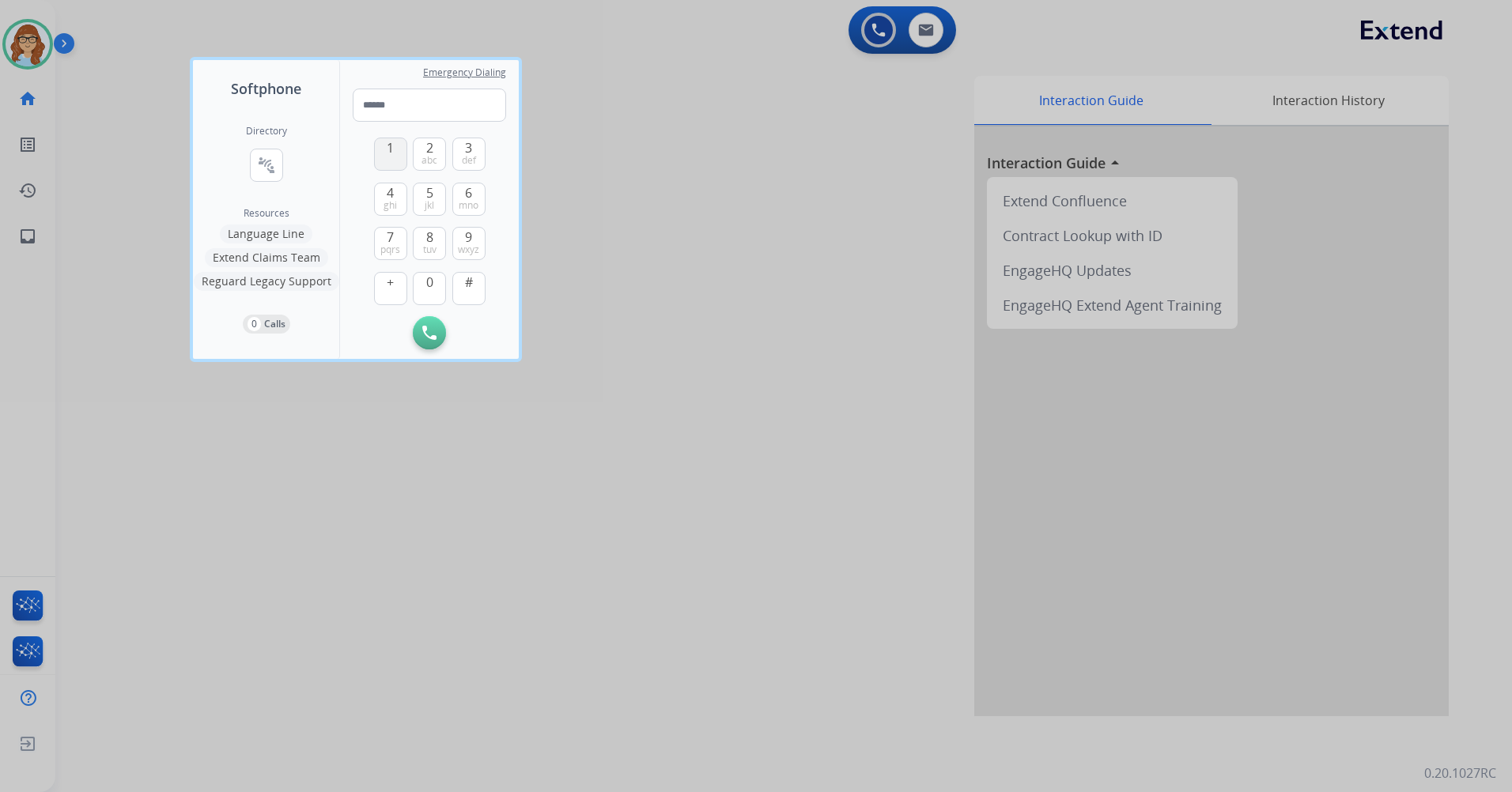
click at [387, 151] on span "1" at bounding box center [390, 148] width 7 height 19
click at [441, 233] on button "8 tuv" at bounding box center [429, 243] width 33 height 33
click at [397, 236] on button "7 pqrs" at bounding box center [390, 243] width 33 height 33
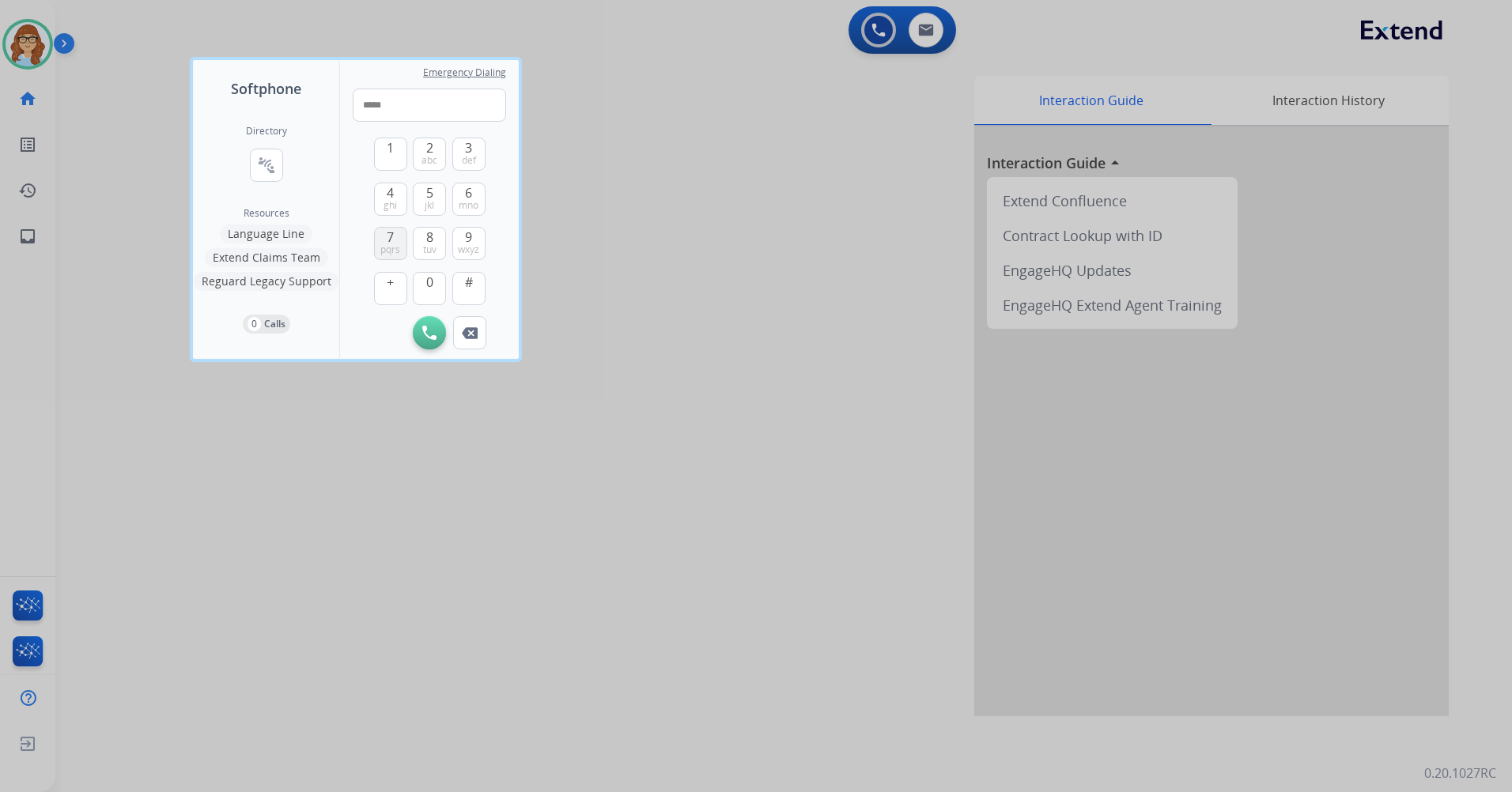
click at [397, 236] on button "7 pqrs" at bounding box center [390, 243] width 33 height 33
click at [472, 158] on span "def" at bounding box center [469, 161] width 15 height 13
click at [394, 196] on span "4" at bounding box center [390, 193] width 7 height 19
click at [468, 237] on span "9" at bounding box center [468, 237] width 7 height 19
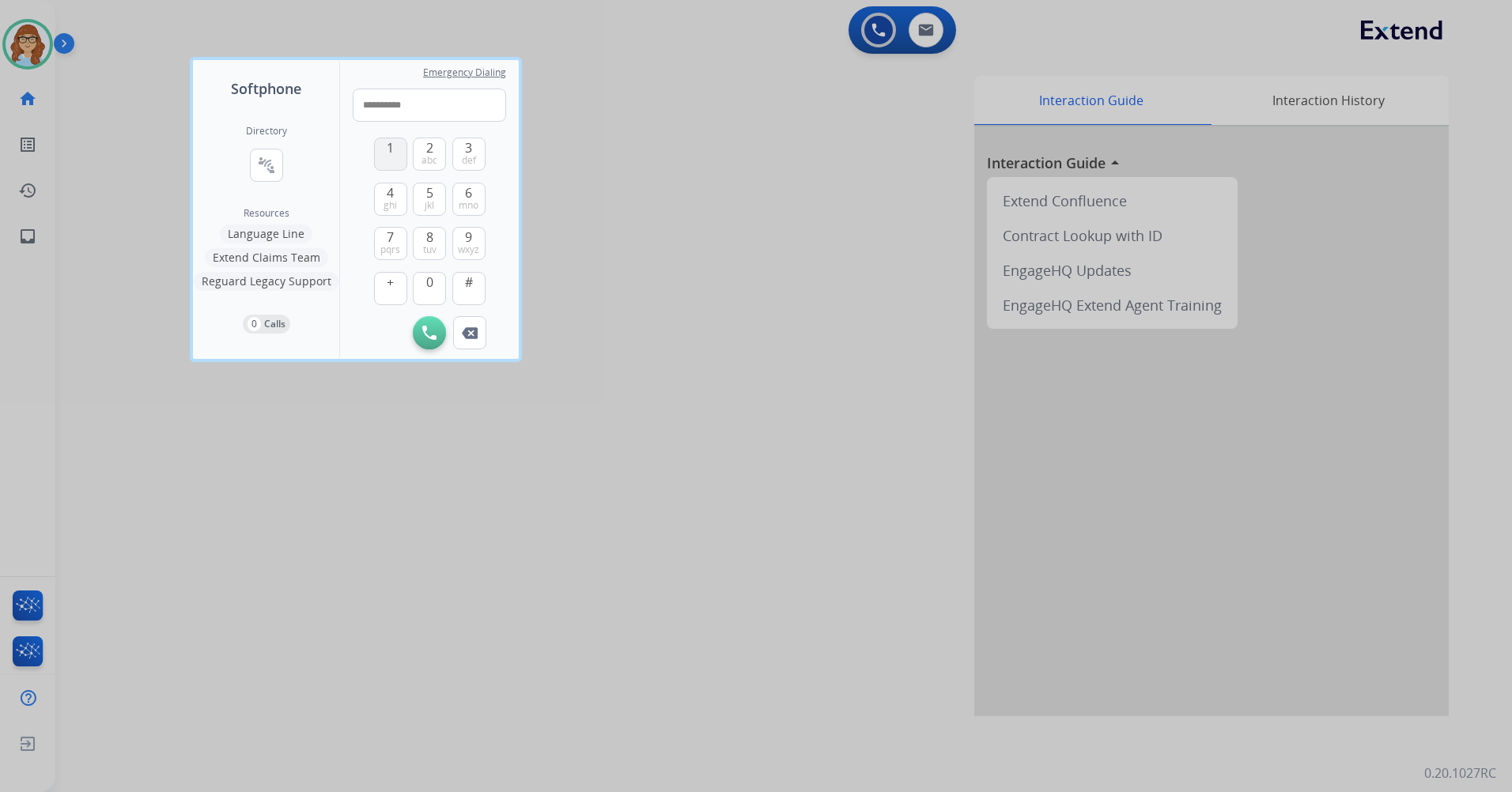
click at [390, 158] on button "1" at bounding box center [390, 153] width 33 height 33
type input "**********"
click at [435, 334] on img at bounding box center [429, 333] width 15 height 15
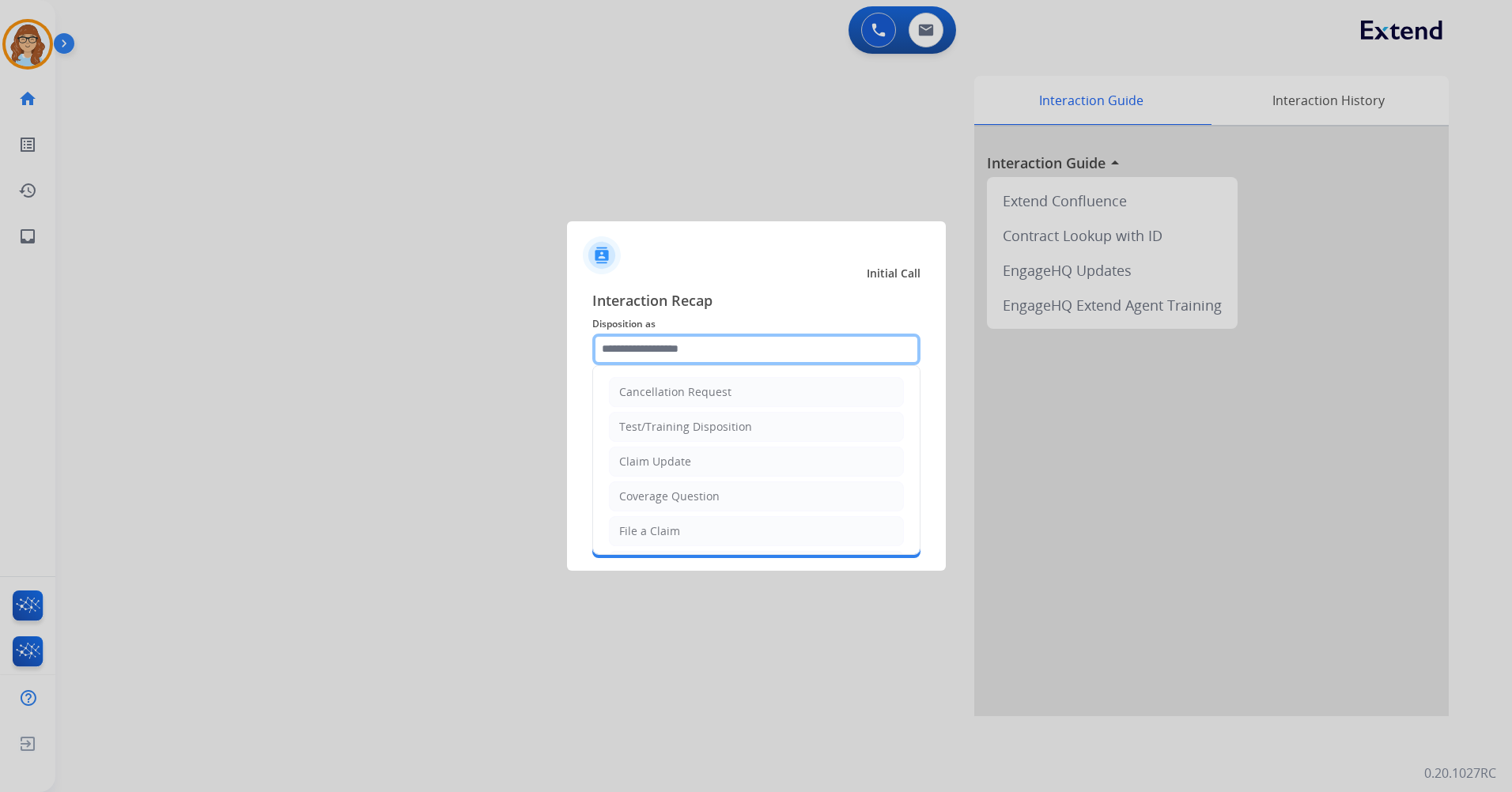
click at [669, 350] on input "text" at bounding box center [756, 349] width 328 height 31
type input "*"
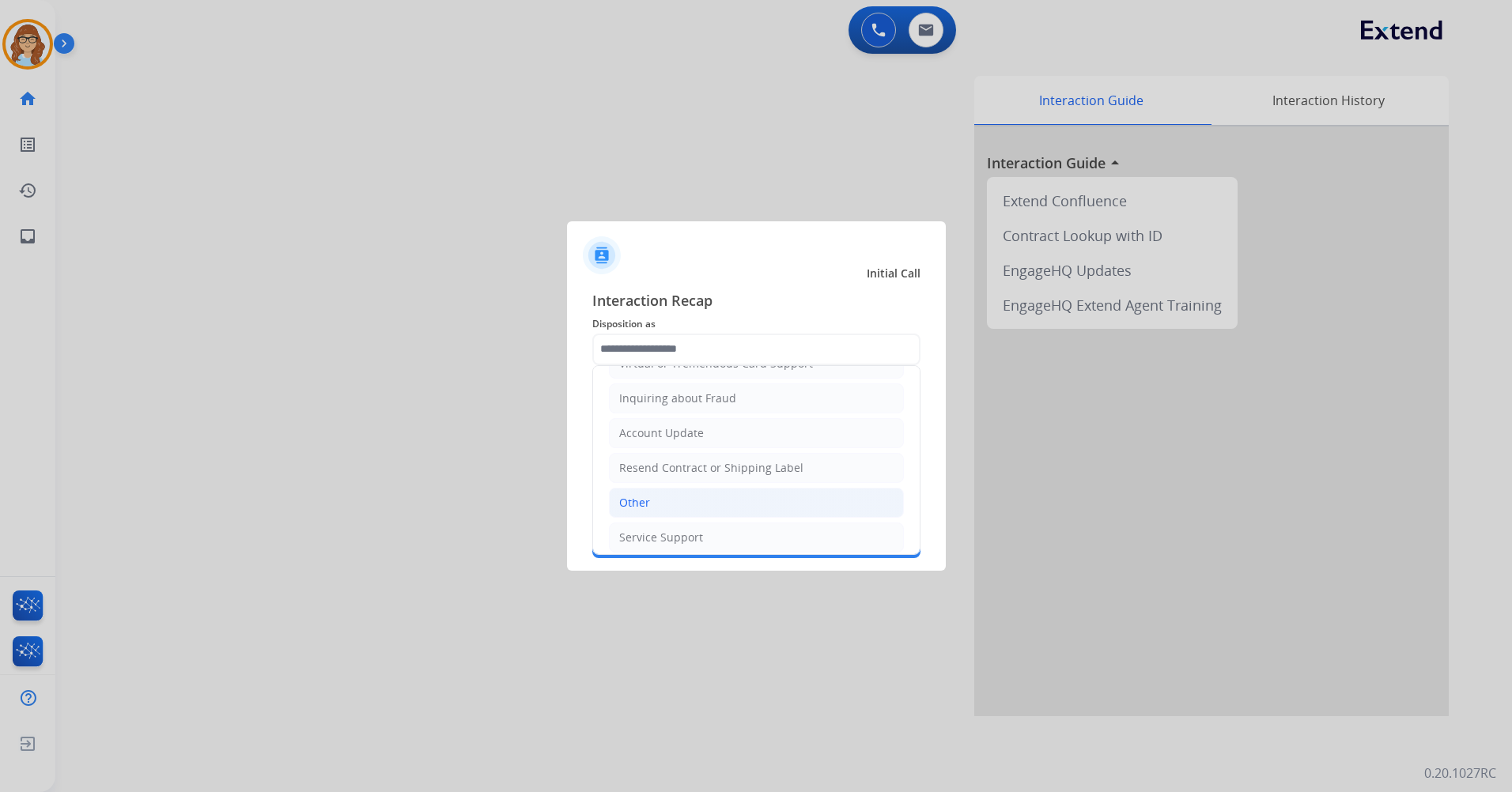
click at [681, 509] on li "Other" at bounding box center [756, 502] width 295 height 30
type input "*****"
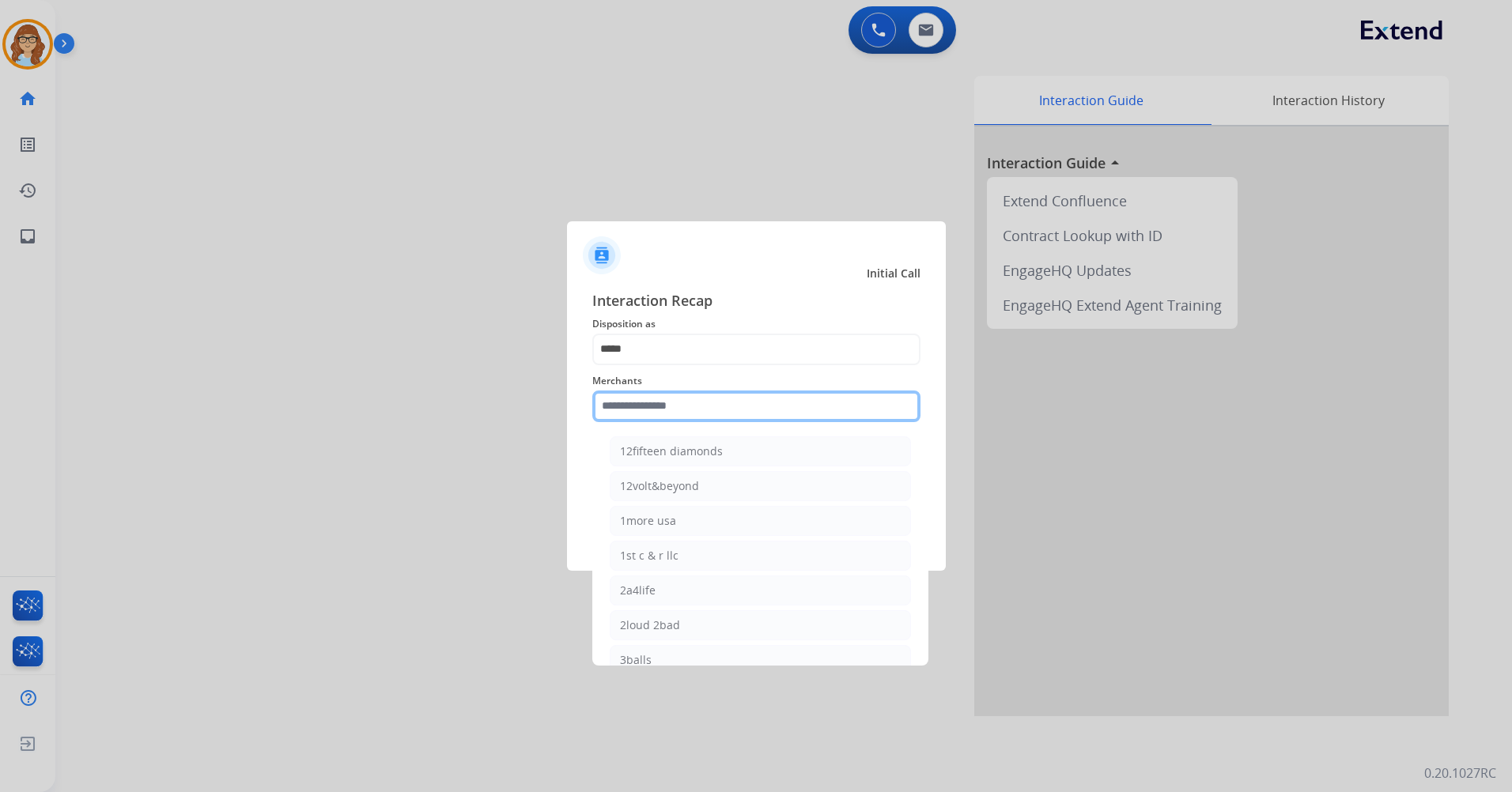
click at [708, 410] on input "text" at bounding box center [756, 406] width 328 height 31
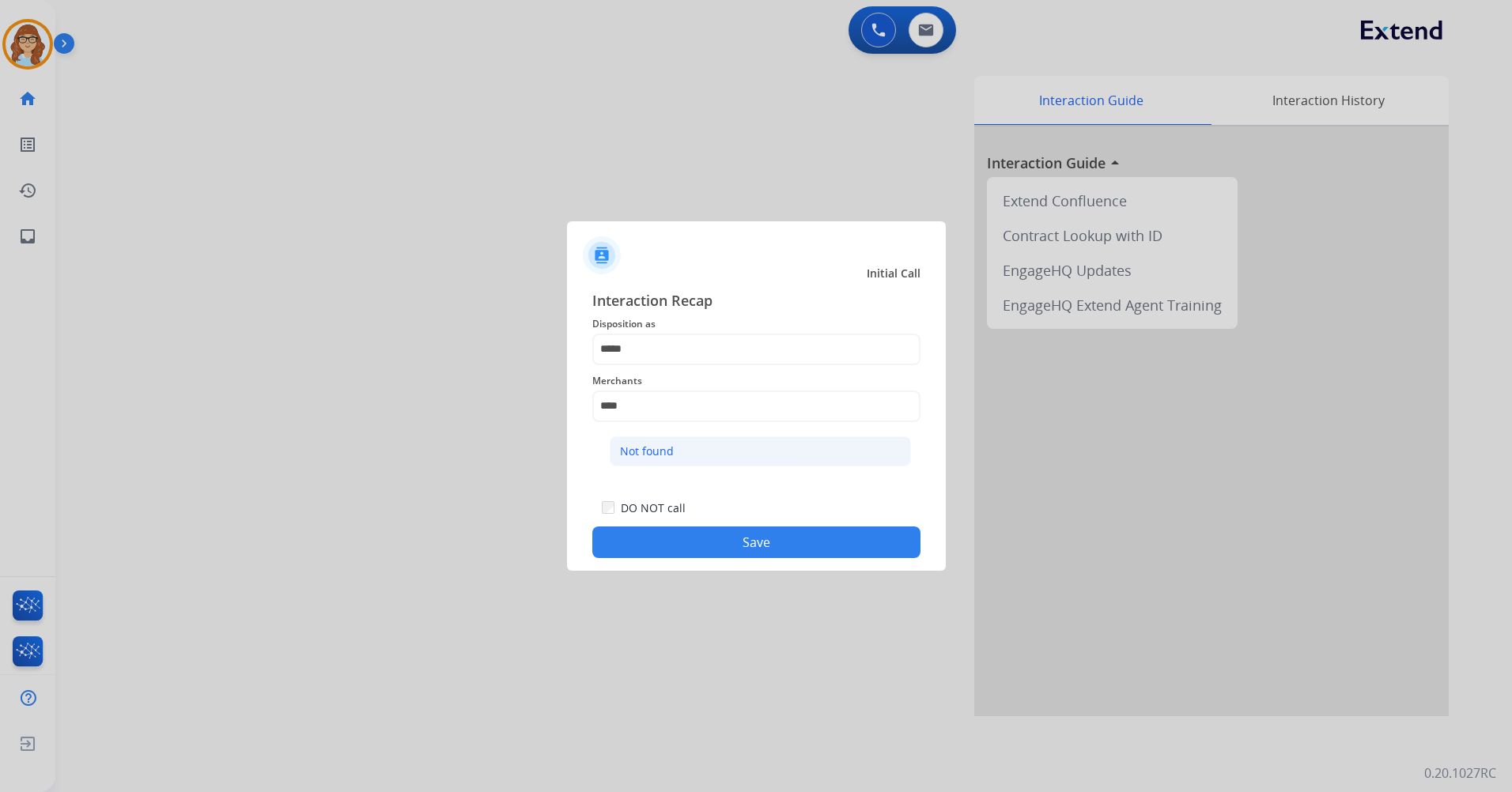
click at [706, 454] on li "Not found" at bounding box center [760, 451] width 301 height 30
type input "*********"
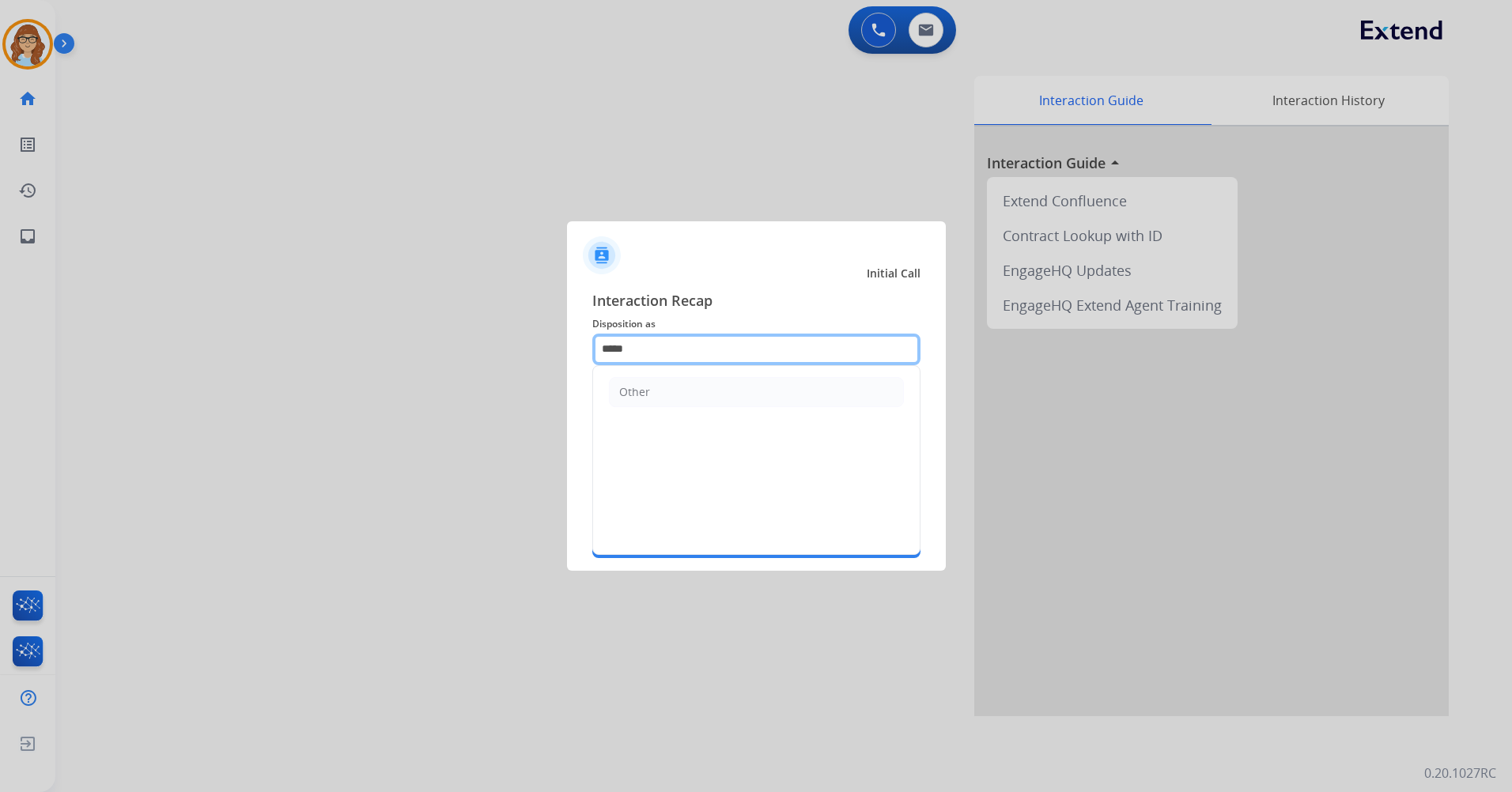
click at [711, 359] on input "*****" at bounding box center [756, 349] width 328 height 31
type input "*"
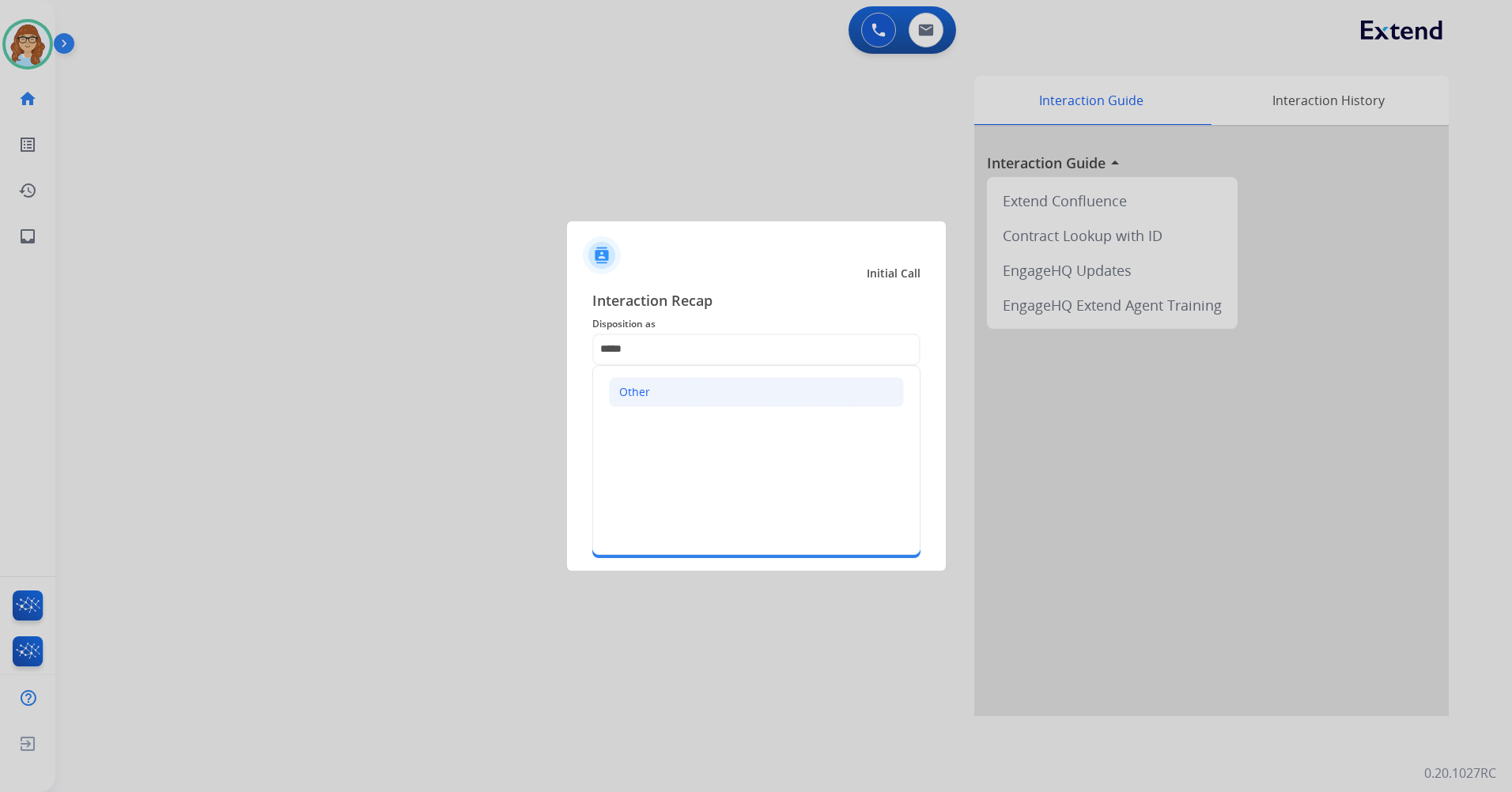
click at [782, 390] on li "Other" at bounding box center [756, 392] width 295 height 30
type input "*****"
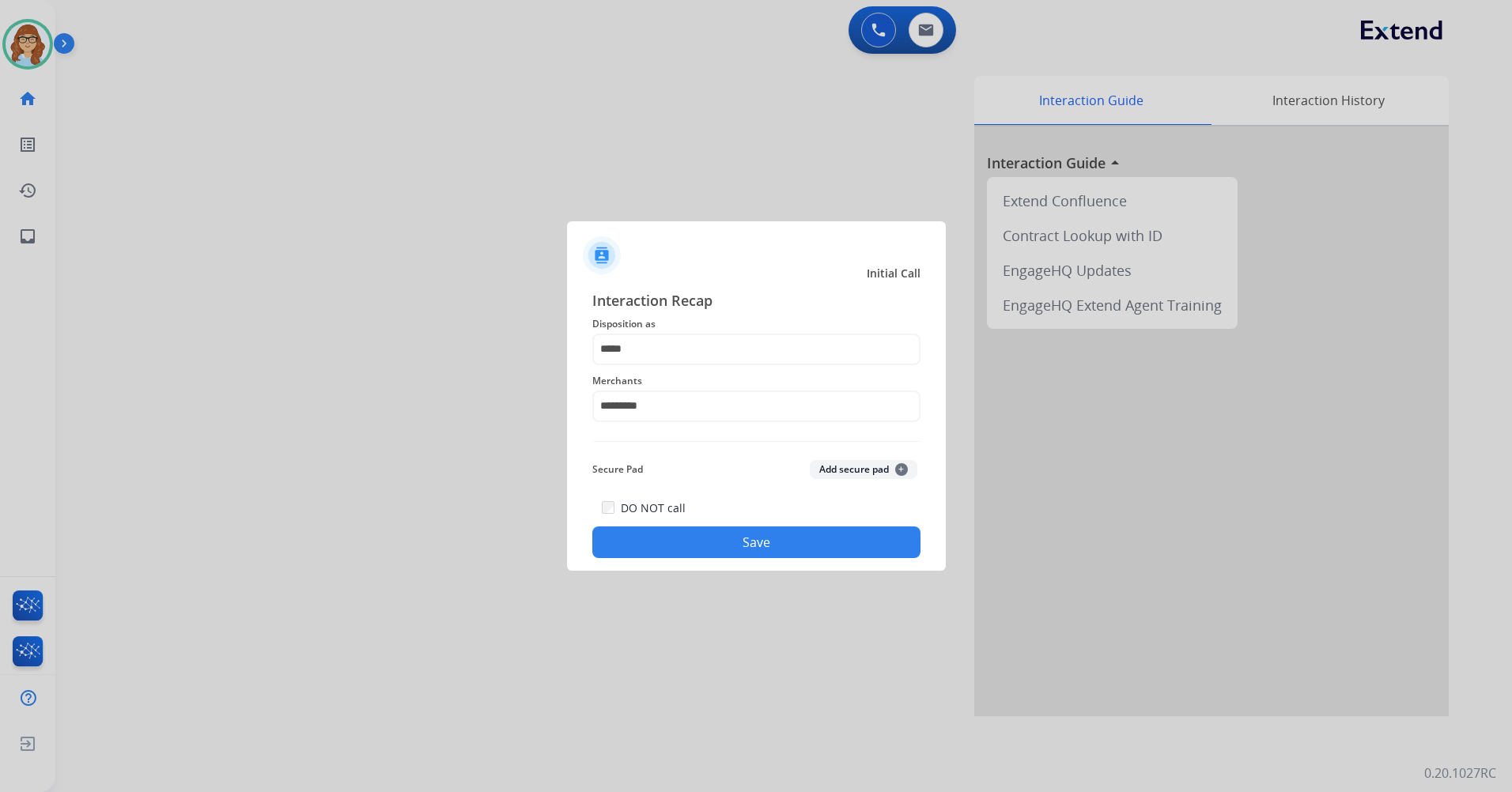
click at [717, 538] on button "Save" at bounding box center [756, 542] width 328 height 31
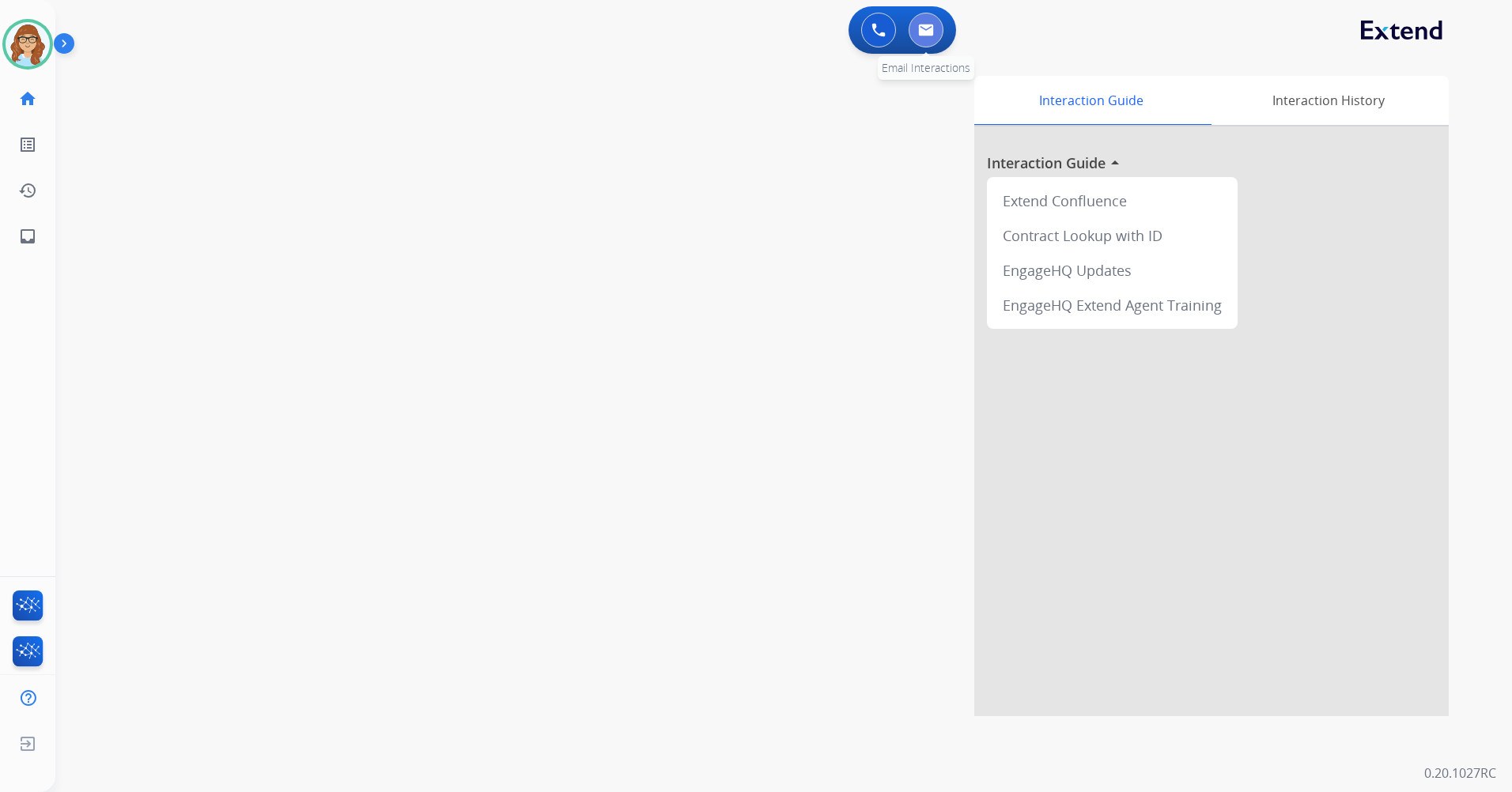
click at [936, 30] on button at bounding box center [925, 30] width 35 height 35
select select "**********"
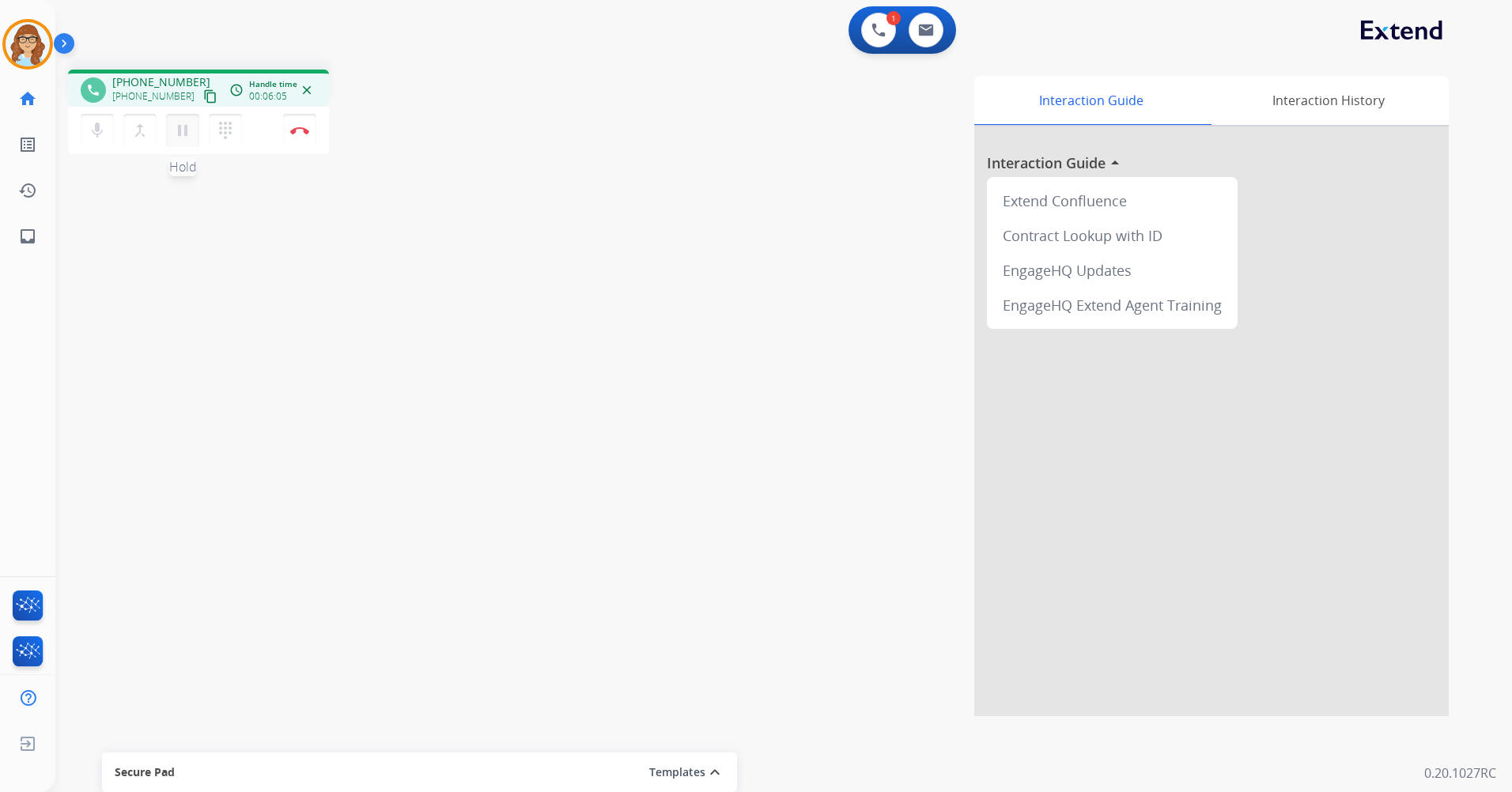
click at [188, 127] on mat-icon "pause" at bounding box center [183, 131] width 19 height 19
click at [179, 124] on mat-icon "play_arrow" at bounding box center [183, 131] width 19 height 19
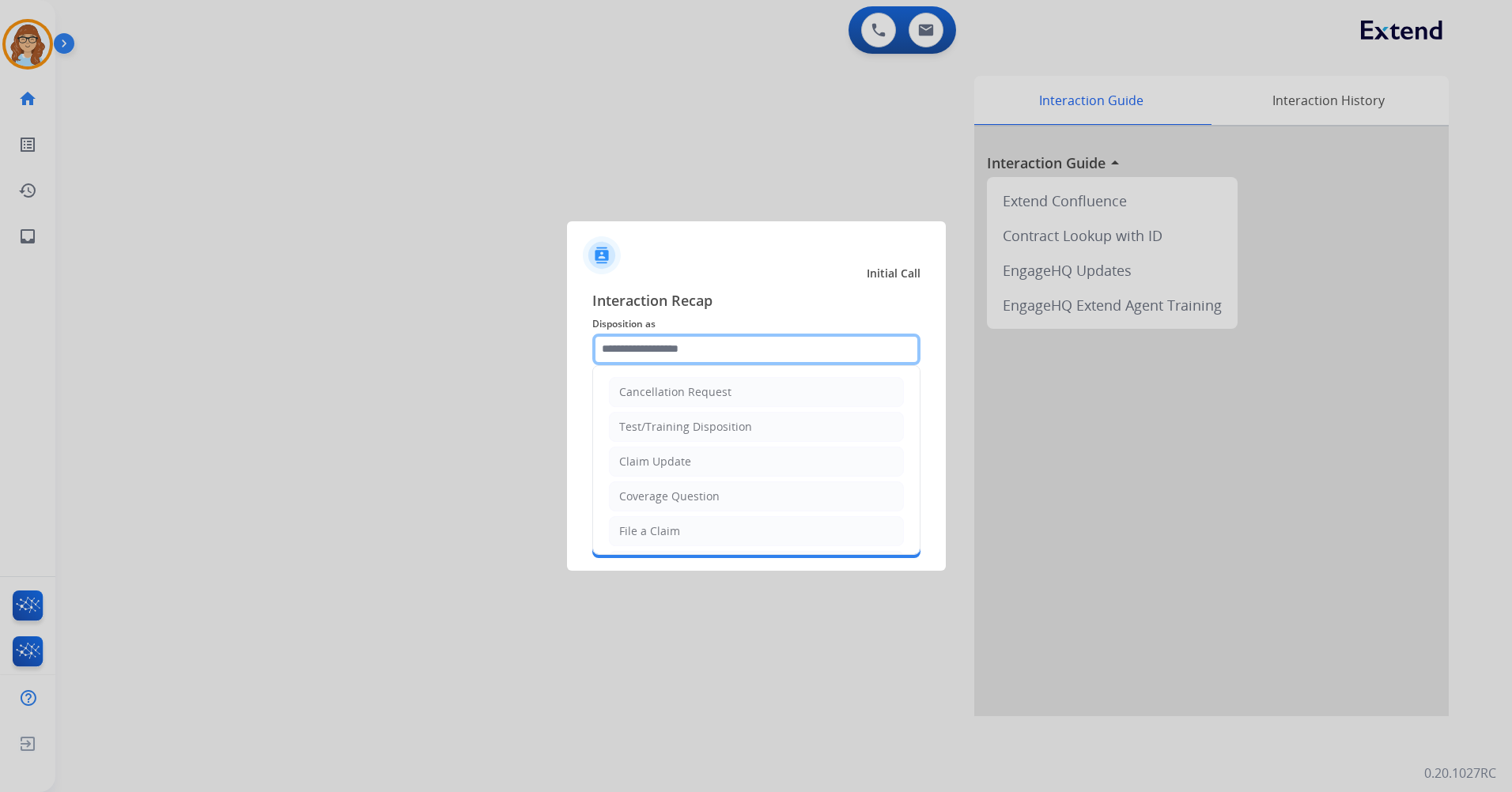
click at [726, 362] on input "text" at bounding box center [756, 349] width 328 height 31
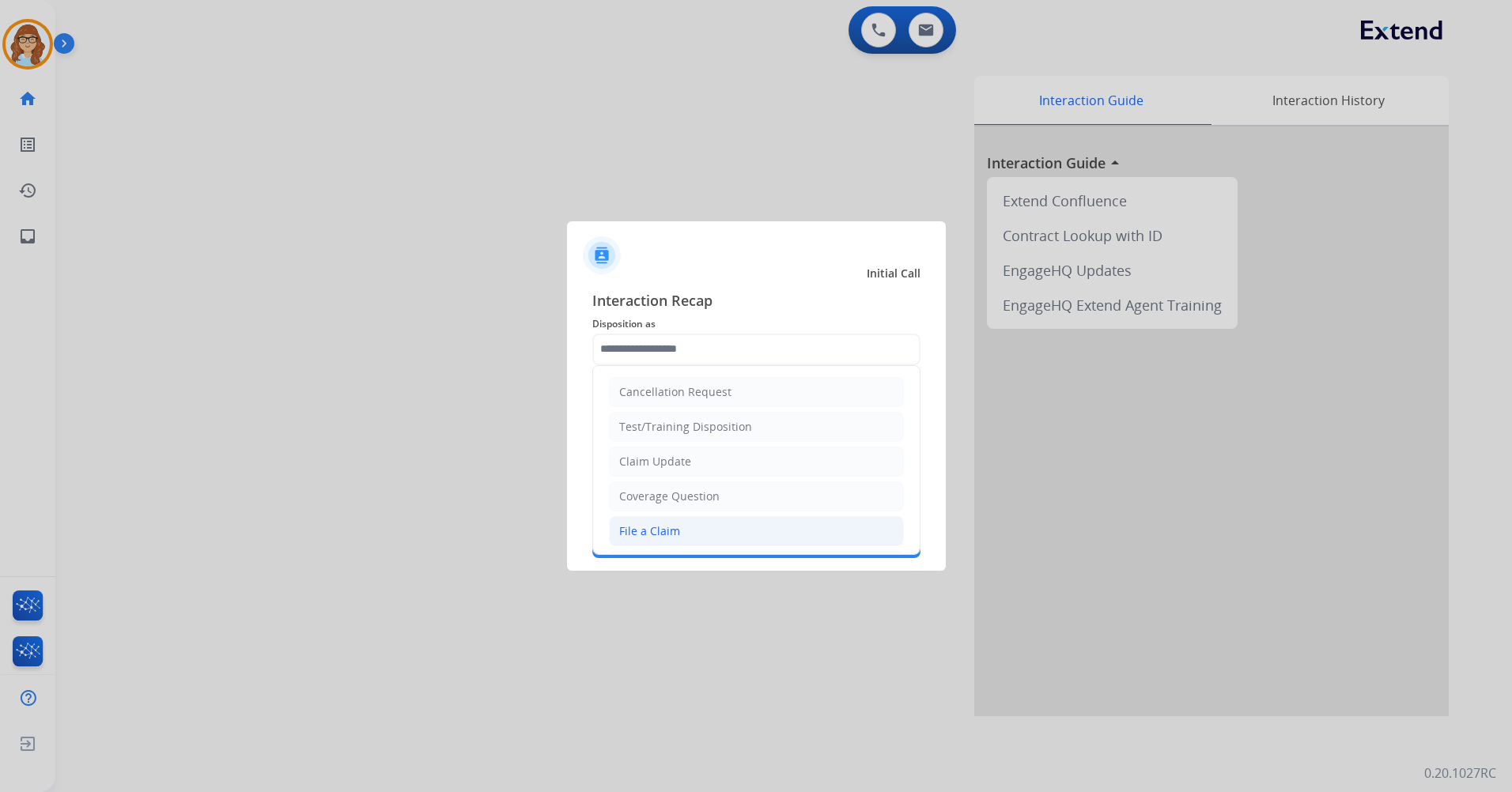
click at [731, 527] on li "File a Claim" at bounding box center [756, 531] width 295 height 30
type input "**********"
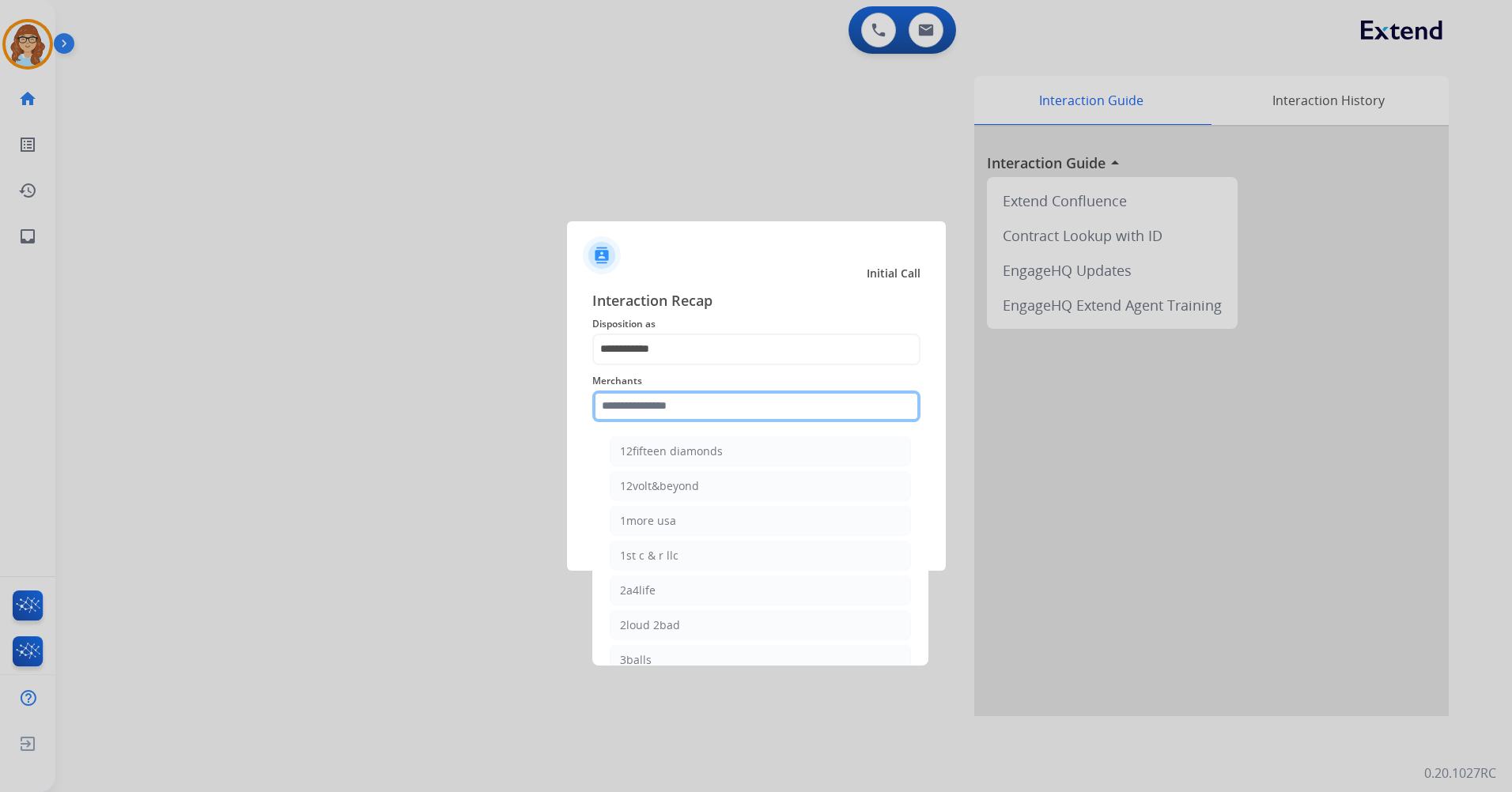
click at [687, 393] on input "text" at bounding box center [756, 406] width 328 height 31
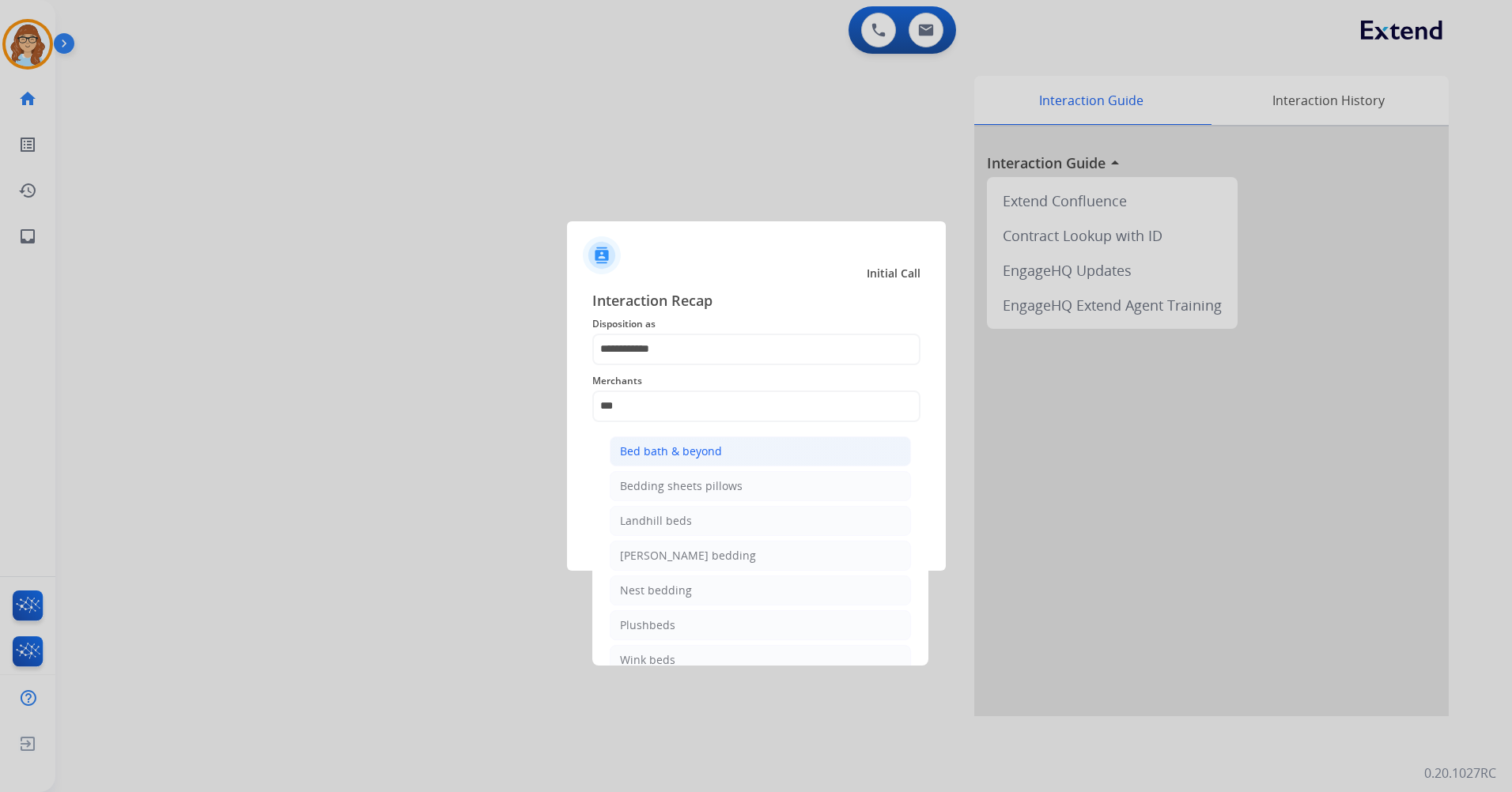
click at [773, 455] on li "Bed bath & beyond" at bounding box center [760, 451] width 301 height 30
type input "**********"
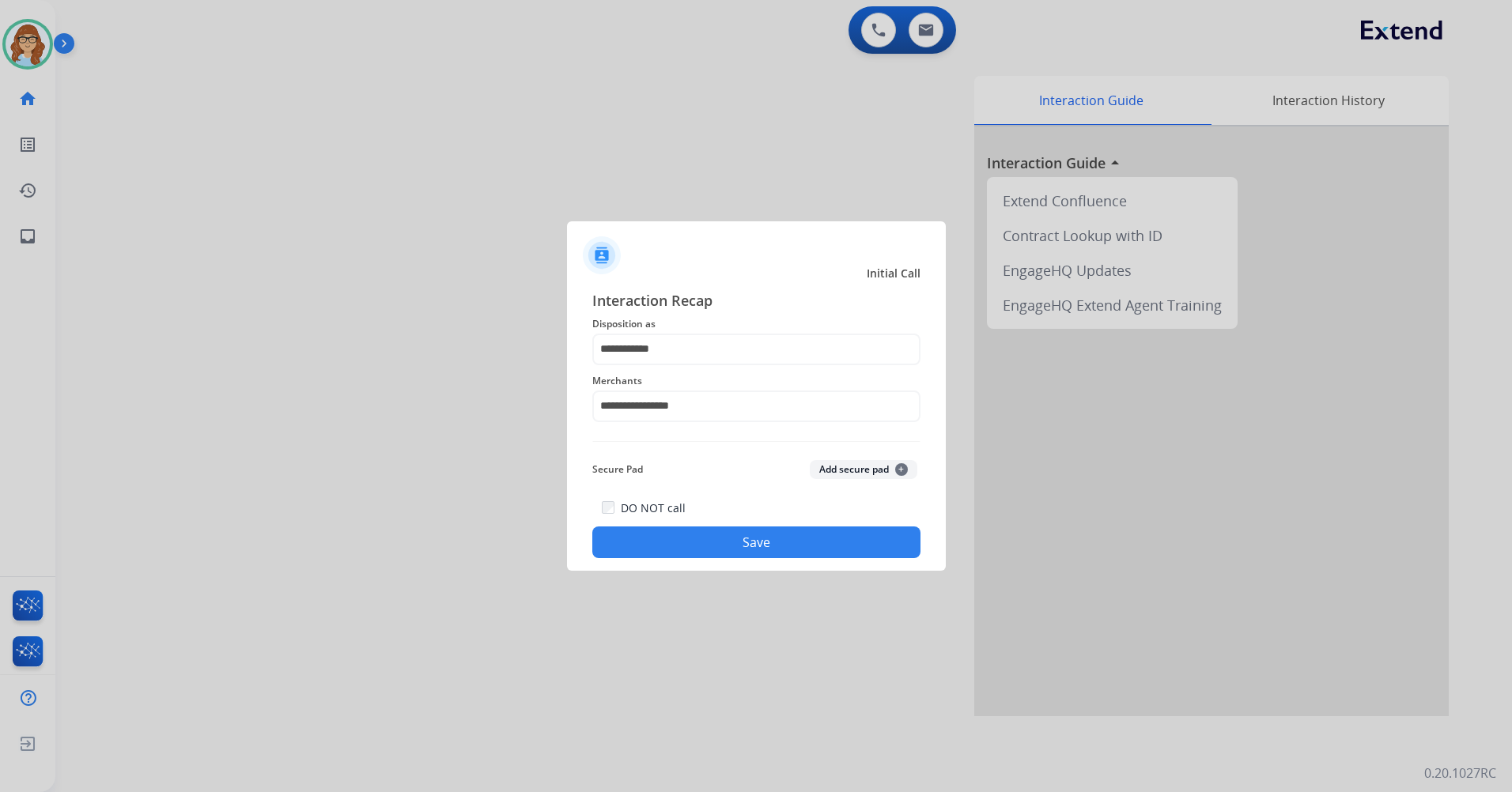
click at [727, 549] on button "Save" at bounding box center [756, 542] width 328 height 31
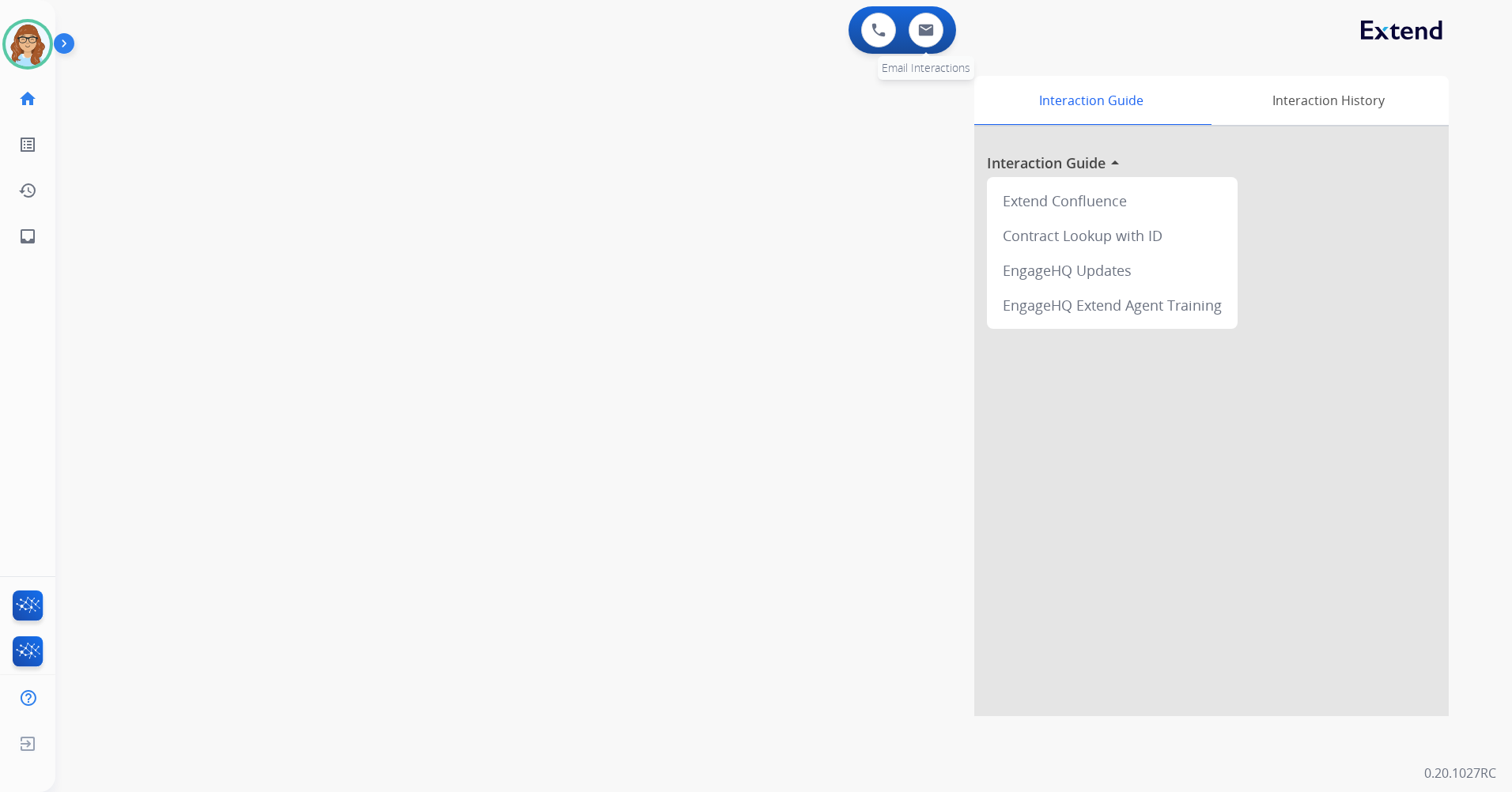
click at [936, 45] on div "0 Email Interactions" at bounding box center [926, 30] width 48 height 35
click at [932, 44] on button at bounding box center [925, 30] width 35 height 35
select select "**********"
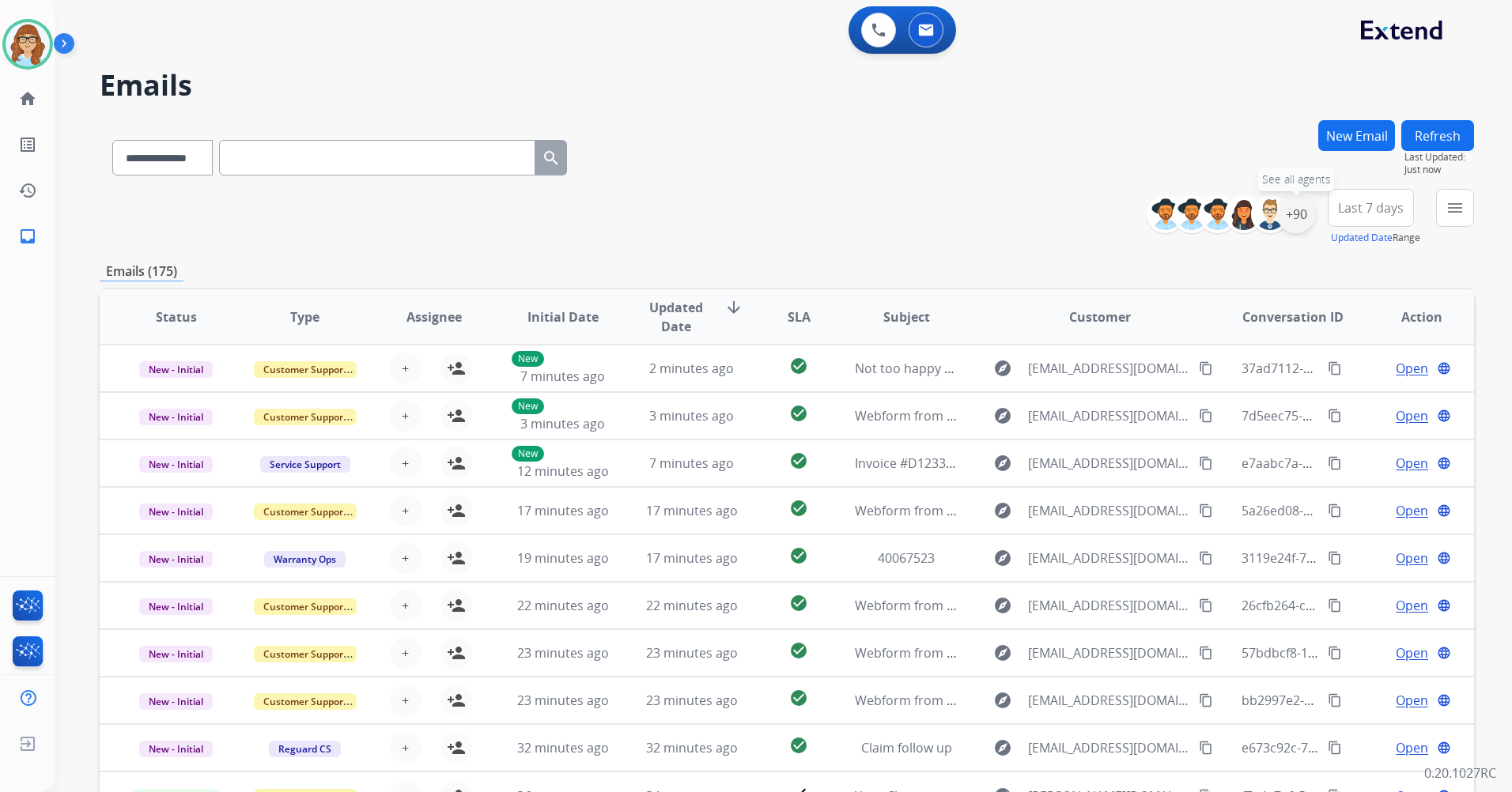
click at [1305, 220] on div "+90" at bounding box center [1296, 214] width 38 height 38
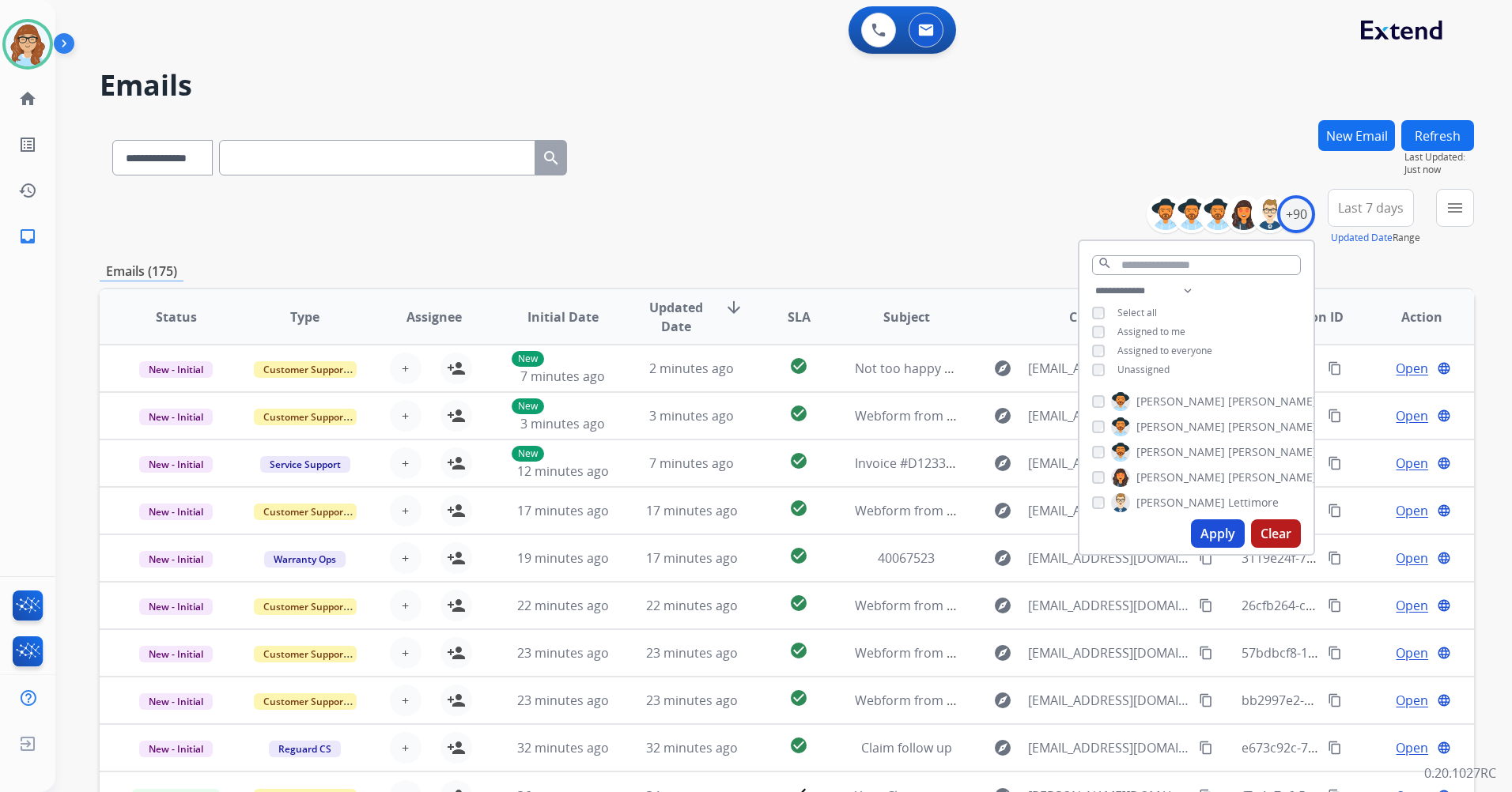
click at [1133, 368] on span "Unassigned" at bounding box center [1143, 370] width 52 height 14
click at [1203, 538] on button "Apply" at bounding box center [1217, 534] width 54 height 28
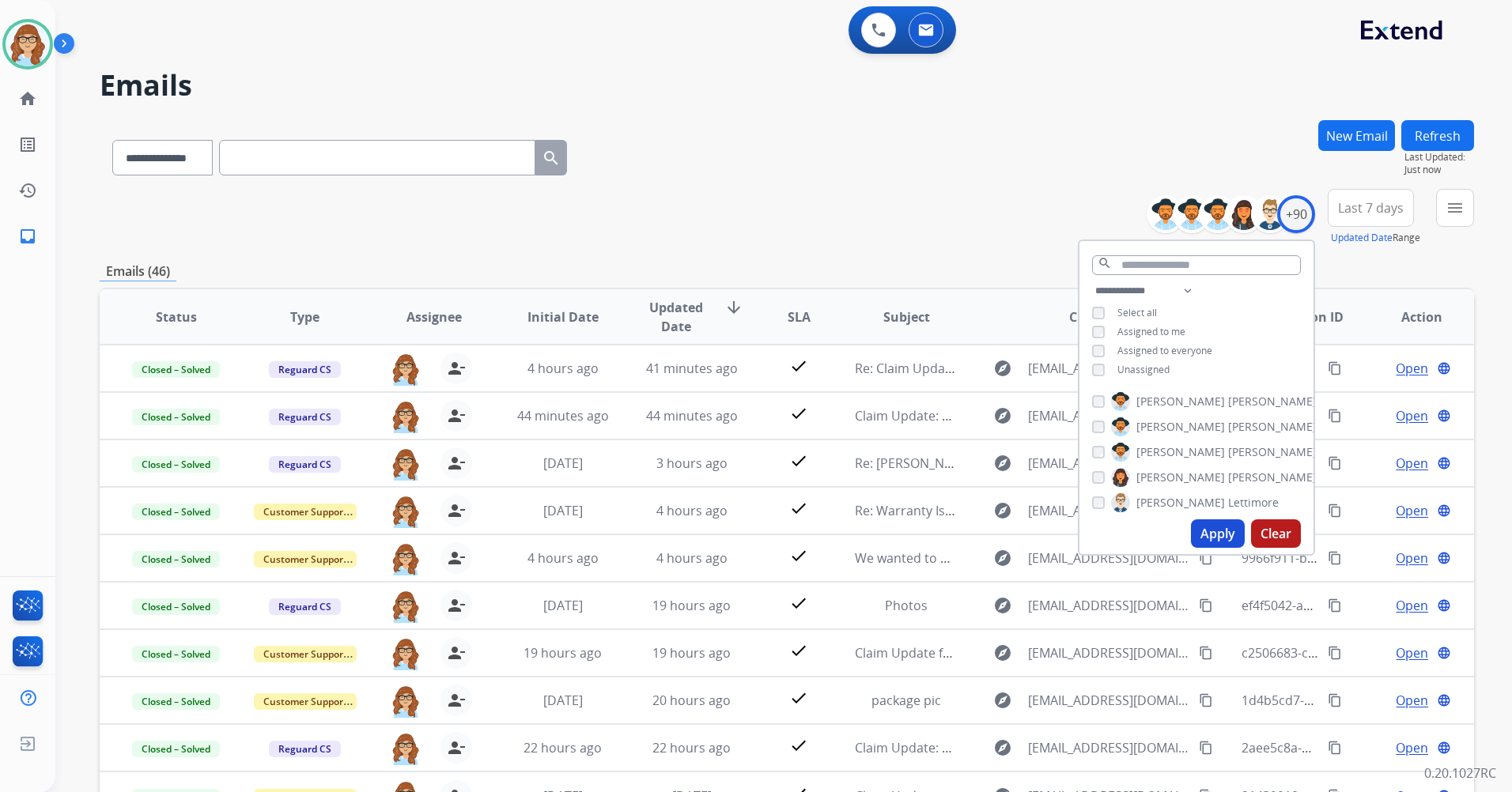
click at [968, 203] on div "**********" at bounding box center [786, 217] width 1374 height 57
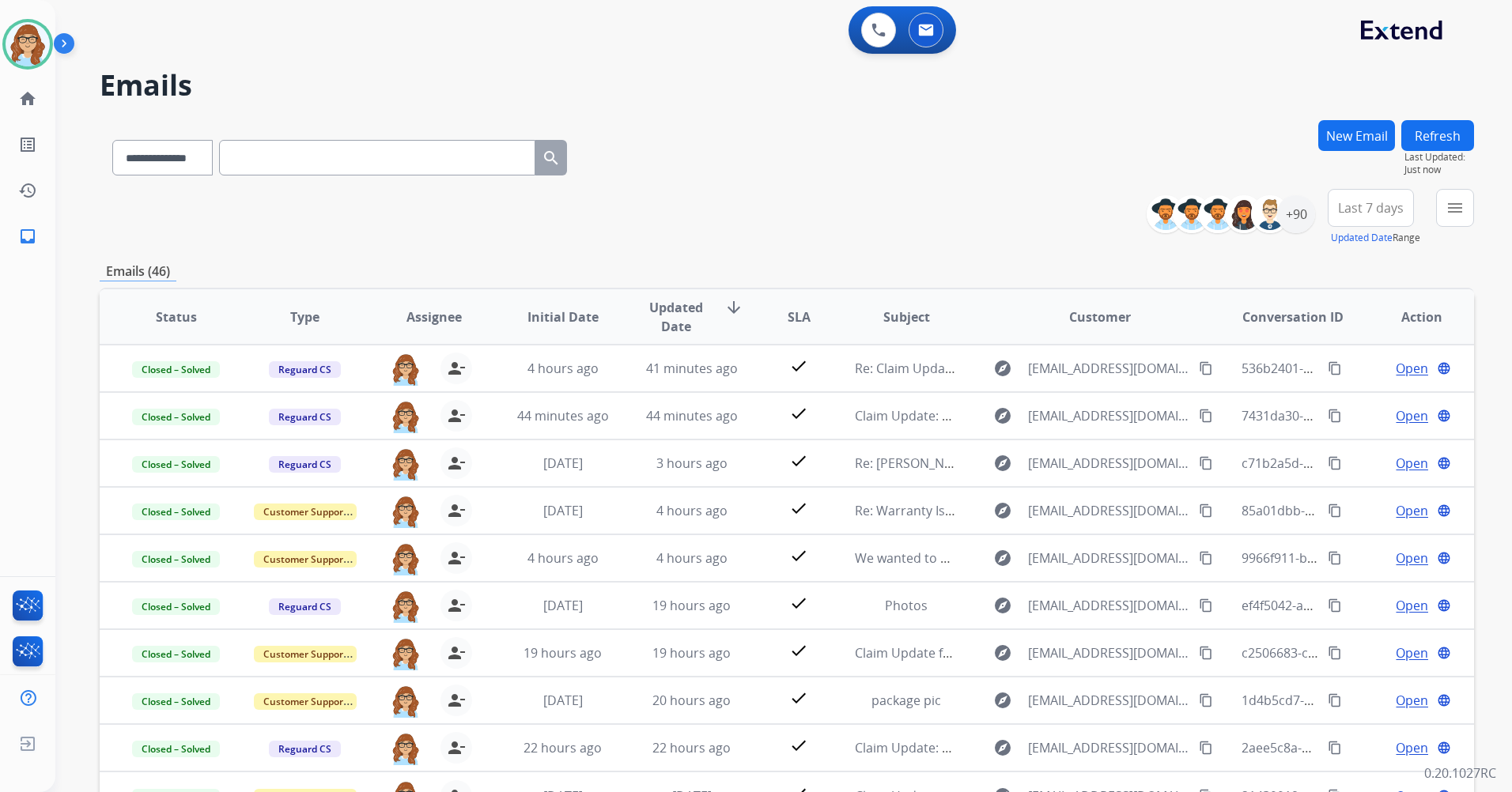
click at [1374, 212] on span "Last 7 days" at bounding box center [1370, 208] width 65 height 6
click at [1358, 400] on div "Last 90 days" at bounding box center [1366, 400] width 87 height 23
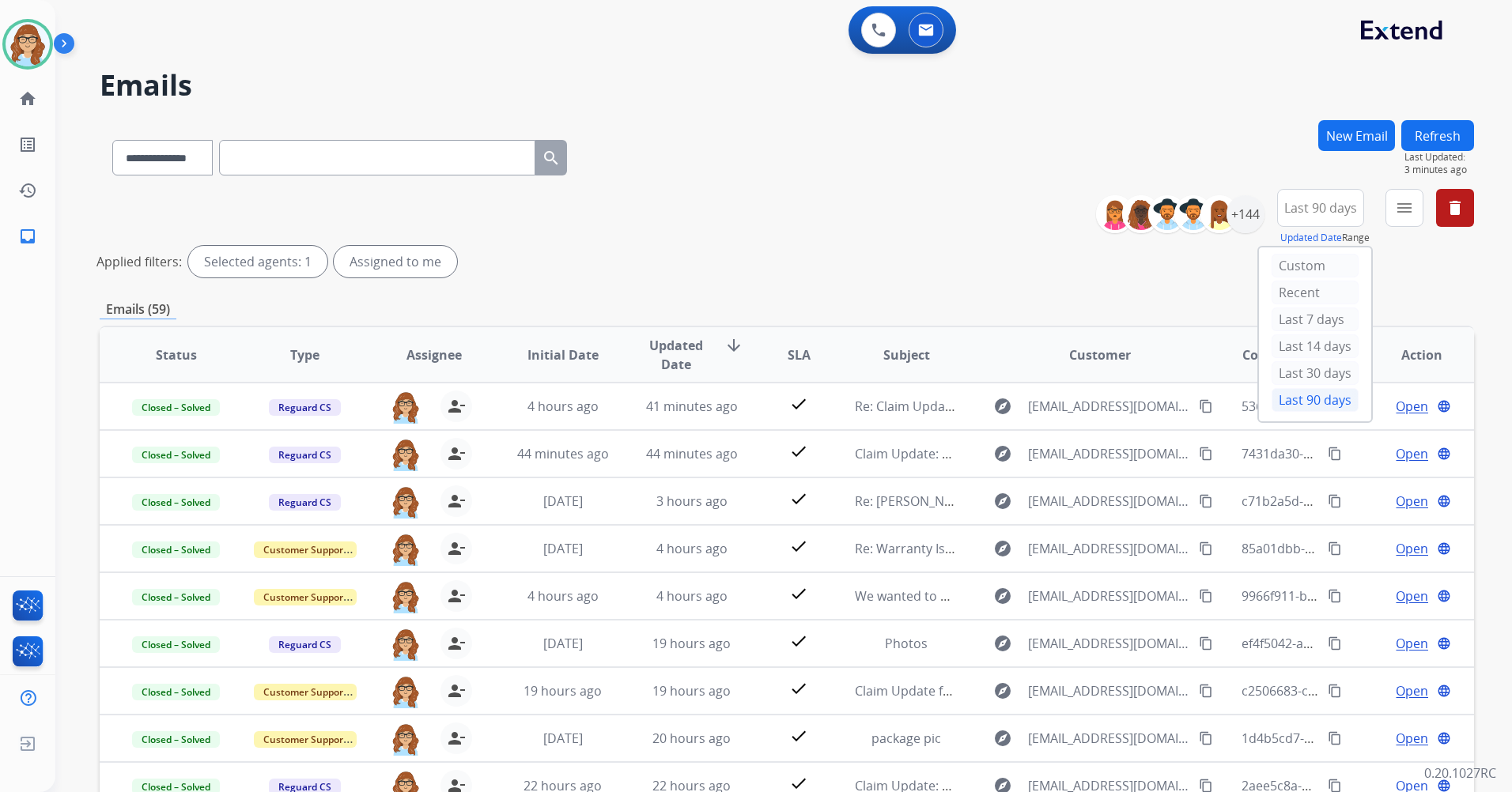
click at [1197, 97] on h2 "Emails" at bounding box center [786, 85] width 1374 height 31
click at [28, 49] on img at bounding box center [27, 44] width 44 height 44
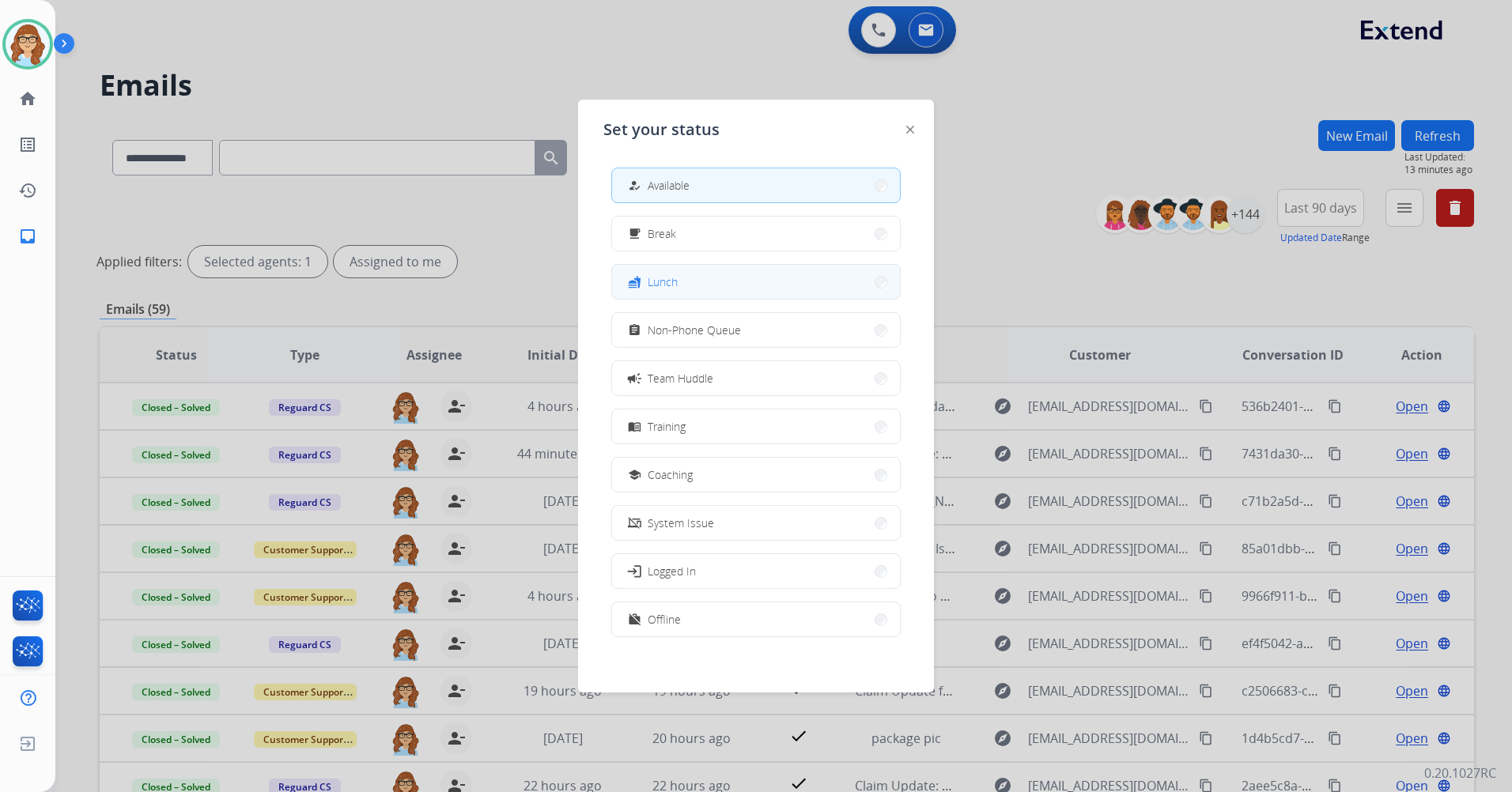
click at [709, 275] on button "fastfood Lunch" at bounding box center [756, 282] width 288 height 34
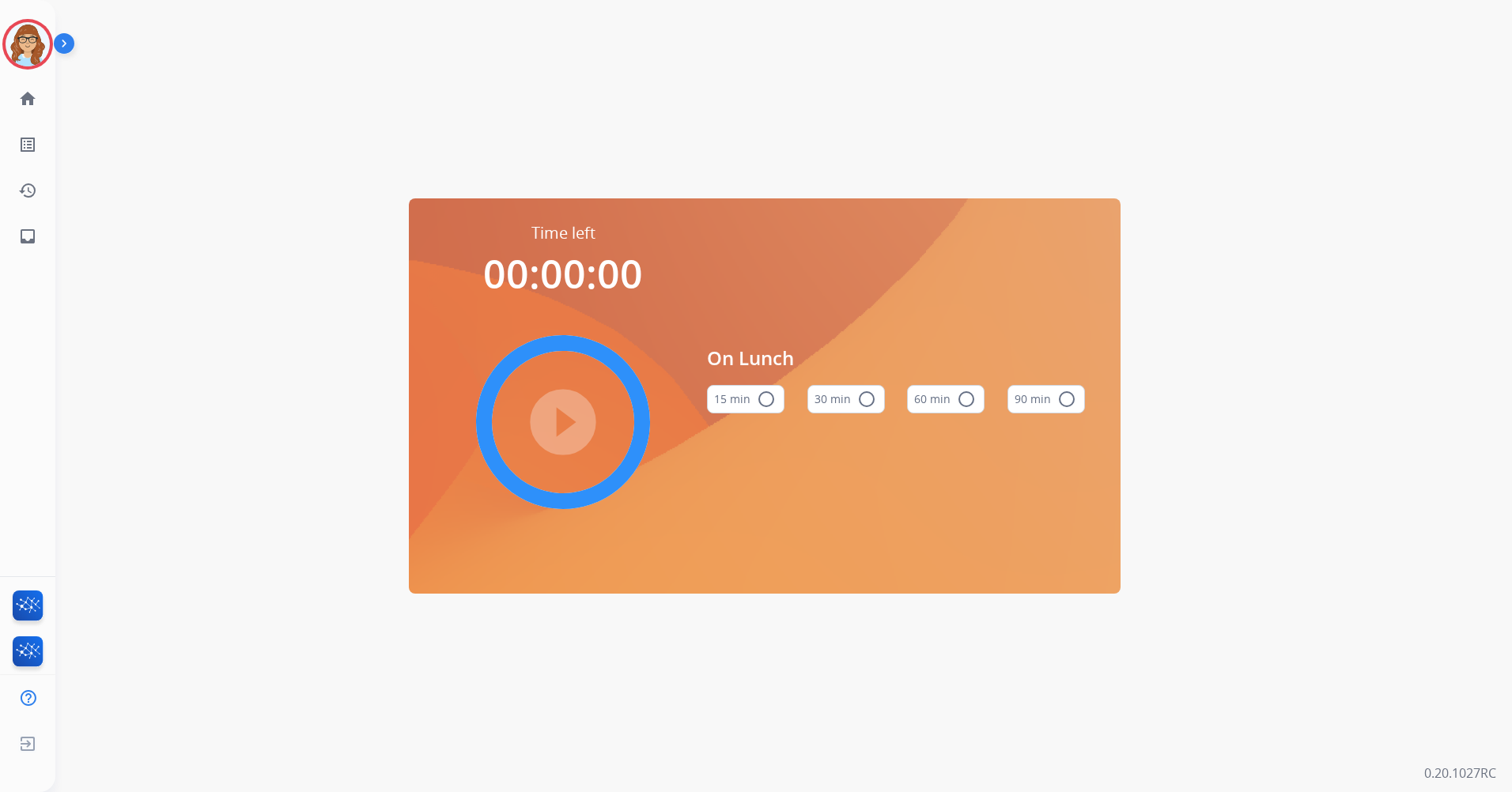
drag, startPoint x: 950, startPoint y: 400, endPoint x: 880, endPoint y: 404, distance: 70.1
click at [950, 400] on button "60 min radio_button_unchecked" at bounding box center [945, 399] width 77 height 28
click at [554, 422] on mat-icon "play_circle_filled" at bounding box center [563, 422] width 19 height 19
